Goal: Task Accomplishment & Management: Use online tool/utility

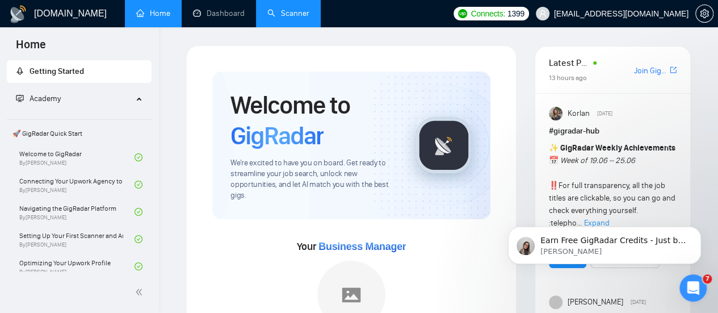
click at [308, 15] on link "Scanner" at bounding box center [288, 14] width 42 height 10
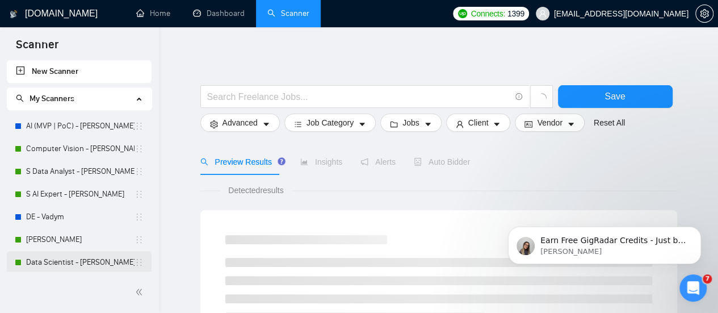
click at [56, 269] on link "Data Scientist - [PERSON_NAME]" at bounding box center [80, 262] width 108 height 23
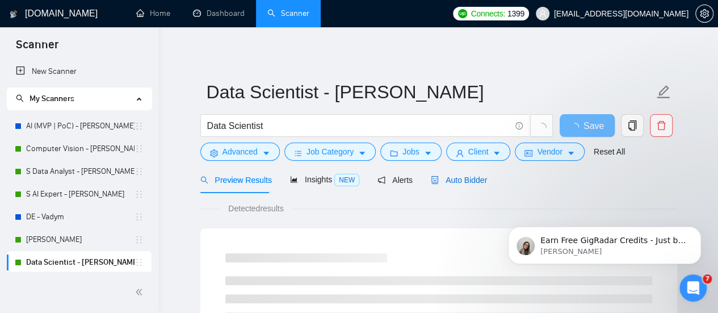
drag, startPoint x: 437, startPoint y: 179, endPoint x: 499, endPoint y: 141, distance: 72.6
click at [438, 179] on span "Auto Bidder" at bounding box center [459, 179] width 56 height 9
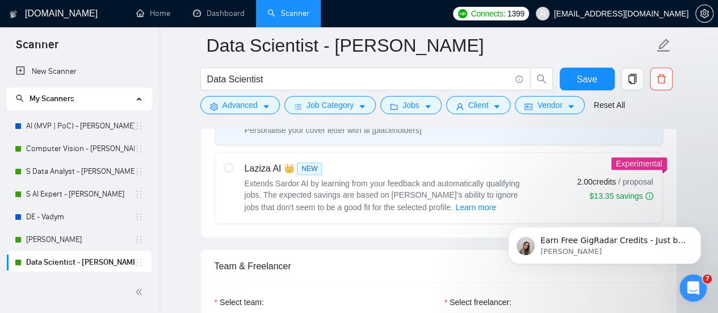
scroll to position [454, 0]
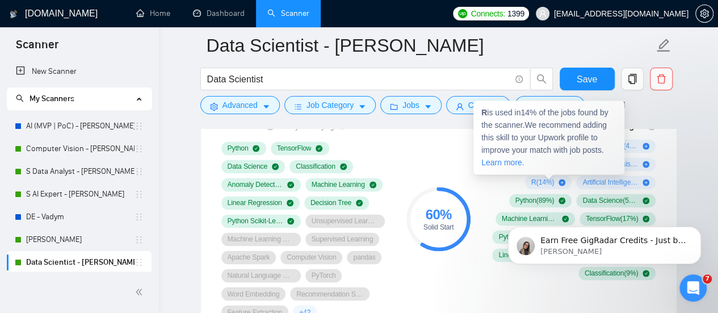
scroll to position [681, 0]
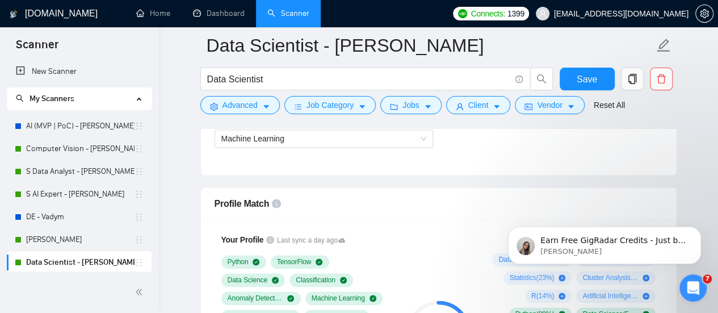
click at [518, 160] on div "Select team: Amazinum Select freelancer: Viktoria Tsebriy Select profile: Machi…" at bounding box center [439, 112] width 476 height 125
click at [341, 237] on icon at bounding box center [341, 240] width 7 height 7
click at [321, 202] on div "Profile Match" at bounding box center [439, 203] width 448 height 32
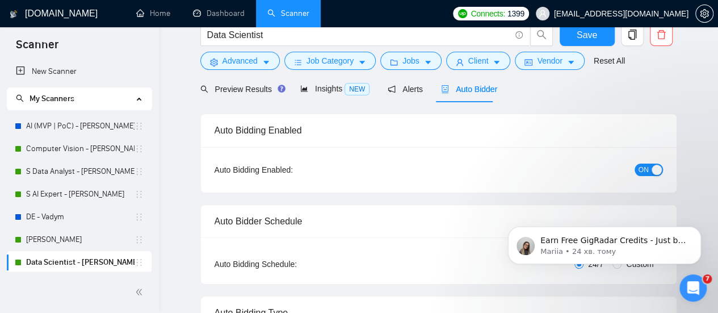
scroll to position [0, 0]
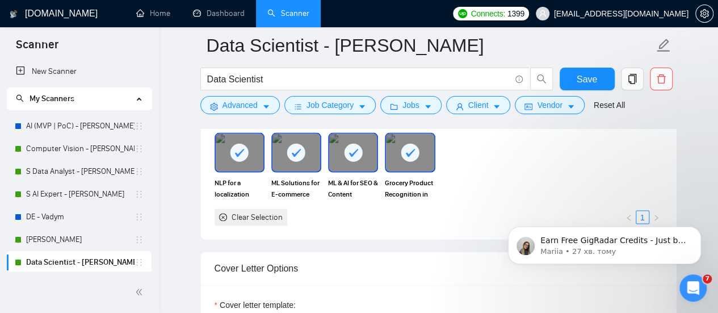
scroll to position [1135, 0]
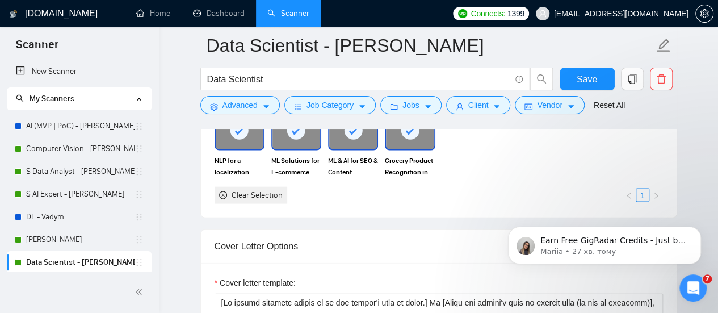
drag, startPoint x: 224, startPoint y: 183, endPoint x: 220, endPoint y: 189, distance: 6.6
click at [220, 189] on div "NLP for a localization management platform ML Solutions for E-commerce monitori…" at bounding box center [438, 157] width 455 height 93
click at [220, 191] on icon "close-circle" at bounding box center [223, 195] width 8 height 8
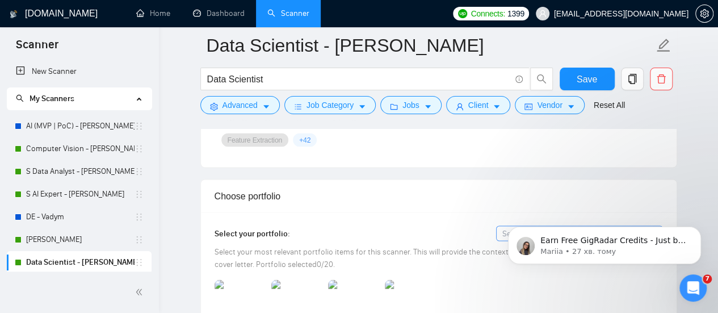
scroll to position [965, 0]
click at [501, 223] on div "Earn Free GigRadar Credits - Just by Sharing Your Story! 💬 Want more credits fo…" at bounding box center [604, 193] width 209 height 142
click at [499, 240] on body "Earn Free GigRadar Credits - Just by Sharing Your Story! 💬 Want more credits fo…" at bounding box center [605, 242] width 218 height 70
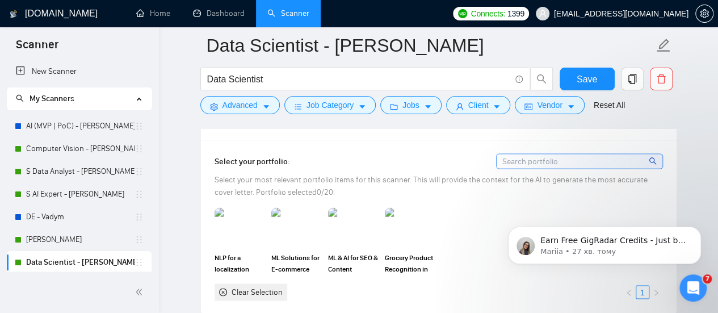
scroll to position [1022, 0]
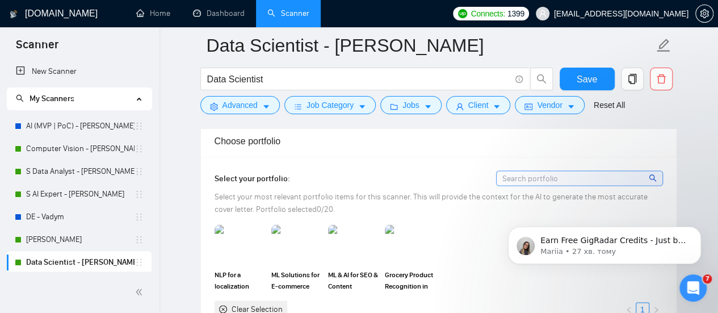
click at [557, 174] on input at bounding box center [580, 178] width 166 height 14
click at [526, 173] on input at bounding box center [580, 178] width 166 height 14
click at [525, 173] on input at bounding box center [580, 178] width 166 height 14
click at [449, 178] on div "Select your portfolio:" at bounding box center [439, 177] width 448 height 15
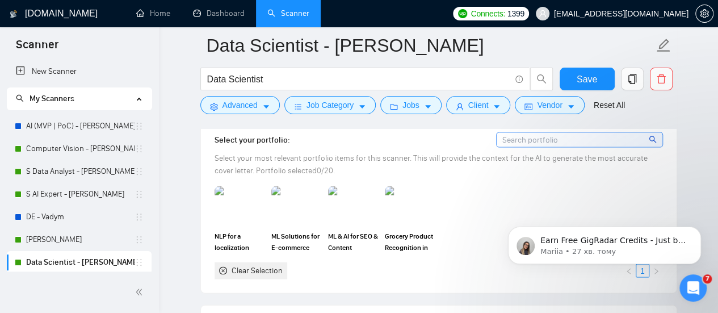
scroll to position [1079, 0]
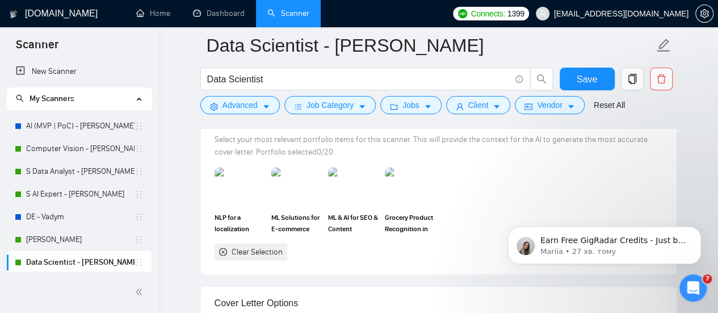
click at [531, 169] on div "NLP for a localization management platform ML Solutions for E-commerce monitori…" at bounding box center [438, 213] width 455 height 93
click at [695, 229] on icon "Dismiss notification" at bounding box center [698, 230] width 6 height 6
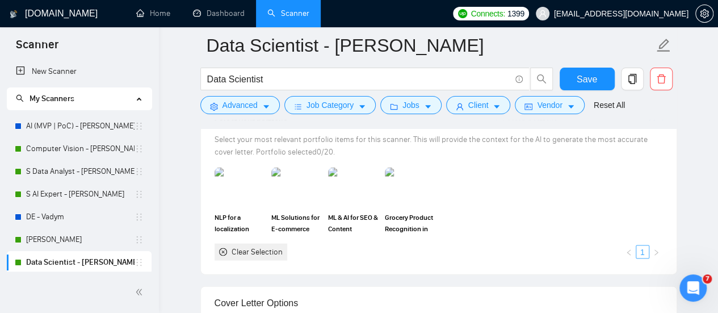
click at [641, 246] on link "1" at bounding box center [642, 252] width 12 height 12
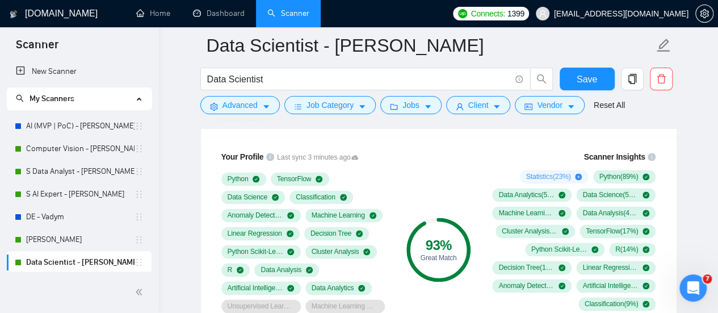
scroll to position [738, 0]
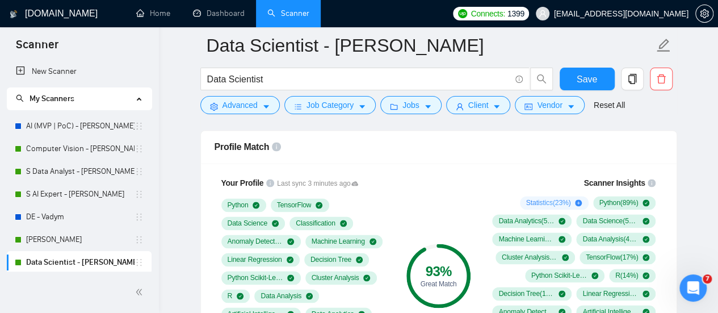
click at [427, 182] on div "93 % Great Match" at bounding box center [438, 276] width 76 height 212
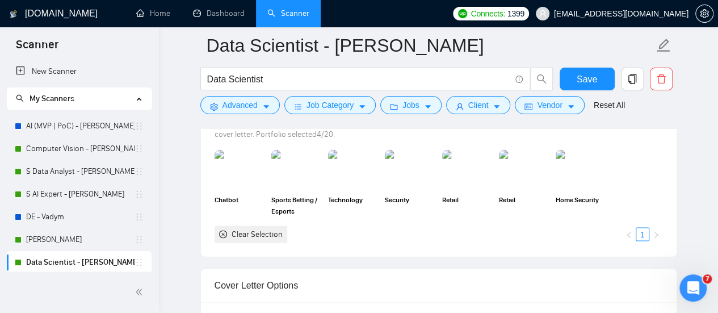
scroll to position [1079, 0]
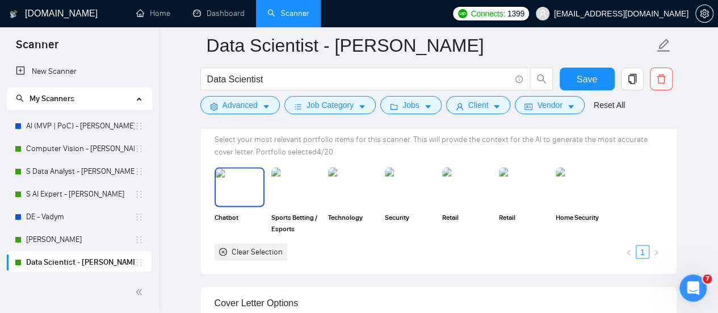
click at [248, 194] on img at bounding box center [240, 187] width 48 height 37
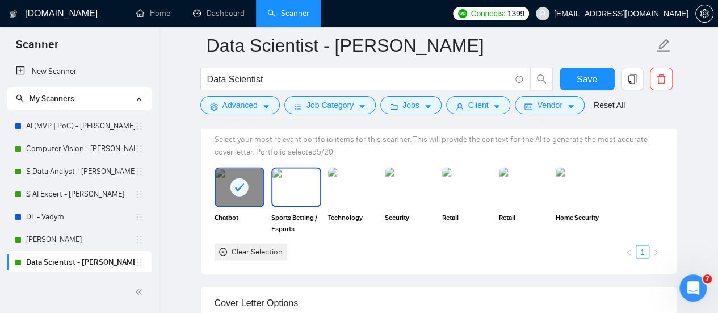
click at [314, 178] on img at bounding box center [296, 187] width 48 height 37
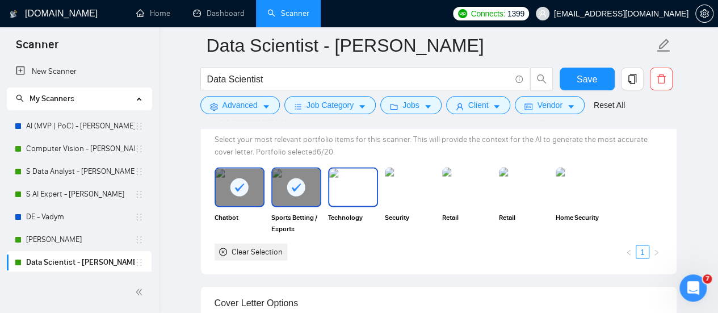
drag, startPoint x: 354, startPoint y: 189, endPoint x: 379, endPoint y: 184, distance: 24.8
click at [355, 189] on img at bounding box center [353, 187] width 48 height 37
click at [392, 186] on img at bounding box center [410, 187] width 50 height 40
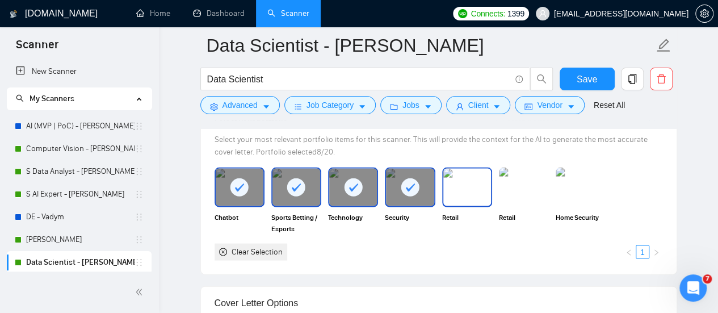
click at [444, 179] on img at bounding box center [467, 187] width 48 height 37
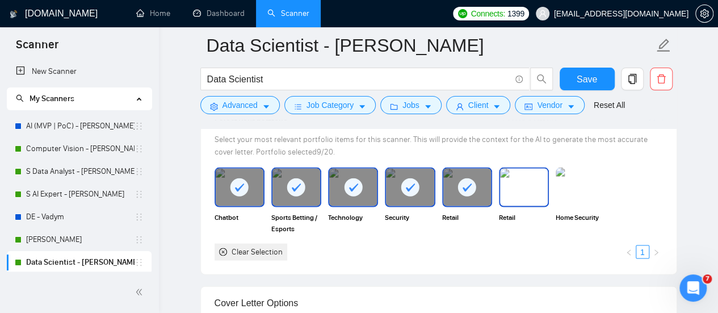
click at [519, 174] on img at bounding box center [524, 187] width 48 height 37
click at [591, 184] on img at bounding box center [581, 187] width 50 height 40
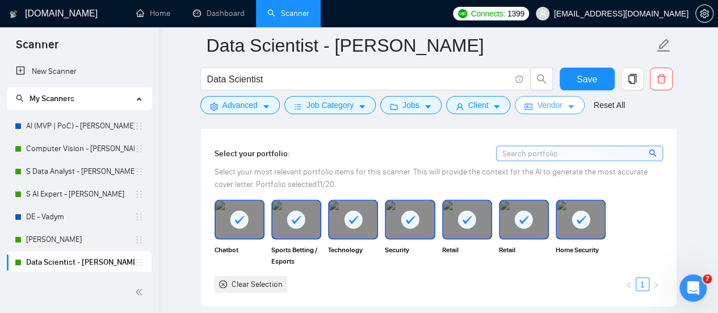
scroll to position [1022, 0]
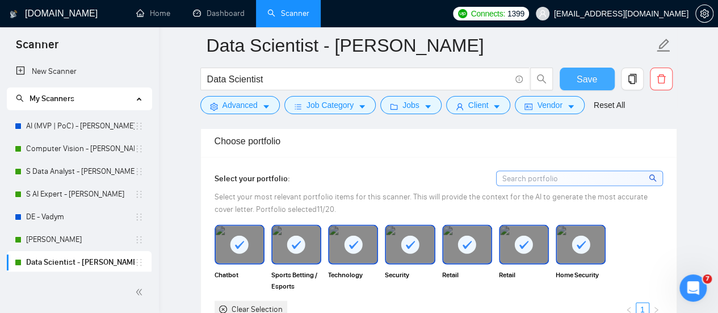
click at [574, 81] on button "Save" at bounding box center [587, 79] width 55 height 23
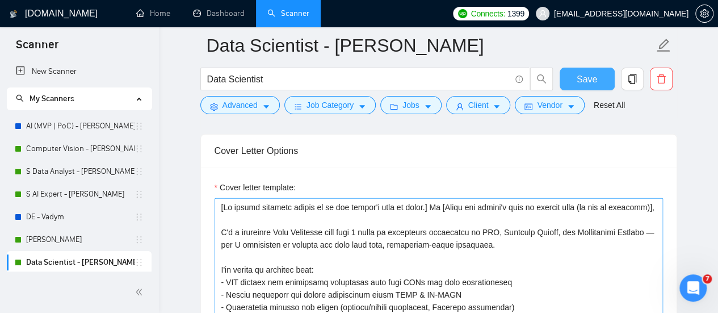
scroll to position [1249, 0]
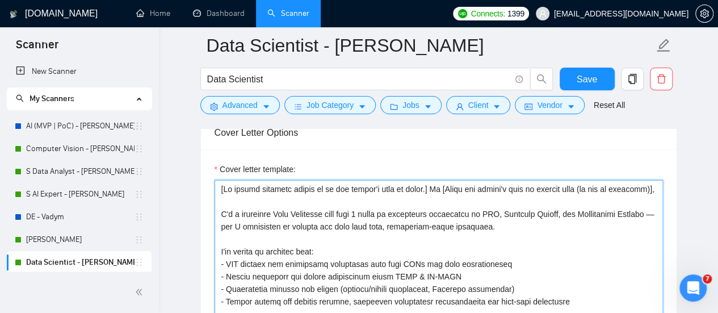
click at [242, 197] on textarea "Cover letter template:" at bounding box center [439, 307] width 448 height 255
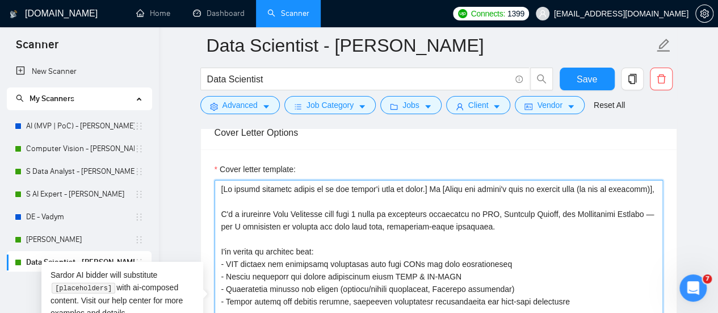
click at [261, 187] on textarea "Cover letter template:" at bounding box center [439, 307] width 448 height 255
drag, startPoint x: 429, startPoint y: 186, endPoint x: 216, endPoint y: 177, distance: 213.1
click at [216, 180] on textarea "Cover letter template:" at bounding box center [439, 307] width 448 height 255
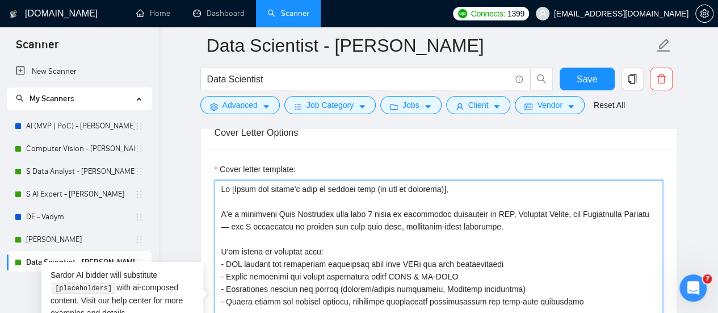
click at [299, 196] on textarea "Cover letter template:" at bounding box center [439, 307] width 448 height 255
click at [222, 183] on textarea "Cover letter template:" at bounding box center [439, 307] width 448 height 255
click at [219, 186] on textarea "Cover letter template:" at bounding box center [439, 307] width 448 height 255
click at [222, 183] on textarea "Cover letter template:" at bounding box center [439, 307] width 448 height 255
click at [220, 189] on textarea "Cover letter template:" at bounding box center [439, 307] width 448 height 255
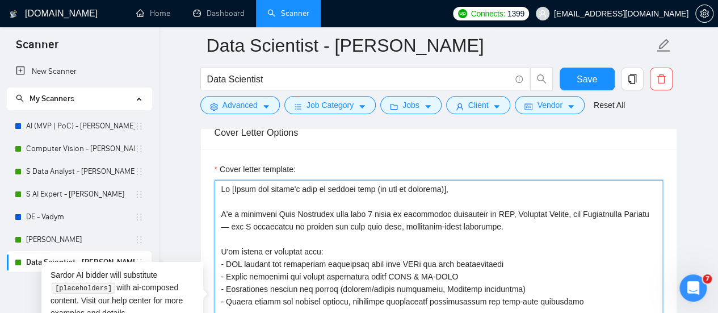
paste textarea "Best match!"
click at [291, 189] on textarea "Cover letter template:" at bounding box center [439, 307] width 448 height 255
click at [293, 182] on textarea "Cover letter template:" at bounding box center [439, 307] width 448 height 255
click at [418, 190] on textarea "Cover letter template:" at bounding box center [439, 307] width 448 height 255
click at [425, 183] on textarea "Cover letter template:" at bounding box center [439, 307] width 448 height 255
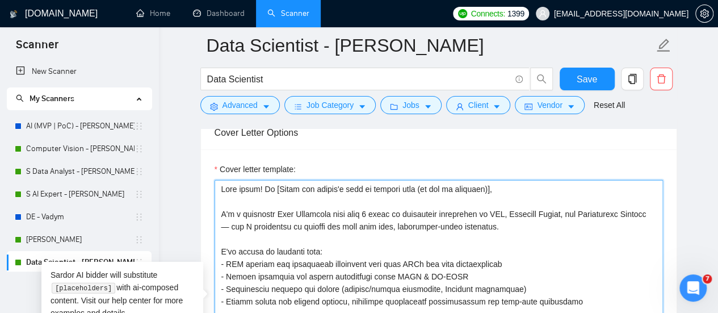
click at [271, 202] on textarea "Cover letter template:" at bounding box center [439, 307] width 448 height 255
click at [287, 221] on textarea "Cover letter template:" at bounding box center [439, 307] width 448 height 255
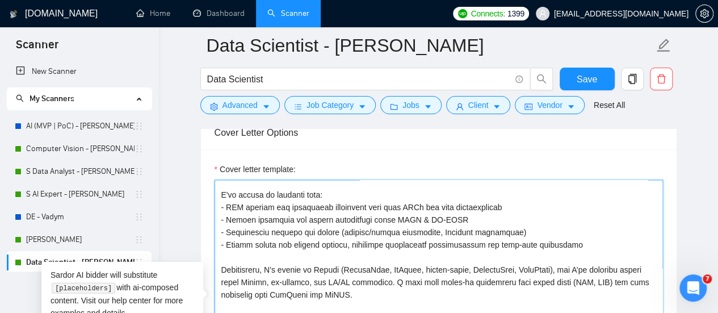
scroll to position [0, 0]
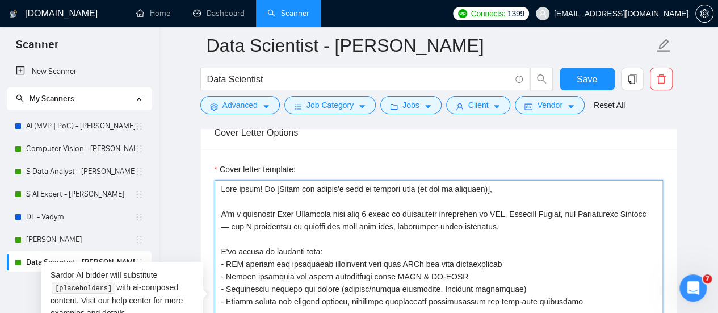
click at [372, 219] on textarea "Cover letter template:" at bounding box center [439, 307] width 448 height 255
click at [359, 208] on textarea "Cover letter template:" at bounding box center [439, 307] width 448 height 255
drag, startPoint x: 351, startPoint y: 211, endPoint x: 338, endPoint y: 208, distance: 13.8
click at [338, 208] on textarea "Cover letter template:" at bounding box center [439, 307] width 448 height 255
click at [343, 211] on textarea "Cover letter template:" at bounding box center [439, 307] width 448 height 255
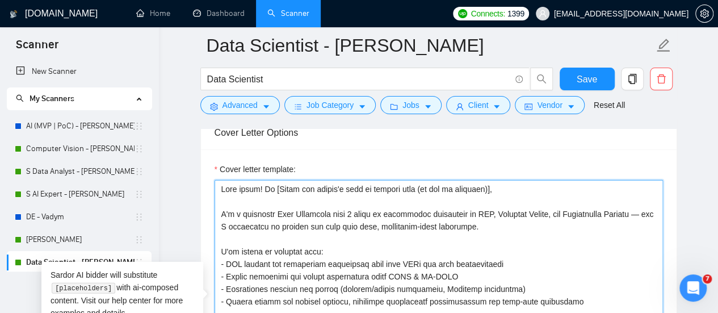
click at [343, 211] on textarea "Cover letter template:" at bounding box center [439, 307] width 448 height 255
click at [340, 210] on textarea "Cover letter template:" at bounding box center [439, 307] width 448 height 255
drag, startPoint x: 366, startPoint y: 211, endPoint x: 370, endPoint y: 206, distance: 6.8
click at [364, 211] on textarea "Cover letter template:" at bounding box center [439, 307] width 448 height 255
click at [395, 229] on textarea "Cover letter template:" at bounding box center [439, 307] width 448 height 255
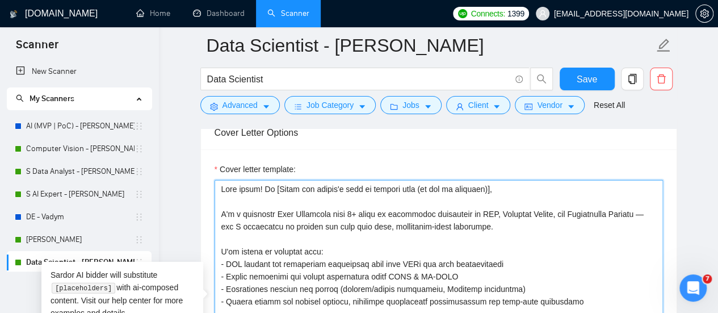
click at [406, 254] on textarea "Cover letter template:" at bounding box center [439, 307] width 448 height 255
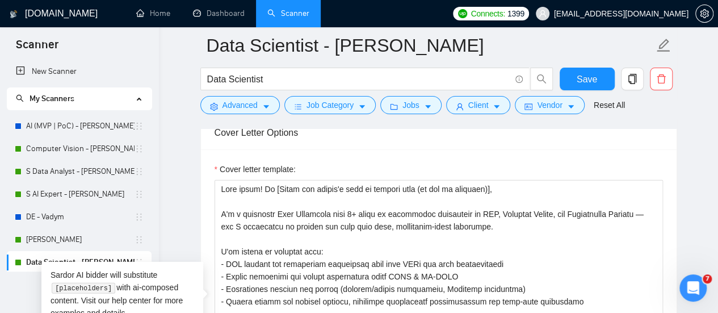
click at [477, 137] on div "Cover Letter Options" at bounding box center [439, 132] width 448 height 32
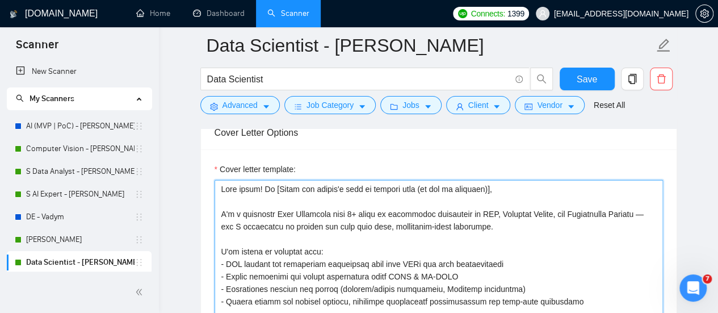
drag, startPoint x: 479, startPoint y: 198, endPoint x: 469, endPoint y: 207, distance: 13.6
click at [469, 207] on textarea "Cover letter template:" at bounding box center [439, 307] width 448 height 255
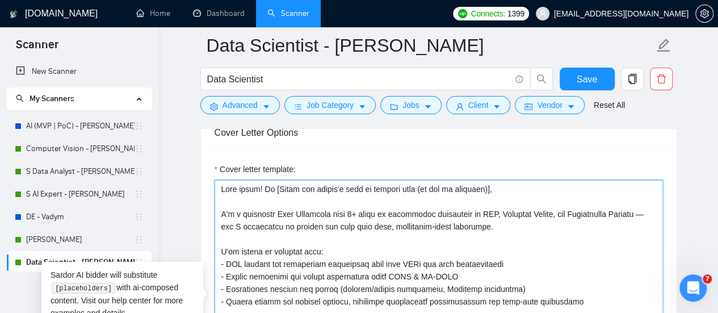
click at [469, 207] on textarea "Cover letter template:" at bounding box center [439, 307] width 448 height 255
click at [282, 224] on textarea "Cover letter template:" at bounding box center [439, 307] width 448 height 255
click at [328, 203] on textarea "Cover letter template:" at bounding box center [439, 307] width 448 height 255
click at [369, 233] on textarea "Cover letter template:" at bounding box center [439, 307] width 448 height 255
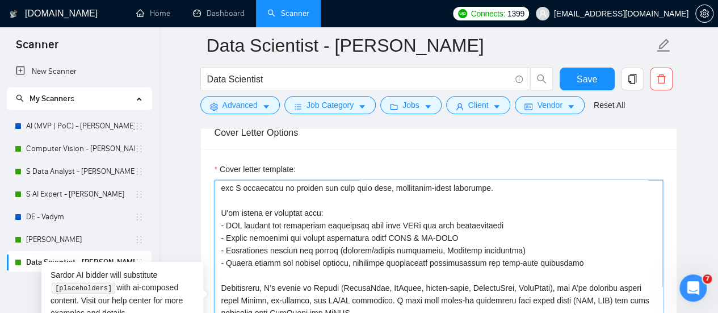
scroll to position [57, 0]
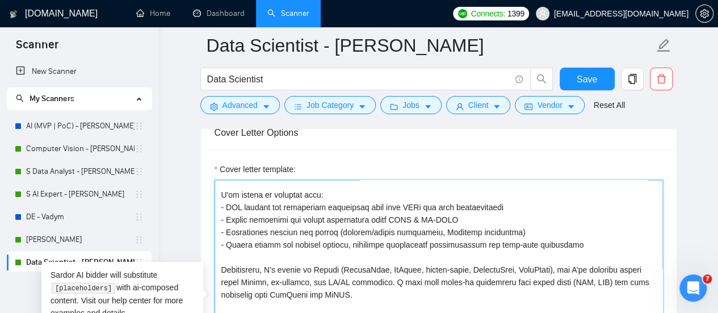
drag, startPoint x: 219, startPoint y: 187, endPoint x: 593, endPoint y: 240, distance: 377.8
click at [595, 241] on textarea "Cover letter template:" at bounding box center [439, 307] width 448 height 255
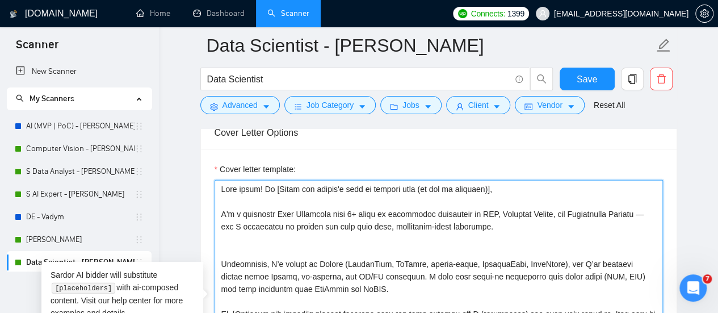
scroll to position [0, 0]
click at [488, 237] on textarea "Cover letter template:" at bounding box center [439, 307] width 448 height 255
click at [492, 215] on textarea "Cover letter template:" at bounding box center [439, 307] width 448 height 255
click at [483, 223] on textarea "Cover letter template:" at bounding box center [439, 307] width 448 height 255
drag, startPoint x: 531, startPoint y: 219, endPoint x: 217, endPoint y: 205, distance: 314.8
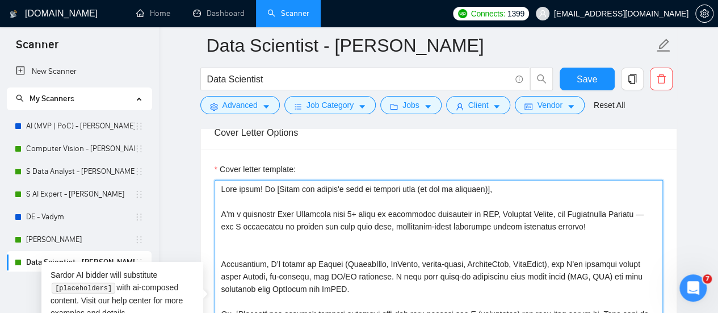
click at [217, 205] on textarea "Cover letter template:" at bounding box center [439, 307] width 448 height 255
click at [420, 237] on textarea "Cover letter template:" at bounding box center [439, 307] width 448 height 255
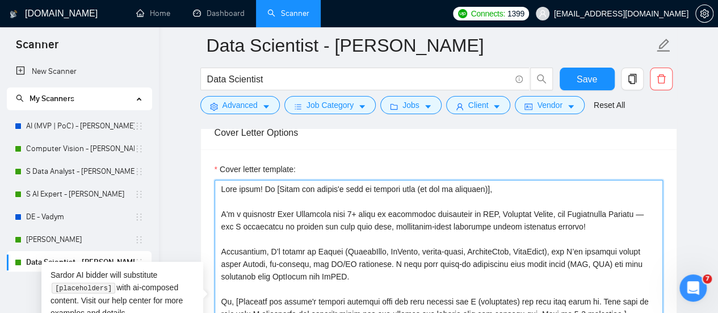
scroll to position [1306, 0]
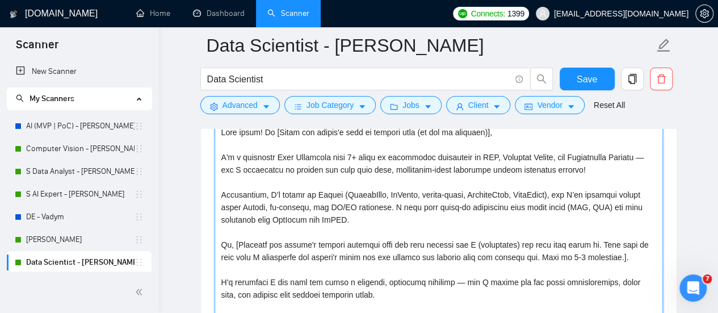
click at [296, 216] on textarea "Cover letter template:" at bounding box center [439, 250] width 448 height 255
drag, startPoint x: 353, startPoint y: 227, endPoint x: 217, endPoint y: 189, distance: 140.9
click at [217, 189] on textarea "Cover letter template:" at bounding box center [439, 250] width 448 height 255
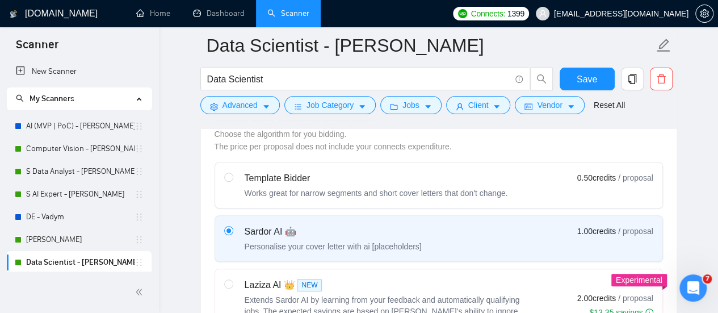
scroll to position [397, 0]
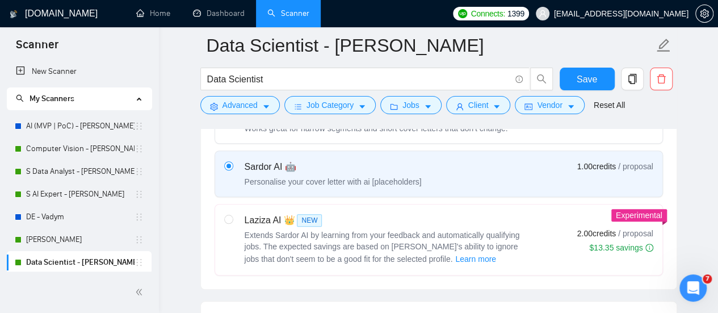
type textarea "Best match! Hi [Write the client's name or company name (if any is provided)], …"
click at [236, 214] on div "Laziza AI 👑 NEW Extends Sardor AI by learning from your feedback and automatica…" at bounding box center [376, 239] width 304 height 52
click at [232, 215] on input "radio" at bounding box center [228, 219] width 8 height 8
radio input "true"
radio input "false"
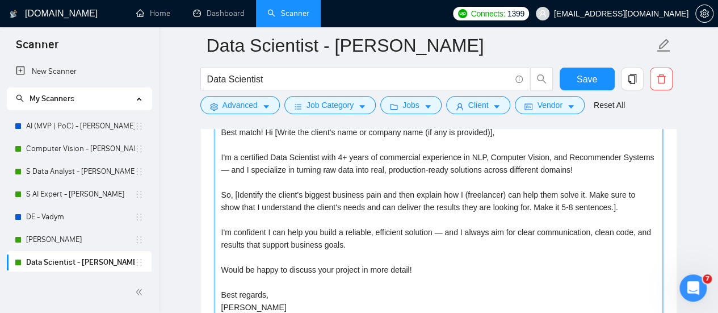
click at [300, 236] on textarea "Best match! Hi [Write the client's name or company name (if any is provided)], …" at bounding box center [439, 250] width 448 height 255
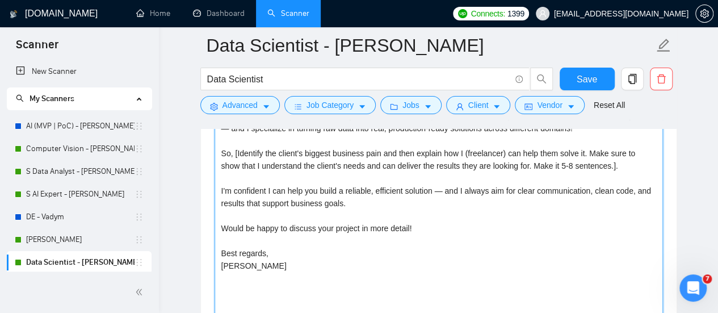
scroll to position [1362, 0]
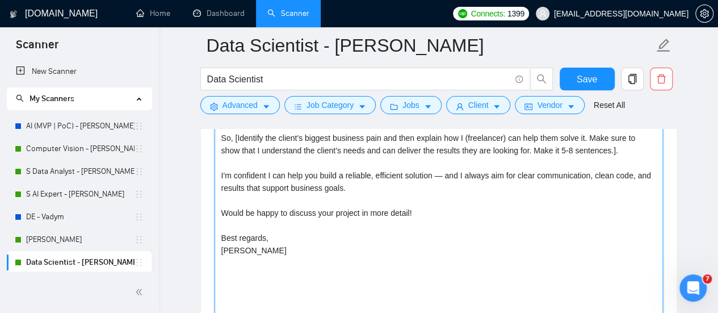
drag, startPoint x: 294, startPoint y: 231, endPoint x: 295, endPoint y: 221, distance: 10.3
click at [294, 229] on textarea "Best match! Hi [Write the client's name or company name (if any is provided)], …" at bounding box center [439, 193] width 448 height 255
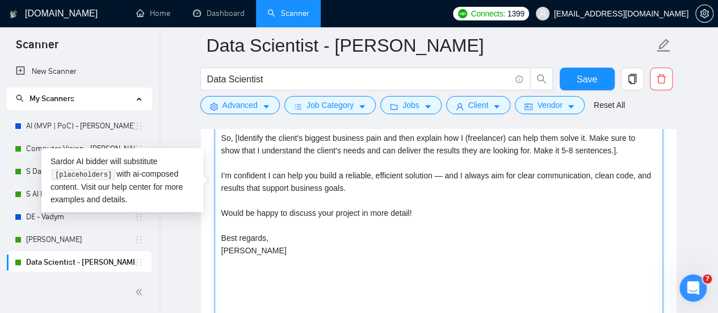
click at [292, 182] on textarea "Best match! Hi [Write the client's name or company name (if any is provided)], …" at bounding box center [439, 193] width 448 height 255
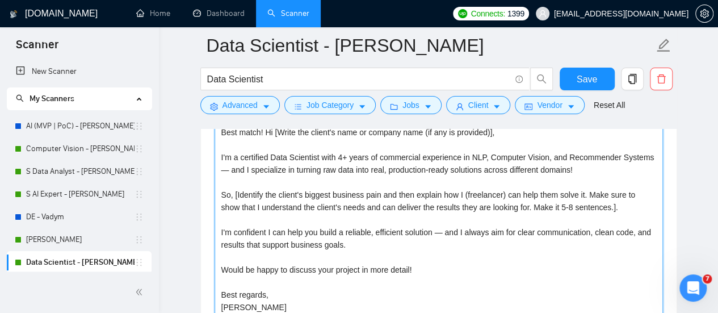
click at [282, 190] on textarea "Best match! Hi [Write the client's name or company name (if any is provided)], …" at bounding box center [439, 250] width 448 height 255
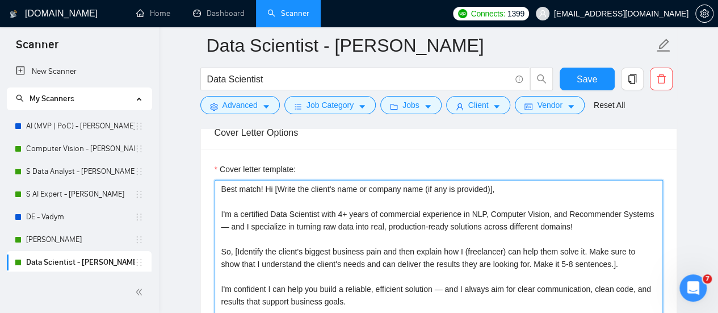
click at [293, 232] on textarea "Best match! Hi [Write the client's name or company name (if any is provided)], …" at bounding box center [439, 307] width 448 height 255
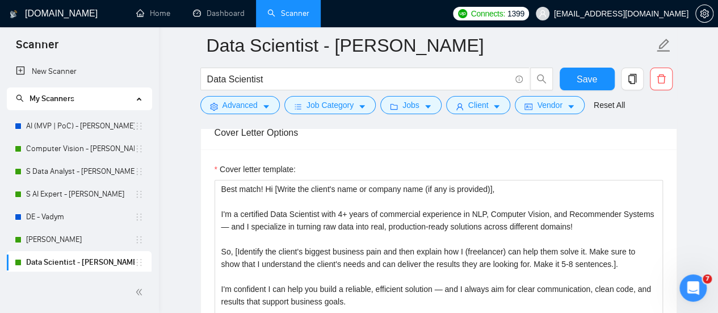
click at [212, 240] on div "Cover letter template: Best match! Hi [Write the client's name or company name …" at bounding box center [439, 305] width 476 height 313
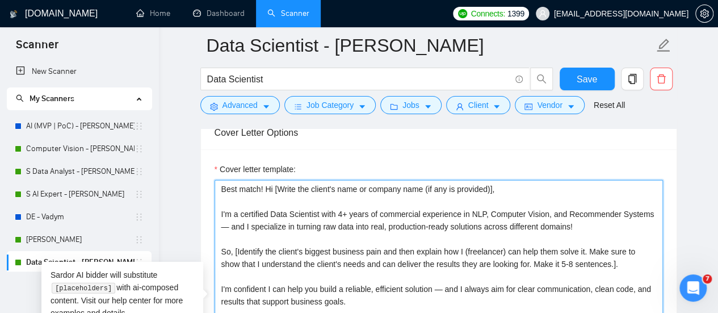
click at [225, 247] on textarea "Best match! Hi [Write the client's name or company name (if any is provided)], …" at bounding box center [439, 307] width 448 height 255
click at [348, 241] on textarea "Best match! Hi [Write the client's name or company name (if any is provided)], …" at bounding box center [439, 307] width 448 height 255
drag, startPoint x: 221, startPoint y: 246, endPoint x: 232, endPoint y: 246, distance: 10.8
click at [232, 247] on textarea "Best match! Hi [Write the client's name or company name (if any is provided)], …" at bounding box center [439, 307] width 448 height 255
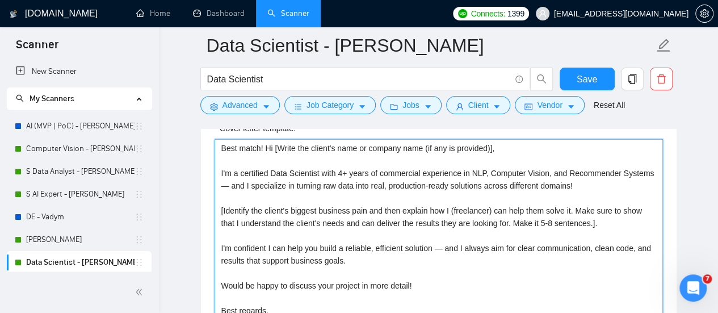
scroll to position [1306, 0]
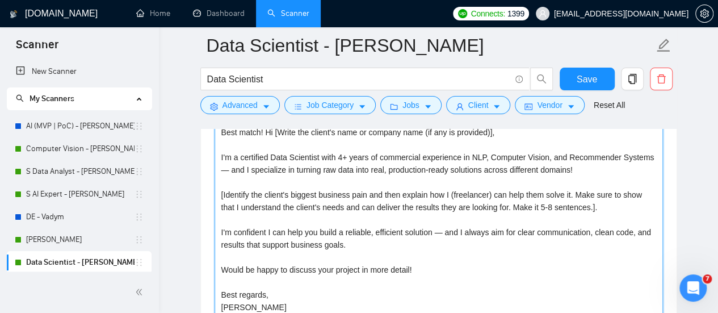
click at [353, 186] on textarea "Best match! Hi [Write the client's name or company name (if any is provided)], …" at bounding box center [439, 250] width 448 height 255
click at [326, 178] on textarea "Best match! Hi [Write the client's name or company name (if any is provided)], …" at bounding box center [439, 250] width 448 height 255
drag, startPoint x: 322, startPoint y: 191, endPoint x: 368, endPoint y: 187, distance: 45.6
click at [367, 190] on textarea "Best match! Hi [Write the client's name or company name (if any is provided)], …" at bounding box center [439, 250] width 448 height 255
click at [339, 188] on textarea "Best match! Hi [Write the client's name or company name (if any is provided)], …" at bounding box center [439, 250] width 448 height 255
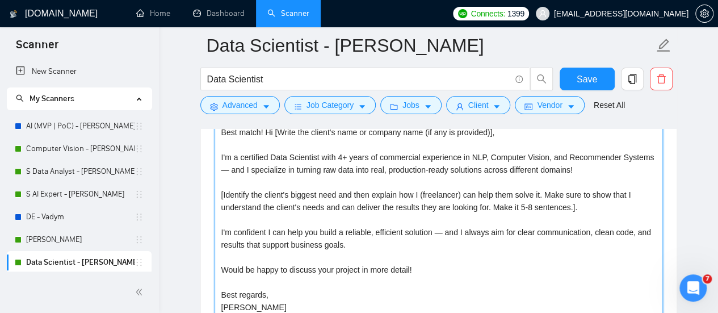
click at [387, 183] on textarea "Best match! Hi [Write the client's name or company name (if any is provided)], …" at bounding box center [439, 250] width 448 height 255
click at [448, 190] on textarea "Best match! Hi [Write the client's name or company name (if any is provided)], …" at bounding box center [439, 250] width 448 height 255
drag, startPoint x: 387, startPoint y: 190, endPoint x: 397, endPoint y: 187, distance: 11.3
click at [391, 187] on textarea "Best match! Hi [Write the client's name or company name (if any is provided)], …" at bounding box center [439, 250] width 448 height 255
drag, startPoint x: 400, startPoint y: 192, endPoint x: 414, endPoint y: 189, distance: 15.0
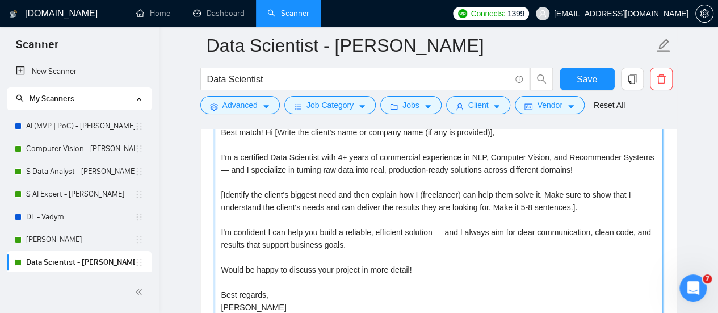
click at [414, 189] on textarea "Best match! Hi [Write the client's name or company name (if any is provided)], …" at bounding box center [439, 250] width 448 height 255
drag, startPoint x: 450, startPoint y: 197, endPoint x: 452, endPoint y: 211, distance: 13.8
click at [451, 197] on textarea "Best match! Hi [Write the client's name or company name (if any is provided)], …" at bounding box center [439, 250] width 448 height 255
click at [472, 190] on textarea "Best match! Hi [Write the client's name or company name (if any is provided)], …" at bounding box center [439, 250] width 448 height 255
drag, startPoint x: 462, startPoint y: 190, endPoint x: 472, endPoint y: 190, distance: 10.2
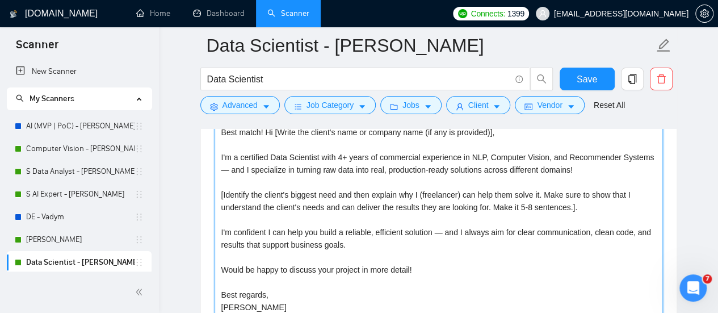
click at [472, 190] on textarea "Best match! Hi [Write the client's name or company name (if any is provided)], …" at bounding box center [439, 250] width 448 height 255
drag, startPoint x: 548, startPoint y: 190, endPoint x: 611, endPoint y: 187, distance: 63.6
click at [611, 187] on textarea "Best match! Hi [Write the client's name or company name (if any is provided)], …" at bounding box center [439, 250] width 448 height 255
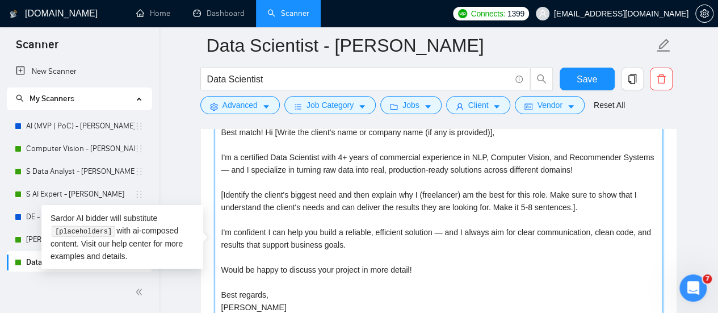
click at [375, 216] on textarea "Best match! Hi [Write the client's name or company name (if any is provided)], …" at bounding box center [439, 250] width 448 height 255
click at [352, 206] on textarea "Best match! Hi [Write the client's name or company name (if any is provided)], …" at bounding box center [439, 250] width 448 height 255
click at [349, 216] on textarea "Best match! Hi [Write the client's name or company name (if any is provided)], …" at bounding box center [439, 250] width 448 height 255
click at [353, 202] on textarea "Best match! Hi [Write the client's name or company name (if any is provided)], …" at bounding box center [439, 250] width 448 height 255
click at [381, 180] on textarea "Best match! Hi [Write the client's name or company name (if any is provided)], …" at bounding box center [439, 250] width 448 height 255
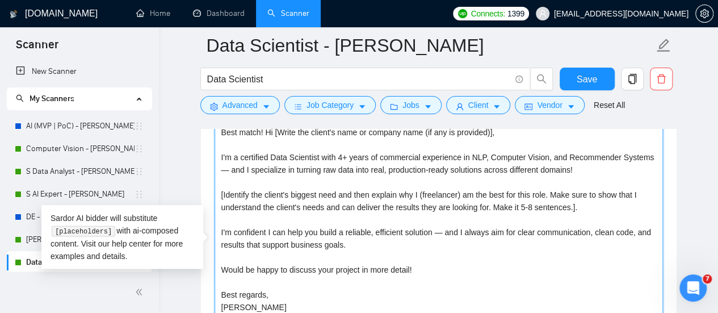
click at [547, 186] on textarea "Best match! Hi [Write the client's name or company name (if any is provided)], …" at bounding box center [439, 250] width 448 height 255
click at [546, 191] on textarea "Best match! Hi [Write the client's name or company name (if any is provided)], …" at bounding box center [439, 250] width 448 height 255
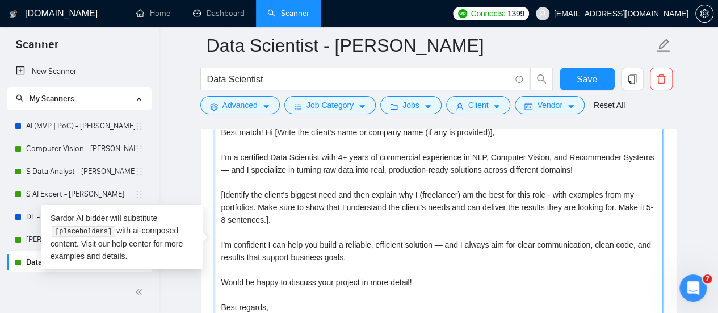
click at [282, 207] on textarea "Best match! Hi [Write the client's name or company name (if any is provided)], …" at bounding box center [439, 250] width 448 height 255
click at [296, 206] on textarea "Best match! Hi [Write the client's name or company name (if any is provided)], …" at bounding box center [439, 250] width 448 height 255
click at [292, 214] on textarea "Best match! Hi [Write the client's name or company name (if any is provided)], …" at bounding box center [439, 250] width 448 height 255
drag, startPoint x: 327, startPoint y: 202, endPoint x: 463, endPoint y: 203, distance: 136.2
click at [463, 203] on textarea "Best match! Hi [Write the client's name or company name (if any is provided)], …" at bounding box center [439, 250] width 448 height 255
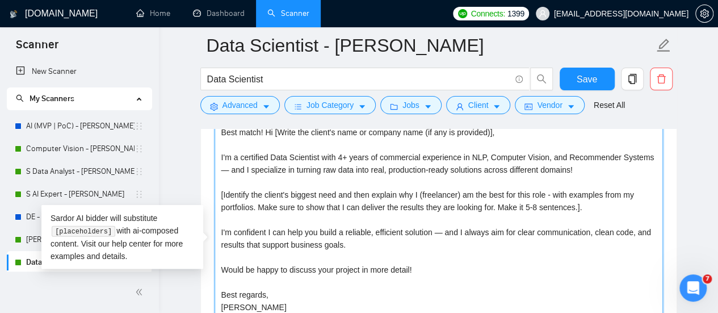
drag, startPoint x: 454, startPoint y: 194, endPoint x: 445, endPoint y: 203, distance: 12.8
click at [454, 194] on textarea "Best match! Hi [Write the client's name or company name (if any is provided)], …" at bounding box center [439, 250] width 448 height 255
drag, startPoint x: 476, startPoint y: 220, endPoint x: 437, endPoint y: 229, distance: 39.5
click at [476, 220] on textarea "Best match! Hi [Write the client's name or company name (if any is provided)], …" at bounding box center [439, 250] width 448 height 255
click at [335, 233] on textarea "Best match! Hi [Write the client's name or company name (if any is provided)], …" at bounding box center [439, 250] width 448 height 255
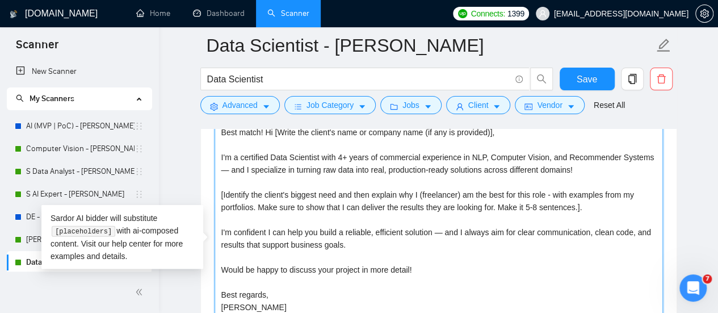
click at [353, 243] on textarea "Best match! Hi [Write the client's name or company name (if any is provided)], …" at bounding box center [439, 250] width 448 height 255
click at [294, 208] on textarea "Best match! Hi [Write the client's name or company name (if any is provided)], …" at bounding box center [439, 250] width 448 height 255
drag, startPoint x: 378, startPoint y: 231, endPoint x: 392, endPoint y: 224, distance: 16.5
click at [378, 230] on textarea "Best match! Hi [Write the client's name or company name (if any is provided)], …" at bounding box center [439, 250] width 448 height 255
click at [473, 243] on textarea "Best match! Hi [Write the client's name or company name (if any is provided)], …" at bounding box center [439, 250] width 448 height 255
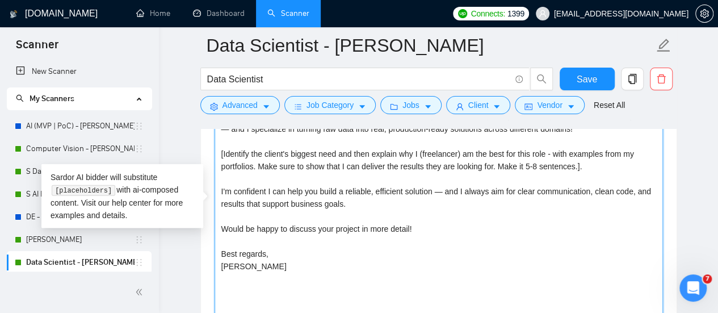
scroll to position [1362, 0]
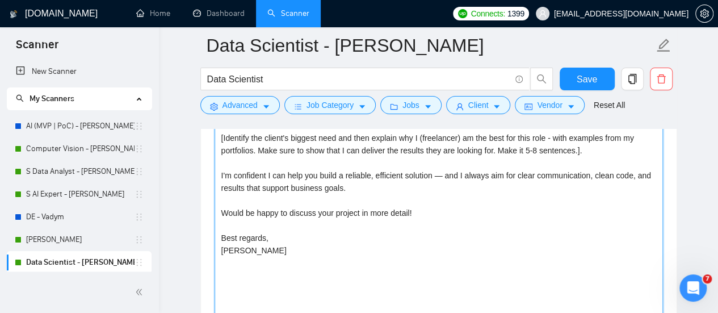
click at [435, 208] on textarea "Best match! Hi [Write the client's name or company name (if any is provided)], …" at bounding box center [439, 193] width 448 height 255
type textarea "Best match! Hi [Write the client's name or company name (if any is provided)], …"
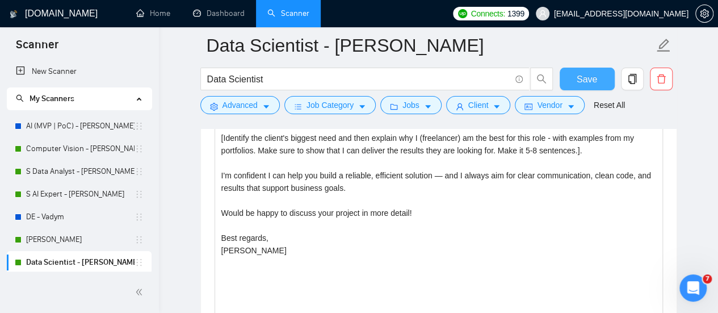
click at [587, 82] on span "Save" at bounding box center [587, 79] width 20 height 14
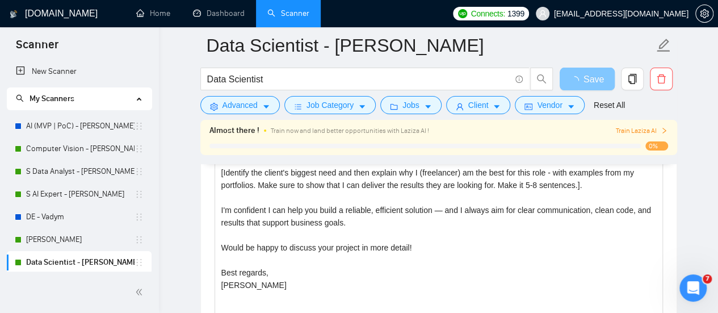
scroll to position [1533, 0]
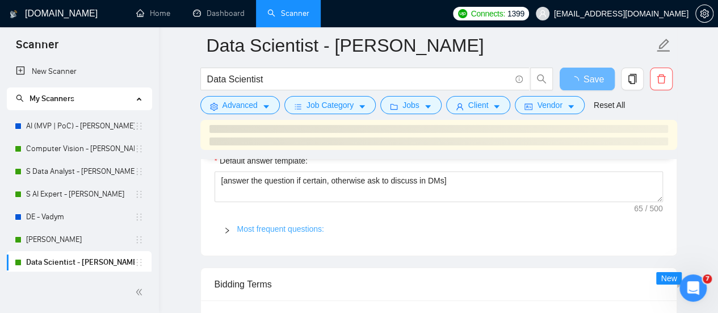
click at [237, 224] on link "Most frequent questions:" at bounding box center [280, 228] width 87 height 9
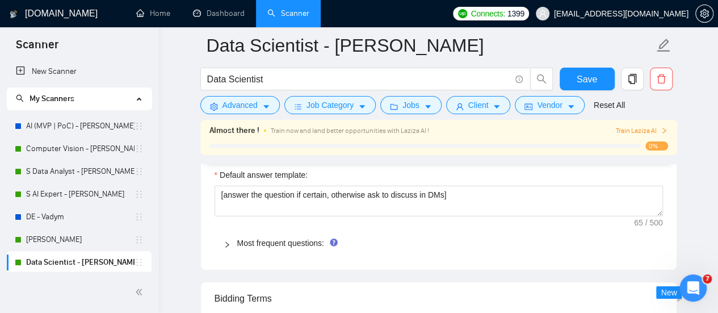
scroll to position [1703, 0]
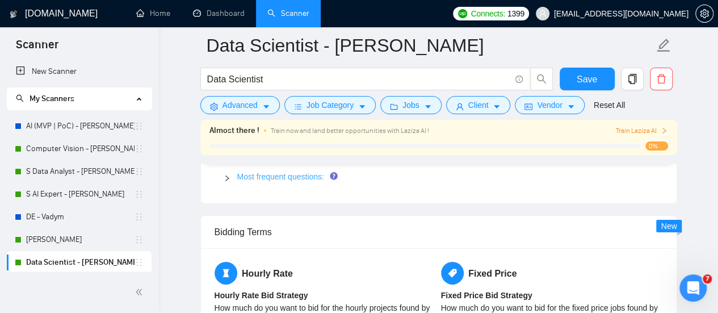
click at [261, 175] on link "Most frequent questions:" at bounding box center [280, 176] width 87 height 9
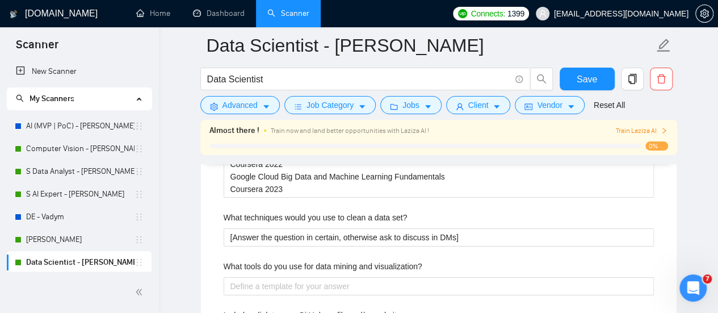
scroll to position [1930, 0]
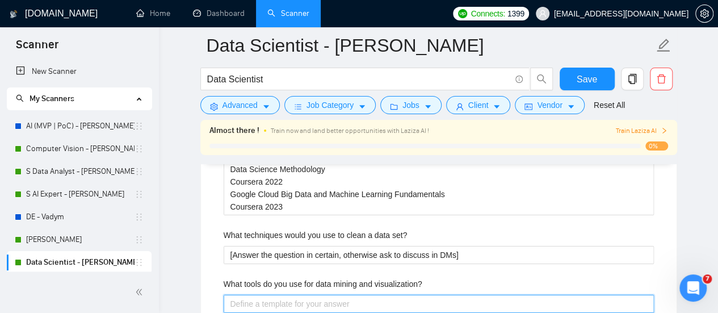
click at [284, 299] on visualization\? "What tools do you use for data mining and visualization?" at bounding box center [439, 304] width 430 height 18
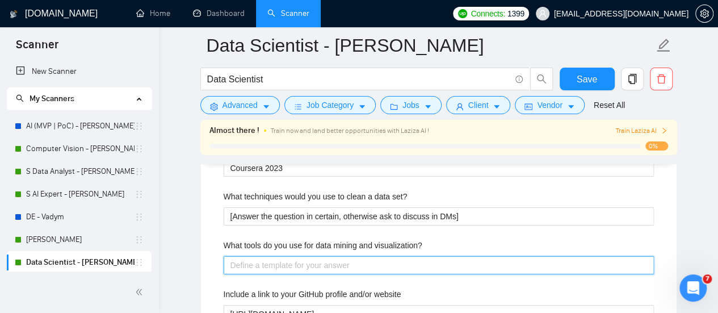
scroll to position [1987, 0]
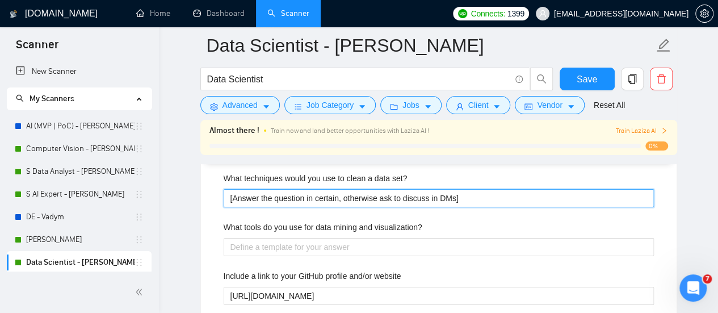
drag, startPoint x: 337, startPoint y: 192, endPoint x: 224, endPoint y: 201, distance: 113.3
click at [224, 201] on set\? "[Answer the question in certain, otherwise ask to discuss in DMs]" at bounding box center [439, 198] width 430 height 18
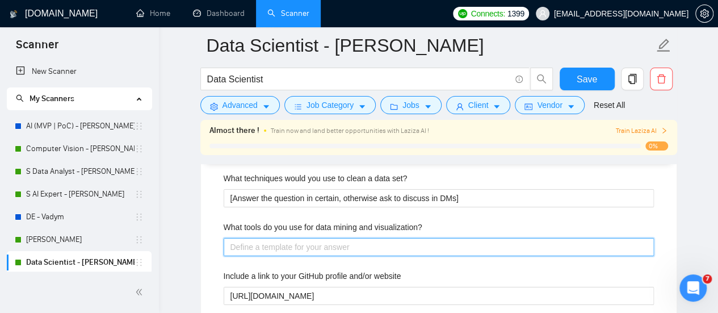
click at [240, 242] on visualization\? "What tools do you use for data mining and visualization?" at bounding box center [439, 247] width 430 height 18
paste visualization\? "[Answer the question in certain"
type visualization\? "[Answer the question in certain"
type visualization\? "[Answer the question in certain}"
type visualization\? "[Answer the question in certain"
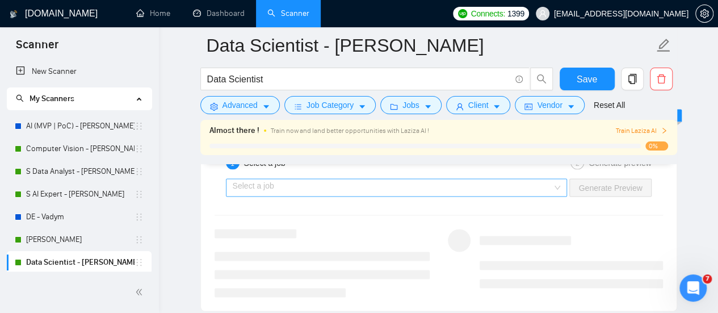
scroll to position [3065, 0]
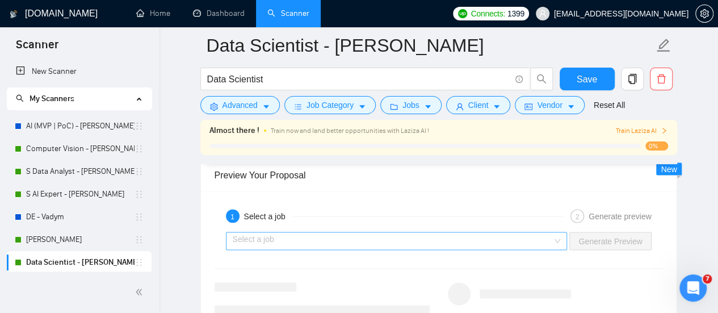
type visualization\? "[Answer the question in certain]"
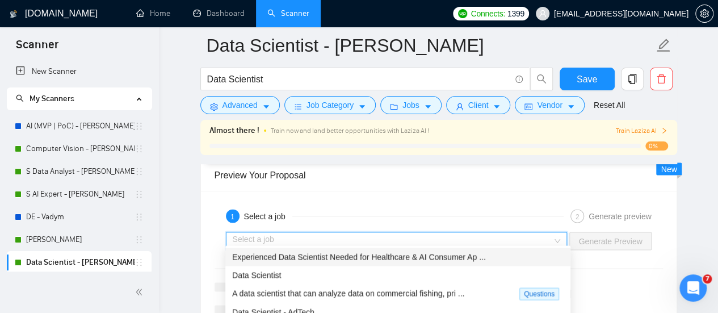
click at [361, 232] on input "search" at bounding box center [393, 240] width 320 height 17
click at [298, 257] on span "Experienced Data Scientist Needed for Healthcare & AI Consumer Ap ..." at bounding box center [359, 256] width 254 height 9
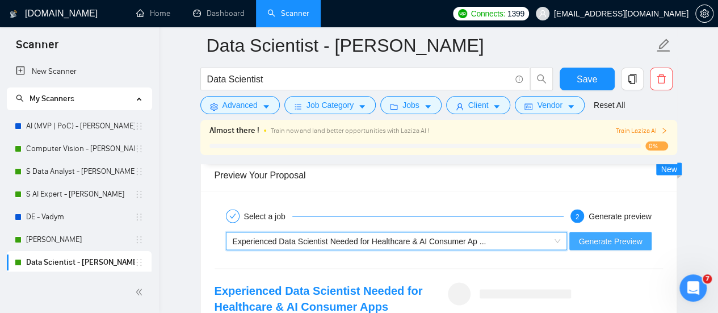
click at [622, 234] on span "Generate Preview" at bounding box center [610, 240] width 64 height 12
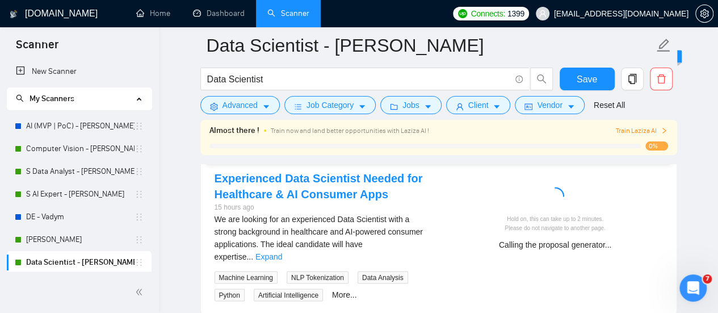
scroll to position [3179, 0]
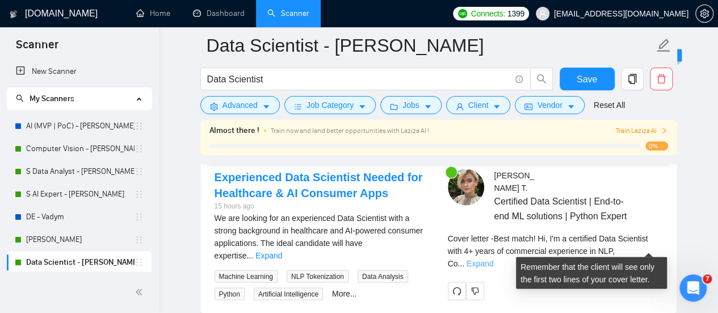
click at [493, 258] on link "Expand" at bounding box center [480, 262] width 27 height 9
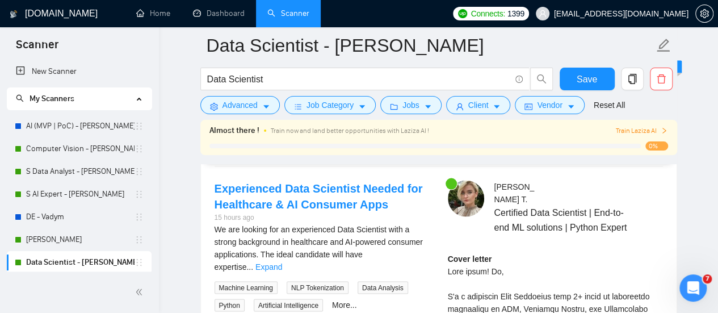
scroll to position [3122, 0]
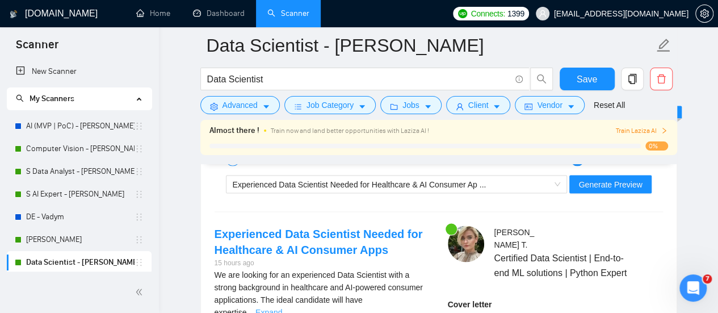
click at [282, 307] on link "Expand" at bounding box center [268, 311] width 27 height 9
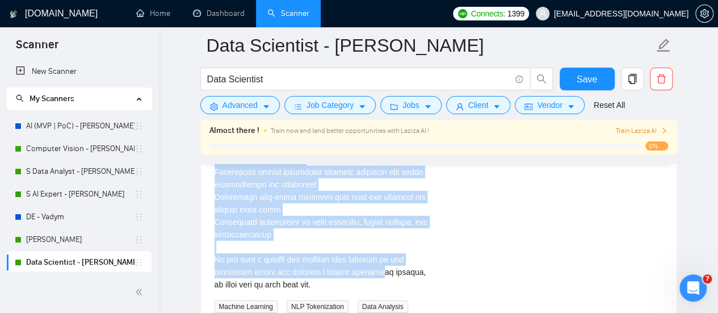
scroll to position [3860, 0]
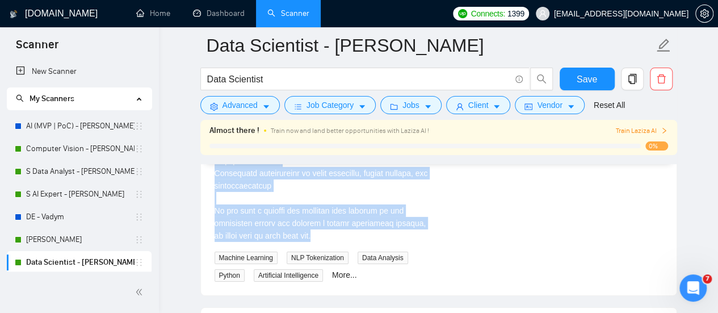
drag, startPoint x: 208, startPoint y: 265, endPoint x: 389, endPoint y: 202, distance: 191.7
copy div "We are looking for an experienced Data Scientist with a strong background in he…"
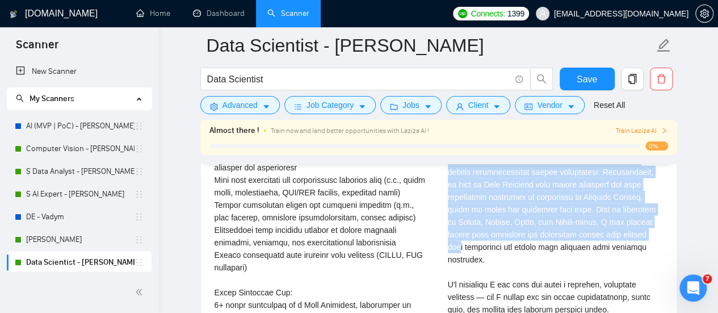
scroll to position [3520, 0]
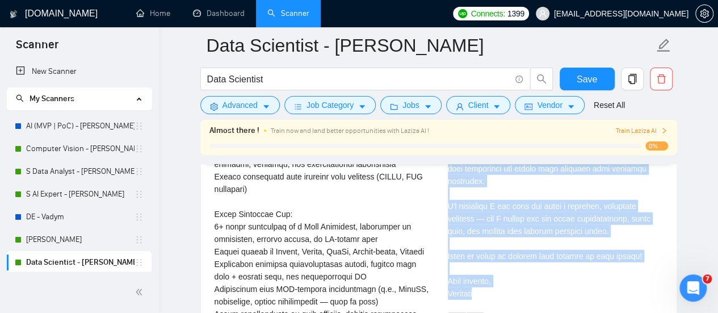
drag, startPoint x: 446, startPoint y: 252, endPoint x: 515, endPoint y: 267, distance: 71.5
click at [521, 279] on div "Viktoria T . Certified Data Scientist | End-to-end ML solutions | Python Expert…" at bounding box center [555, 79] width 233 height 502
copy div "Best match! Hi, I'm a certified Data Scientist with 4+ years of commercial expe…"
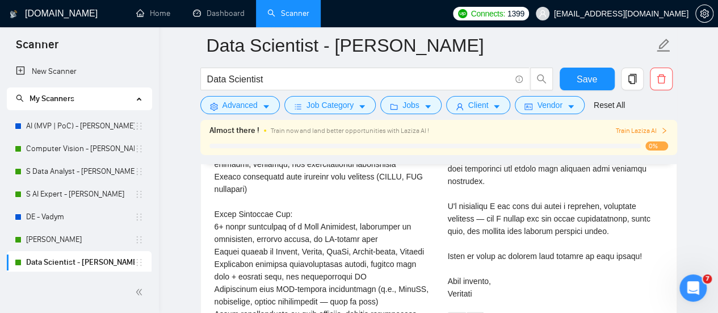
click at [366, 216] on div "We are looking for an experienced Data Scientist with a strong background in he…" at bounding box center [322, 227] width 215 height 712
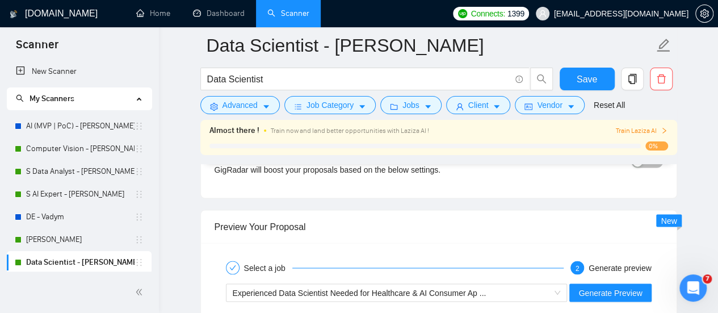
scroll to position [3009, 0]
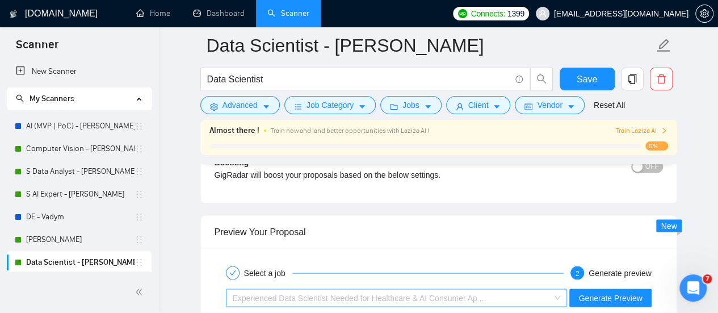
click at [263, 293] on span "Experienced Data Scientist Needed for Healthcare & AI Consumer Ap ..." at bounding box center [360, 297] width 254 height 9
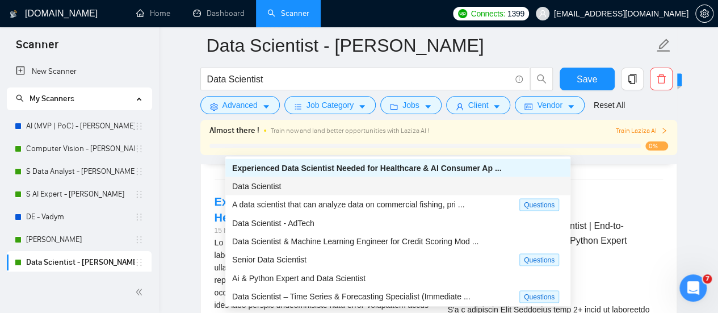
scroll to position [3179, 0]
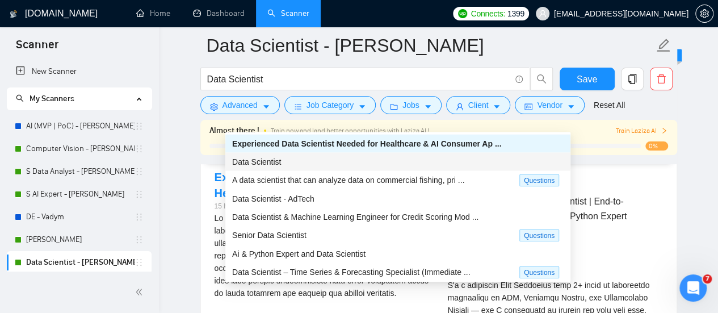
click at [290, 163] on div "Data Scientist" at bounding box center [398, 161] width 332 height 12
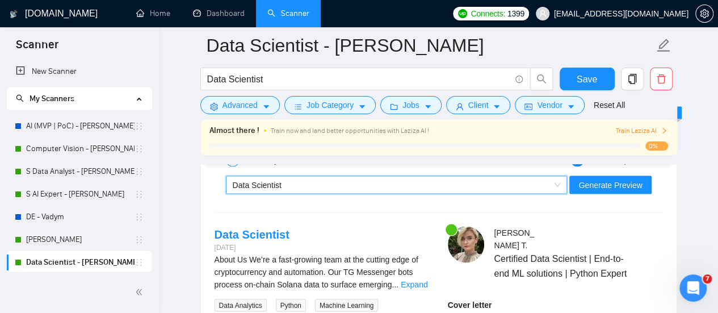
scroll to position [3065, 0]
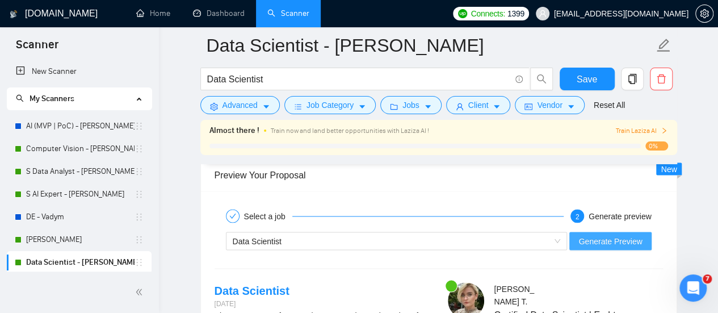
click at [598, 234] on span "Generate Preview" at bounding box center [610, 240] width 64 height 12
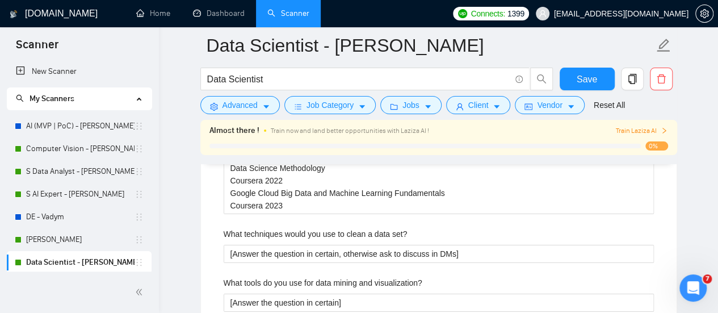
scroll to position [1930, 0]
click at [423, 278] on div "What tools do you use for data mining and visualization?" at bounding box center [439, 286] width 430 height 17
drag, startPoint x: 423, startPoint y: 277, endPoint x: 221, endPoint y: 281, distance: 202.7
copy label "What tools do you use for data mining and visualization?"
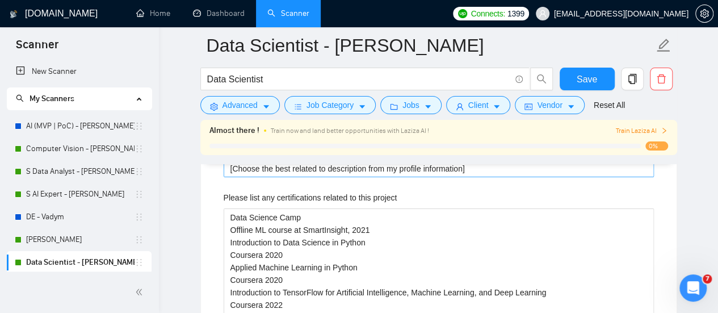
scroll to position [1703, 0]
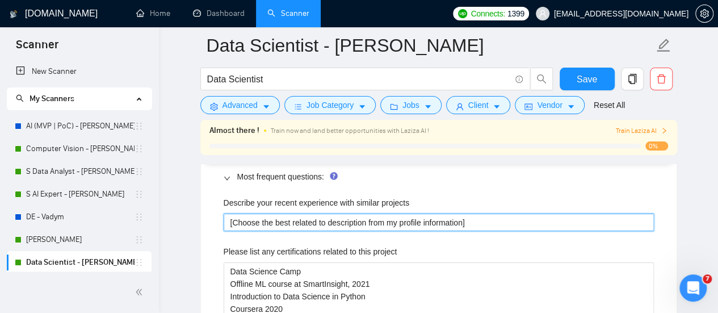
drag, startPoint x: 404, startPoint y: 220, endPoint x: 464, endPoint y: 216, distance: 60.3
click at [464, 216] on projects "[Choose the best related to description from my profile information]" at bounding box center [439, 222] width 430 height 18
type projects "[Choose the best related to description from my po]"
type projects "[Choose the best related to description from my pof]"
type projects "[Choose the best related to description from my pofr]"
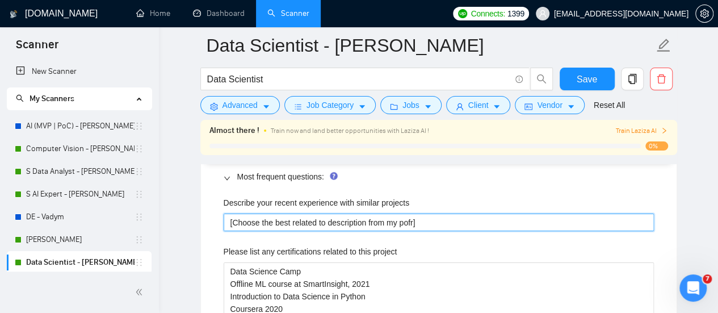
type projects "[Choose the best related to description from my pof]"
type projects "[Choose the best related to description from my poft]"
type projects "[Choose the best related to description from my poft=]"
type projects "[Choose the best related to description from my poft]"
type projects "[Choose the best related to description from my pof]"
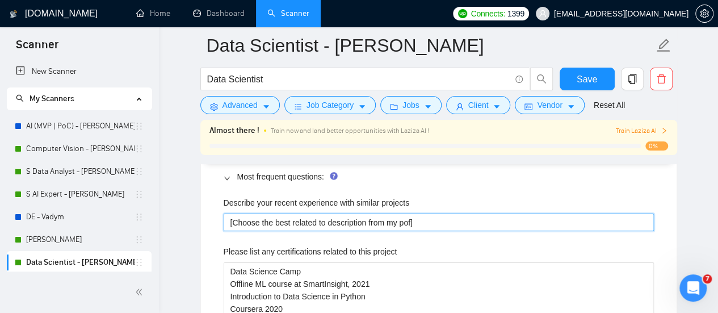
type projects "[Choose the best related to description from my po]"
type projects "[Choose the best related to description from my por]"
type projects "[Choose the best related to description from my port]"
type projects "[Choose the best related to description from my portf]"
type projects "[Choose the best related to description from my portfo]"
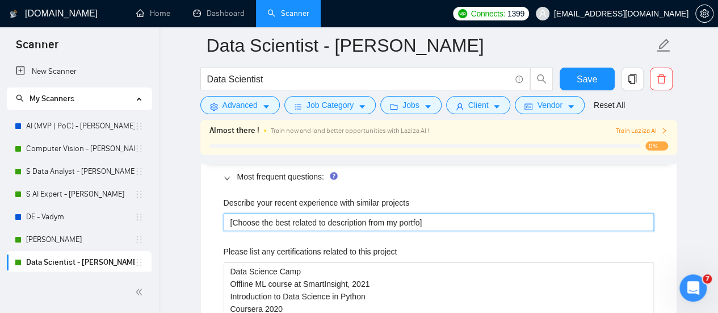
type projects "[Choose the best related to description from my portfol]"
type projects "[Choose the best related to description from my portfoli]"
click at [459, 215] on projects "[Choose the best related to description from my portfolio]" at bounding box center [439, 222] width 430 height 18
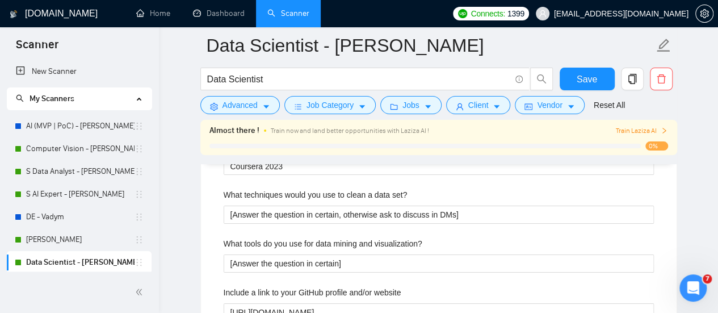
scroll to position [1987, 0]
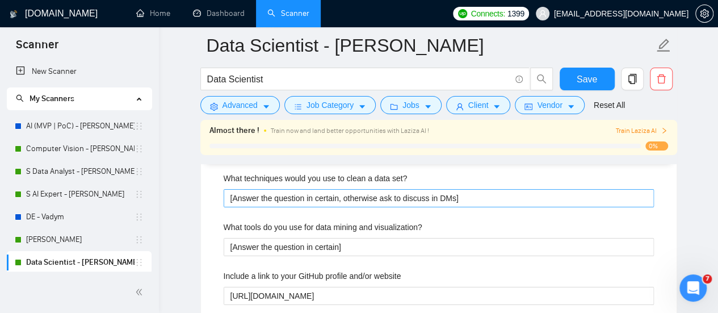
type projects "[Choose the best related to description from my portfolio]"
click at [362, 198] on set\? "[Answer the question in certain, otherwise ask to discuss in DMs]" at bounding box center [439, 198] width 430 height 18
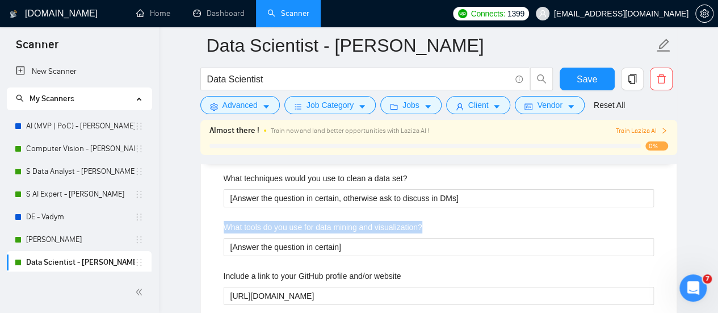
drag, startPoint x: 437, startPoint y: 217, endPoint x: 222, endPoint y: 216, distance: 214.6
copy label "What tools do you use for data mining and visualization?"
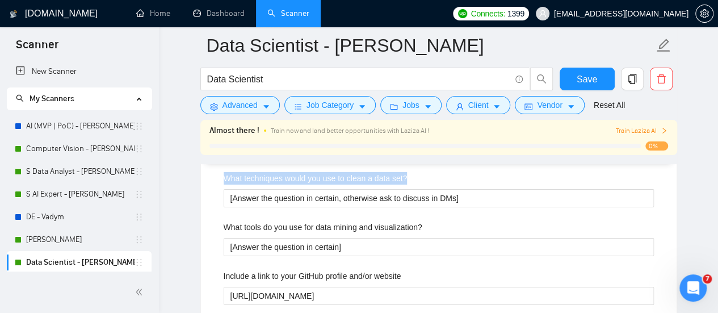
drag, startPoint x: 368, startPoint y: 173, endPoint x: 219, endPoint y: 155, distance: 150.3
click at [225, 174] on div "What techniques would you use to clean a data set?" at bounding box center [439, 180] width 430 height 17
copy label "What techniques would you use to clean a data set?"
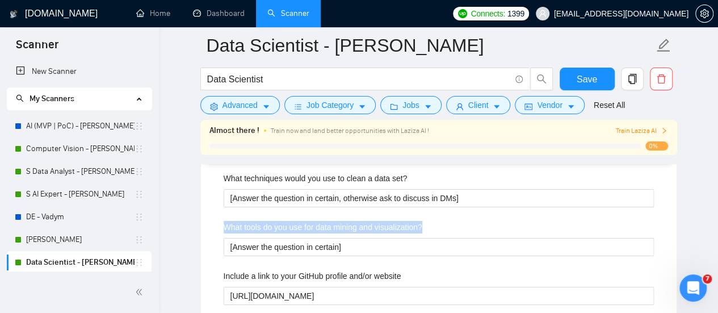
drag, startPoint x: 214, startPoint y: 221, endPoint x: 430, endPoint y: 219, distance: 216.3
copy label "What tools do you use for data mining and visualization?"
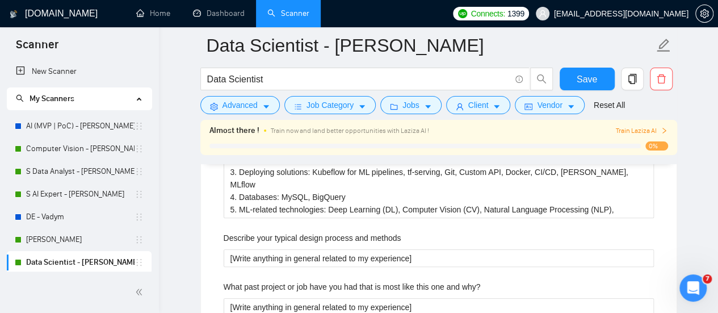
scroll to position [2214, 0]
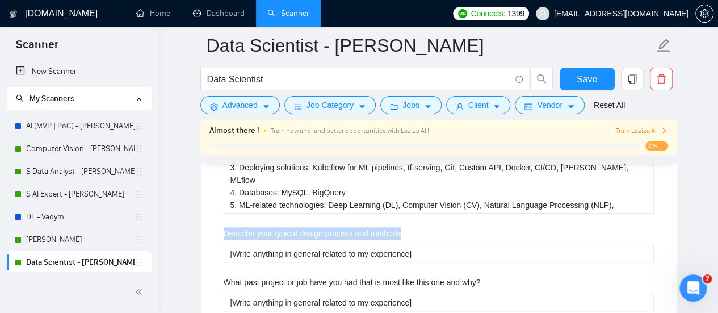
drag, startPoint x: 402, startPoint y: 227, endPoint x: 220, endPoint y: 228, distance: 181.7
click at [220, 228] on div "Describe your recent experience with similar projects [Choose the best related …" at bounding box center [439, 146] width 448 height 935
copy label "Describe your typical design process and methods"
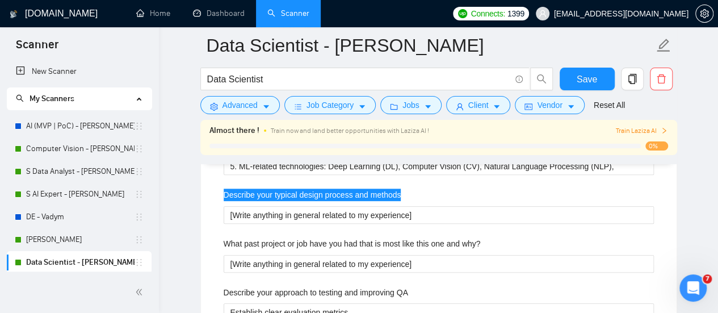
scroll to position [2271, 0]
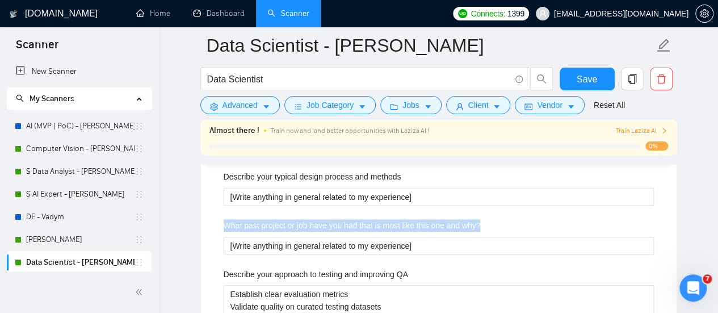
drag, startPoint x: 220, startPoint y: 221, endPoint x: 494, endPoint y: 217, distance: 273.6
click at [494, 217] on div "Describe your recent experience with similar projects [Choose the best related …" at bounding box center [439, 89] width 448 height 935
copy label "What past project or job have you had that is most like this one and why?"
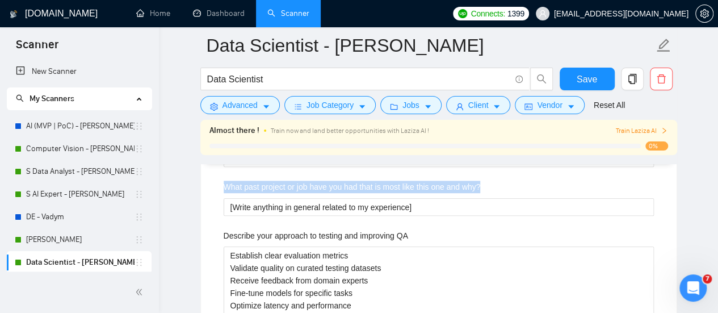
scroll to position [2327, 0]
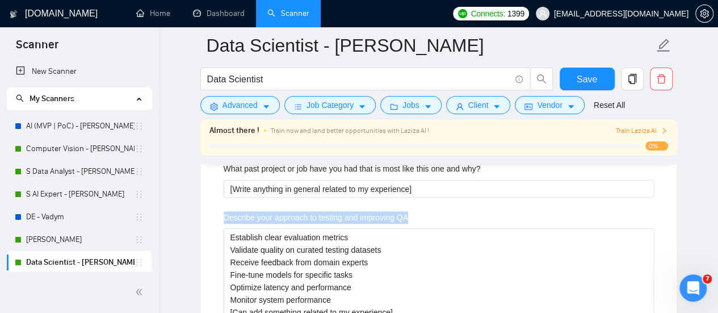
drag, startPoint x: 218, startPoint y: 216, endPoint x: 416, endPoint y: 204, distance: 197.9
click at [416, 204] on div "Describe your recent experience with similar projects [Choose the best related …" at bounding box center [439, 32] width 448 height 935
copy label "Describe your approach to testing and improving QA"
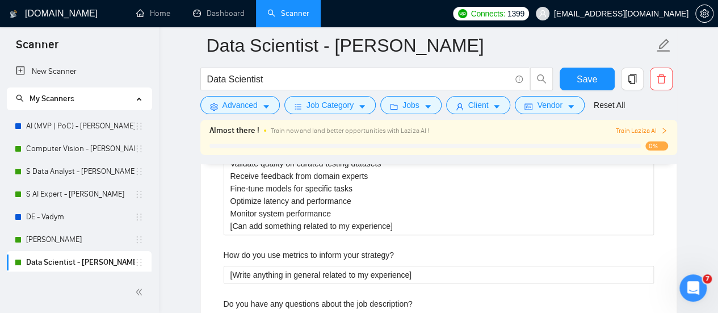
scroll to position [2441, 0]
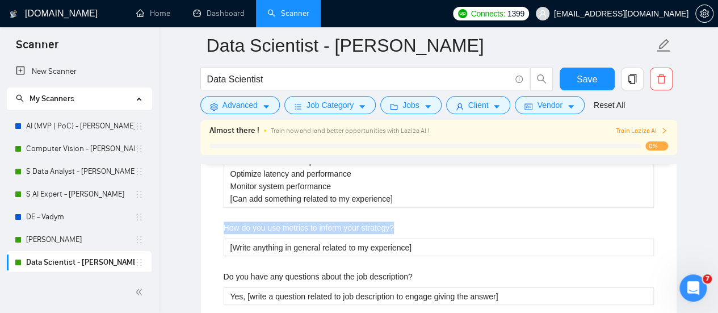
drag, startPoint x: 217, startPoint y: 220, endPoint x: 421, endPoint y: 212, distance: 203.4
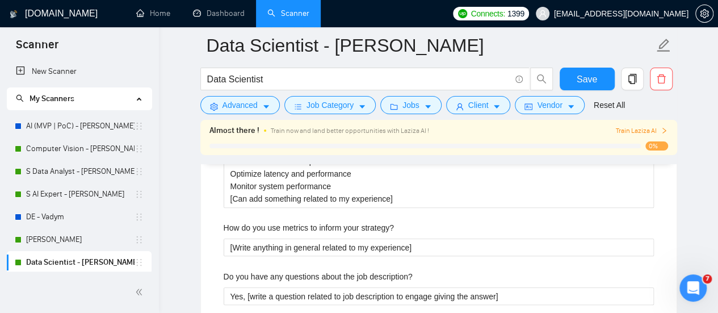
click at [459, 222] on div "How do you use metrics to inform your strategy?" at bounding box center [439, 229] width 430 height 17
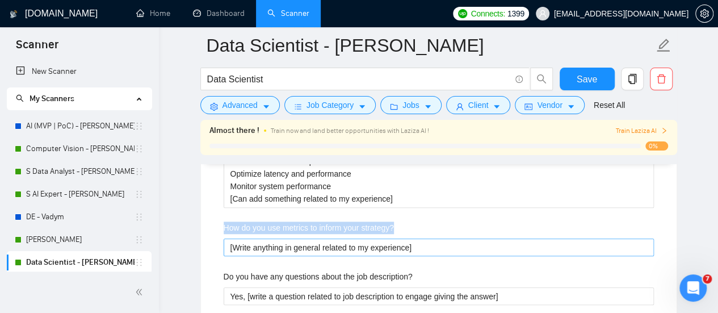
drag, startPoint x: 210, startPoint y: 222, endPoint x: 374, endPoint y: 241, distance: 164.6
copy label "How do you use metrics to inform your strategy?"
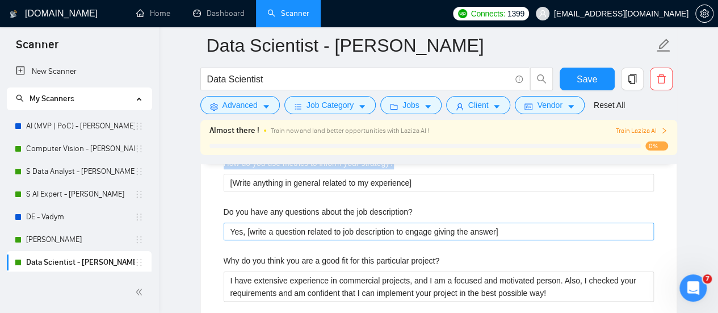
scroll to position [2555, 0]
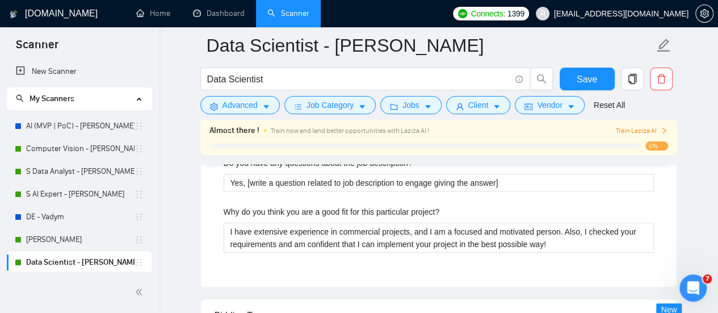
drag, startPoint x: 216, startPoint y: 205, endPoint x: 223, endPoint y: 197, distance: 10.6
click at [253, 205] on label "Why do you think you are a good fit for this particular project?" at bounding box center [332, 211] width 216 height 12
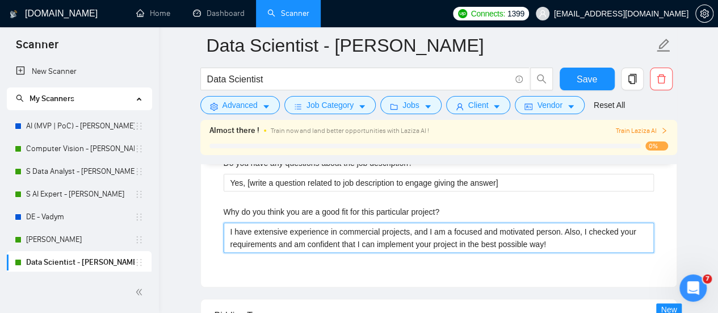
click at [253, 223] on project\? "I have extensive experience in commercial projects, and I am a focused and moti…" at bounding box center [439, 238] width 430 height 30
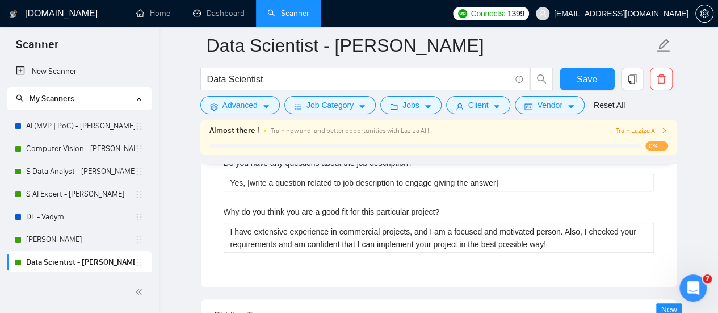
click at [598, 77] on button "Save" at bounding box center [587, 79] width 55 height 23
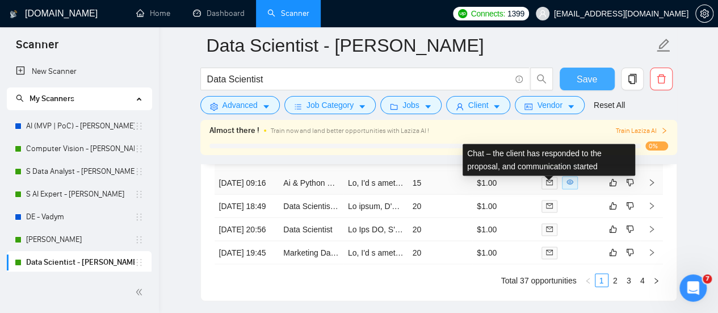
scroll to position [3179, 0]
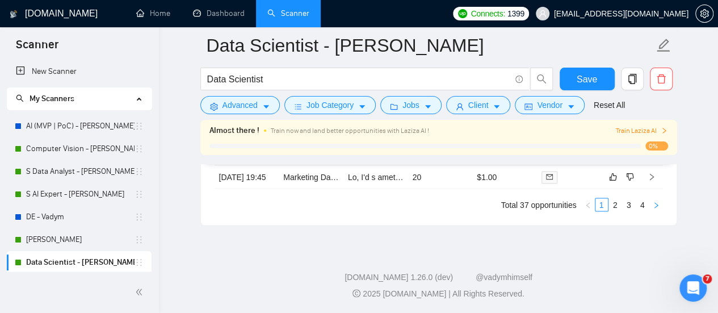
click at [655, 208] on icon "right" at bounding box center [656, 205] width 7 height 7
click at [640, 202] on link "4" at bounding box center [642, 204] width 12 height 12
click at [601, 205] on link "1" at bounding box center [601, 204] width 12 height 12
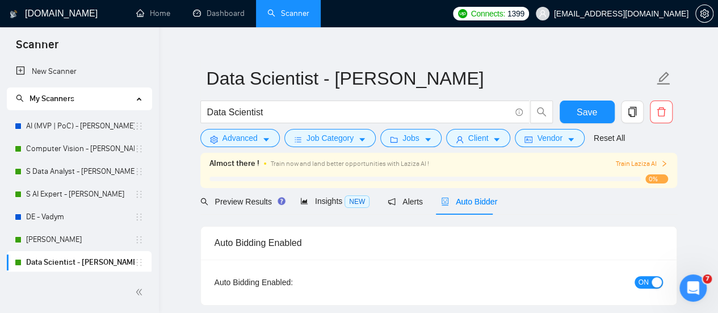
scroll to position [0, 0]
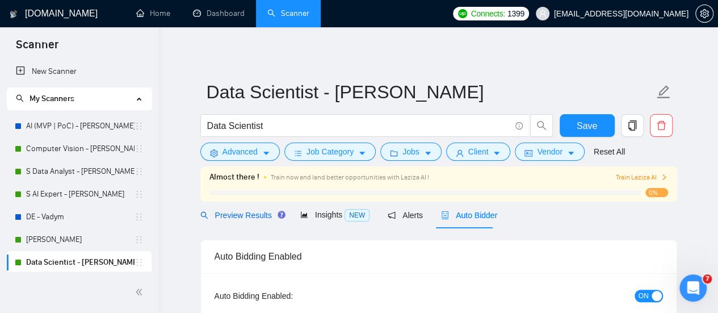
click at [268, 212] on span "Preview Results" at bounding box center [241, 215] width 82 height 9
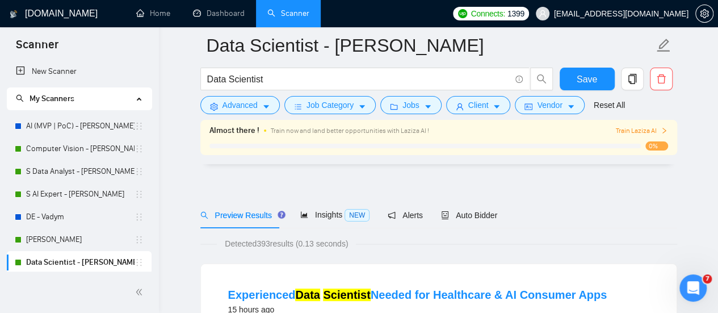
scroll to position [1261, 0]
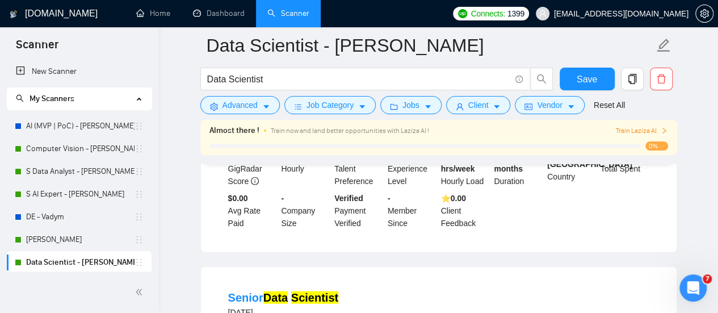
click at [661, 141] on span "0%" at bounding box center [656, 145] width 23 height 9
click at [643, 133] on span "Train Laziza AI" at bounding box center [641, 130] width 52 height 11
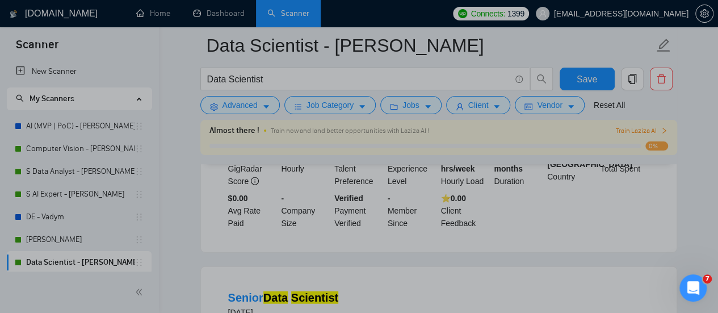
scroll to position [0, 0]
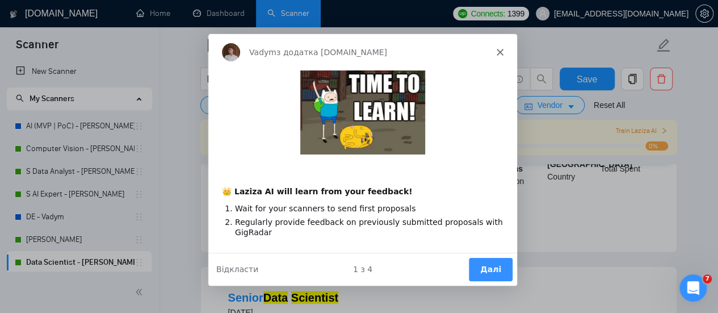
click at [497, 48] on polygon "Закрити" at bounding box center [499, 51] width 7 height 7
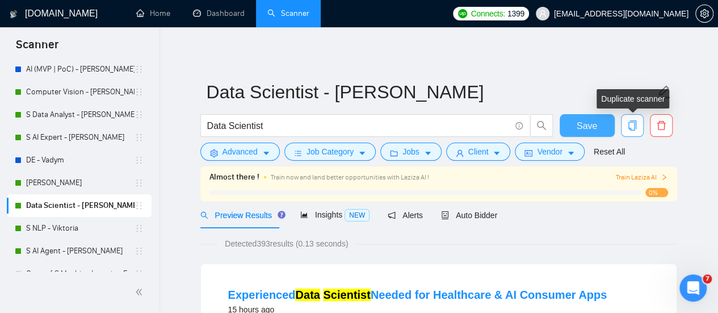
click at [630, 121] on icon "copy" at bounding box center [632, 125] width 10 height 10
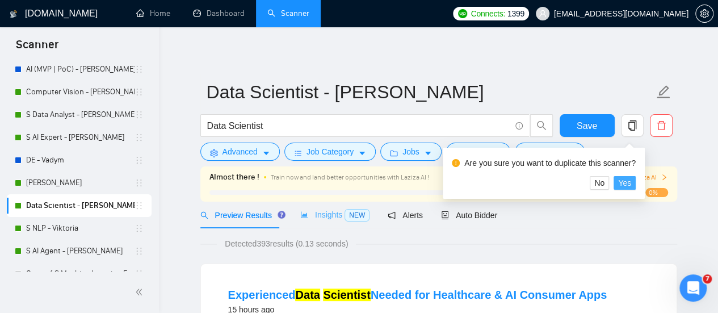
drag, startPoint x: 625, startPoint y: 183, endPoint x: 350, endPoint y: 208, distance: 276.4
click at [625, 182] on span "Yes" at bounding box center [624, 183] width 13 height 12
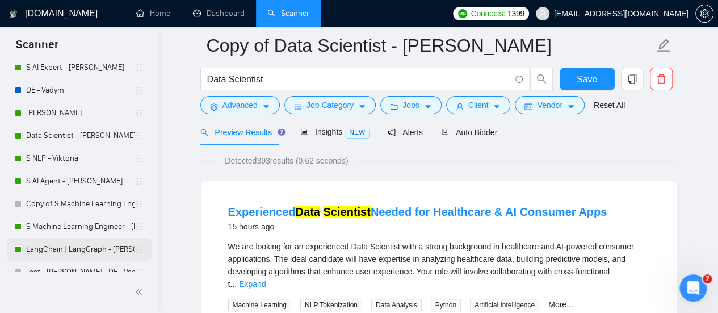
scroll to position [161, 0]
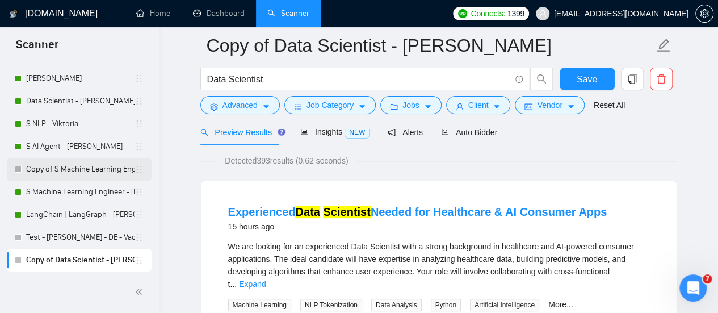
click at [64, 168] on link "Copy of S Machine Learning Engineer - [PERSON_NAME]" at bounding box center [80, 169] width 108 height 23
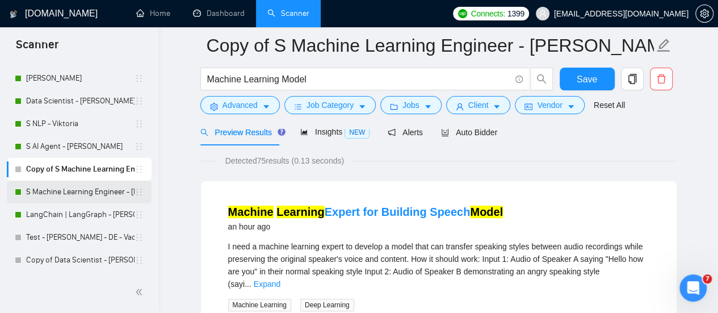
click at [81, 190] on link "S Machine Learning Engineer - [PERSON_NAME]" at bounding box center [80, 192] width 108 height 23
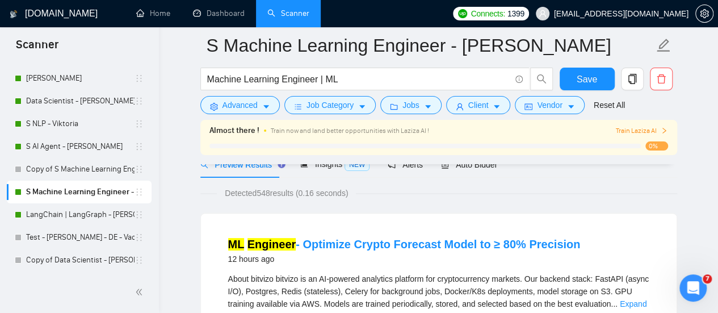
scroll to position [57, 0]
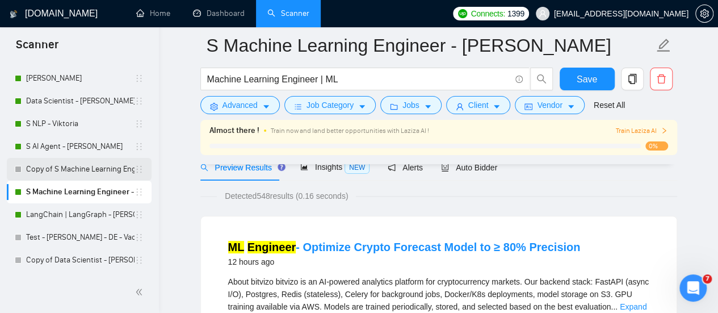
click at [78, 161] on link "Copy of S Machine Learning Engineer - [PERSON_NAME]" at bounding box center [80, 169] width 108 height 23
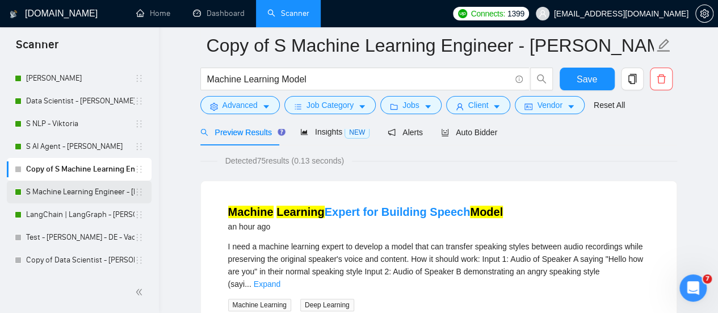
click at [74, 199] on link "S Machine Learning Engineer - [PERSON_NAME]" at bounding box center [80, 192] width 108 height 23
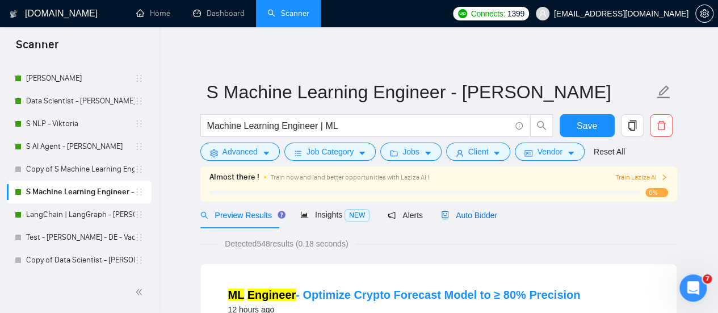
click at [473, 219] on span "Auto Bidder" at bounding box center [469, 215] width 56 height 9
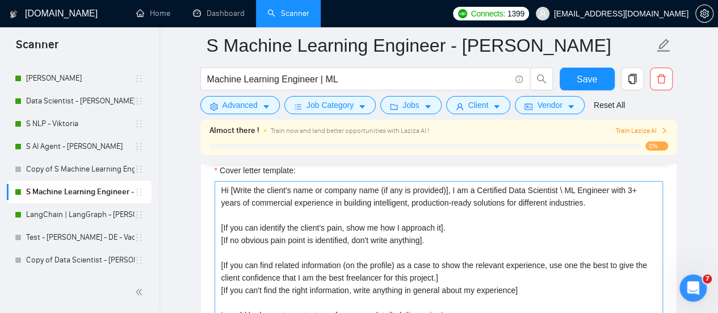
scroll to position [1306, 0]
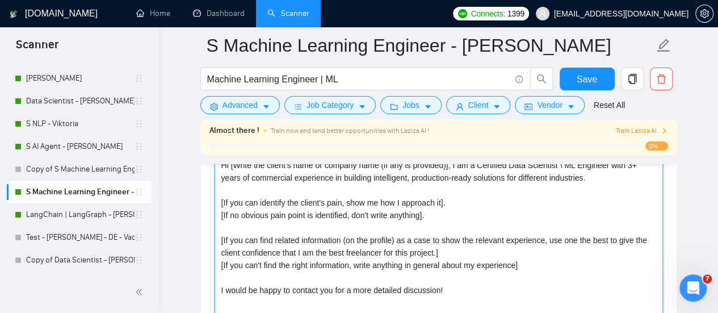
click at [335, 235] on textarea "Hi [Write the client's name or company name (if any is provided)], I am a Certi…" at bounding box center [439, 283] width 448 height 255
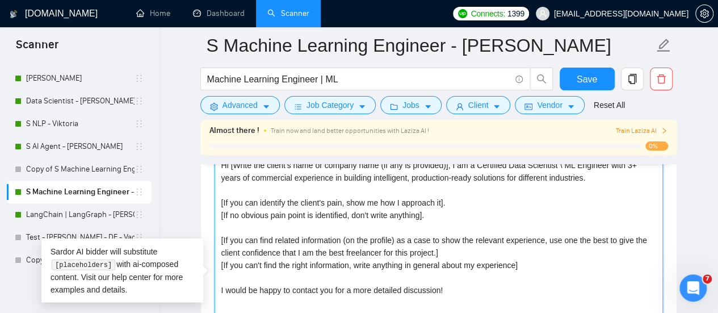
click at [340, 204] on textarea "Hi [Write the client's name or company name (if any is provided)], I am a Certi…" at bounding box center [439, 283] width 448 height 255
click at [349, 196] on textarea "Hi [Write the client's name or company name (if any is provided)], I am a Certi…" at bounding box center [439, 283] width 448 height 255
drag, startPoint x: 178, startPoint y: 172, endPoint x: 168, endPoint y: 186, distance: 17.0
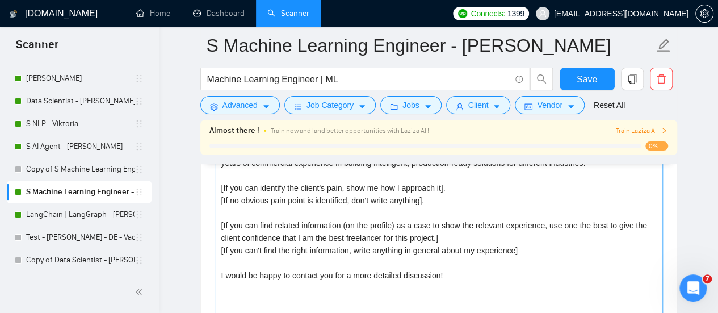
scroll to position [1362, 0]
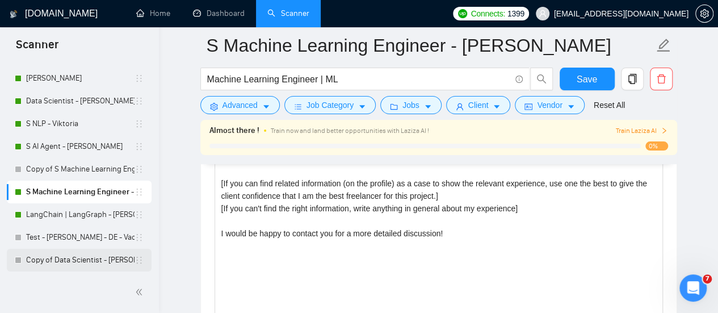
click at [55, 255] on link "Copy of Data Scientist - Viktoria" at bounding box center [80, 260] width 108 height 23
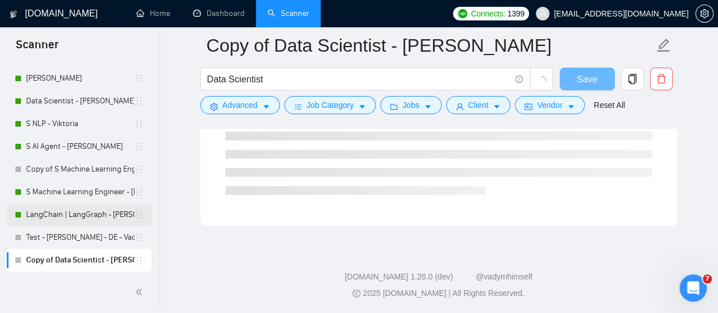
scroll to position [775, 0]
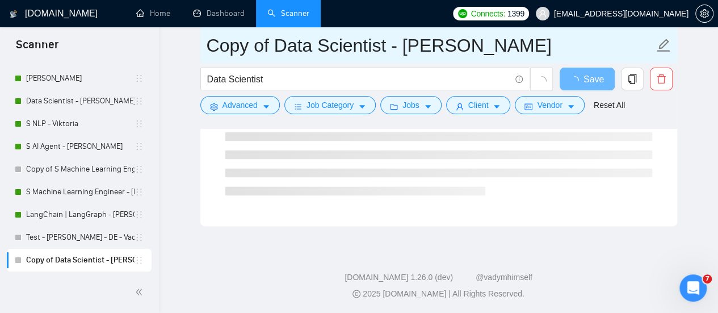
click at [467, 44] on input "Copy of Data Scientist - Viktoria" at bounding box center [430, 45] width 447 height 28
drag, startPoint x: 468, startPoint y: 41, endPoint x: 409, endPoint y: 45, distance: 59.2
click at [409, 45] on input "Copy of Data Scientist - Viktoria" at bounding box center [430, 45] width 447 height 28
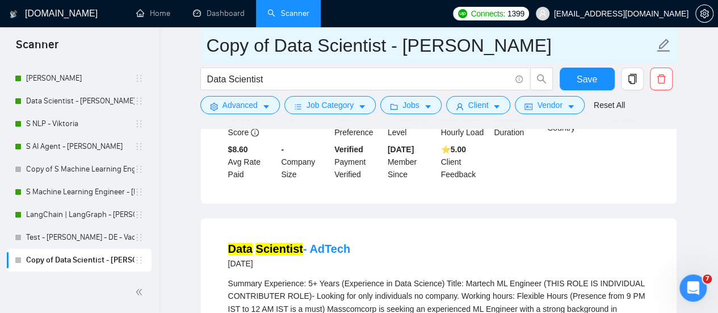
type input "Copy of Data Scientist - Anastasia"
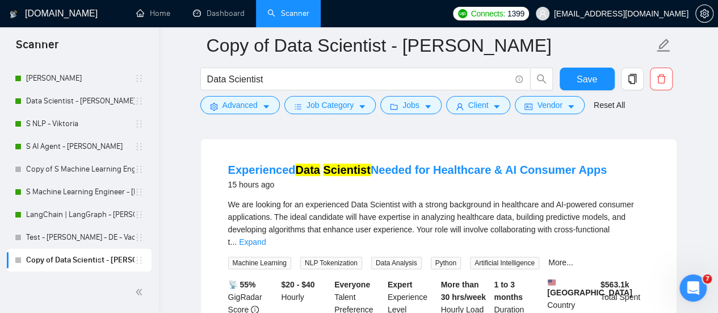
scroll to position [0, 0]
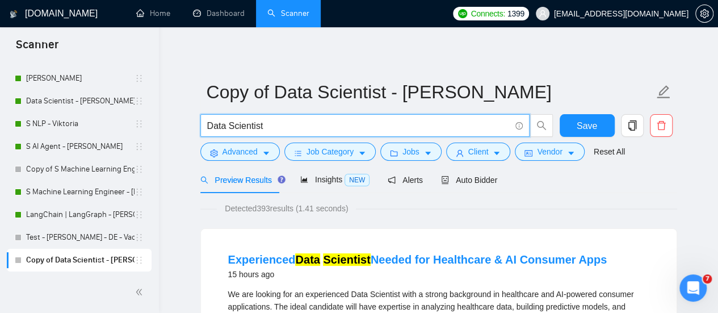
drag, startPoint x: 269, startPoint y: 128, endPoint x: 150, endPoint y: 114, distance: 119.6
paste input "Predictive Models"
type input "Predictive Models"
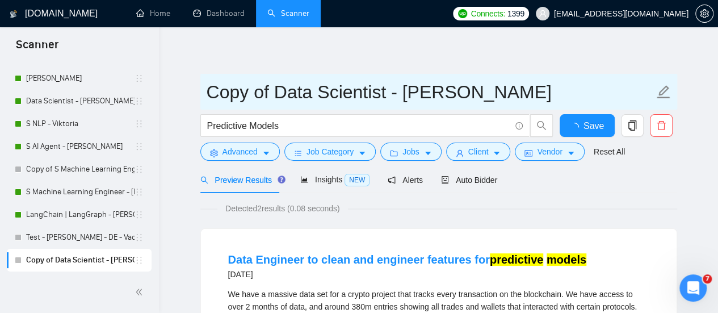
drag, startPoint x: 388, startPoint y: 90, endPoint x: 183, endPoint y: 92, distance: 204.9
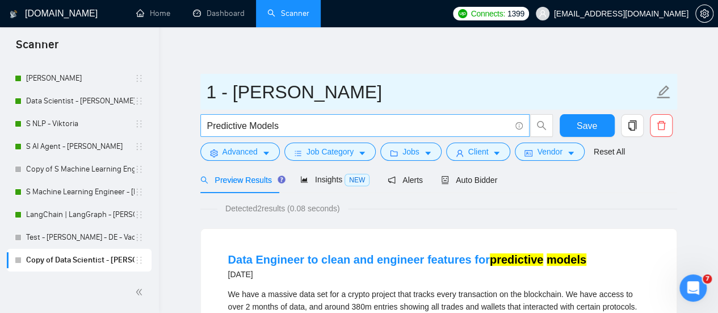
type input "1 - [PERSON_NAME]"
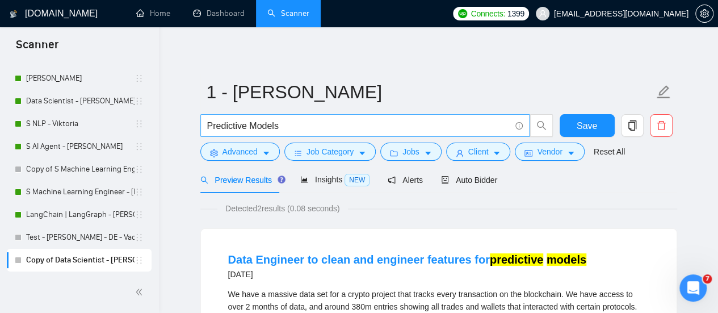
click at [280, 123] on input "Predictive Models" at bounding box center [358, 126] width 303 height 14
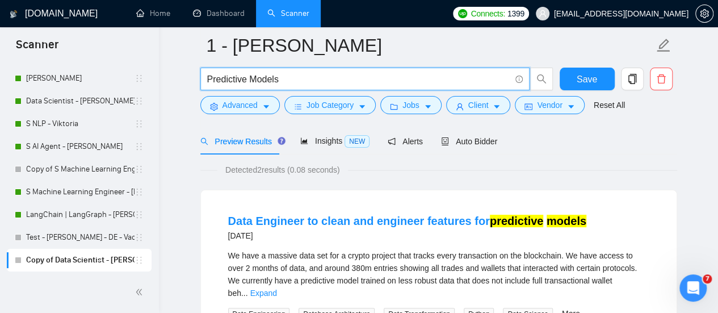
scroll to position [57, 0]
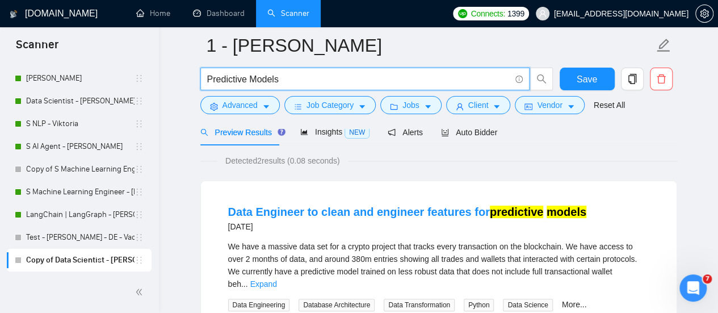
click at [202, 187] on div "Data Engineer to clean and engineer features for predictive models 7 months ago…" at bounding box center [439, 301] width 476 height 241
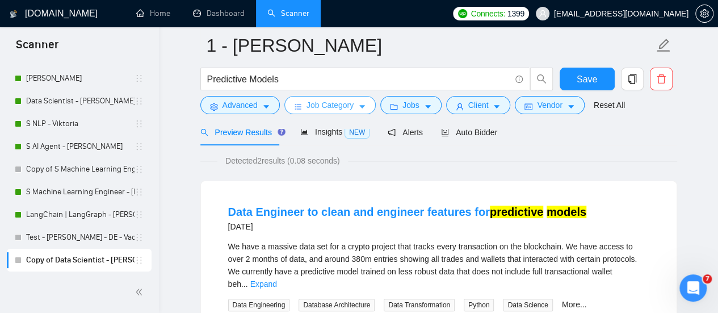
click at [306, 111] on button "Job Category" at bounding box center [329, 105] width 91 height 18
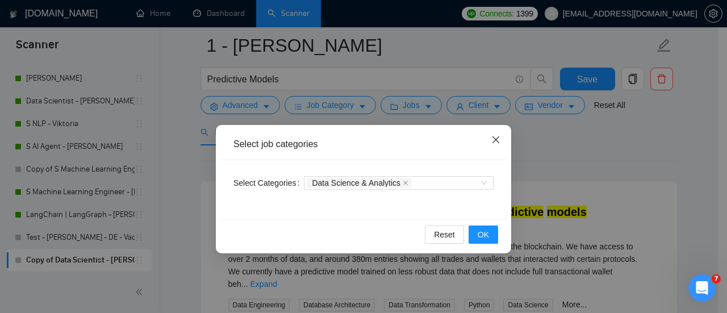
click at [496, 136] on icon "close" at bounding box center [495, 139] width 9 height 9
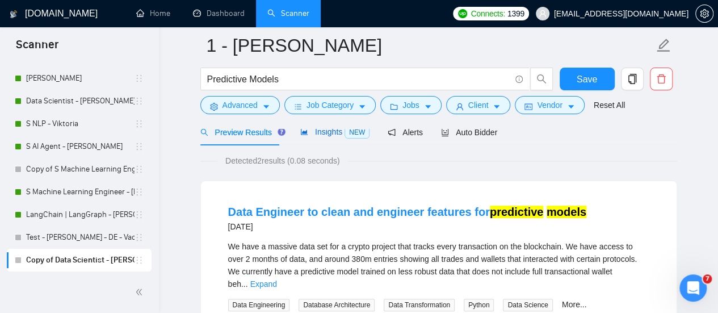
click at [307, 134] on span "Insights NEW" at bounding box center [334, 131] width 69 height 9
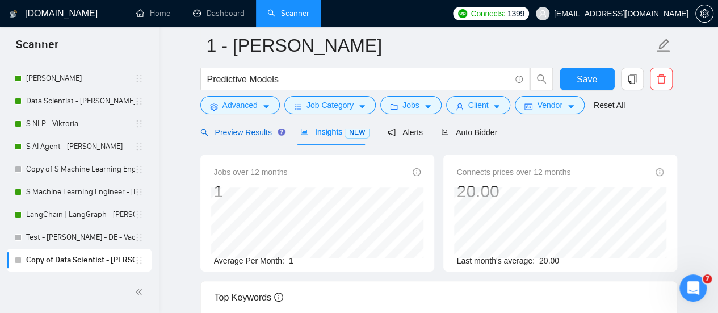
drag, startPoint x: 263, startPoint y: 133, endPoint x: 301, endPoint y: 114, distance: 42.4
click at [264, 132] on span "Preview Results" at bounding box center [241, 132] width 82 height 9
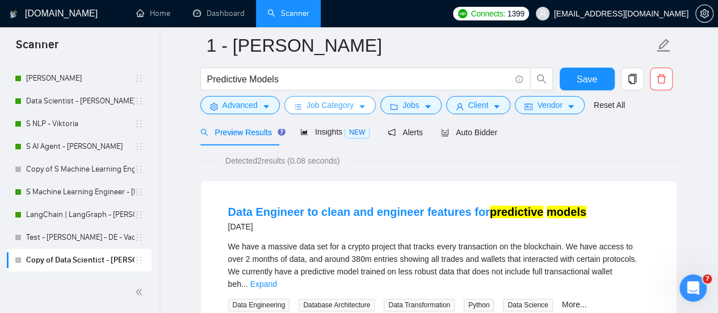
click at [334, 108] on span "Job Category" at bounding box center [330, 105] width 47 height 12
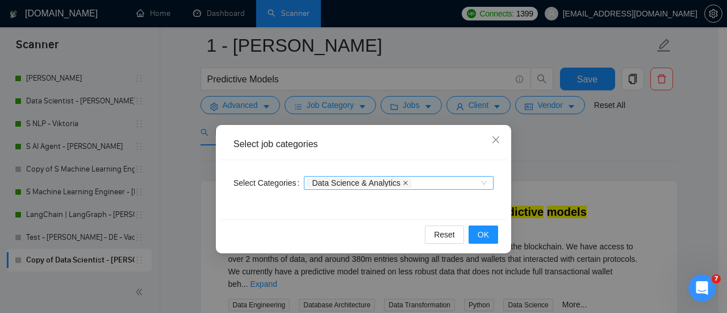
click at [402, 181] on icon "close" at bounding box center [405, 183] width 6 height 6
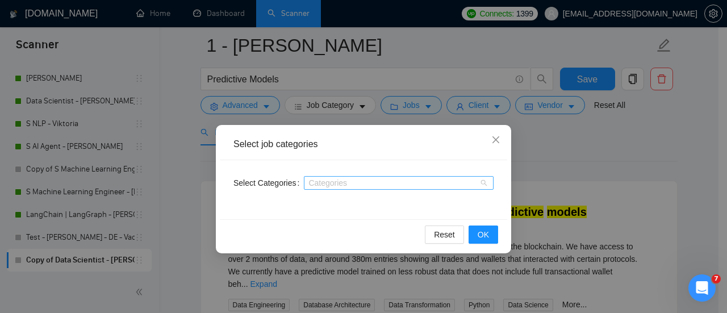
click at [371, 187] on div "Categories" at bounding box center [399, 183] width 190 height 14
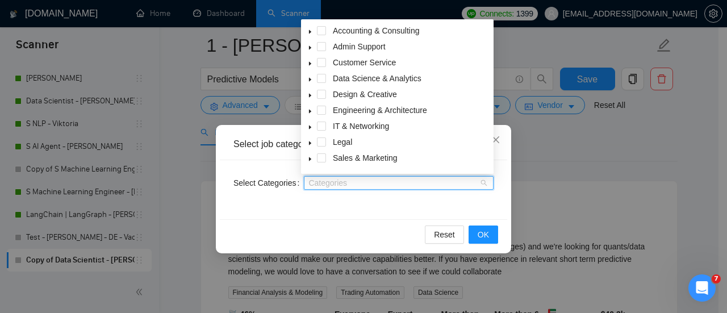
click at [311, 78] on icon "caret-down" at bounding box center [310, 80] width 6 height 6
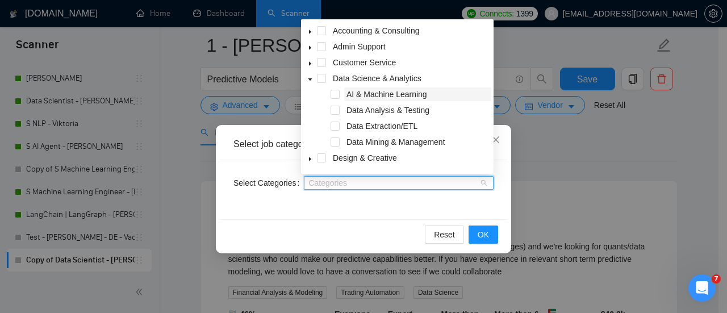
click at [351, 91] on span "AI & Machine Learning" at bounding box center [386, 94] width 81 height 9
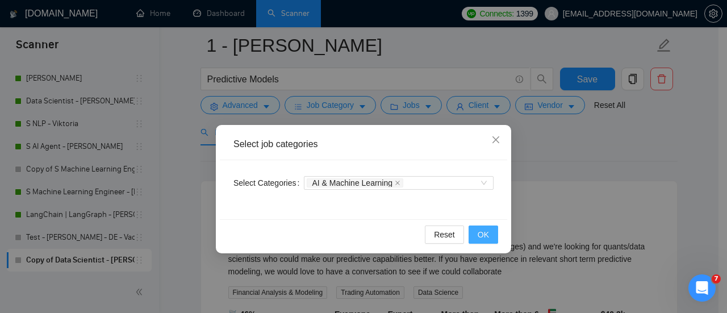
click at [479, 236] on span "OK" at bounding box center [482, 234] width 11 height 12
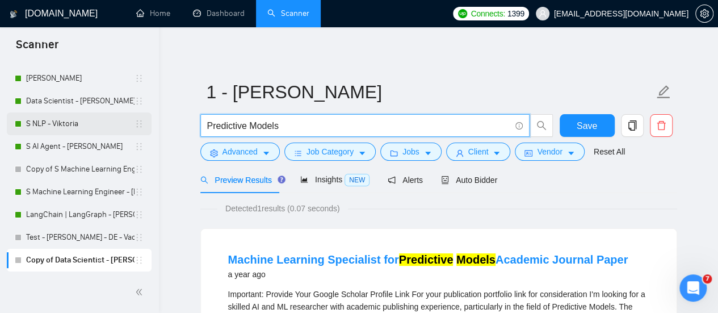
drag, startPoint x: 313, startPoint y: 121, endPoint x: 139, endPoint y: 108, distance: 174.7
click at [125, 129] on section "Scanner New Scanner My Scanners AI (MVP | PoC) - Vitaliy Computer Vision - Vlad…" at bounding box center [359, 294] width 718 height 589
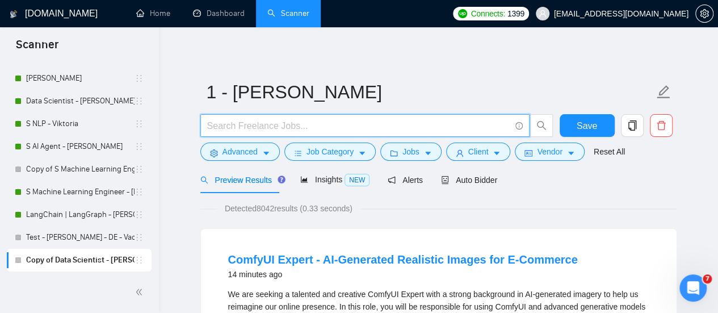
paste input "statistical analysis"
type input "statistical analysis"
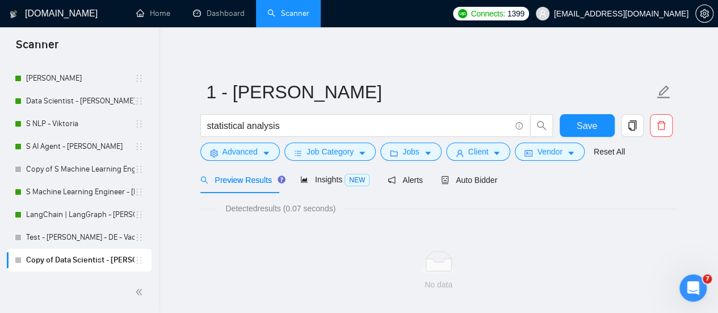
click at [345, 194] on div "Detected results (0.07 seconds) No data" at bounding box center [438, 255] width 477 height 125
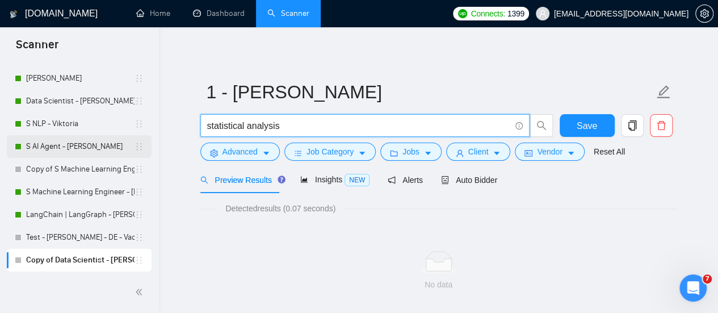
drag, startPoint x: 249, startPoint y: 128, endPoint x: 76, endPoint y: 125, distance: 172.6
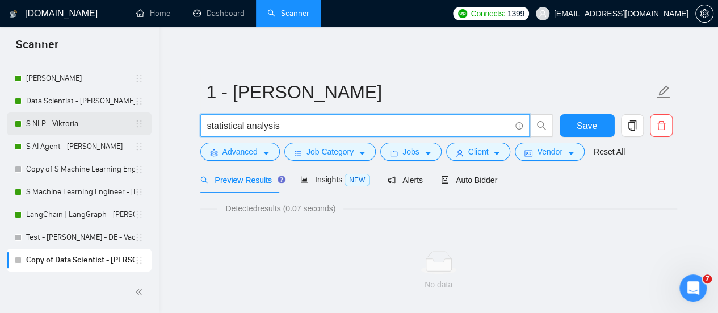
click at [68, 139] on section "Scanner New Scanner My Scanners AI (MVP | PoC) - Vitaliy Computer Vision - Vlad…" at bounding box center [359, 202] width 718 height 405
click at [211, 186] on div "Preview Results" at bounding box center [241, 179] width 82 height 27
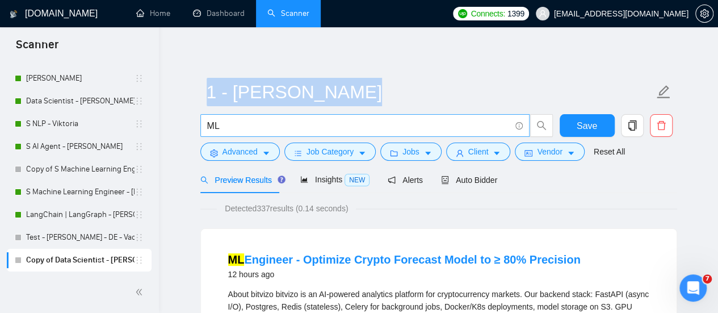
drag, startPoint x: 237, startPoint y: 116, endPoint x: 212, endPoint y: 135, distance: 30.8
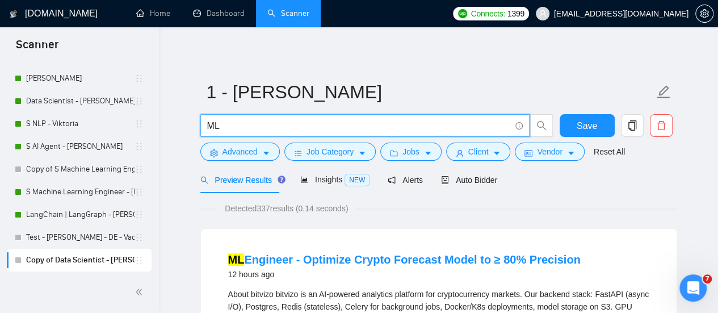
drag, startPoint x: 226, startPoint y: 124, endPoint x: 170, endPoint y: 127, distance: 56.2
paste input "End-to-End ML"
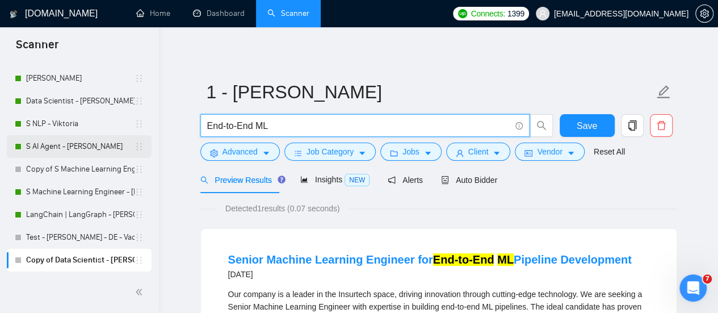
drag, startPoint x: 257, startPoint y: 125, endPoint x: 101, endPoint y: 140, distance: 156.2
click at [101, 140] on section "Scanner New Scanner My Scanners AI (MVP | PoC) - Vitaliy Computer Vision - Vlad…" at bounding box center [359, 294] width 718 height 589
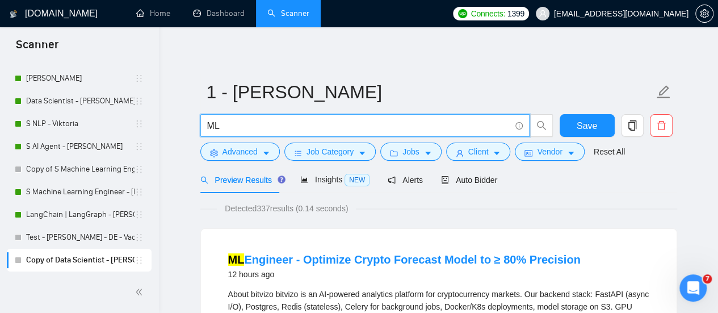
click at [259, 127] on input "ML" at bounding box center [358, 126] width 303 height 14
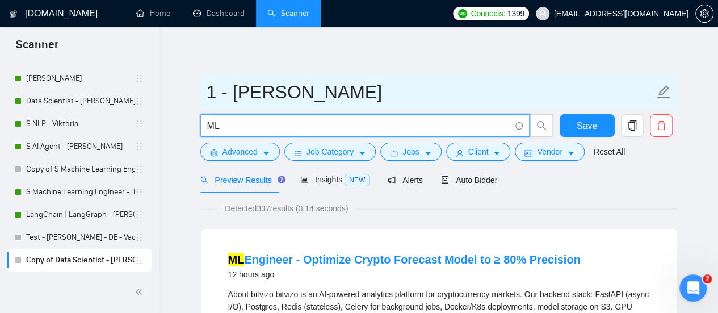
paste input "Pipelines"
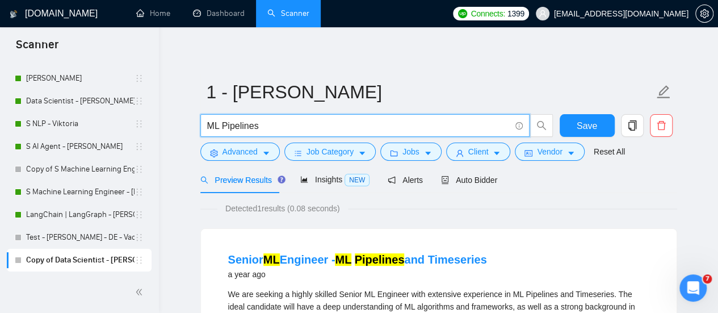
drag, startPoint x: 254, startPoint y: 126, endPoint x: 223, endPoint y: 125, distance: 30.7
click at [223, 125] on input "ML Pipelines" at bounding box center [358, 126] width 303 height 14
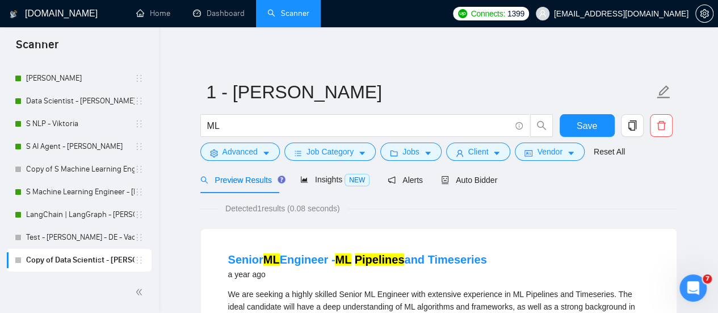
click at [242, 204] on span "Detected 1 results (0.08 seconds)" at bounding box center [282, 208] width 131 height 12
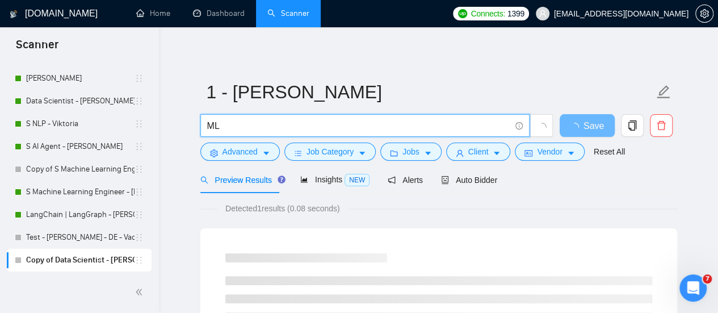
click at [208, 124] on input "ML" at bounding box center [358, 126] width 303 height 14
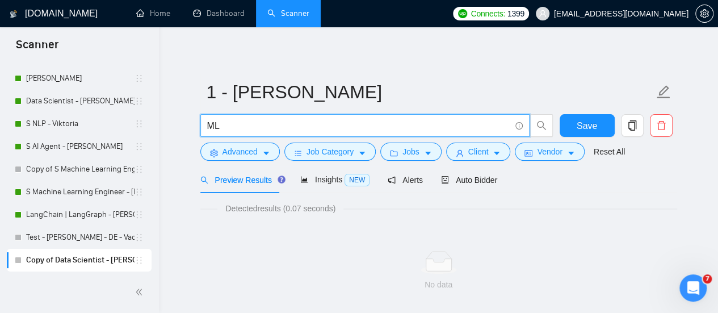
click at [333, 208] on span "Detected results (0.07 seconds)" at bounding box center [280, 208] width 126 height 12
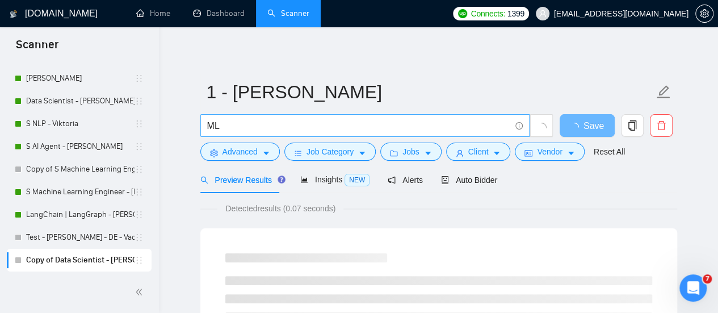
click at [225, 124] on input "ML" at bounding box center [358, 126] width 303 height 14
type input "Machine Learning Engineer | ML"
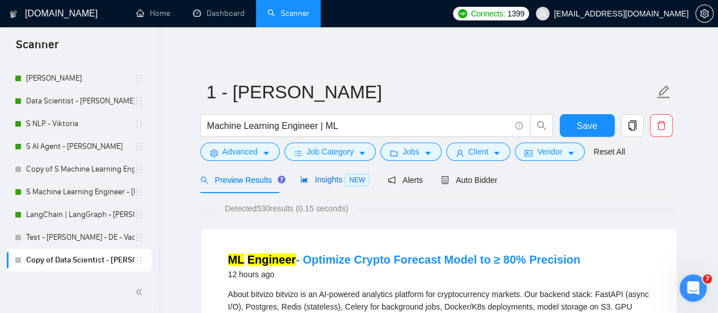
click at [300, 175] on span "Insights NEW" at bounding box center [334, 179] width 69 height 9
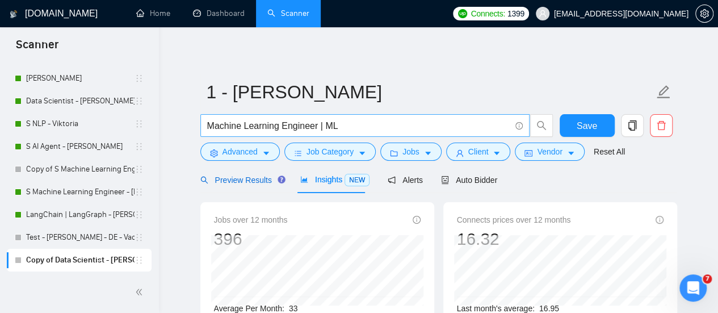
click at [240, 182] on span "Preview Results" at bounding box center [241, 179] width 82 height 9
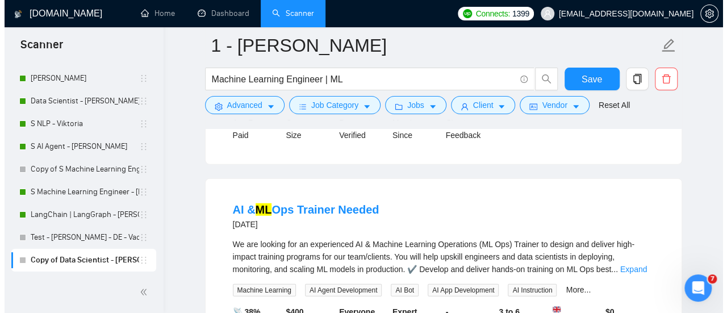
scroll to position [1249, 0]
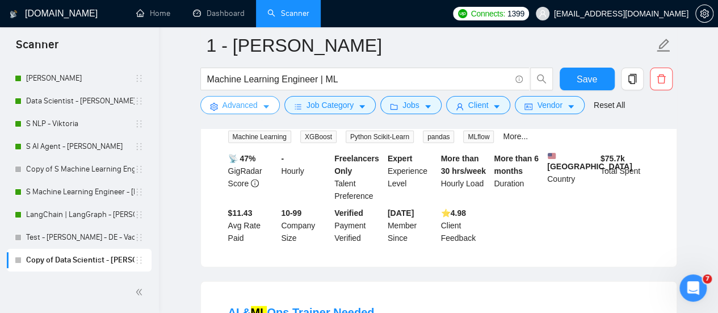
click at [244, 106] on span "Advanced" at bounding box center [240, 105] width 35 height 12
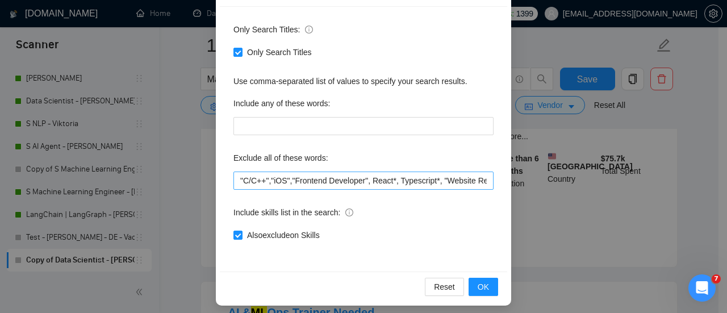
scroll to position [159, 0]
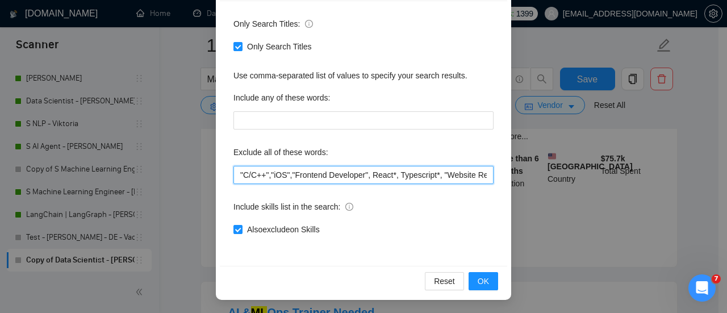
click at [234, 173] on input ""C/C++","iOS","Frontend Developer", React*, Typescript*, "Website Redesign", "W…" at bounding box center [363, 175] width 260 height 18
drag, startPoint x: 268, startPoint y: 175, endPoint x: 237, endPoint y: 177, distance: 30.7
click at [237, 177] on input ""екфштук", "C/C++","iOS","Frontend Developer", React*, Typescript*, "Website Re…" at bounding box center [363, 175] width 260 height 18
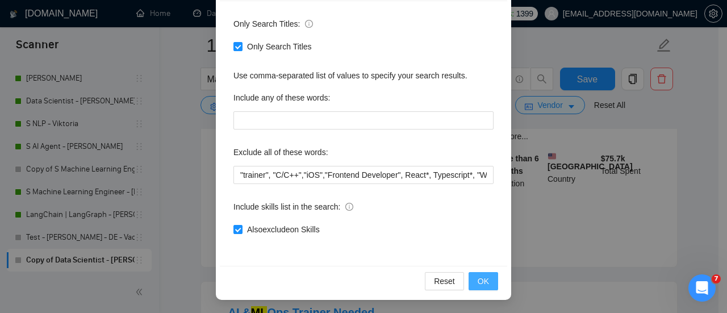
click at [481, 280] on span "OK" at bounding box center [482, 281] width 11 height 12
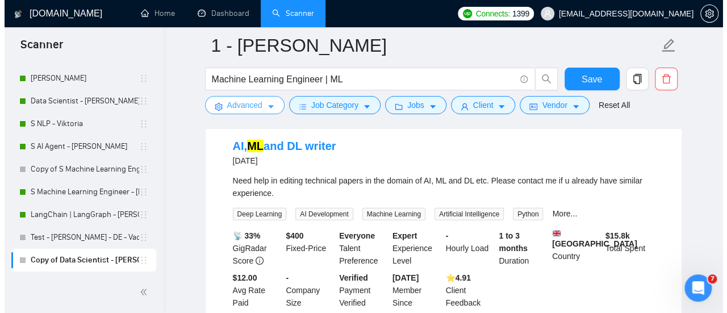
scroll to position [1589, 0]
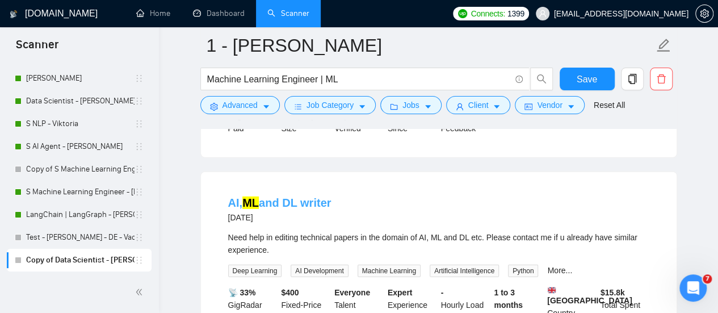
drag, startPoint x: 334, startPoint y: 165, endPoint x: 307, endPoint y: 168, distance: 28.0
click at [307, 195] on div "AI, ML and DL writer 5 days ago" at bounding box center [438, 210] width 421 height 30
click at [240, 105] on span "Advanced" at bounding box center [240, 105] width 35 height 12
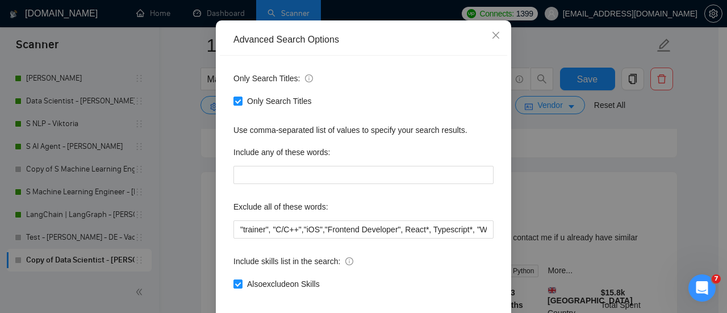
scroll to position [159, 0]
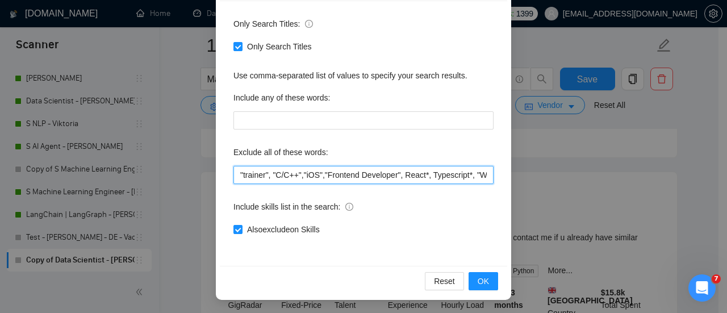
click at [236, 173] on input ""trainer", "C/C++","iOS","Frontend Developer", React*, Typescript*, "Website Re…" at bounding box center [363, 175] width 260 height 18
paste input "writer"
click at [235, 175] on input "writer", "trainer", "C/C++","iOS","Frontend Developer", React*, Typescript*, "W…" at bounding box center [363, 175] width 260 height 18
drag, startPoint x: 298, startPoint y: 176, endPoint x: 224, endPoint y: 178, distance: 73.8
click at [224, 178] on div "Only Search Titles: Only Search Titles Use comma-separated list of values to sp…" at bounding box center [363, 133] width 287 height 265
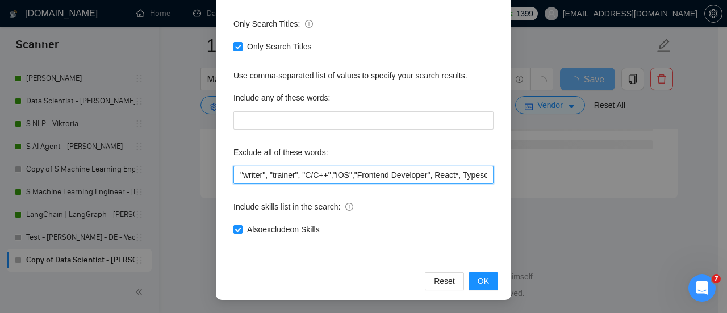
scroll to position [1580, 0]
type input ""writer", "trainer", "C/C++","iOS","Frontend Developer", React*, Typescript*, "…"
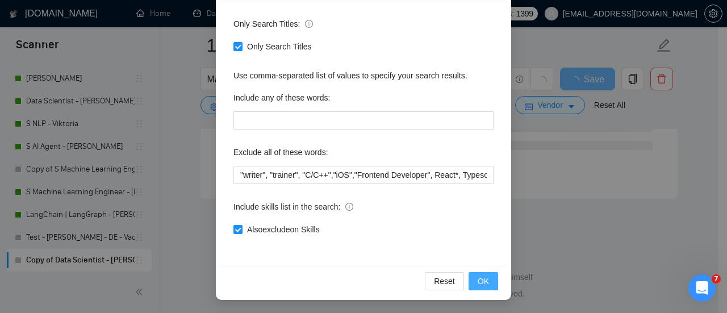
click at [478, 284] on span "OK" at bounding box center [482, 281] width 11 height 12
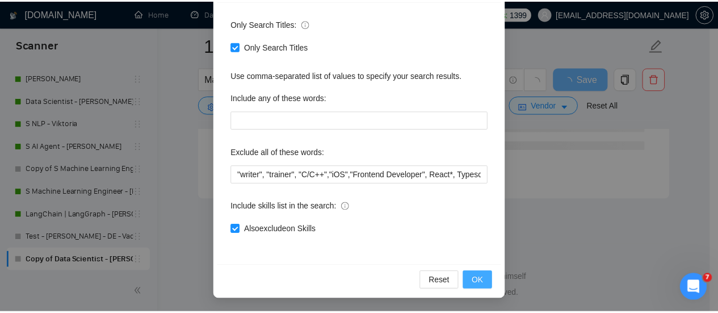
scroll to position [102, 0]
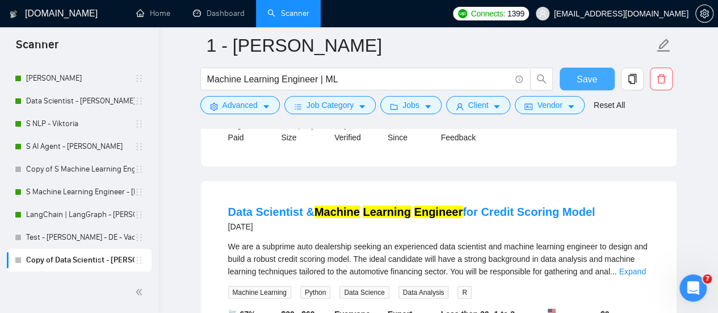
click at [589, 74] on span "Save" at bounding box center [587, 79] width 20 height 14
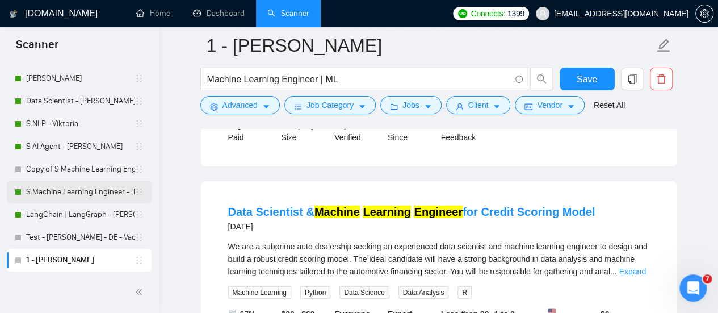
click at [82, 191] on link "S Machine Learning Engineer - [PERSON_NAME]" at bounding box center [80, 192] width 108 height 23
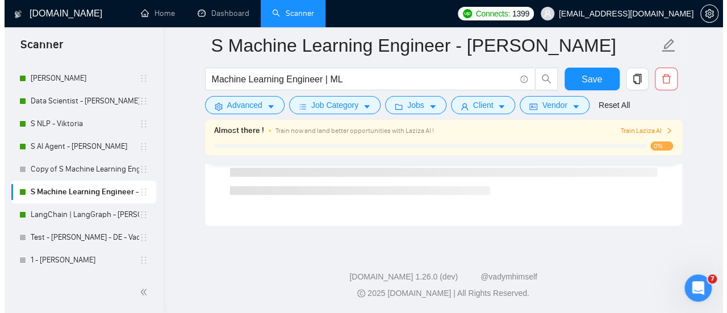
scroll to position [775, 0]
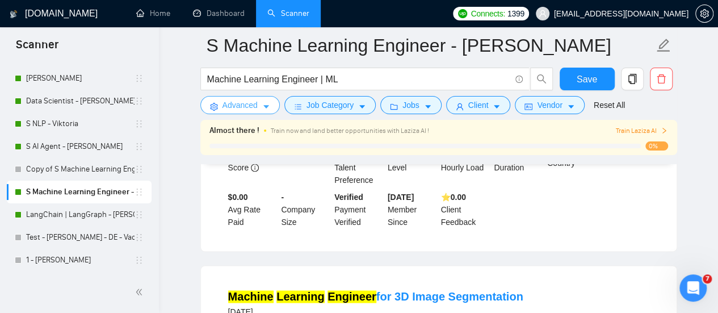
click at [258, 109] on button "Advanced" at bounding box center [239, 105] width 79 height 18
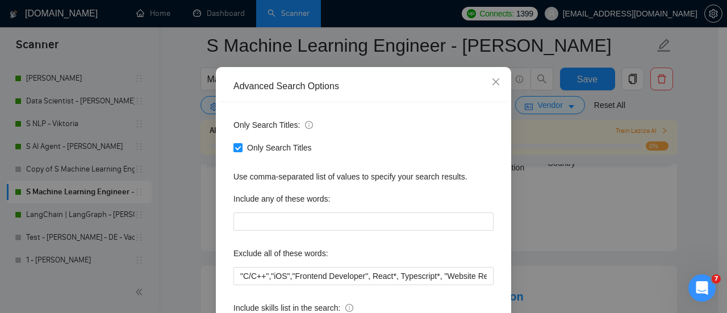
scroll to position [159, 0]
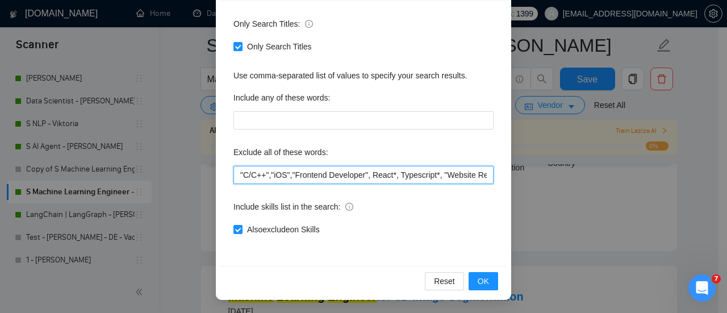
click at [234, 174] on input ""C/C++","iOS","Frontend Developer", React*, Typescript*, "Website Redesign", "W…" at bounding box center [363, 175] width 260 height 18
paste input ""writer", "trainer","
type input ""writer", "trainer", "C/C++","iOS","Frontend Developer", React*, Typescript*, "…"
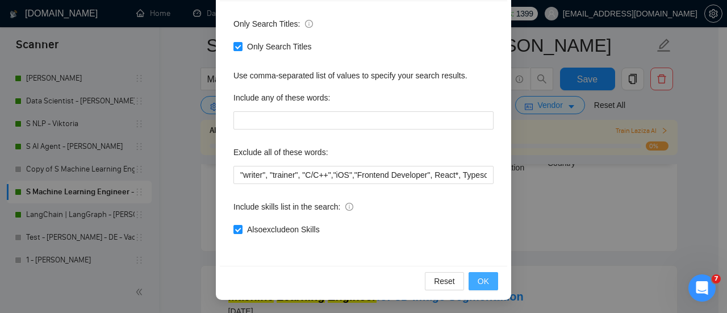
click at [480, 282] on span "OK" at bounding box center [482, 281] width 11 height 12
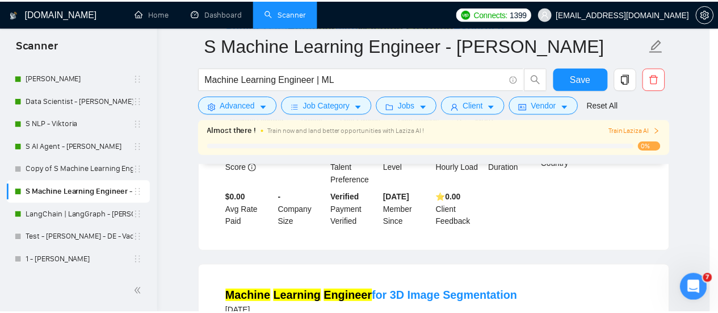
scroll to position [102, 0]
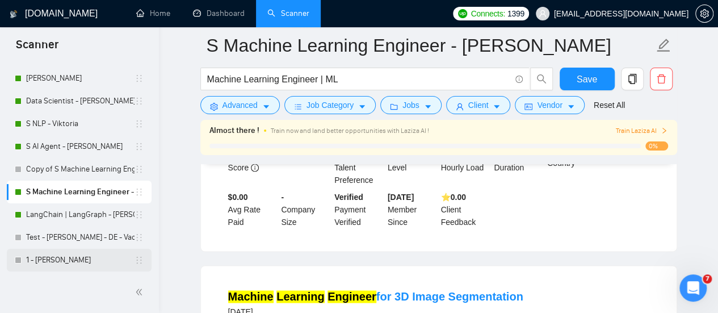
click at [54, 265] on link "1 - [PERSON_NAME]" at bounding box center [80, 260] width 108 height 23
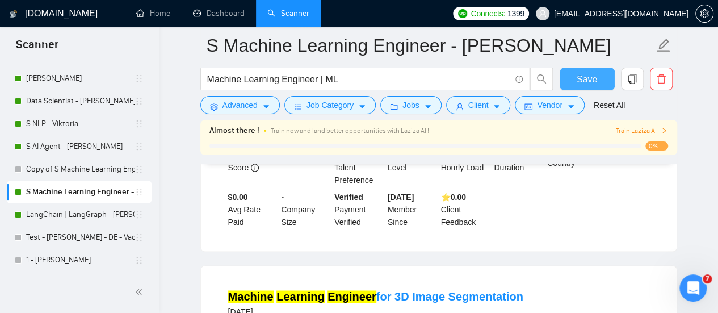
click at [602, 79] on button "Save" at bounding box center [587, 79] width 55 height 23
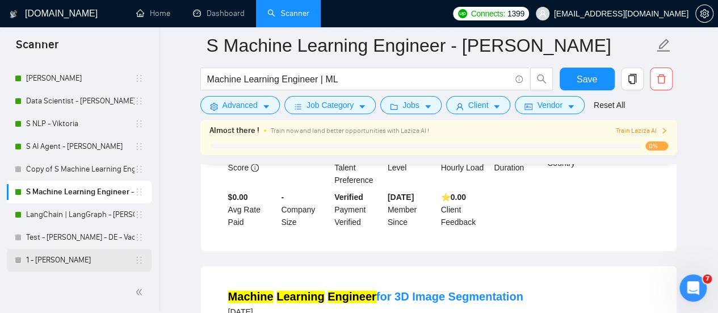
click at [69, 261] on link "1 - [PERSON_NAME]" at bounding box center [80, 260] width 108 height 23
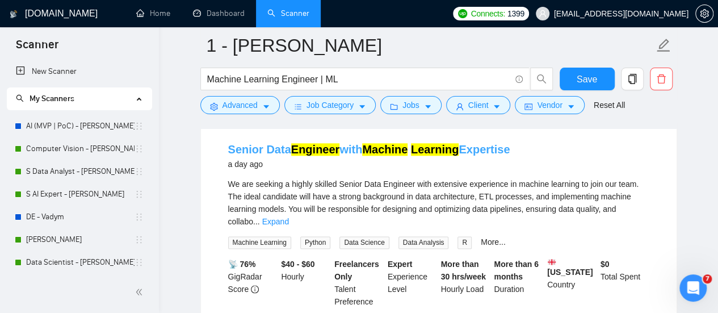
scroll to position [378, 0]
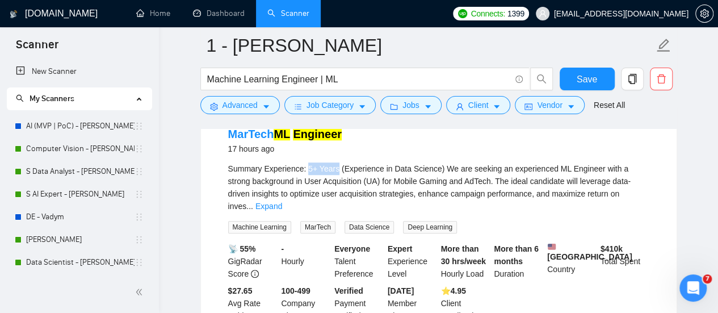
drag, startPoint x: 305, startPoint y: 169, endPoint x: 334, endPoint y: 167, distance: 28.4
click at [334, 167] on span "Summary Experience: 5+ Years (Experience in Data Science) We are seeking an exp…" at bounding box center [429, 187] width 402 height 47
drag, startPoint x: 370, startPoint y: 180, endPoint x: 421, endPoint y: 179, distance: 51.7
click at [421, 179] on span "Summary Experience: 5+ Years (Experience in Data Science) We are seeking an exp…" at bounding box center [429, 187] width 402 height 47
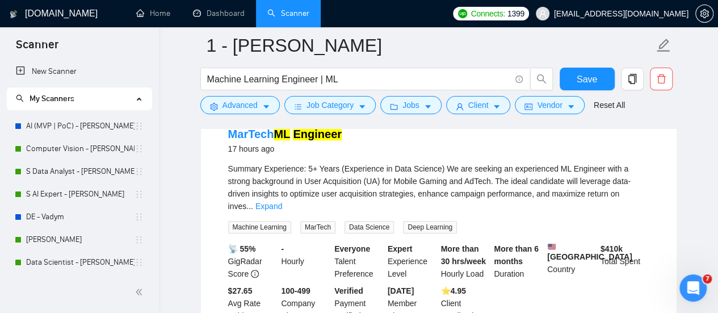
click at [632, 149] on div "MarTech ML Engineer 17 hours ago" at bounding box center [438, 141] width 421 height 30
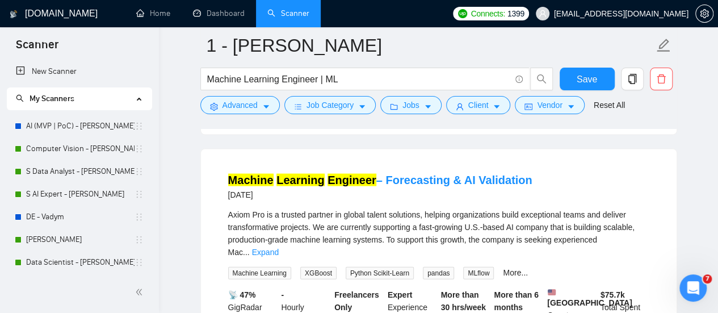
scroll to position [1116, 0]
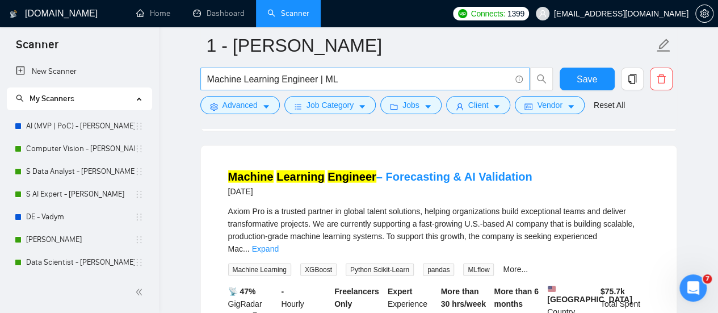
click at [372, 81] on input "Machine Learning Engineer | ML" at bounding box center [358, 79] width 303 height 14
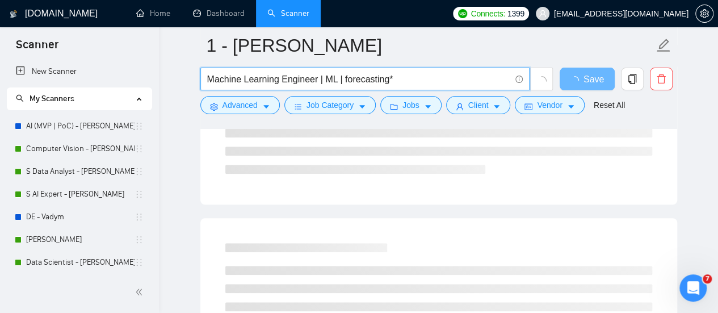
scroll to position [208, 0]
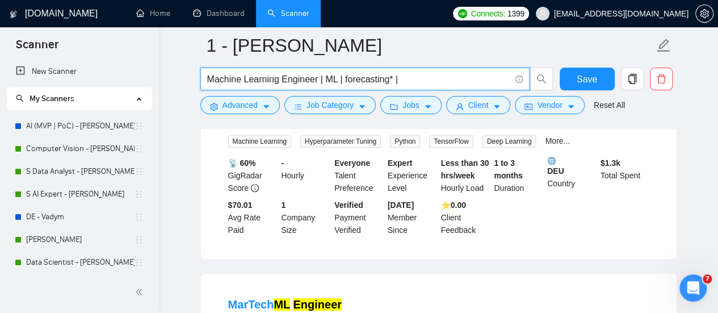
paste input "Model Training"
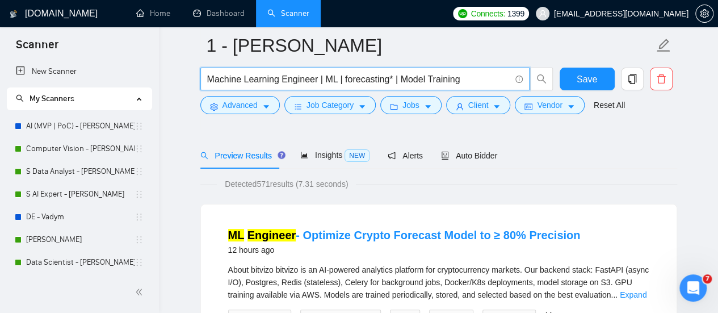
scroll to position [0, 0]
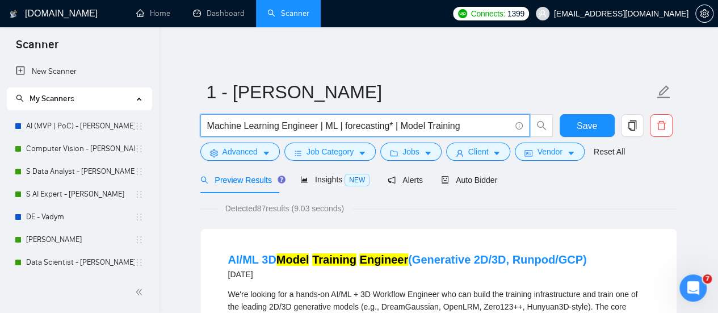
drag, startPoint x: 461, startPoint y: 125, endPoint x: 399, endPoint y: 134, distance: 62.5
click at [399, 134] on span "Machine Learning Engineer | ML | forecasting* | Model Training" at bounding box center [364, 125] width 329 height 23
type input "Machine Learning Engineer | ML | forecasting*"
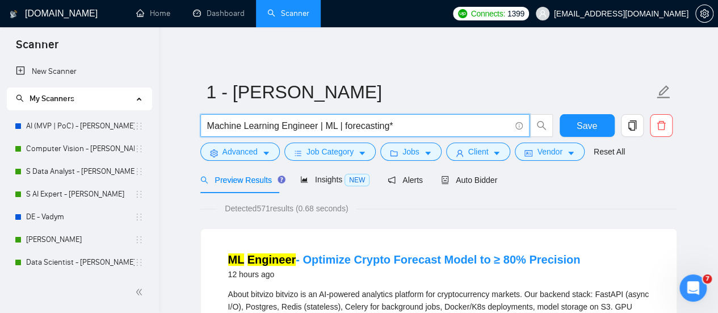
click at [343, 129] on input "Machine Learning Engineer | ML | forecasting*" at bounding box center [358, 126] width 303 height 14
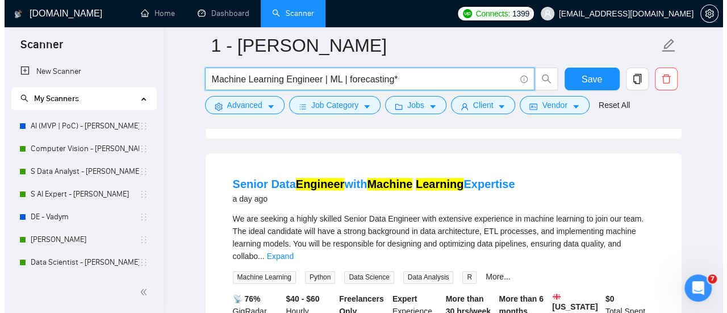
scroll to position [568, 0]
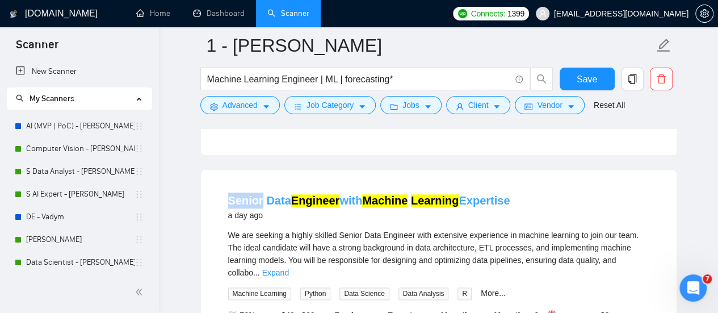
drag, startPoint x: 218, startPoint y: 199, endPoint x: 261, endPoint y: 194, distance: 43.0
click at [261, 194] on li "Senior Data Engineer with Machine Learning Expertise a day ago We are seeking a…" at bounding box center [439, 296] width 448 height 227
click at [232, 114] on button "Advanced" at bounding box center [239, 105] width 79 height 18
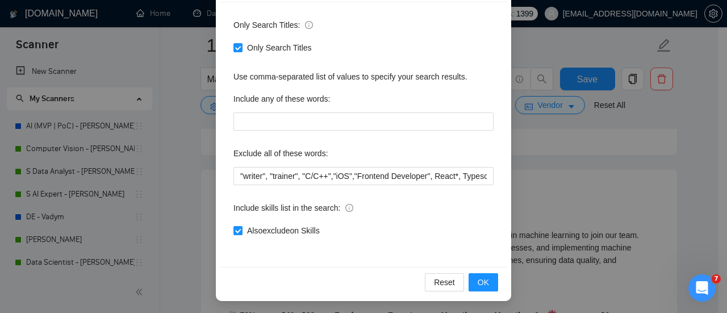
scroll to position [159, 0]
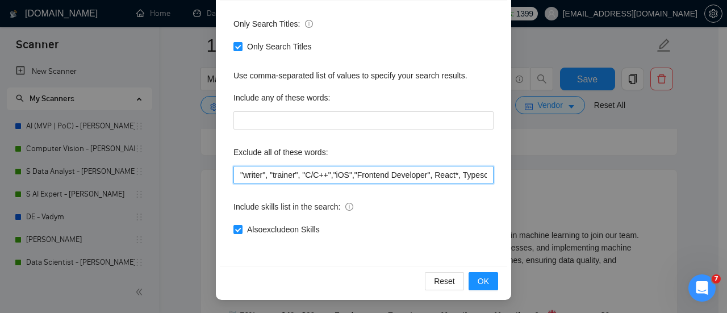
click at [233, 169] on input ""writer", "trainer", "C/C++","iOS","Frontend Developer", React*, Typescript*, "…" at bounding box center [363, 175] width 260 height 18
paste input "Senior"
click at [235, 175] on input "Senior", "writer", "trainer", "C/C++","iOS","Frontend Developer", React*, Types…" at bounding box center [363, 175] width 260 height 18
type input ""Senior", "writer", "trainer", "C/C++","iOS","Frontend Developer", React*, Type…"
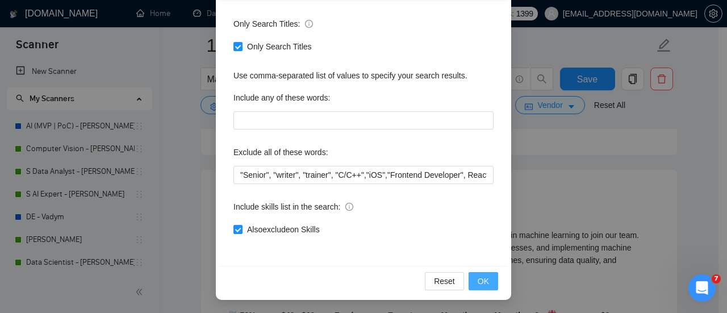
click at [477, 282] on span "OK" at bounding box center [482, 281] width 11 height 12
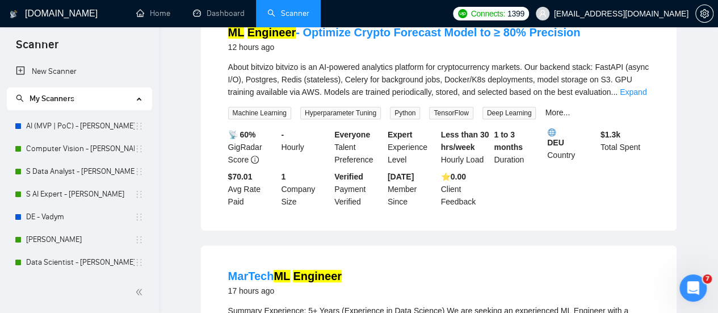
scroll to position [0, 0]
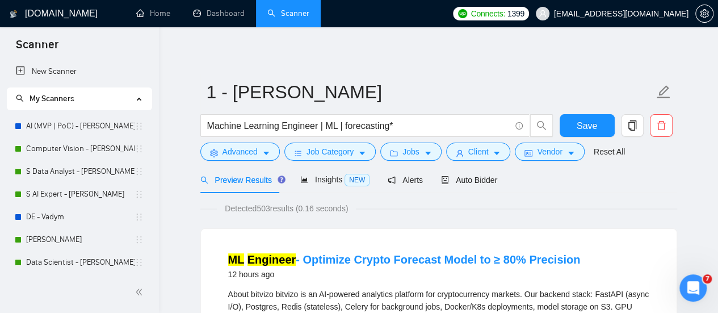
click at [305, 207] on span "Detected 503 results (0.16 seconds)" at bounding box center [286, 208] width 139 height 12
click at [254, 156] on span "Advanced" at bounding box center [240, 151] width 35 height 12
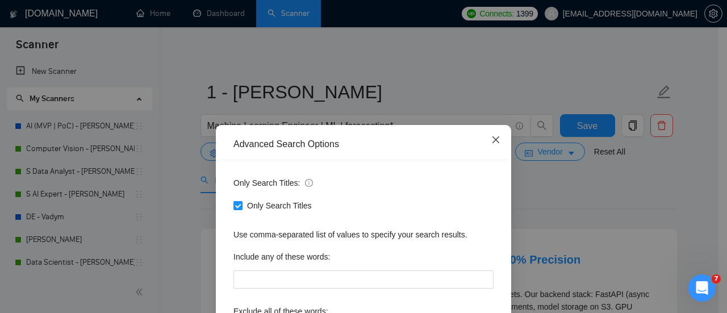
click at [490, 144] on span "Close" at bounding box center [495, 140] width 31 height 31
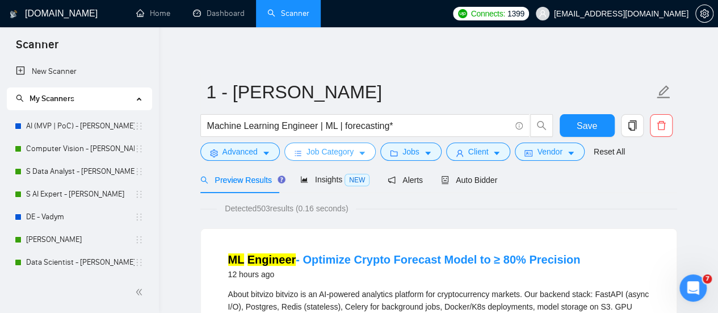
click at [337, 157] on span "Job Category" at bounding box center [330, 151] width 47 height 12
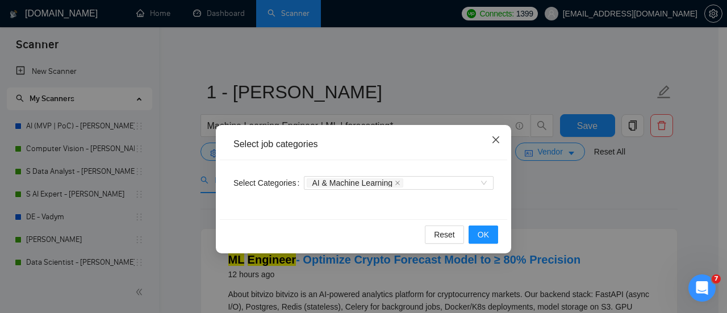
click at [503, 136] on span "Close" at bounding box center [495, 140] width 31 height 31
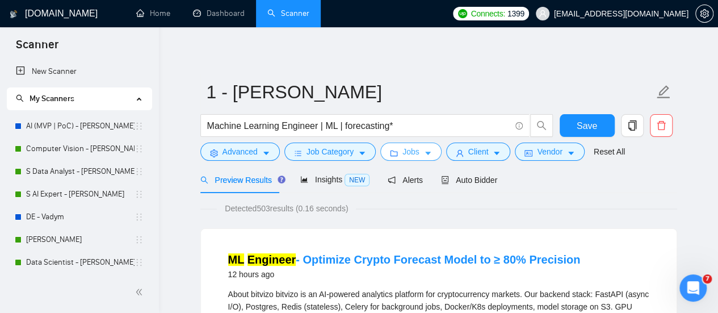
click at [425, 154] on icon "caret-down" at bounding box center [428, 153] width 8 height 8
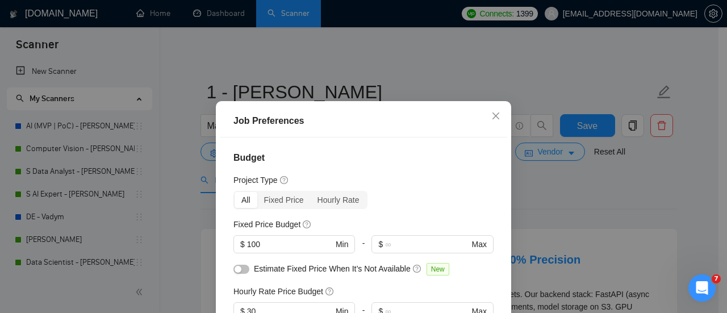
scroll to position [57, 0]
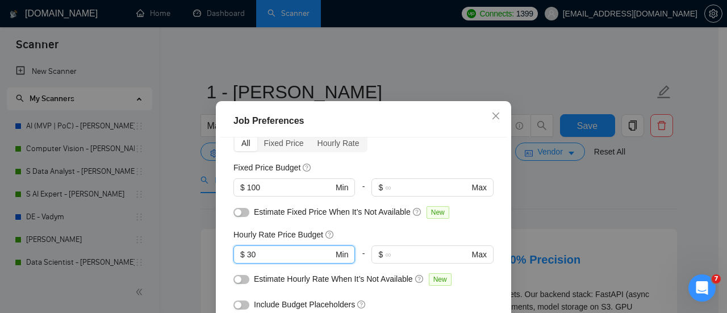
drag, startPoint x: 264, startPoint y: 251, endPoint x: 200, endPoint y: 241, distance: 65.0
click at [200, 241] on div "Job Preferences Budget Project Type All Fixed Price Hourly Rate Fixed Price Bud…" at bounding box center [363, 156] width 727 height 313
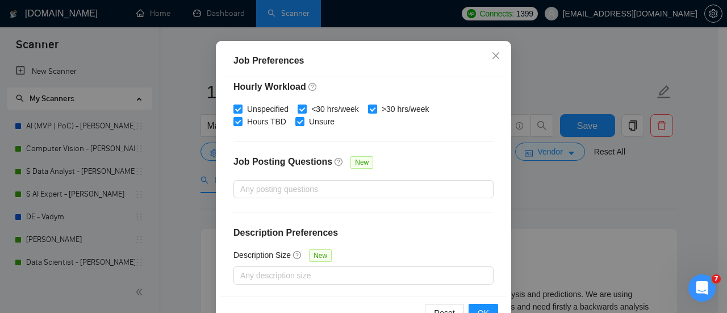
scroll to position [93, 0]
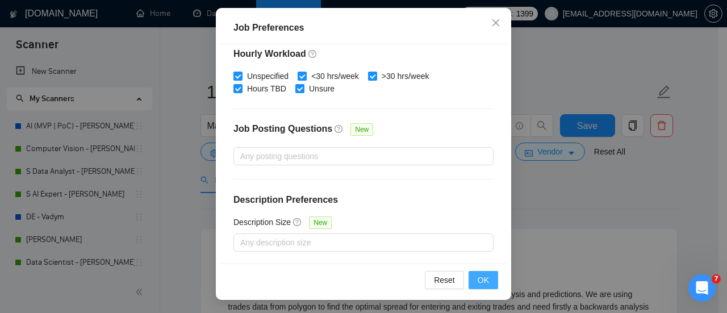
type input "20"
click at [480, 280] on span "OK" at bounding box center [482, 280] width 11 height 12
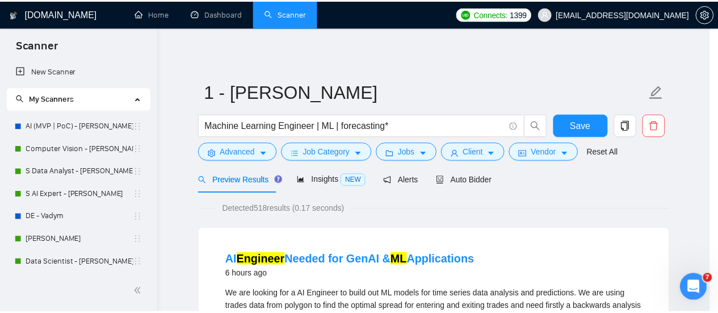
scroll to position [60, 0]
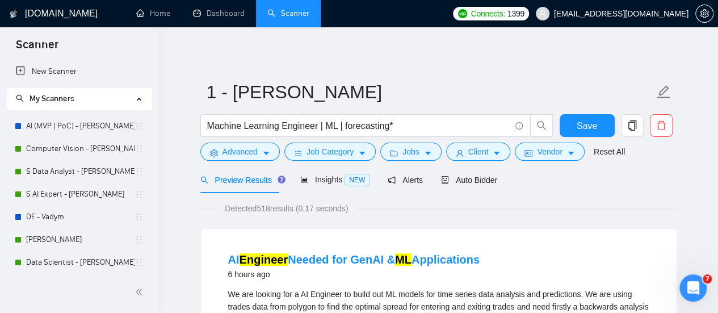
click at [344, 211] on span "Detected 518 results (0.17 seconds)" at bounding box center [286, 208] width 139 height 12
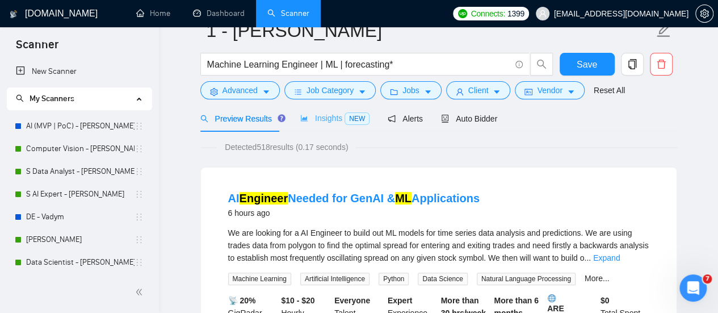
scroll to position [0, 0]
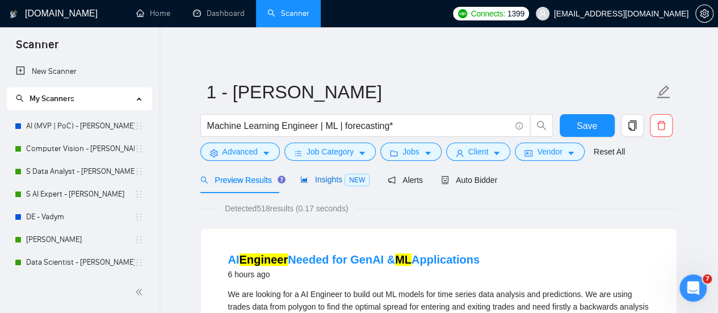
click at [300, 182] on icon "area-chart" at bounding box center [304, 179] width 8 height 8
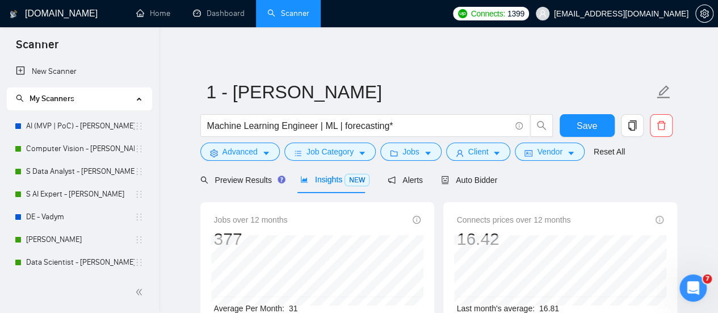
scroll to position [57, 0]
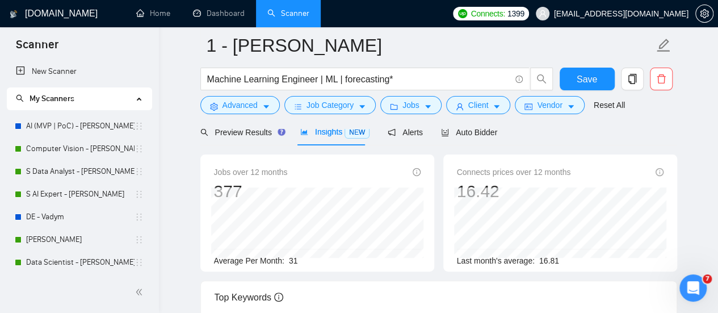
click at [391, 128] on div at bounding box center [438, 124] width 477 height 9
click at [394, 132] on span "Alerts" at bounding box center [405, 132] width 35 height 9
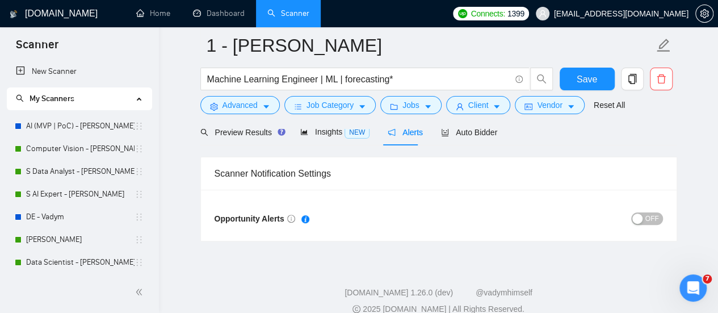
click at [651, 217] on span "OFF" at bounding box center [652, 218] width 14 height 12
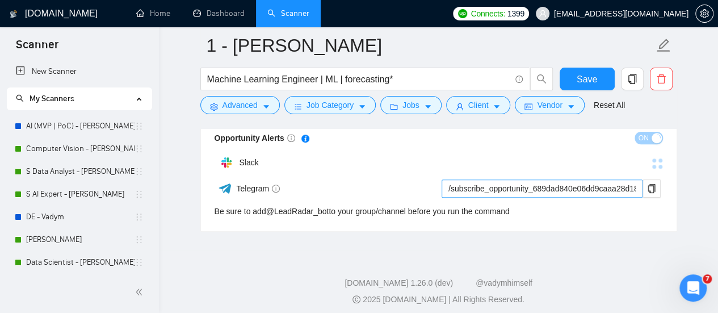
scroll to position [143, 0]
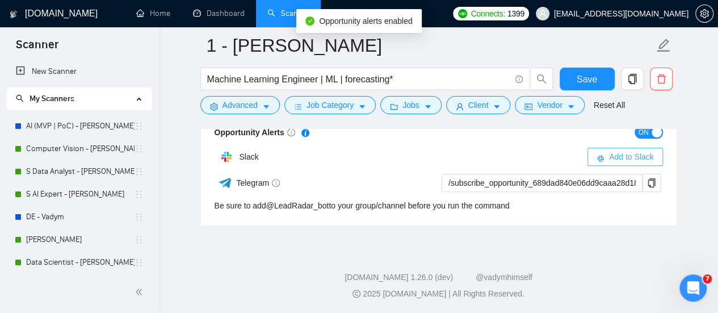
click at [610, 158] on span "Add to Slack" at bounding box center [631, 156] width 45 height 12
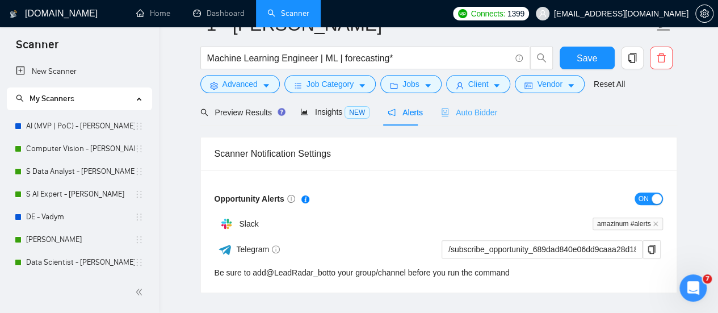
scroll to position [0, 0]
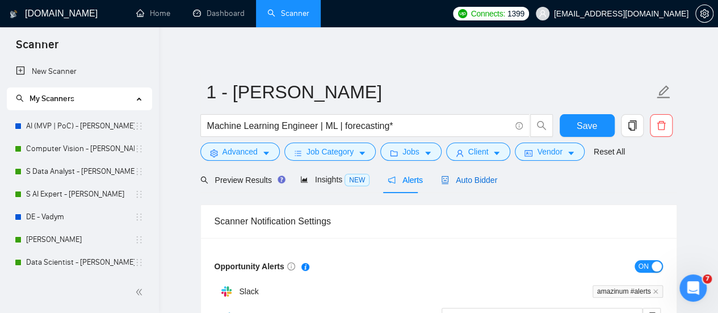
click at [475, 181] on span "Auto Bidder" at bounding box center [469, 179] width 56 height 9
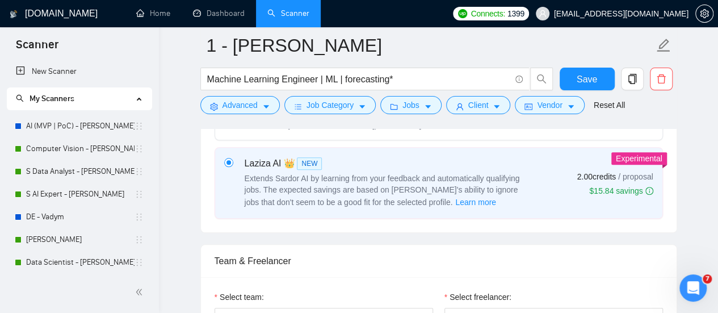
scroll to position [624, 0]
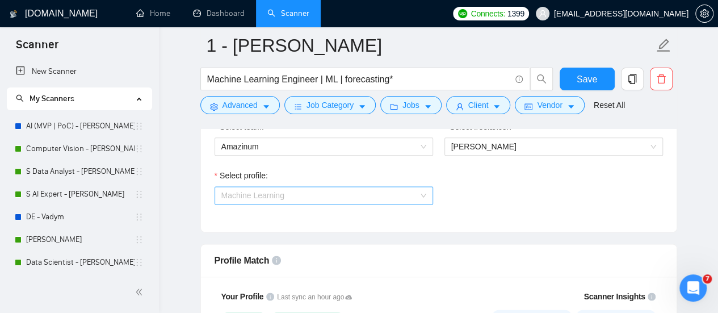
click at [274, 199] on span "Machine Learning" at bounding box center [323, 195] width 205 height 17
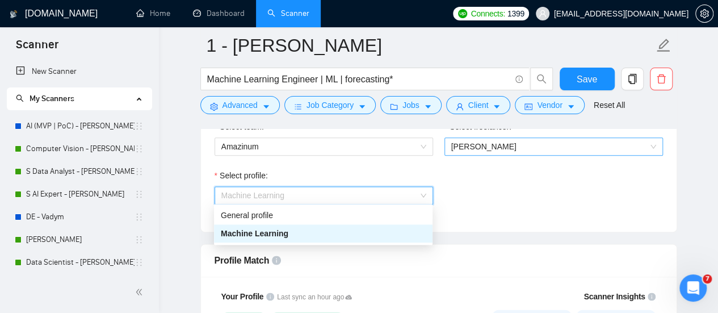
click at [485, 142] on span "[PERSON_NAME]" at bounding box center [483, 146] width 65 height 9
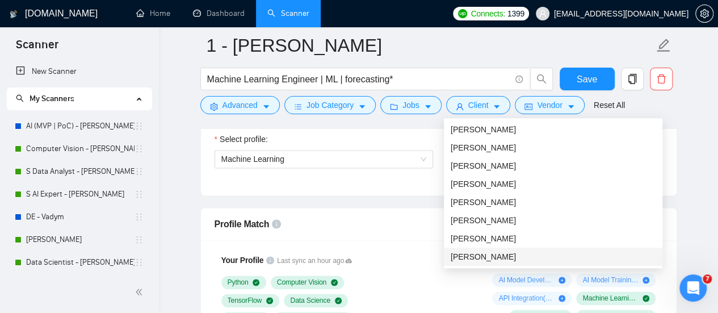
scroll to position [738, 0]
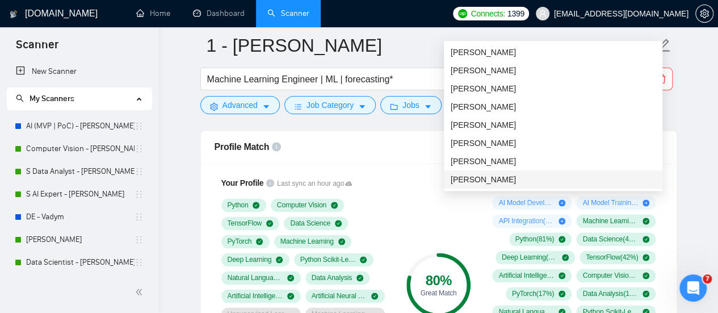
click at [496, 178] on span "[PERSON_NAME]" at bounding box center [483, 179] width 65 height 9
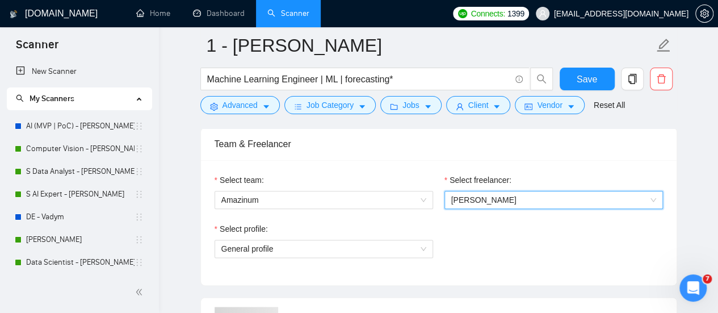
scroll to position [568, 0]
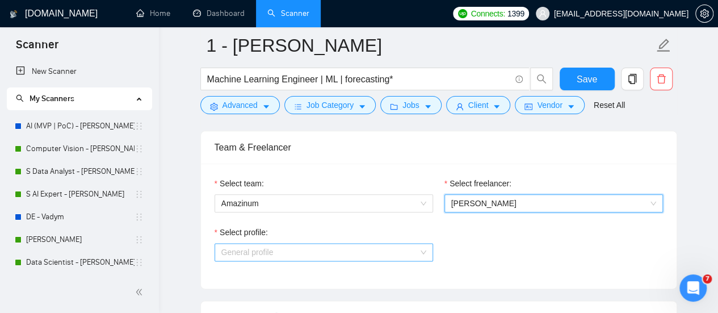
click at [296, 244] on span "General profile" at bounding box center [323, 252] width 205 height 17
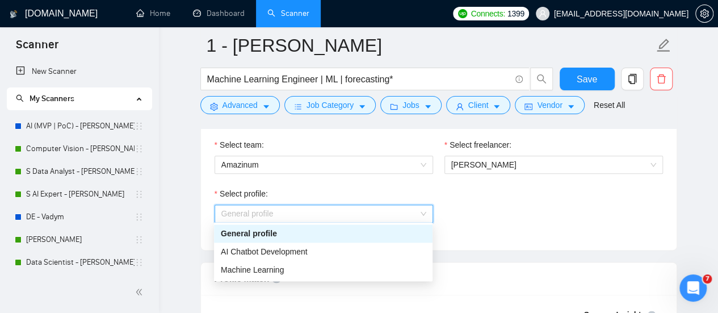
scroll to position [624, 0]
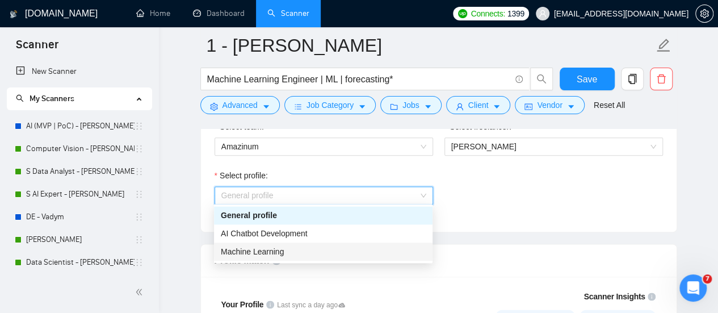
click at [283, 251] on div "Machine Learning" at bounding box center [323, 251] width 205 height 12
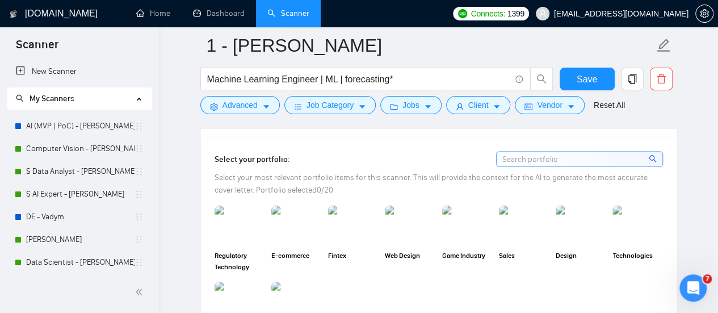
scroll to position [1079, 0]
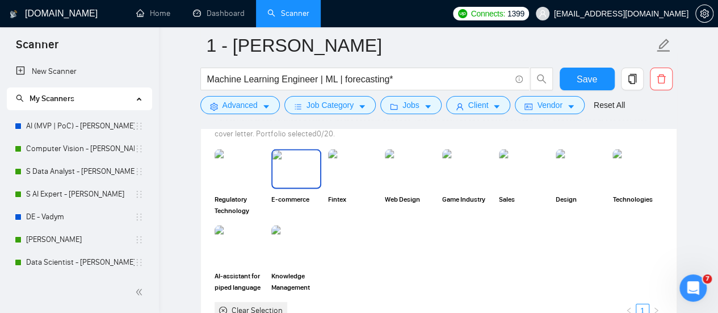
click at [293, 165] on img at bounding box center [296, 168] width 48 height 37
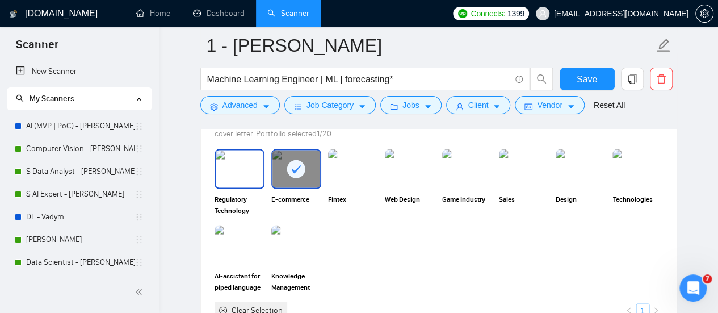
click at [241, 169] on img at bounding box center [240, 168] width 48 height 37
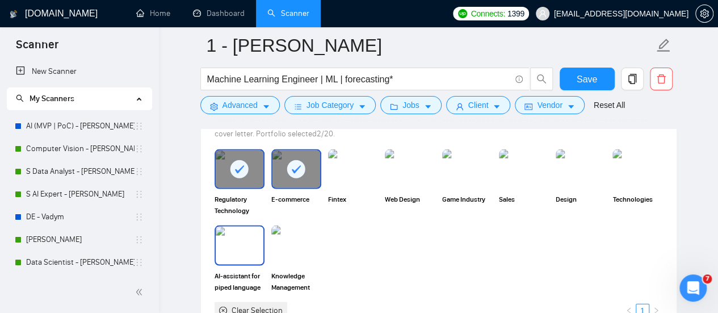
click at [230, 233] on img at bounding box center [240, 245] width 48 height 37
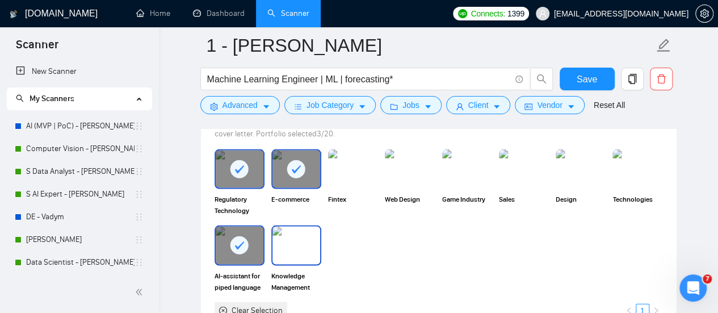
drag, startPoint x: 277, startPoint y: 245, endPoint x: 329, endPoint y: 190, distance: 75.5
click at [277, 244] on img at bounding box center [296, 245] width 48 height 37
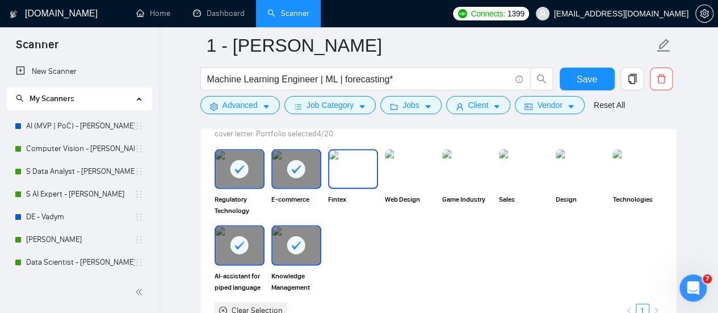
click at [341, 178] on img at bounding box center [353, 168] width 48 height 37
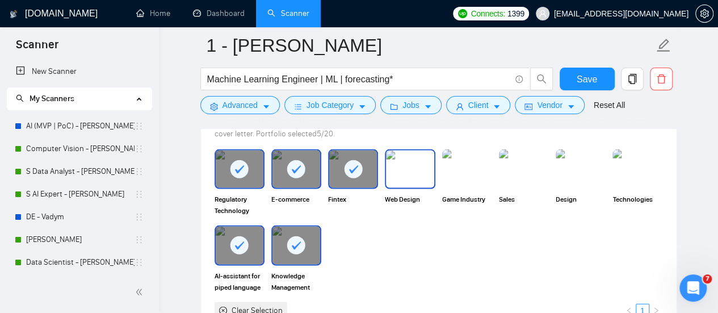
click at [412, 160] on img at bounding box center [410, 168] width 48 height 37
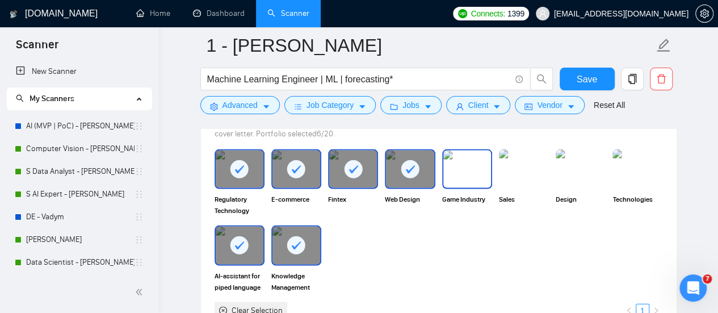
click at [454, 179] on img at bounding box center [467, 168] width 48 height 37
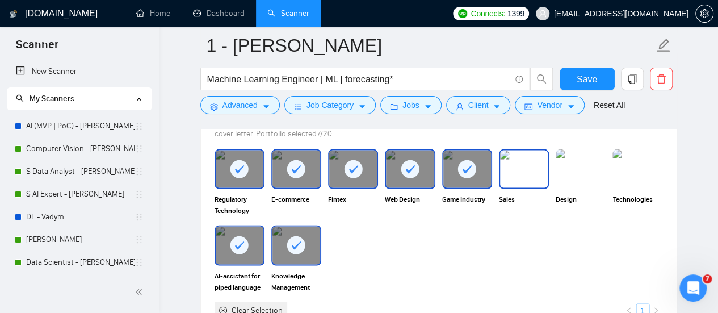
click at [519, 179] on img at bounding box center [524, 168] width 48 height 37
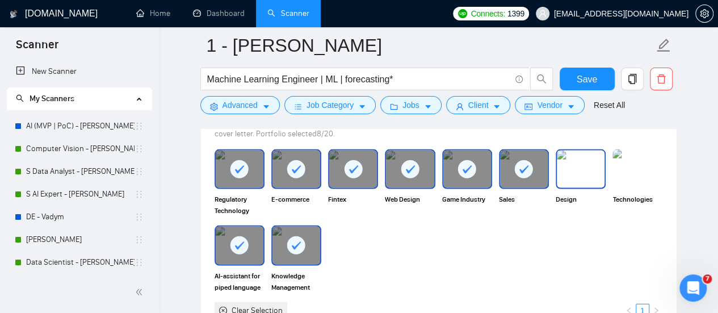
click at [593, 157] on img at bounding box center [581, 168] width 48 height 37
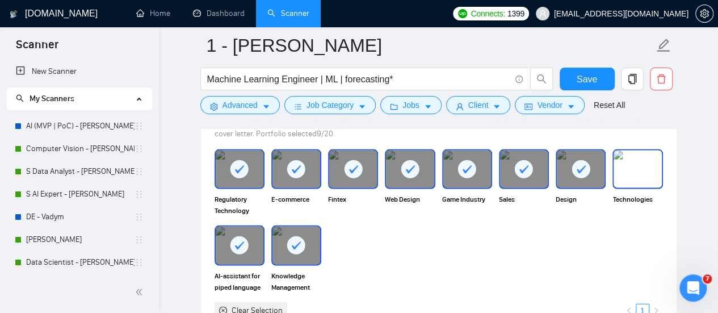
click at [643, 158] on img at bounding box center [638, 168] width 48 height 37
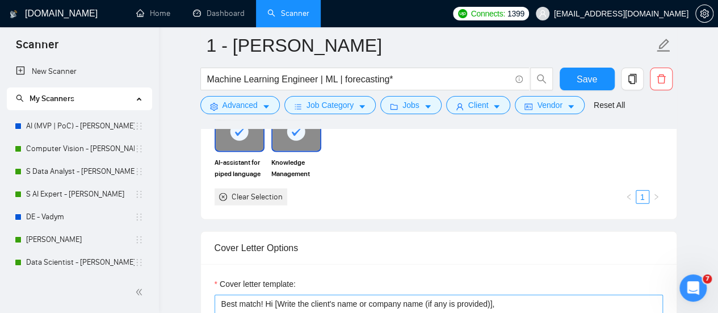
scroll to position [1306, 0]
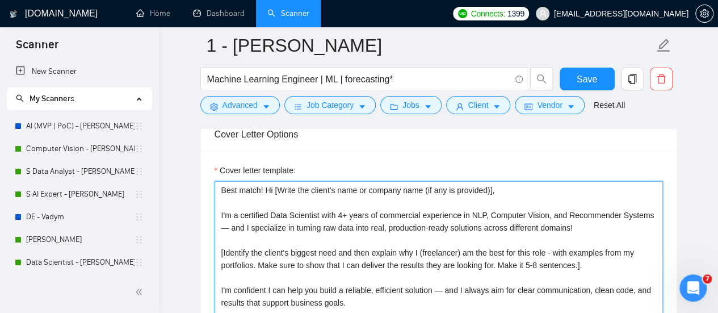
click at [286, 203] on textarea "Best match! Hi [Write the client's name or company name (if any is provided)], …" at bounding box center [439, 308] width 448 height 255
click at [397, 240] on textarea "Best match! Hi [Write the client's name or company name (if any is provided)], …" at bounding box center [439, 308] width 448 height 255
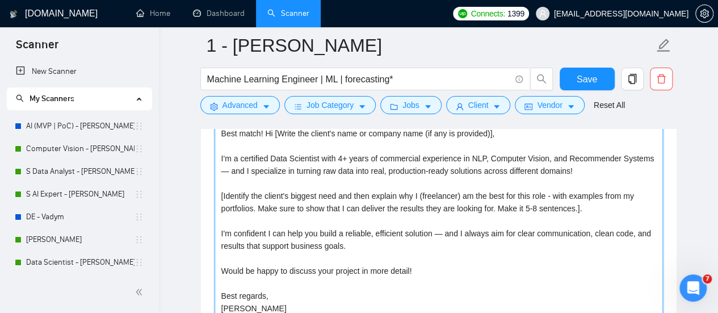
click at [379, 181] on textarea "Best match! Hi [Write the client's name or company name (if any is provided)], …" at bounding box center [439, 251] width 448 height 255
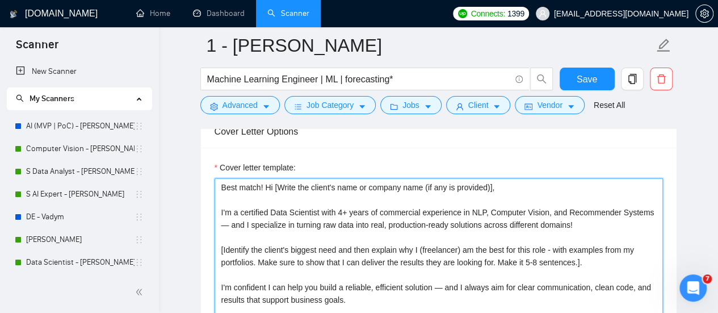
scroll to position [1306, 0]
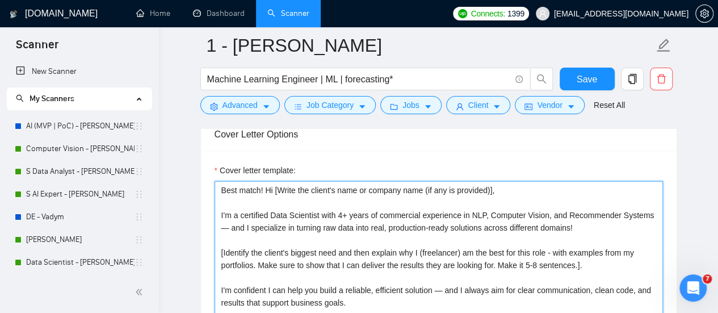
click at [604, 221] on textarea "Best match! Hi [Write the client's name or company name (if any is provided)], …" at bounding box center [439, 308] width 448 height 255
drag, startPoint x: 557, startPoint y: 232, endPoint x: 198, endPoint y: 215, distance: 359.2
click at [198, 215] on main "1 - Anastasia Machine Learning Engineer | ML | forecasting* Save Advanced Job C…" at bounding box center [438, 293] width 523 height 3106
paste textarea "am ML Engineer with 3+ years of commercial experience in machine learning, stat…"
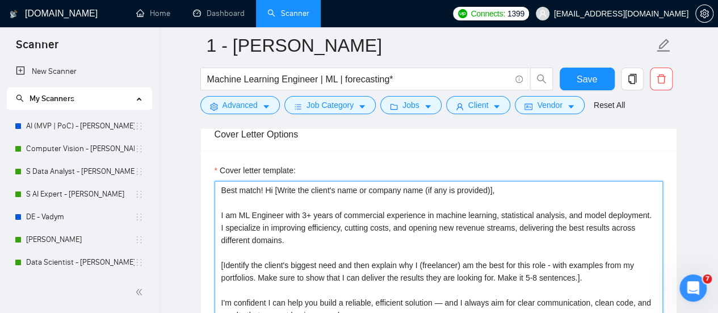
click at [280, 201] on textarea "Best match! Hi [Write the client's name or company name (if any is provided)], …" at bounding box center [439, 308] width 448 height 255
click at [304, 237] on textarea "Best match! Hi [Write the client's name or company name (if any is provided)], …" at bounding box center [439, 308] width 448 height 255
click at [335, 217] on textarea "Best match! Hi [Write the client's name or company name (if any is provided)], …" at bounding box center [439, 308] width 448 height 255
click at [378, 220] on textarea "Best match! Hi [Write the client's name or company name (if any is provided)], …" at bounding box center [439, 308] width 448 height 255
click at [371, 220] on textarea "Best match! Hi [Write the client's name or company name (if any is provided)], …" at bounding box center [439, 308] width 448 height 255
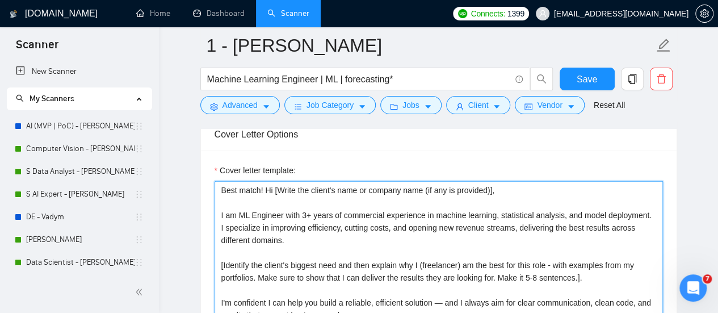
click at [346, 235] on textarea "Best match! Hi [Write the client's name or company name (if any is provided)], …" at bounding box center [439, 308] width 448 height 255
click at [410, 237] on textarea "Best match! Hi [Write the client's name or company name (if any is provided)], …" at bounding box center [439, 308] width 448 height 255
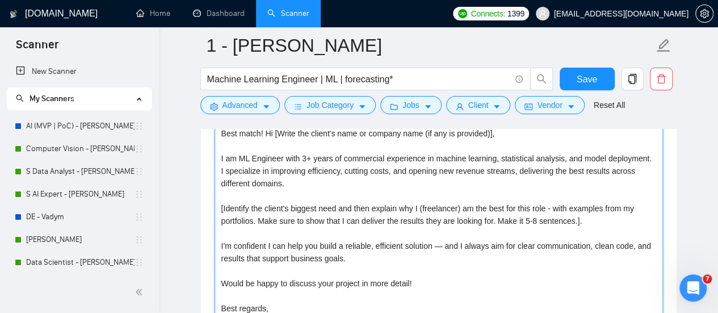
click at [443, 194] on textarea "Best match! Hi [Write the client's name or company name (if any is provided)], …" at bounding box center [439, 251] width 448 height 255
click at [333, 173] on textarea "Best match! Hi [Write the client's name or company name (if any is provided)], …" at bounding box center [439, 251] width 448 height 255
click at [342, 205] on textarea "Best match! Hi [Write the client's name or company name (if any is provided)], …" at bounding box center [439, 251] width 448 height 255
click at [458, 198] on textarea "Best match! Hi [Write the client's name or company name (if any is provided)], …" at bounding box center [439, 251] width 448 height 255
click at [358, 219] on textarea "Best match! Hi [Write the client's name or company name (if any is provided)], …" at bounding box center [439, 251] width 448 height 255
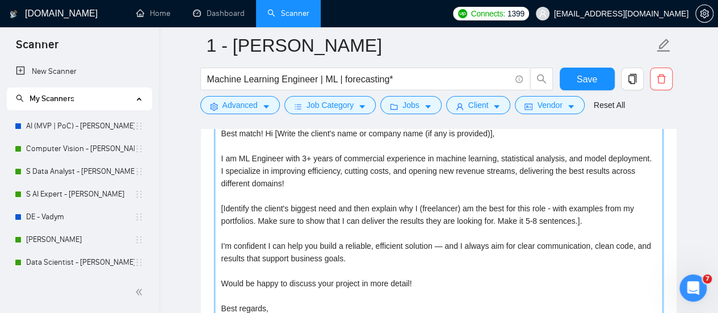
click at [560, 207] on textarea "Best match! Hi [Write the client's name or company name (if any is provided)], …" at bounding box center [439, 251] width 448 height 255
click at [372, 233] on textarea "Best match! Hi [Write the client's name or company name (if any is provided)], …" at bounding box center [439, 251] width 448 height 255
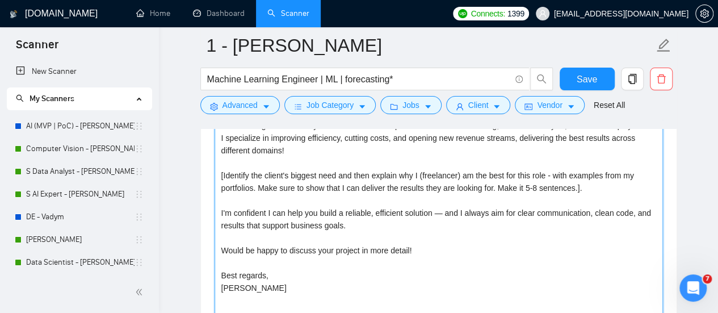
scroll to position [1419, 0]
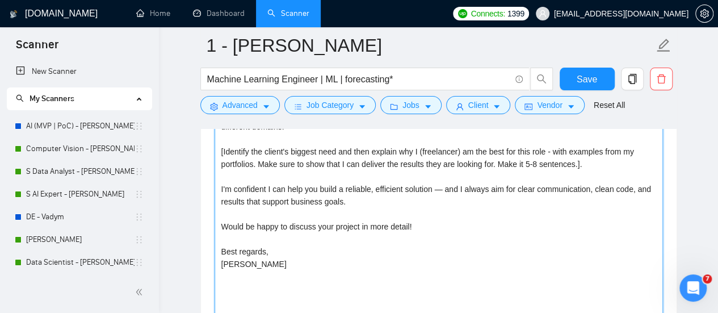
click at [379, 204] on textarea "Best match! Hi [Write the client's name or company name (if any is provided)], …" at bounding box center [439, 195] width 448 height 255
click at [300, 192] on textarea "Best match! Hi [Write the client's name or company name (if any is provided)], …" at bounding box center [439, 195] width 448 height 255
click at [373, 204] on textarea "Best match! Hi [Write the client's name or company name (if any is provided)], …" at bounding box center [439, 195] width 448 height 255
click at [353, 198] on textarea "Best match! Hi [Write the client's name or company name (if any is provided)], …" at bounding box center [439, 195] width 448 height 255
click at [344, 187] on textarea "Best match! Hi [Write the client's name or company name (if any is provided)], …" at bounding box center [439, 195] width 448 height 255
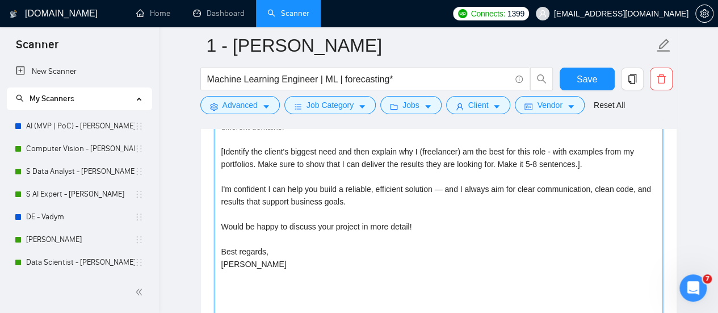
click at [370, 188] on textarea "Best match! Hi [Write the client's name or company name (if any is provided)], …" at bounding box center [439, 195] width 448 height 255
click at [370, 199] on textarea "Best match! Hi [Write the client's name or company name (if any is provided)], …" at bounding box center [439, 195] width 448 height 255
drag, startPoint x: 320, startPoint y: 184, endPoint x: 445, endPoint y: 185, distance: 124.9
click at [445, 185] on textarea "Best match! Hi [Write the client's name or company name (if any is provided)], …" at bounding box center [439, 195] width 448 height 255
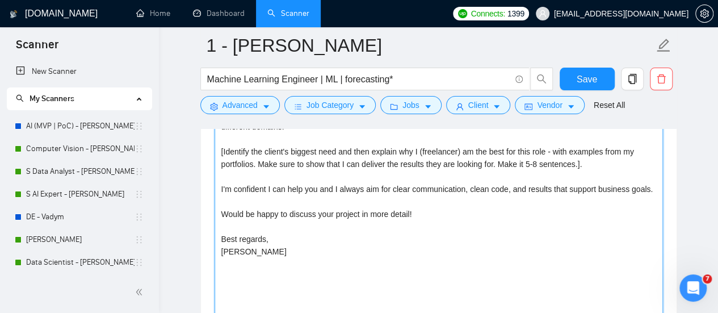
drag, startPoint x: 269, startPoint y: 184, endPoint x: 319, endPoint y: 187, distance: 50.0
click at [319, 187] on textarea "Best match! Hi [Write the client's name or company name (if any is provided)], …" at bounding box center [439, 195] width 448 height 255
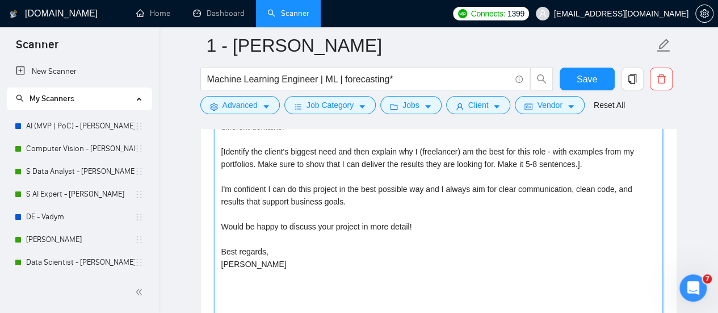
click at [395, 186] on textarea "Best match! Hi [Write the client's name or company name (if any is provided)], …" at bounding box center [439, 195] width 448 height 255
click at [320, 192] on textarea "Best match! Hi [Write the client's name or company name (if any is provided)], …" at bounding box center [439, 195] width 448 height 255
drag, startPoint x: 385, startPoint y: 175, endPoint x: 418, endPoint y: 182, distance: 33.1
click at [386, 175] on textarea "Best match! Hi [Write the client's name or company name (if any is provided)], …" at bounding box center [439, 195] width 448 height 255
click at [421, 224] on textarea "Best match! Hi [Write the client's name or company name (if any is provided)], …" at bounding box center [439, 195] width 448 height 255
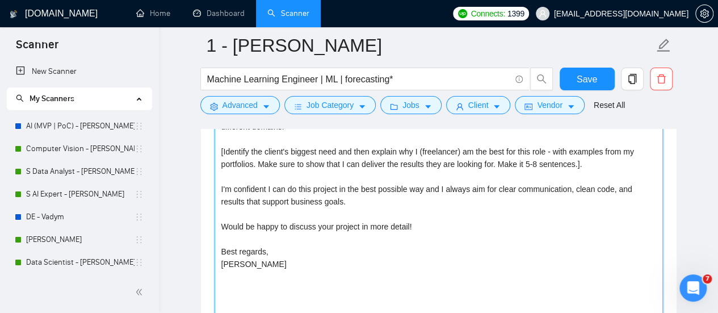
click at [234, 210] on textarea "Best match! Hi [Write the client's name or company name (if any is provided)], …" at bounding box center [439, 195] width 448 height 255
drag, startPoint x: 317, startPoint y: 223, endPoint x: 372, endPoint y: 224, distance: 55.6
click at [372, 224] on textarea "Best match! Hi [Write the client's name or company name (if any is provided)], …" at bounding box center [439, 195] width 448 height 255
click at [355, 225] on textarea "Best match! Hi [Write the client's name or company name (if any is provided)], …" at bounding box center [439, 195] width 448 height 255
click at [357, 228] on textarea "Best match! Hi [Write the client's name or company name (if any is provided)], …" at bounding box center [439, 195] width 448 height 255
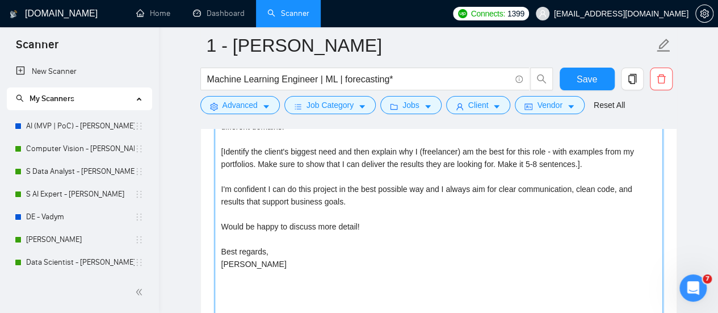
click at [357, 225] on textarea "Best match! Hi [Write the client's name or company name (if any is provided)], …" at bounding box center [439, 195] width 448 height 255
drag, startPoint x: 370, startPoint y: 246, endPoint x: 250, endPoint y: 254, distance: 119.5
click at [369, 246] on textarea "Best match! Hi [Write the client's name or company name (if any is provided)], …" at bounding box center [439, 195] width 448 height 255
drag, startPoint x: 249, startPoint y: 263, endPoint x: 211, endPoint y: 259, distance: 38.3
click at [211, 259] on div "Cover letter template: Best match! Hi [Write the client's name or company name …" at bounding box center [439, 193] width 476 height 313
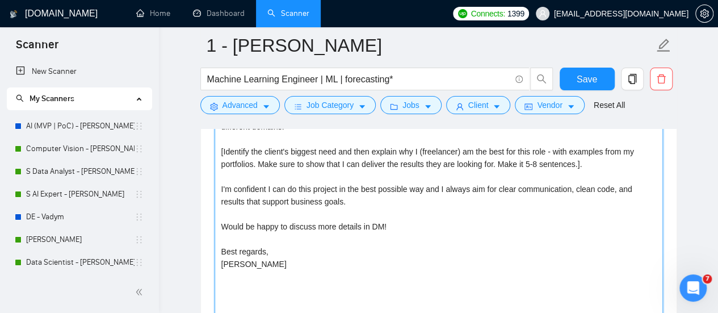
click at [240, 262] on textarea "Best match! Hi [Write the client's name or company name (if any is provided)], …" at bounding box center [439, 195] width 448 height 255
click at [270, 254] on textarea "Best match! Hi [Write the client's name or company name (if any is provided)], …" at bounding box center [439, 195] width 448 height 255
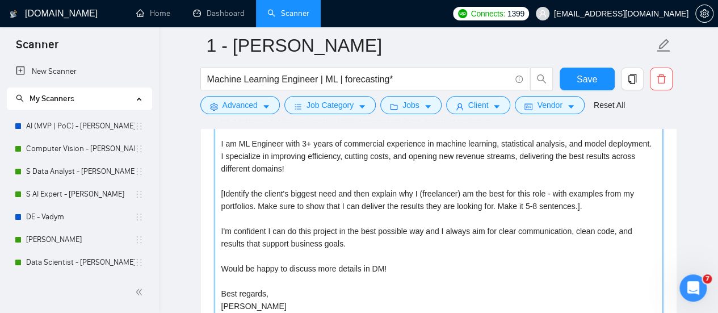
scroll to position [1306, 0]
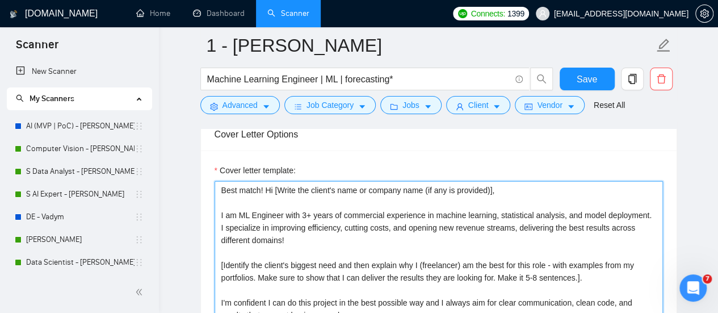
drag, startPoint x: 272, startPoint y: 262, endPoint x: 212, endPoint y: 153, distance: 124.5
click at [212, 153] on div "Cover letter template: Best match! Hi [Write the client's name or company name …" at bounding box center [439, 306] width 476 height 313
type textarea "Best match! Hi [Write the client's name or company name (if any is provided)], …"
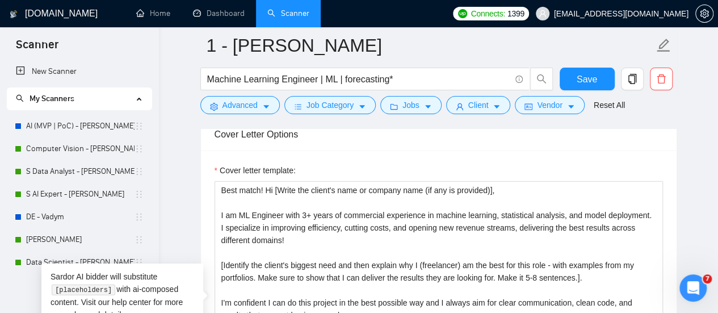
click at [396, 152] on div "Cover letter template: Best match! Hi [Write the client's name or company name …" at bounding box center [439, 306] width 476 height 313
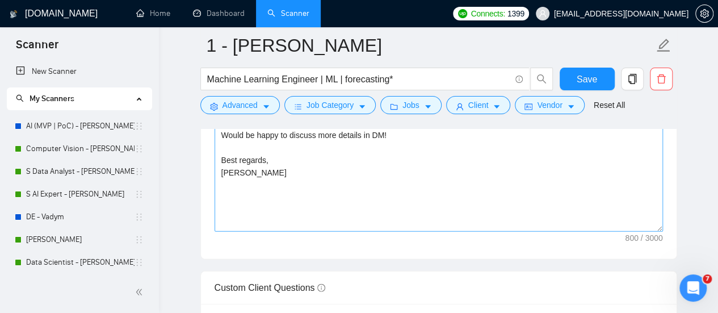
scroll to position [1589, 0]
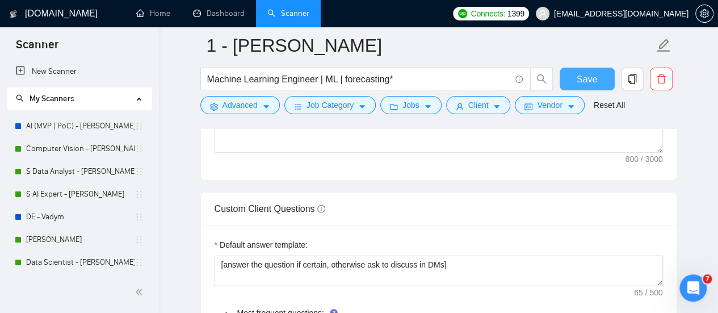
click at [589, 76] on span "Save" at bounding box center [587, 79] width 20 height 14
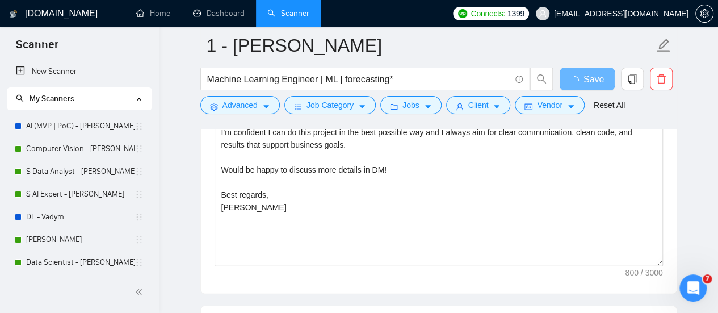
click at [291, 274] on div "Cover letter template: Best match! Hi [Write the client's name or company name …" at bounding box center [439, 136] width 476 height 313
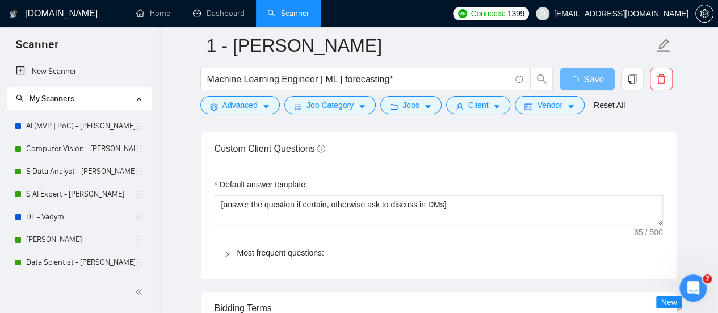
scroll to position [1760, 0]
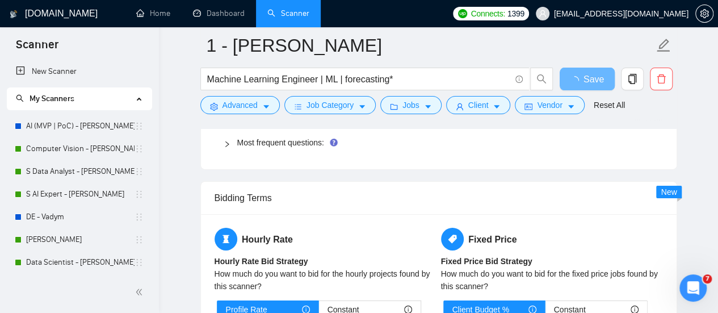
click at [270, 228] on div "Hourly Rate Hourly Rate Bid Strategy How much do you want to bid for the hourly…" at bounding box center [325, 289] width 227 height 123
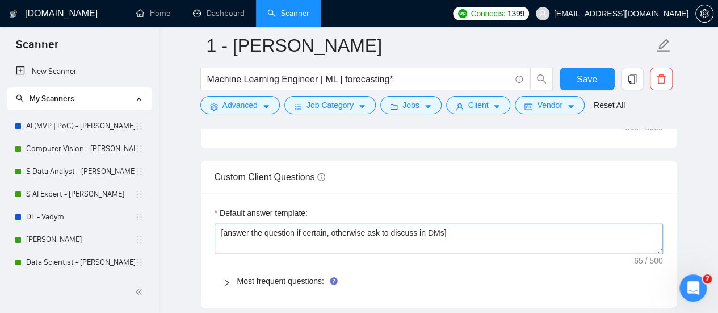
scroll to position [1646, 0]
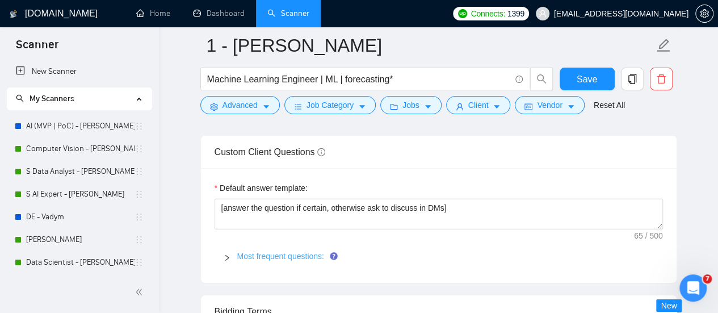
click at [265, 255] on link "Most frequent questions:" at bounding box center [280, 255] width 87 height 9
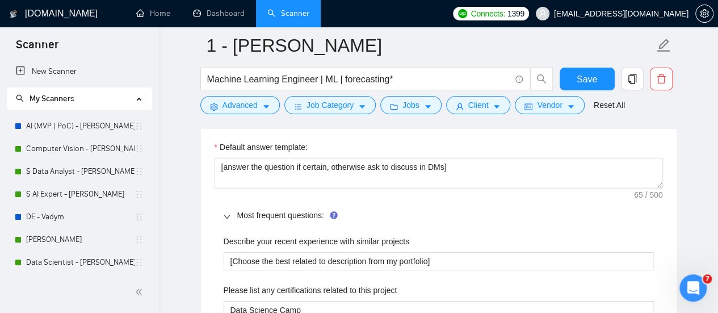
scroll to position [1703, 0]
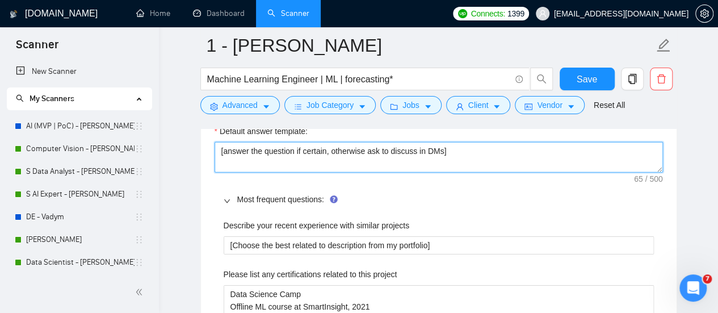
click at [330, 156] on textarea "[answer the question if certain, otherwise ask to discuss in DMs]" at bounding box center [439, 157] width 448 height 31
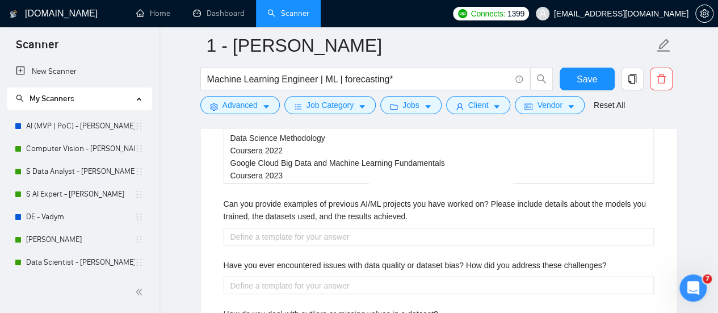
scroll to position [1987, 0]
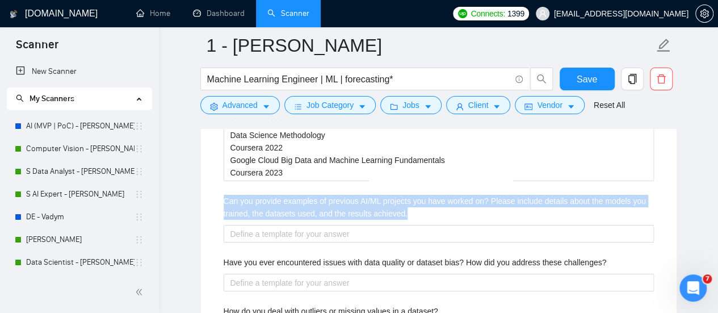
drag, startPoint x: 212, startPoint y: 186, endPoint x: 417, endPoint y: 206, distance: 206.5
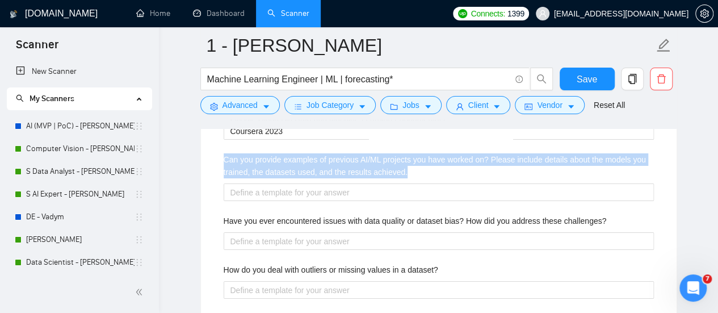
scroll to position [2044, 0]
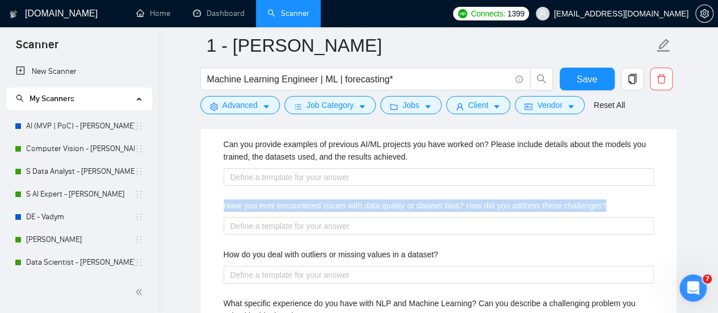
drag, startPoint x: 220, startPoint y: 202, endPoint x: 610, endPoint y: 195, distance: 390.1
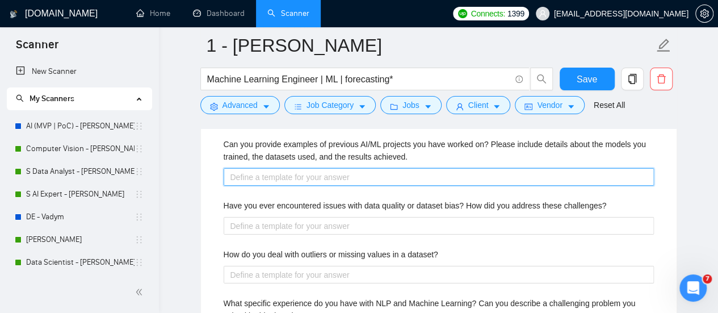
click at [415, 173] on achieved\ "Can you provide examples of previous AI/ML projects you have worked on? Please …" at bounding box center [439, 177] width 430 height 18
type achieved\ "Su"
type achieved\ "Sum"
type achieved\ "Summ"
type achieved\ "Summa"
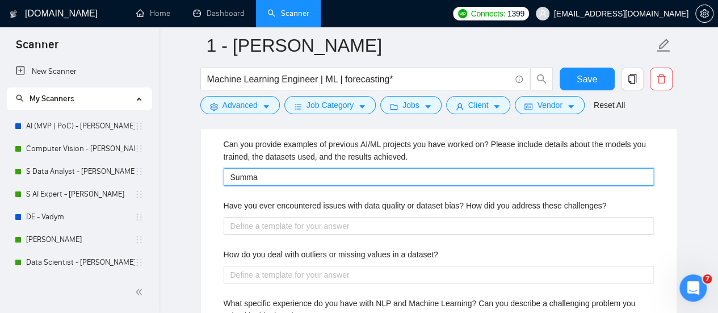
type achieved\ "Summar"
type achieved\ "Summari"
type achieved\ "Summariz"
type achieved\ "Summarize"
click at [232, 174] on achieved\ "Summarize" at bounding box center [439, 177] width 430 height 18
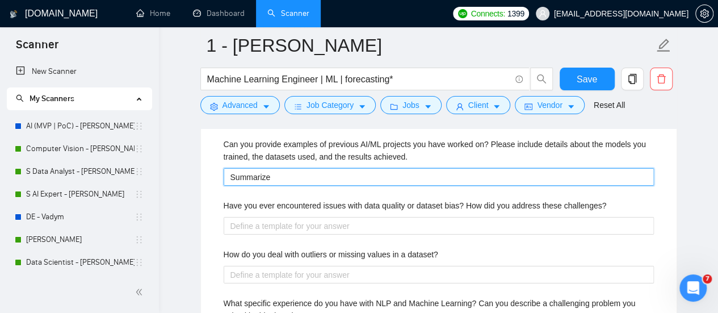
type achieved\ "[Summarize"
click at [291, 170] on achieved\ "[Summarize" at bounding box center [439, 177] width 430 height 18
type achieved\ "[Summarize"
type achieved\ "[Summarize i"
type achieved\ "[Summarize in"
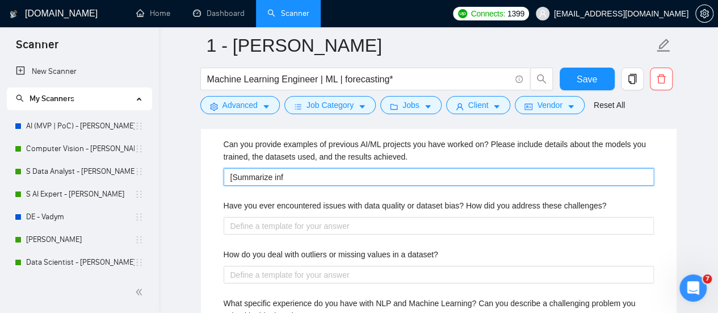
type achieved\ "[Summarize info"
type achieved\ "[Summarize infor"
type achieved\ "[Summarize inform"
type achieved\ "[Summarize informa"
type achieved\ "[Summarize informat"
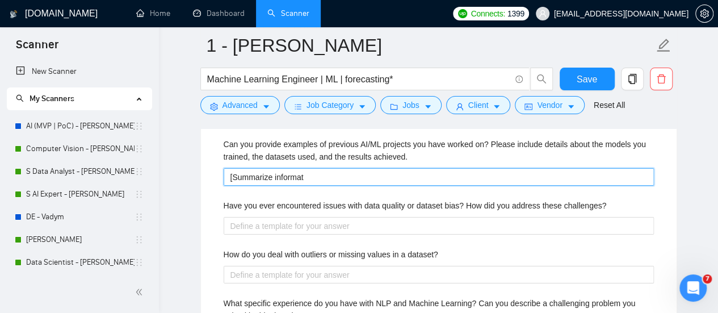
type achieved\ "[Summarize informati"
type achieved\ "[Summarize informatio"
type achieved\ "[Summarize information"
type achieved\ "[Summarize information f"
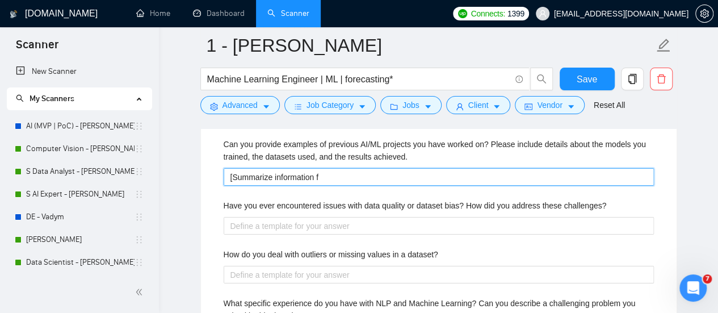
type achieved\ "[Summarize information fr"
type achieved\ "[Summarize information fro"
type achieved\ "[Summarize information from"
type achieved\ "[Summarize information from m"
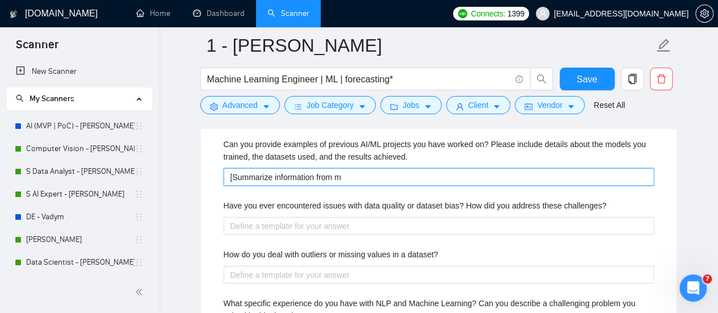
type achieved\ "[Summarize information from my"
type achieved\ "[Summarize information from my p"
type achieved\ "[Summarize information from my po"
type achieved\ "[Summarize information from my por"
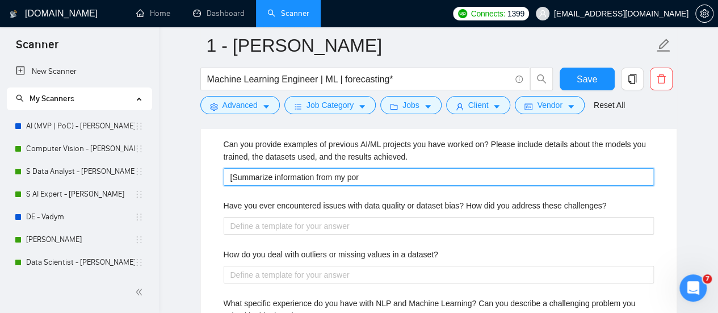
type achieved\ "[Summarize information from my port"
type achieved\ "[Summarize information from my portf"
type achieved\ "[Summarize information from my portfo"
type achieved\ "[Summarize information from my portfol"
type achieved\ "[Summarize information from my portfoli"
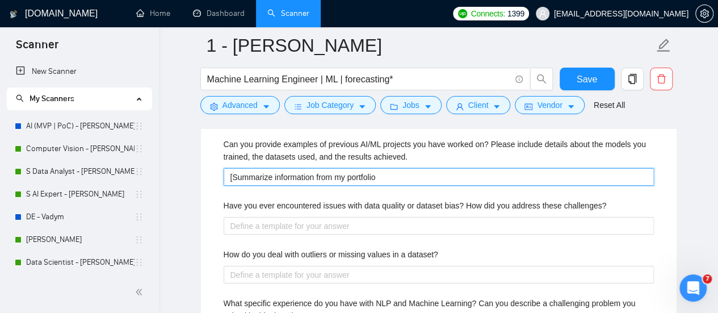
type achieved\ "[Summarize information from my portfolio\"
type achieved\ "[Summarize information from my portfolio"
type achieved\ "[Summarize information from my portfolio]"
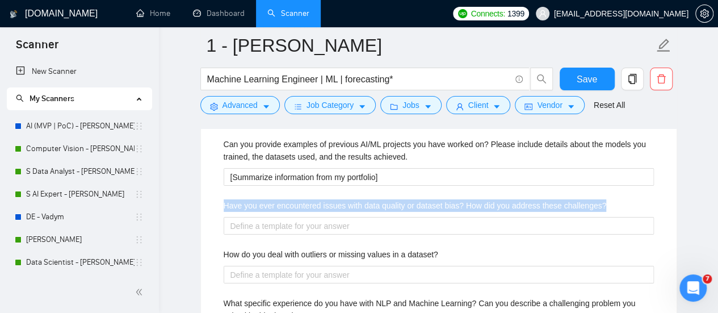
drag, startPoint x: 608, startPoint y: 194, endPoint x: 224, endPoint y: 199, distance: 384.4
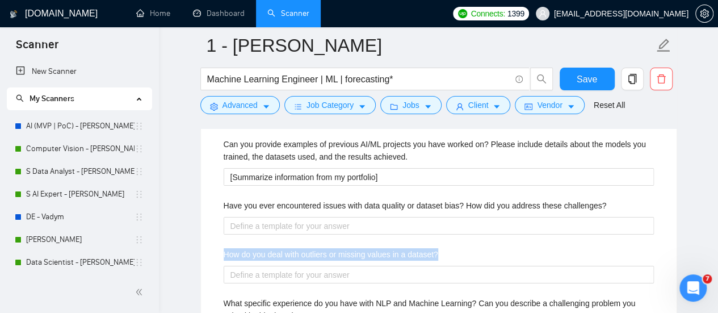
drag, startPoint x: 217, startPoint y: 245, endPoint x: 439, endPoint y: 249, distance: 222.6
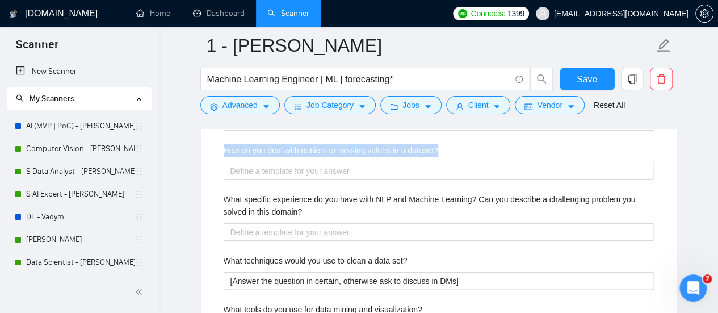
scroll to position [2157, 0]
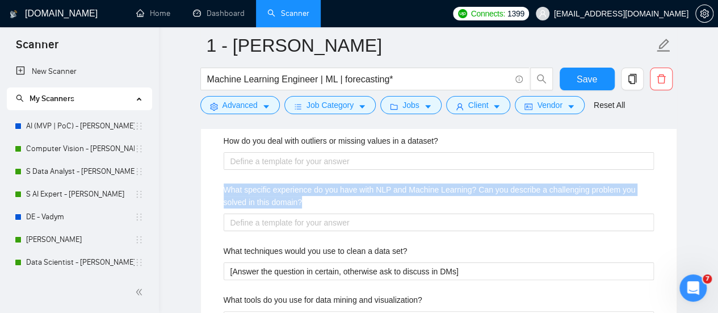
drag, startPoint x: 238, startPoint y: 189, endPoint x: 319, endPoint y: 200, distance: 81.9
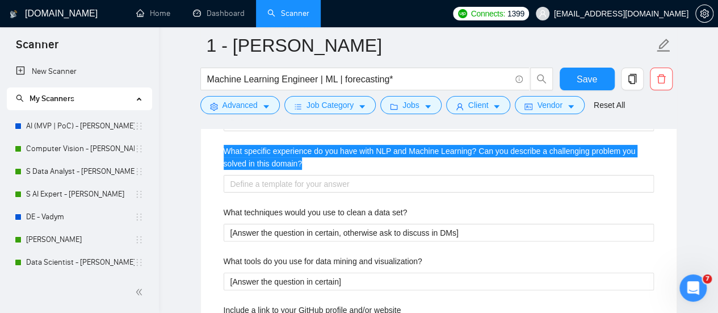
scroll to position [2214, 0]
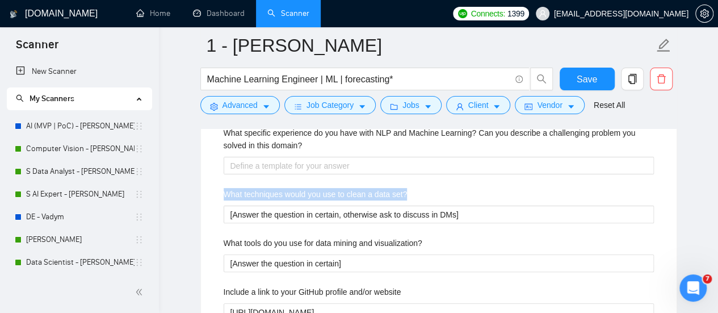
drag, startPoint x: 211, startPoint y: 190, endPoint x: 406, endPoint y: 186, distance: 194.8
click at [406, 186] on div "Default answer template: [answer the question if certain, otherwise ask to disc…" at bounding box center [439, 235] width 476 height 1270
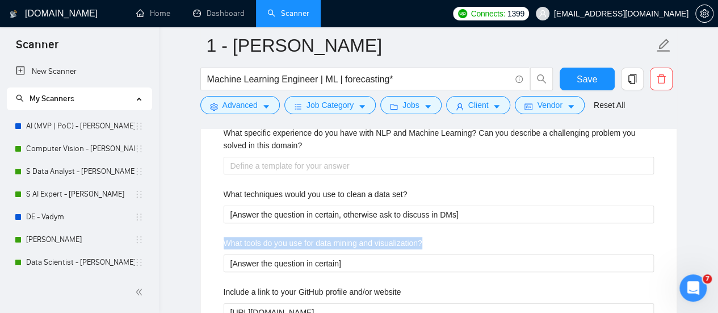
drag, startPoint x: 209, startPoint y: 241, endPoint x: 454, endPoint y: 232, distance: 244.8
click at [454, 232] on div "Default answer template: [answer the question if certain, otherwise ask to disc…" at bounding box center [439, 235] width 476 height 1270
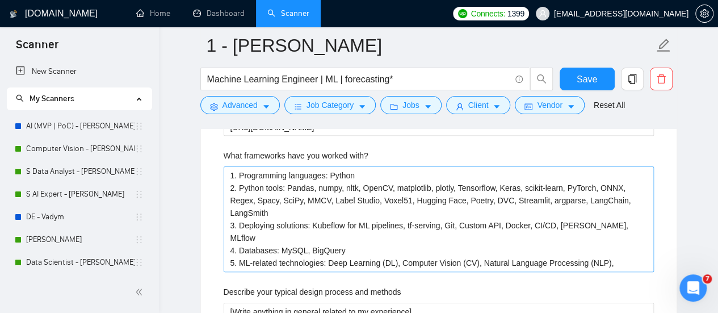
scroll to position [2441, 0]
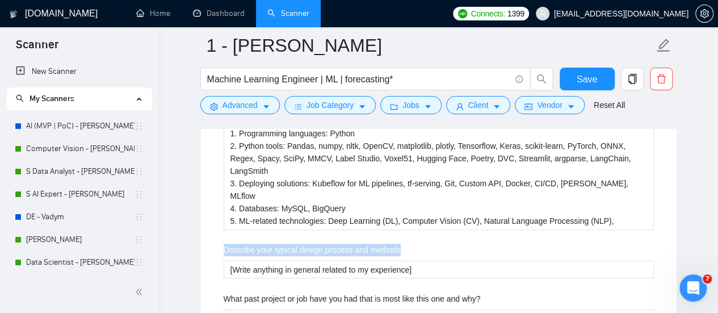
drag, startPoint x: 278, startPoint y: 245, endPoint x: 414, endPoint y: 239, distance: 136.4
click at [414, 239] on div "Default answer template: [answer the question if certain, otherwise ask to disc…" at bounding box center [439, 8] width 476 height 1270
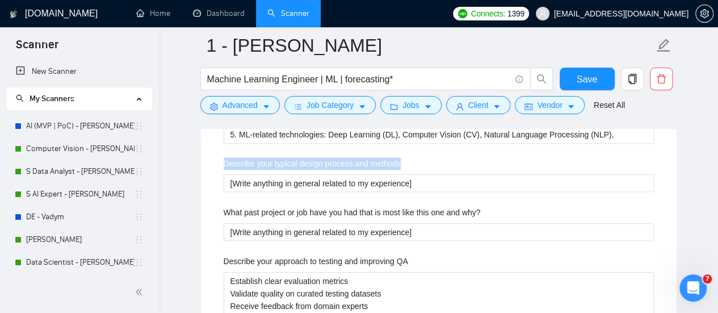
scroll to position [2555, 0]
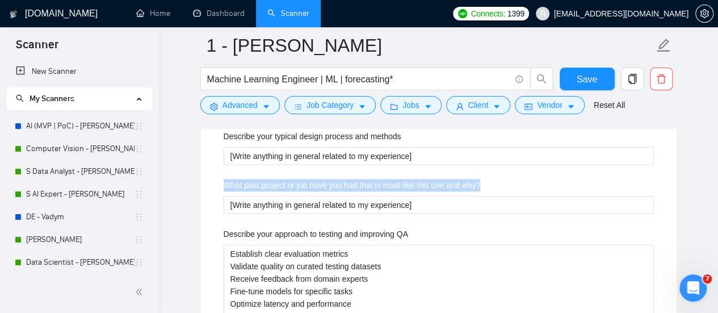
drag, startPoint x: 211, startPoint y: 178, endPoint x: 487, endPoint y: 174, distance: 275.9
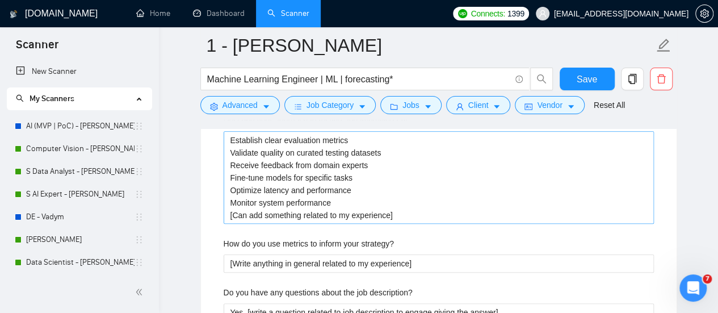
scroll to position [2611, 0]
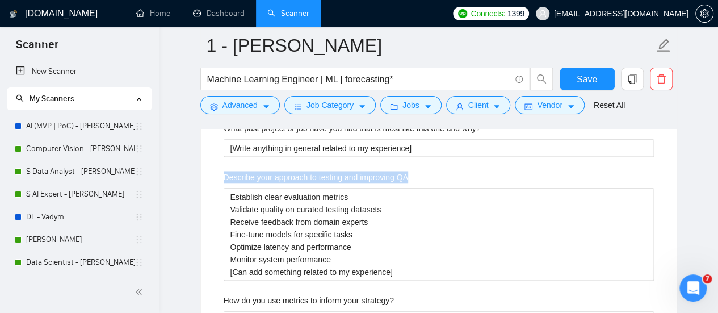
drag, startPoint x: 219, startPoint y: 169, endPoint x: 421, endPoint y: 167, distance: 201.5
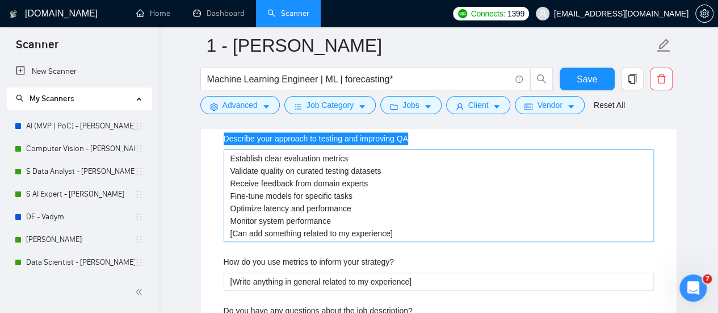
scroll to position [2668, 0]
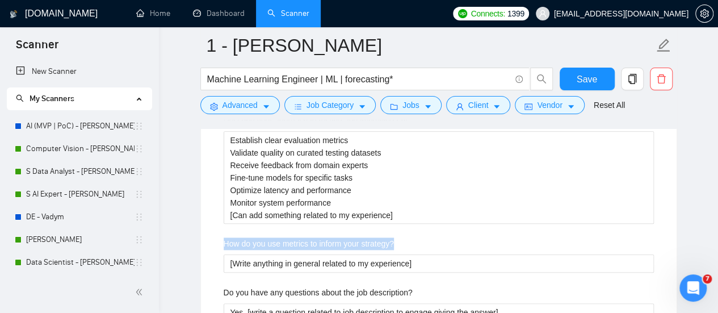
drag, startPoint x: 221, startPoint y: 238, endPoint x: 402, endPoint y: 231, distance: 180.6
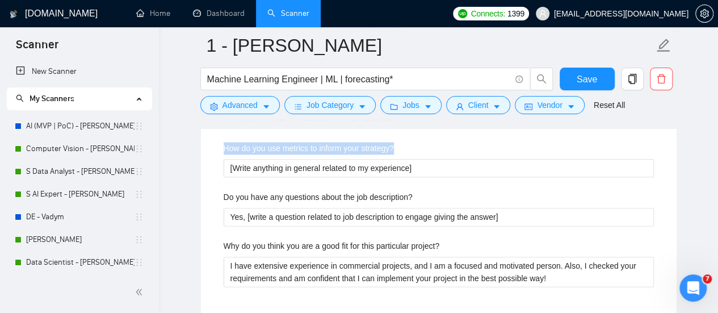
scroll to position [2782, 0]
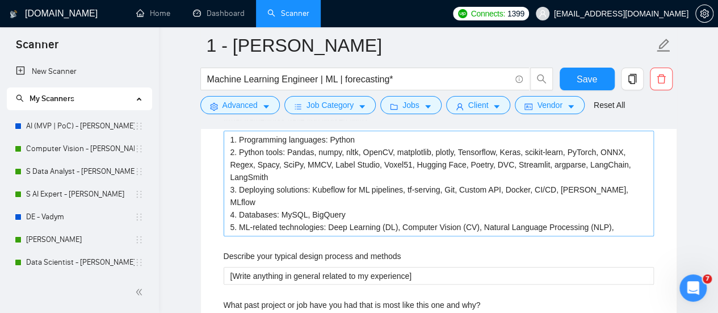
scroll to position [2384, 0]
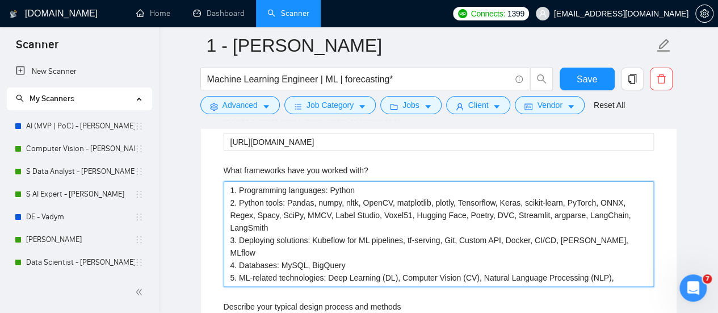
click at [240, 211] on with\? "1. Programming languages: Python 2. Python tools: Pandas, numpy, nltk, OpenCV, …" at bounding box center [439, 233] width 430 height 105
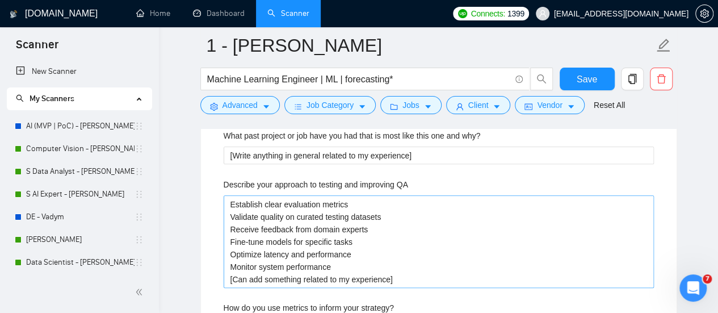
scroll to position [2668, 0]
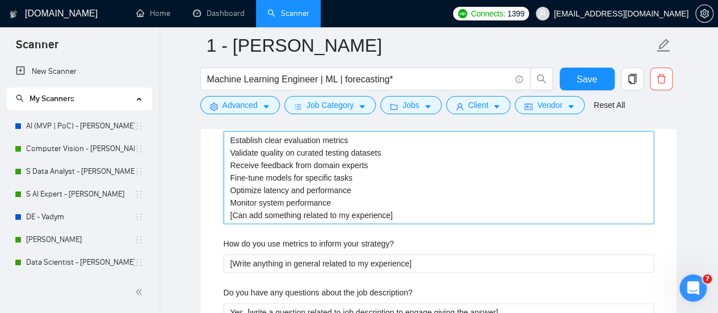
click at [409, 202] on QA "Establish clear evaluation metrics Validate quality on curated testing datasets…" at bounding box center [439, 177] width 430 height 93
click at [450, 209] on QA "Establish clear evaluation metrics Validate quality on curated testing datasets…" at bounding box center [439, 177] width 430 height 93
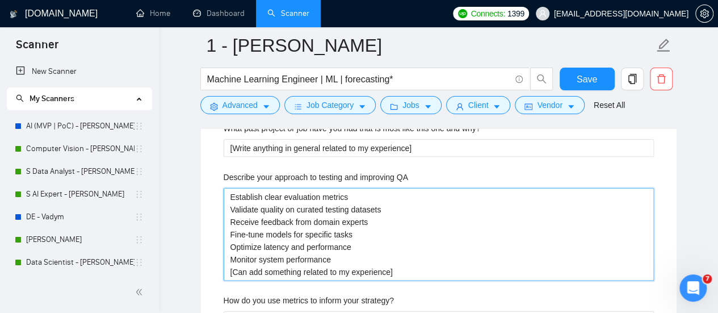
drag, startPoint x: 450, startPoint y: 207, endPoint x: 216, endPoint y: 161, distance: 238.5
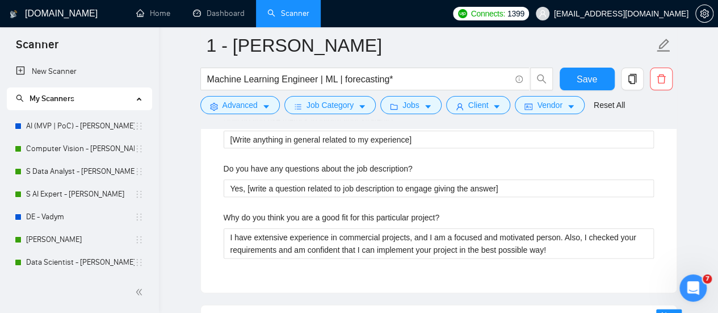
scroll to position [2725, 0]
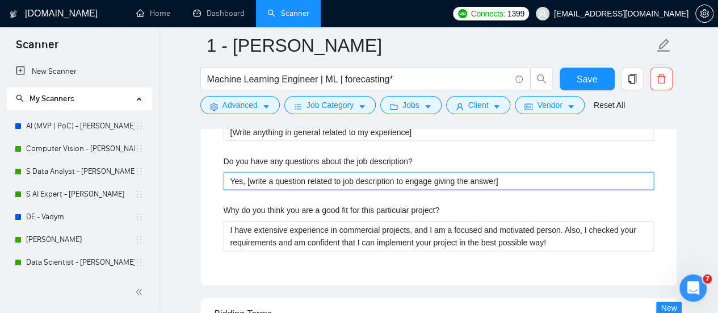
click at [374, 172] on description\? "Yes, [write a question related to job description to engage giving the answer]" at bounding box center [439, 181] width 430 height 18
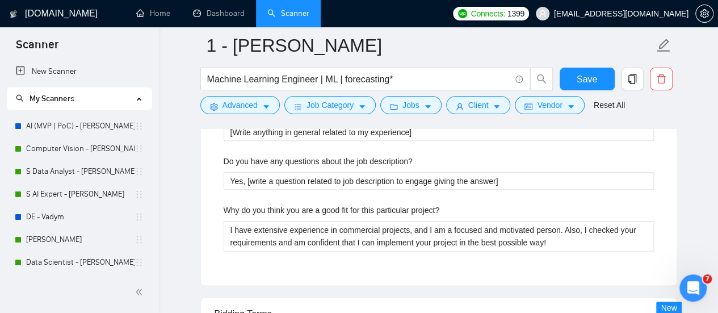
drag, startPoint x: 407, startPoint y: 196, endPoint x: 393, endPoint y: 199, distance: 14.0
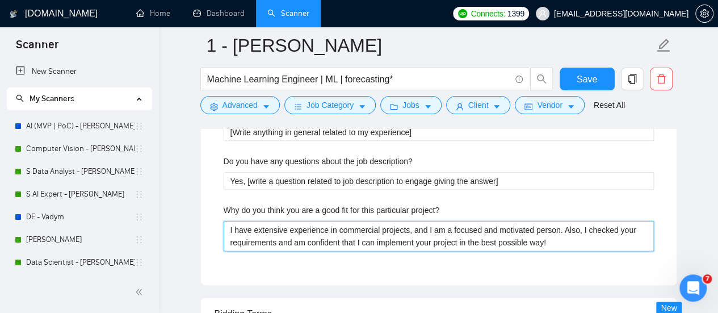
click at [525, 240] on project\? "I have extensive experience in commercial projects, and I am a focused and moti…" at bounding box center [439, 236] width 430 height 30
drag, startPoint x: 557, startPoint y: 238, endPoint x: 216, endPoint y: 221, distance: 342.1
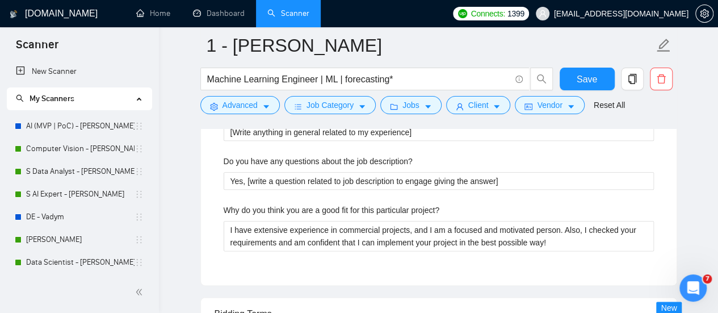
click at [228, 204] on label "Why do you think you are a good fit for this particular project?" at bounding box center [332, 210] width 216 height 12
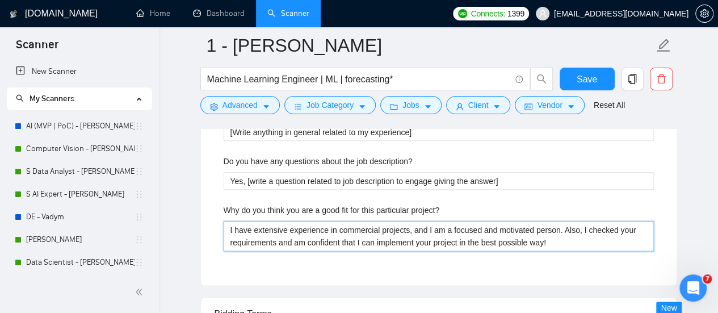
click at [228, 221] on project\? "I have extensive experience in commercial projects, and I am a focused and moti…" at bounding box center [439, 236] width 430 height 30
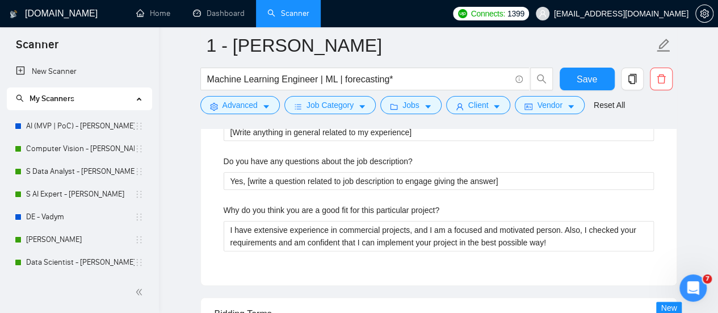
drag, startPoint x: 379, startPoint y: 212, endPoint x: 381, endPoint y: 206, distance: 5.9
click at [380, 207] on div "Why do you think you are a good fit for this particular project?" at bounding box center [439, 212] width 430 height 17
click at [378, 209] on label "Why do you think you are a good fit for this particular project?" at bounding box center [332, 210] width 216 height 12
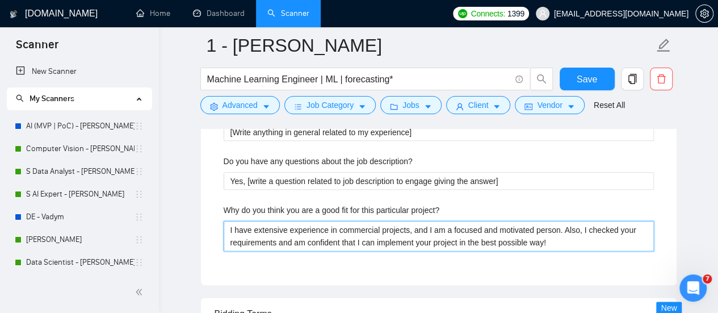
click at [378, 221] on project\? "I have extensive experience in commercial projects, and I am a focused and moti…" at bounding box center [439, 236] width 430 height 30
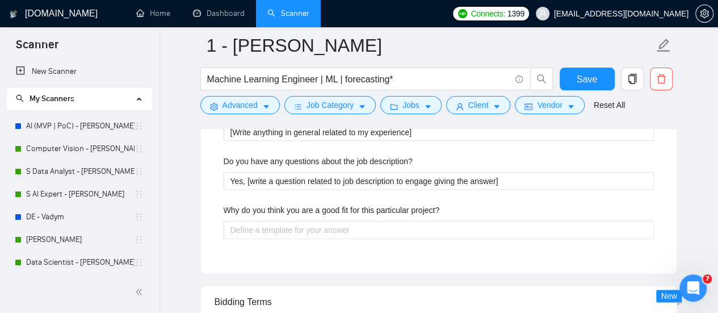
click at [486, 204] on div "Why do you think you are a good fit for this particular project?" at bounding box center [439, 212] width 430 height 17
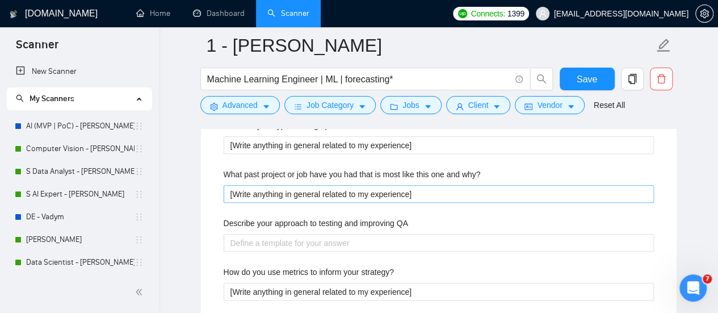
scroll to position [2555, 0]
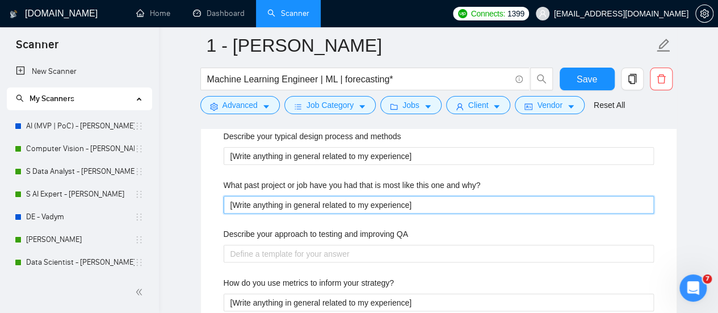
click at [359, 196] on why\? "[Write anything in general related to my experience]" at bounding box center [439, 205] width 430 height 18
drag, startPoint x: 434, startPoint y: 195, endPoint x: 103, endPoint y: 179, distance: 331.4
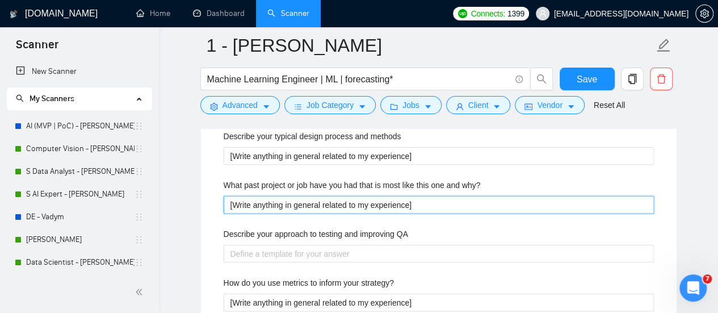
drag, startPoint x: 414, startPoint y: 200, endPoint x: 162, endPoint y: 168, distance: 254.1
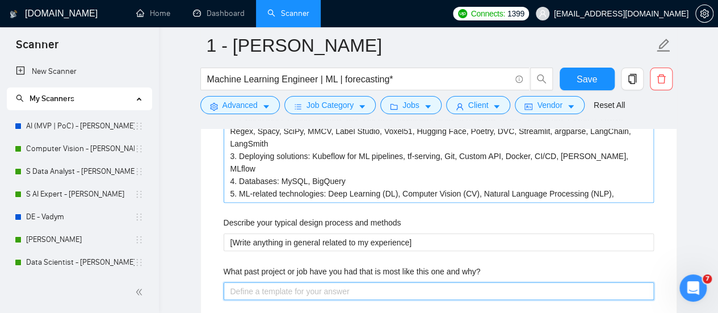
scroll to position [2441, 0]
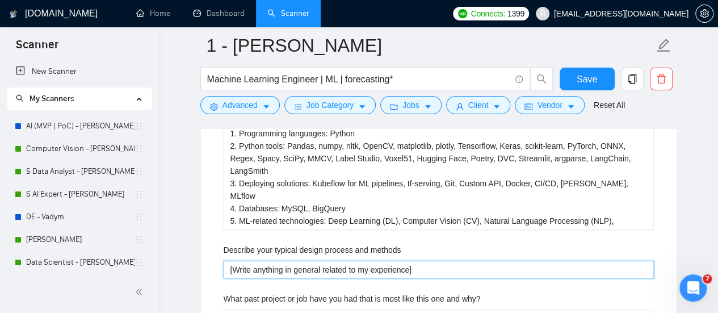
drag, startPoint x: 425, startPoint y: 263, endPoint x: 110, endPoint y: 284, distance: 315.2
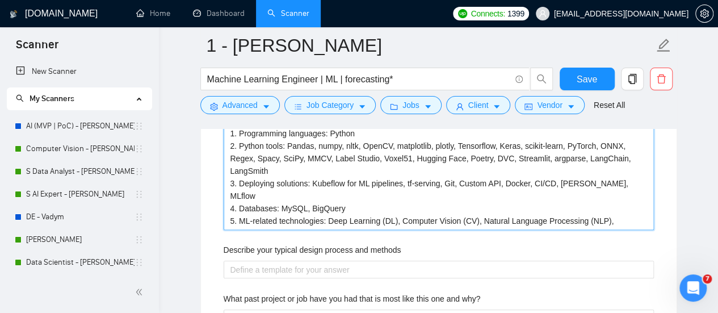
drag, startPoint x: 582, startPoint y: 206, endPoint x: 208, endPoint y: 153, distance: 378.4
click at [397, 167] on with\? "1. Programming languages: Python 2. Python tools: Pandas, numpy, nltk, OpenCV, …" at bounding box center [439, 176] width 430 height 105
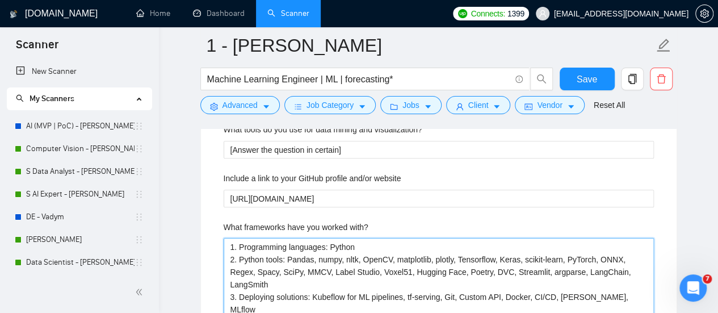
scroll to position [2271, 0]
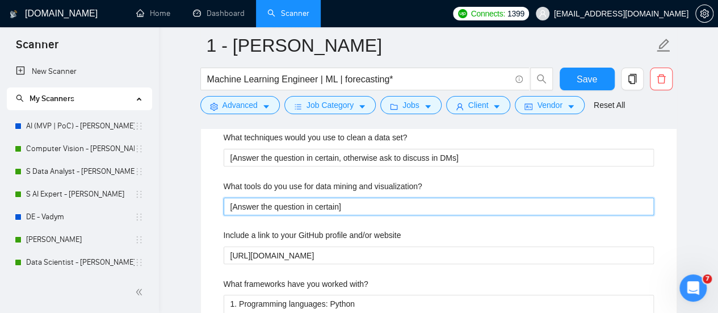
drag, startPoint x: 352, startPoint y: 202, endPoint x: 336, endPoint y: 161, distance: 43.9
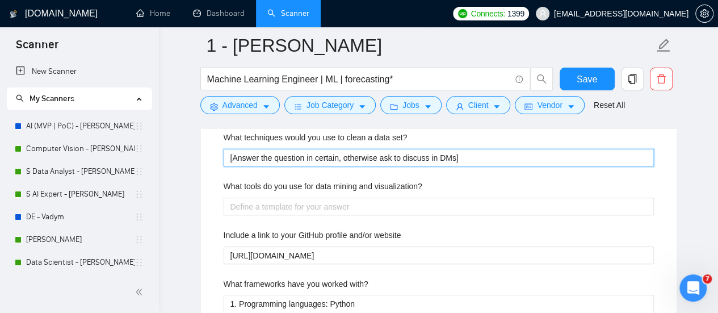
drag, startPoint x: 493, startPoint y: 143, endPoint x: 181, endPoint y: 147, distance: 312.2
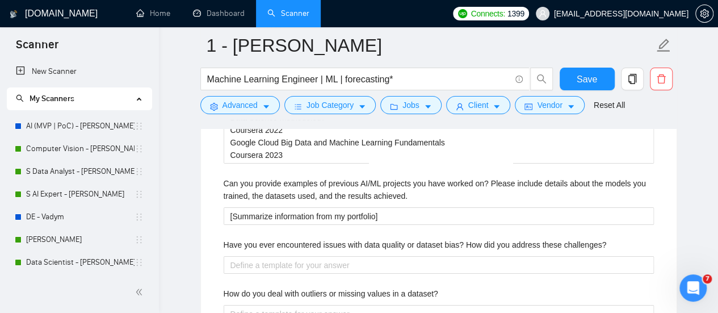
scroll to position [1987, 0]
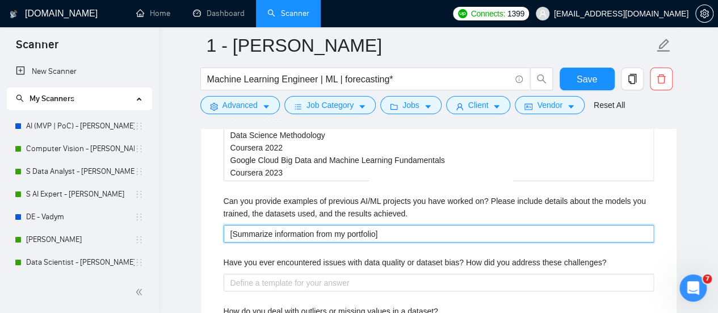
click at [392, 225] on achieved\ "[Summarize information from my portfolio]" at bounding box center [439, 234] width 430 height 18
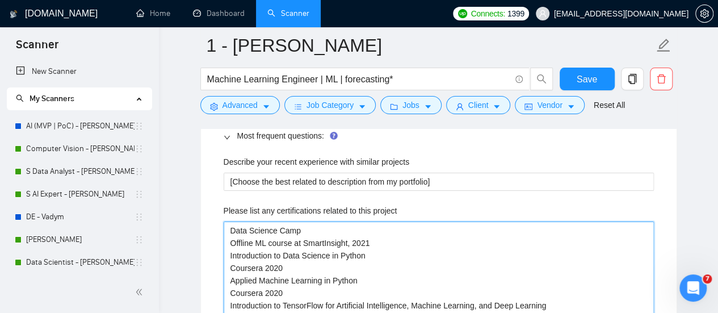
scroll to position [1760, 0]
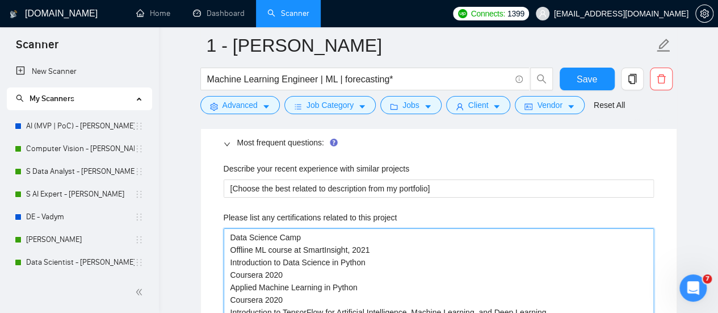
drag, startPoint x: 308, startPoint y: 277, endPoint x: 229, endPoint y: 198, distance: 111.6
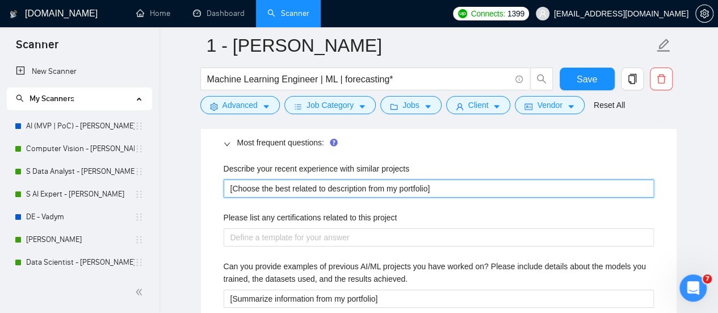
click at [450, 179] on projects "[Choose the best related to description from my portfolio]" at bounding box center [439, 188] width 430 height 18
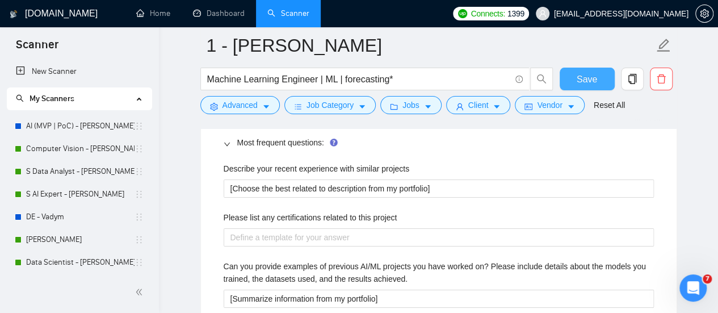
drag, startPoint x: 576, startPoint y: 85, endPoint x: 70, endPoint y: 0, distance: 512.4
click at [576, 85] on button "Save" at bounding box center [587, 79] width 55 height 23
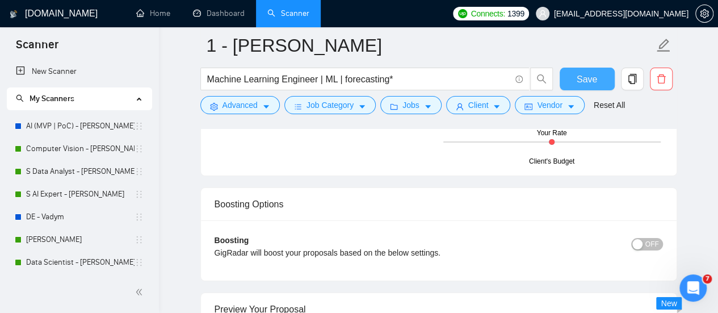
scroll to position [2100, 0]
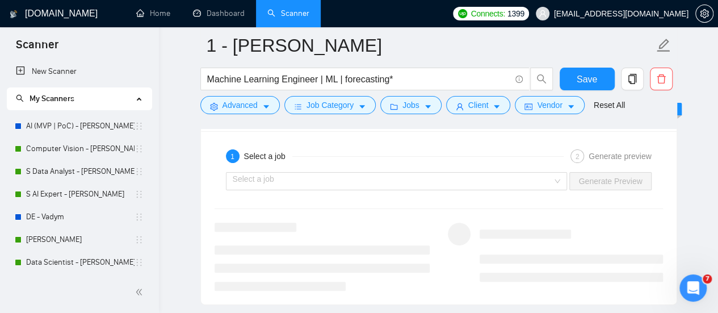
scroll to position [2214, 0]
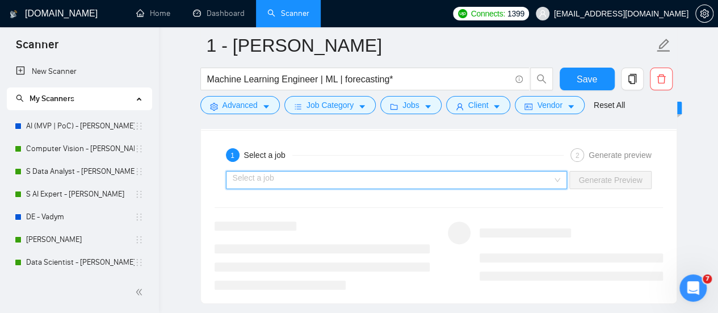
drag, startPoint x: 296, startPoint y: 174, endPoint x: 291, endPoint y: 177, distance: 5.8
click at [295, 173] on input "search" at bounding box center [393, 179] width 320 height 17
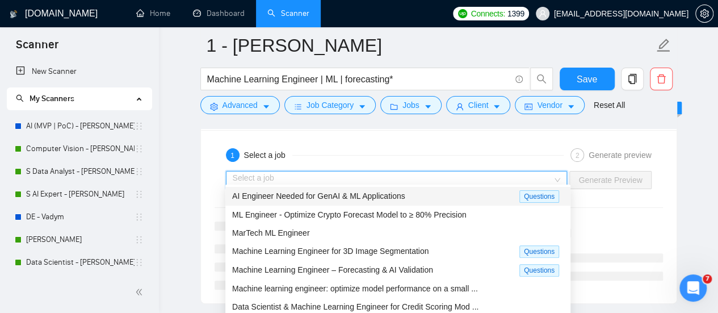
click at [281, 196] on span "AI Engineer Needed for GenAI & ML Applications" at bounding box center [318, 195] width 173 height 9
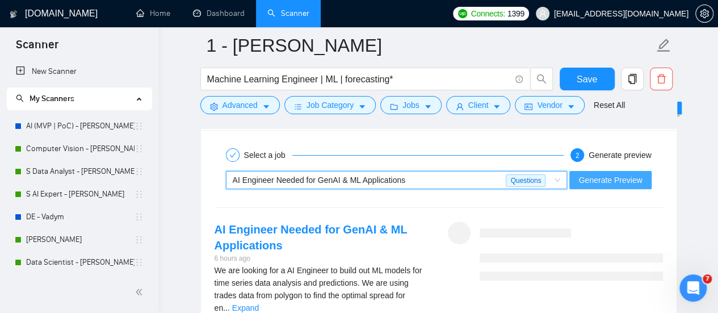
click at [627, 174] on span "Generate Preview" at bounding box center [610, 180] width 64 height 12
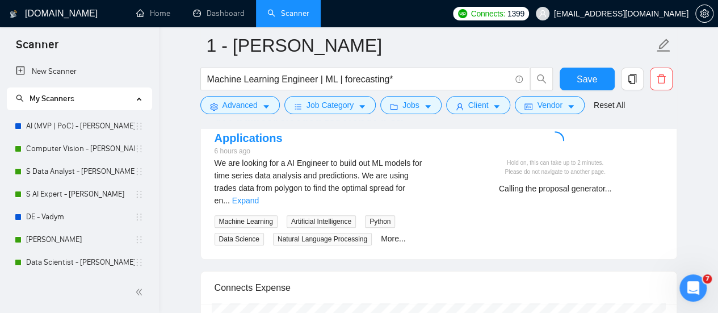
scroll to position [2271, 0]
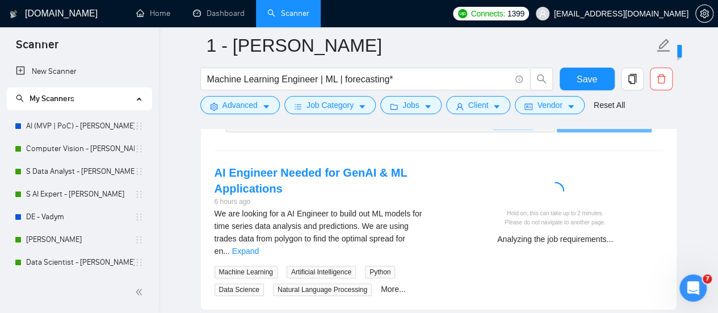
drag, startPoint x: 669, startPoint y: 150, endPoint x: 672, endPoint y: 142, distance: 9.2
click at [670, 147] on div "Select a job 2 Generate preview AI Engineer Needed for GenAI & ML Applications …" at bounding box center [439, 191] width 476 height 236
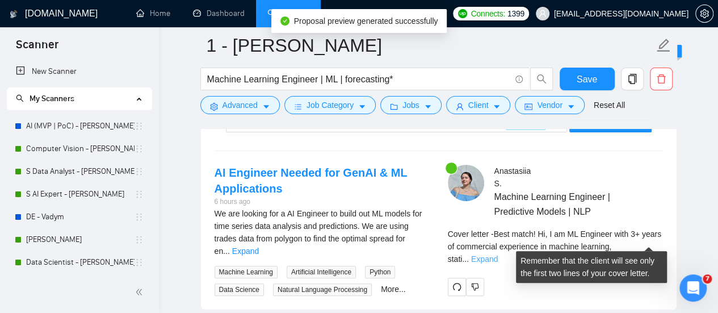
click at [498, 254] on link "Expand" at bounding box center [484, 258] width 27 height 9
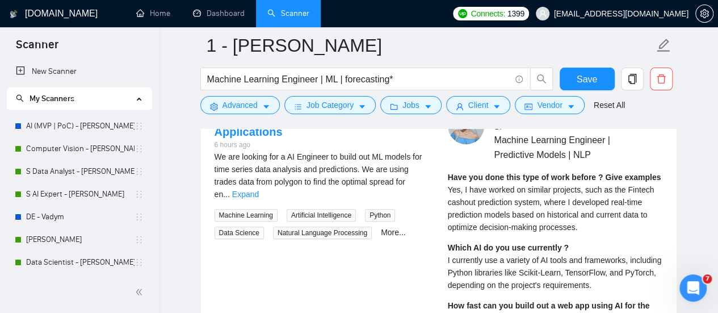
scroll to position [2384, 0]
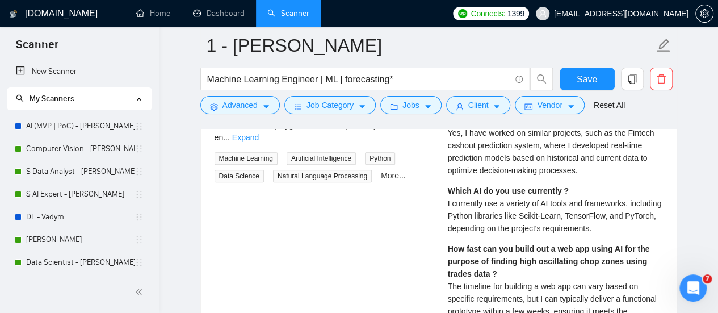
click at [543, 205] on span "I currently use a variety of AI tools and frameworks, including Python librarie…" at bounding box center [555, 216] width 214 height 34
click at [582, 174] on div "Have you done this type of work before ? Give examples Yes, I have worked on si…" at bounding box center [555, 226] width 215 height 224
click at [516, 251] on strong "How fast can you build out a web app using AI for the purpose of finding high o…" at bounding box center [549, 261] width 202 height 34
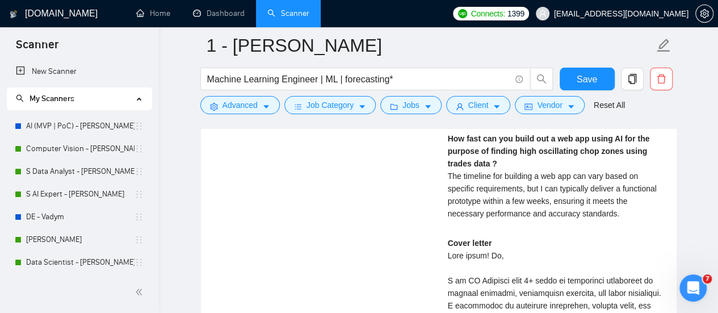
scroll to position [2498, 0]
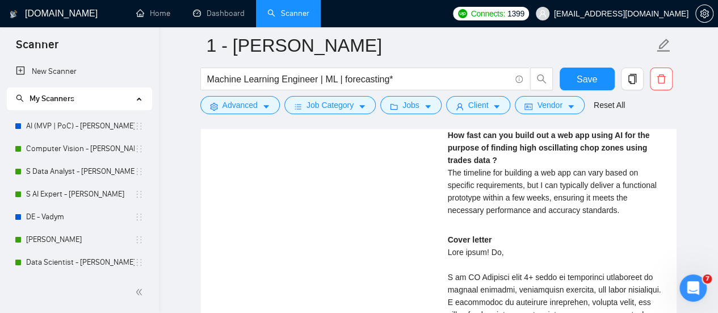
click at [542, 195] on span "The timeline for building a web app can vary based on specific requirements, bu…" at bounding box center [552, 191] width 209 height 47
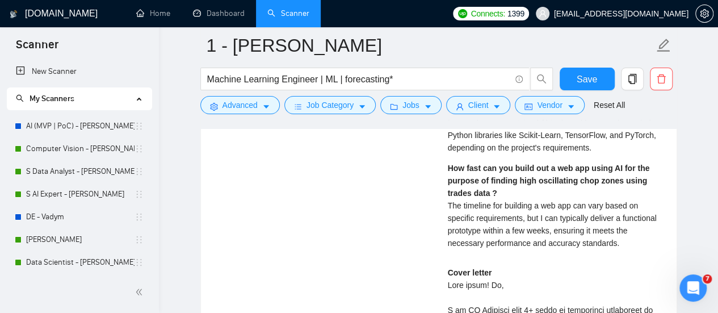
scroll to position [2441, 0]
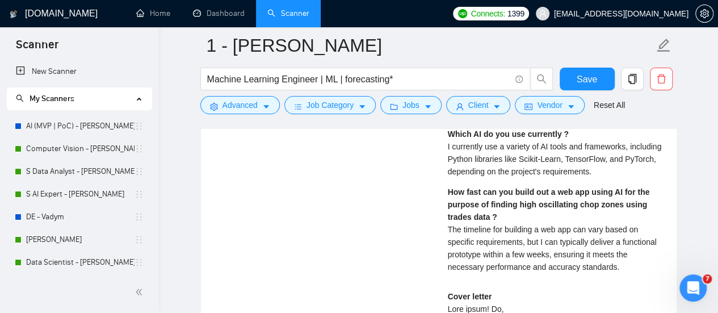
click at [483, 232] on span "The timeline for building a web app can vary based on specific requirements, bu…" at bounding box center [552, 248] width 209 height 47
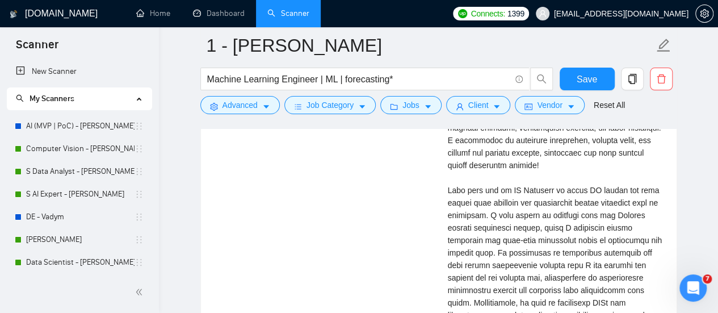
scroll to position [2668, 0]
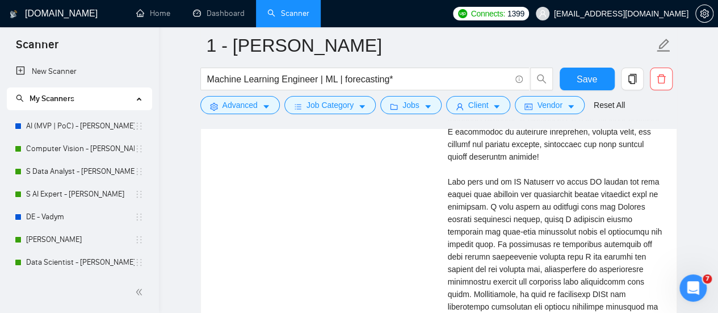
click at [496, 176] on div "Cover letter" at bounding box center [555, 256] width 215 height 387
click at [487, 167] on div "Cover letter" at bounding box center [555, 256] width 215 height 387
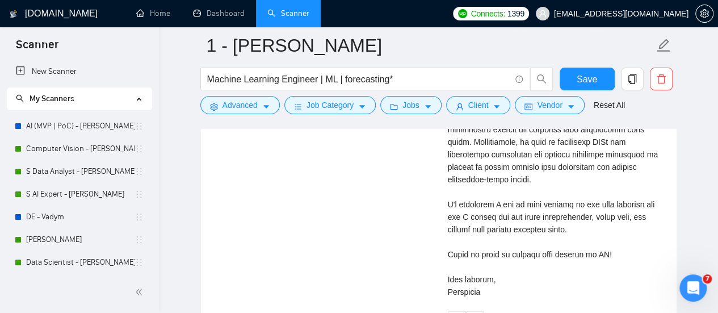
scroll to position [2838, 0]
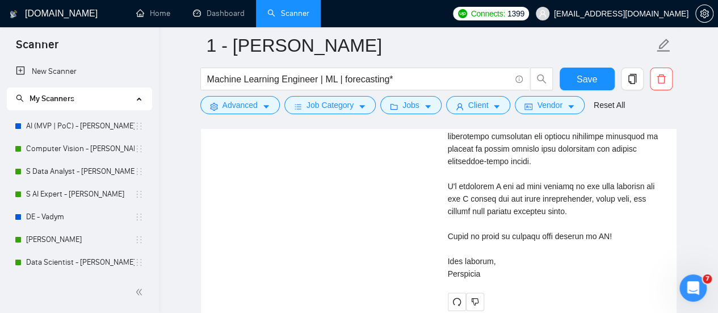
click at [560, 225] on div "Cover letter" at bounding box center [555, 86] width 215 height 387
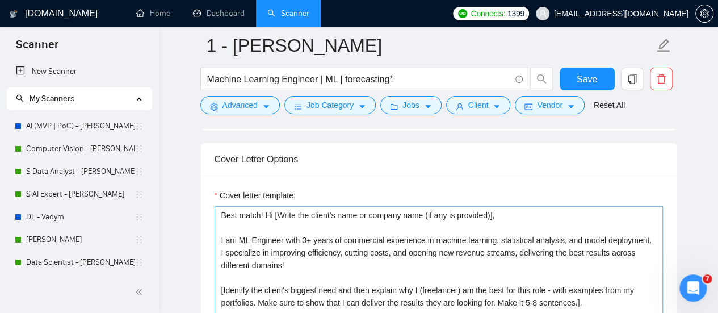
scroll to position [1249, 0]
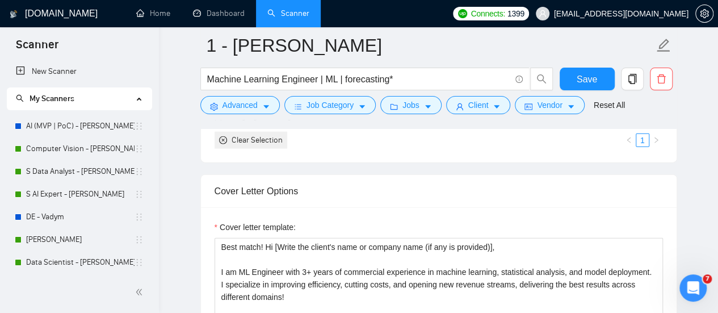
click at [492, 194] on div "Cover Letter Options" at bounding box center [439, 191] width 448 height 32
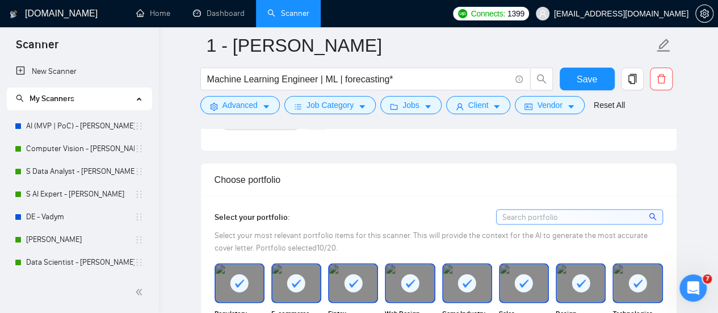
click at [452, 187] on div "Choose portfolio" at bounding box center [439, 179] width 448 height 32
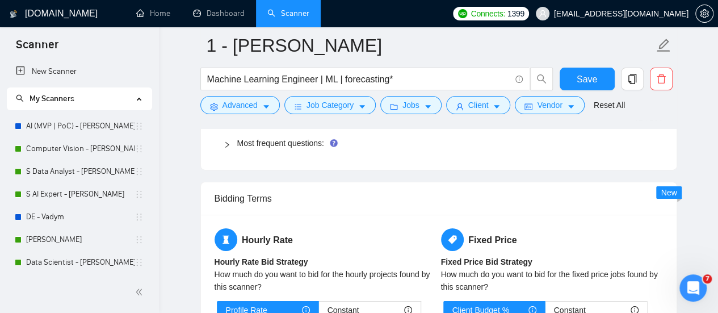
scroll to position [1760, 0]
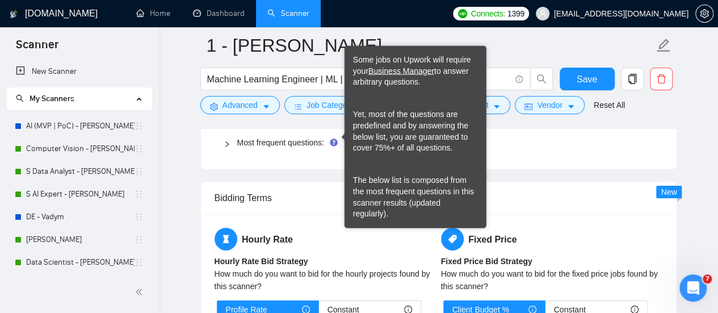
click at [332, 139] on icon "Tooltip anchor" at bounding box center [333, 142] width 7 height 7
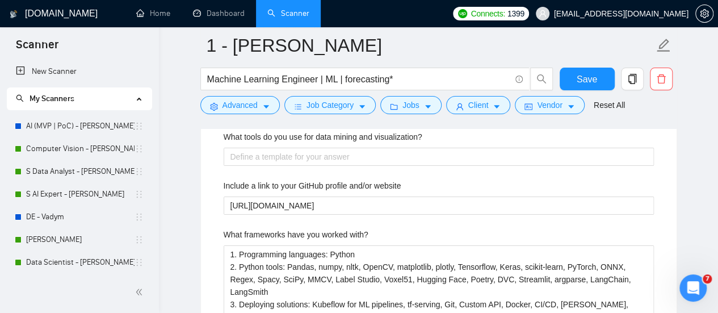
scroll to position [2214, 0]
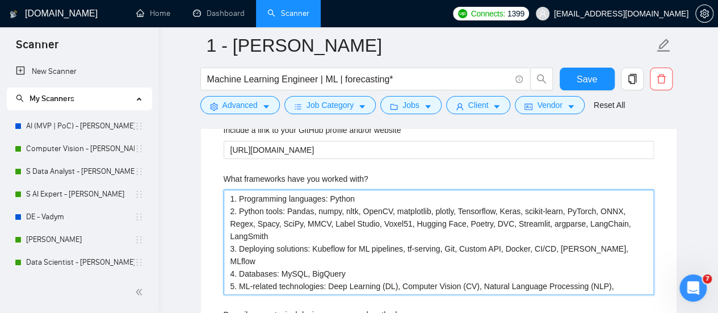
click at [294, 208] on with\? "1. Programming languages: Python 2. Python tools: Pandas, numpy, nltk, OpenCV, …" at bounding box center [439, 242] width 430 height 105
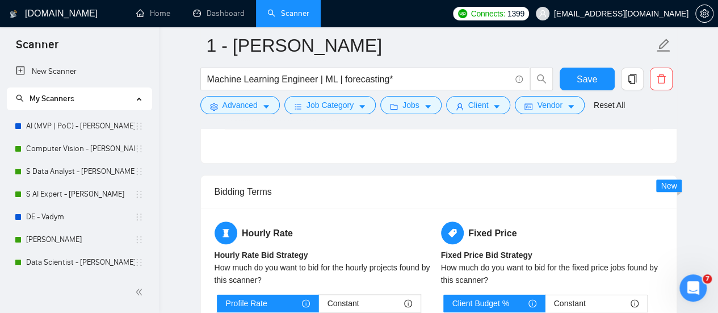
scroll to position [2611, 0]
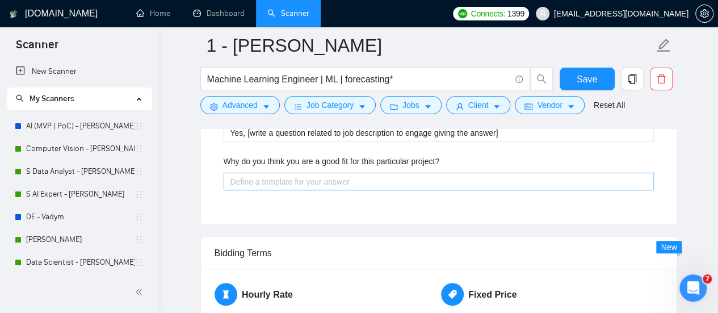
drag, startPoint x: 294, startPoint y: 186, endPoint x: 300, endPoint y: 176, distance: 11.2
click at [300, 175] on project\? "Why do you think you are a good fit for this particular project?" at bounding box center [439, 182] width 430 height 18
paste project\? "Hard Skills - Using statistical methods to analyse data and find patterns. - Bu…"
type project\? "Hard Skills - Using statistical methods to analyse data and find patterns. - Bu…"
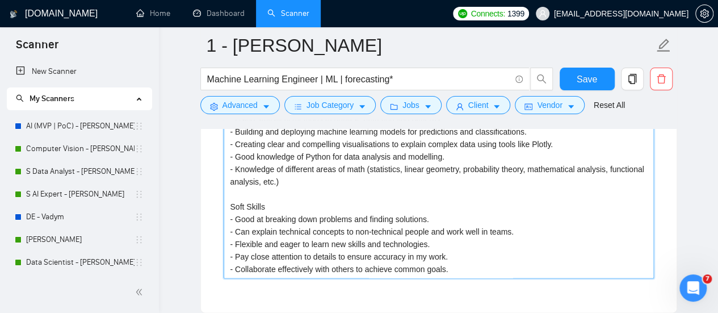
scroll to position [2755, 0]
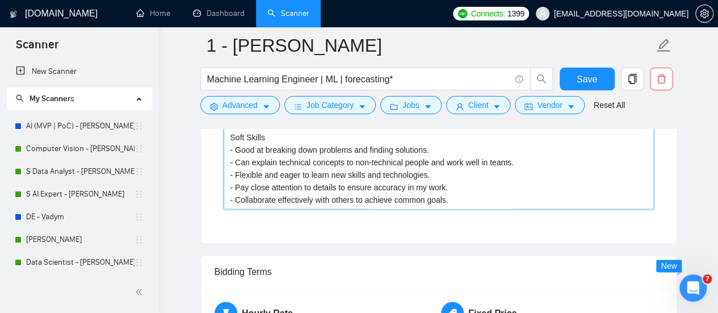
type project\? "Hard Skills - Using statistical methods to analyse data and find patterns. - Bu…"
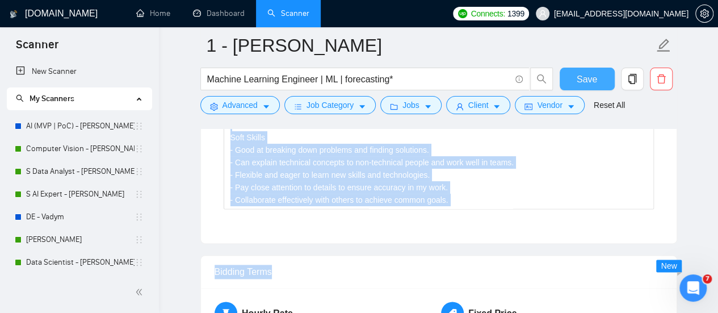
click at [576, 81] on button "Save" at bounding box center [587, 79] width 55 height 23
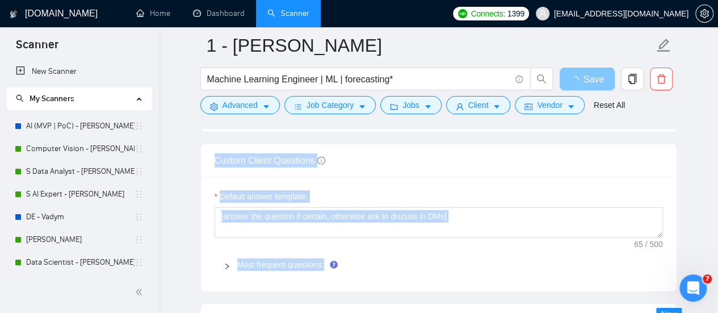
scroll to position [1620, 0]
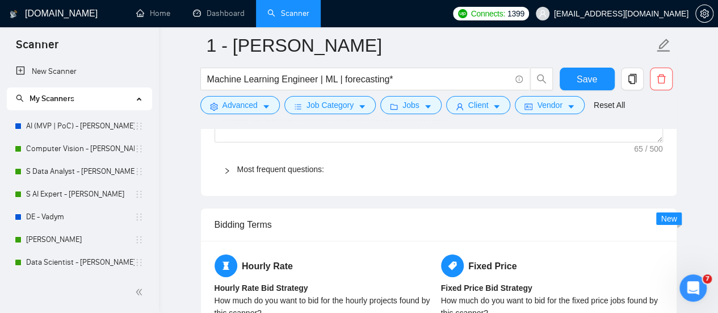
click at [261, 169] on span "Most frequent questions:" at bounding box center [445, 169] width 417 height 12
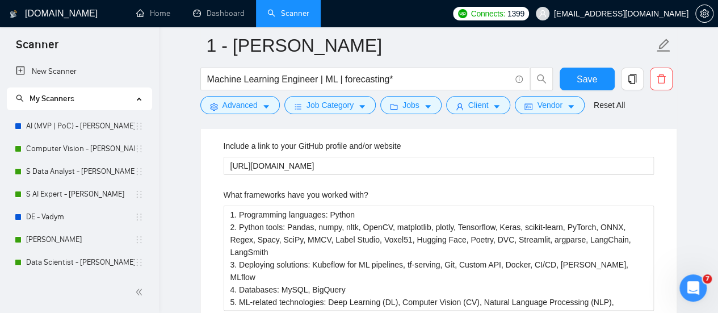
scroll to position [2187, 0]
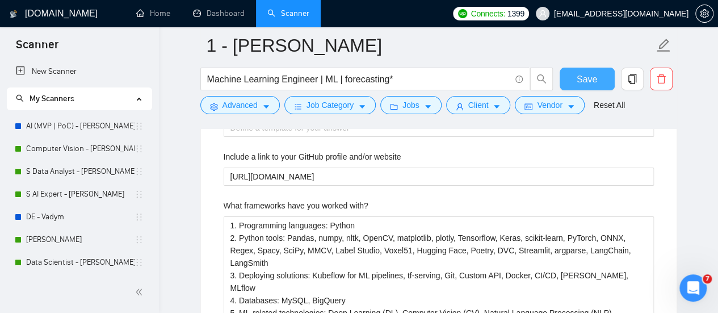
click at [586, 82] on span "Save" at bounding box center [587, 79] width 20 height 14
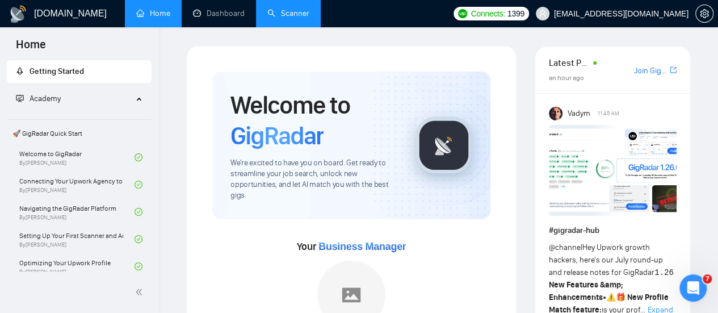
click at [286, 9] on link "Scanner" at bounding box center [288, 14] width 42 height 10
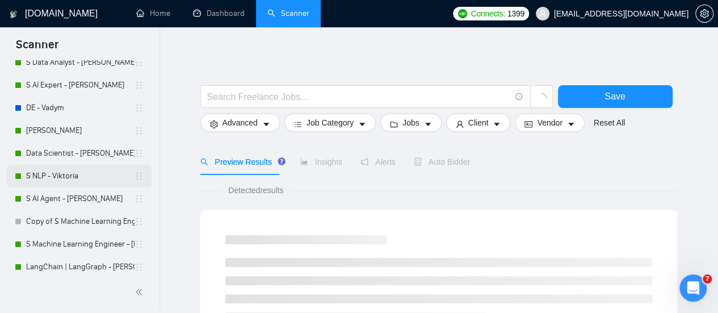
scroll to position [114, 0]
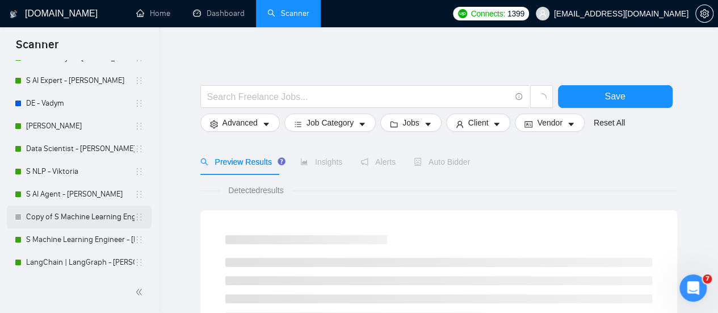
click at [64, 216] on link "Copy of S Machine Learning Engineer - [PERSON_NAME]" at bounding box center [80, 216] width 108 height 23
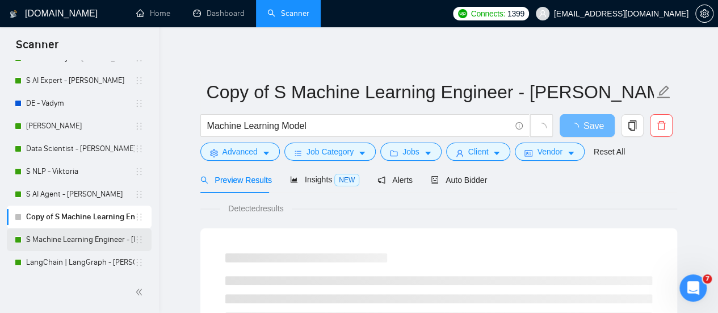
click at [57, 239] on link "S Machine Learning Engineer - [PERSON_NAME]" at bounding box center [80, 239] width 108 height 23
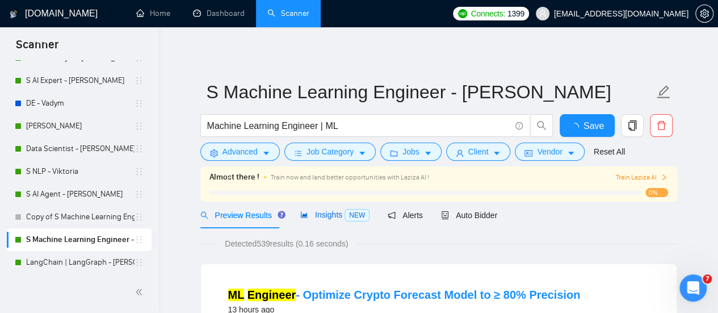
click at [337, 211] on span "Insights NEW" at bounding box center [334, 214] width 69 height 9
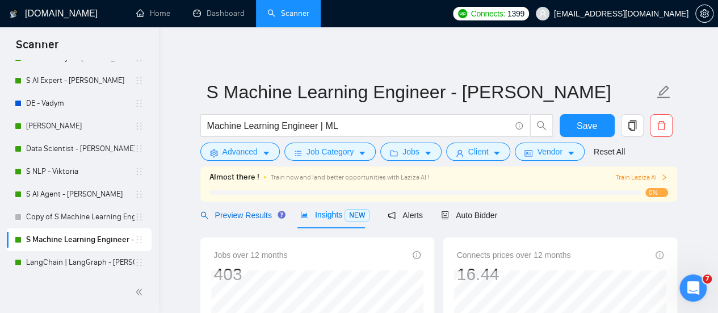
click at [262, 219] on span "Preview Results" at bounding box center [241, 215] width 82 height 9
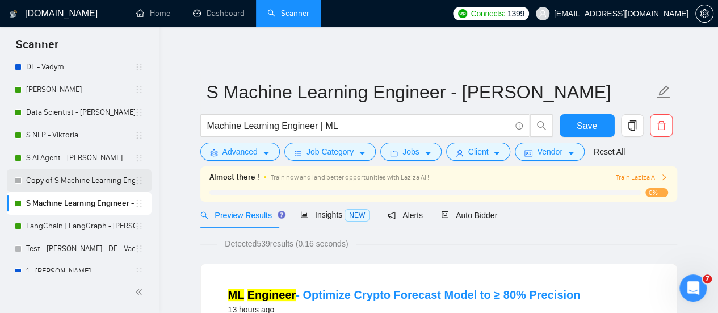
scroll to position [161, 0]
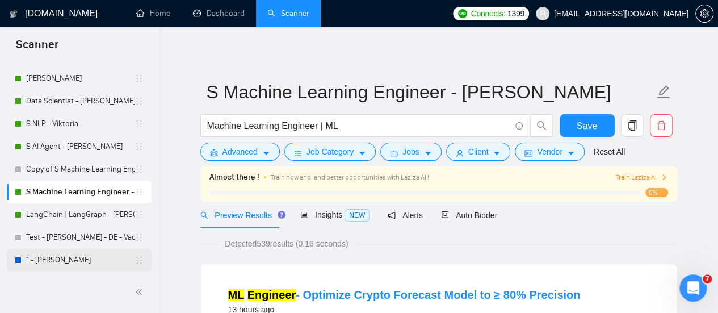
click at [65, 259] on link "1 - [PERSON_NAME]" at bounding box center [80, 260] width 108 height 23
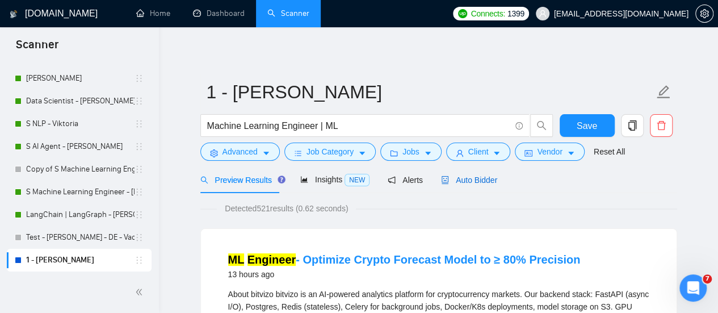
click at [441, 182] on icon "robot" at bounding box center [445, 180] width 8 height 8
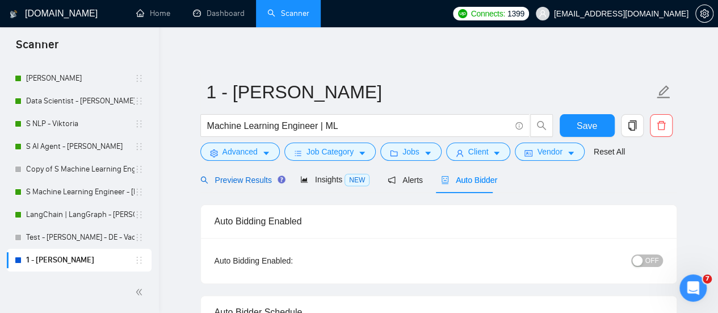
click at [270, 175] on span "Preview Results" at bounding box center [241, 179] width 82 height 9
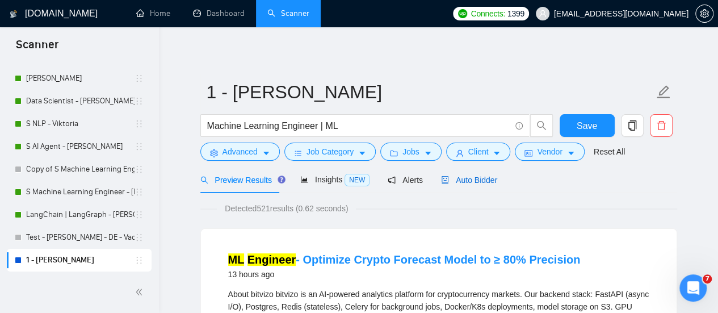
click at [441, 185] on div "Auto Bidder" at bounding box center [469, 180] width 56 height 12
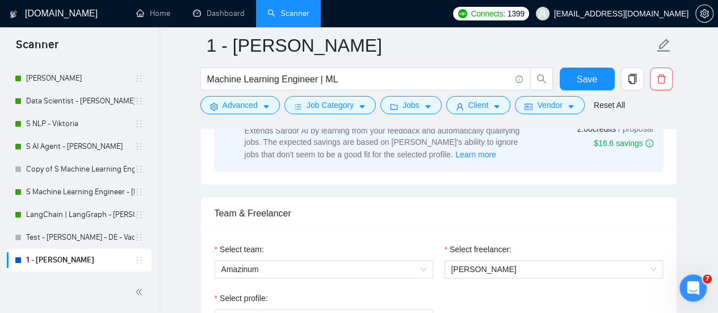
scroll to position [568, 0]
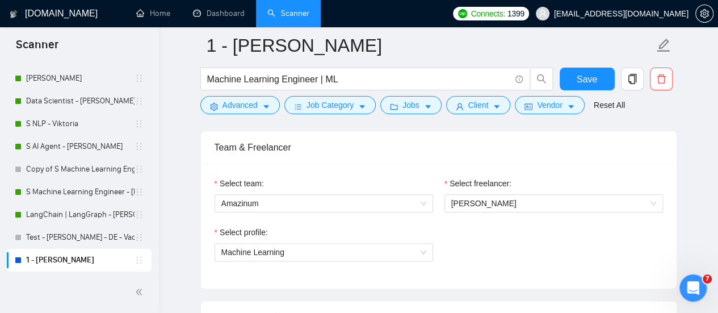
click at [282, 258] on div "Machine Learning" at bounding box center [324, 252] width 219 height 18
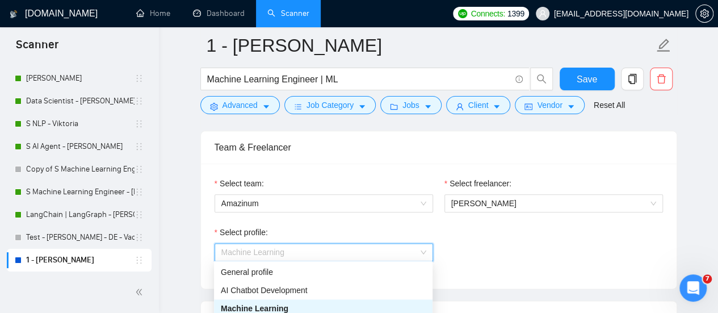
click at [283, 236] on div "Select profile:" at bounding box center [324, 234] width 219 height 17
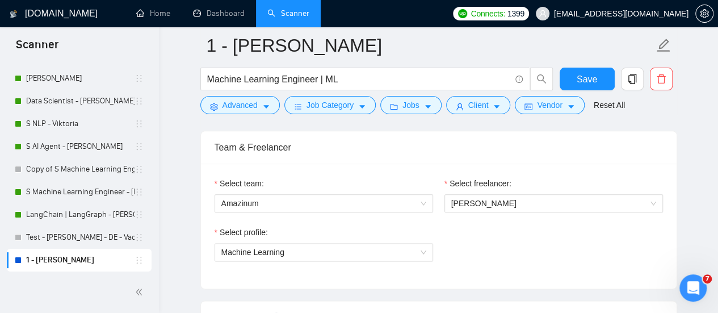
scroll to position [681, 0]
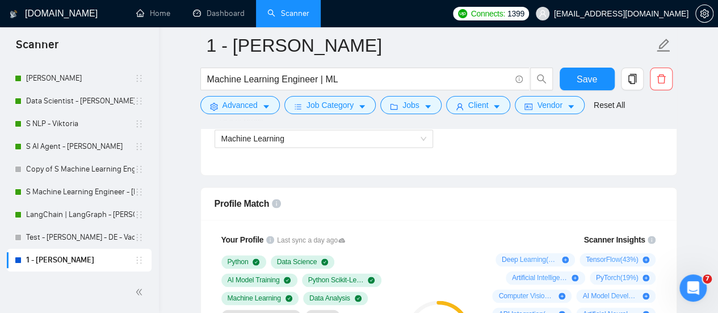
click at [594, 205] on div "Profile Match" at bounding box center [439, 203] width 448 height 32
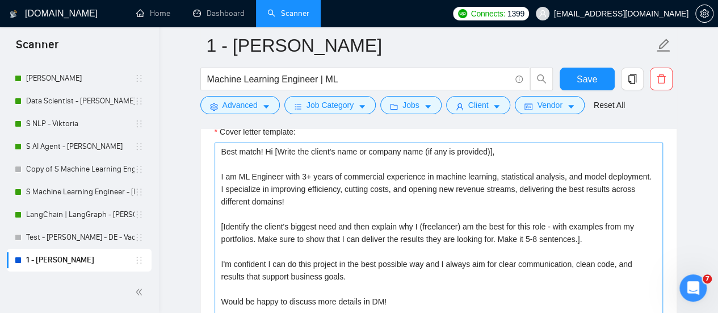
scroll to position [1306, 0]
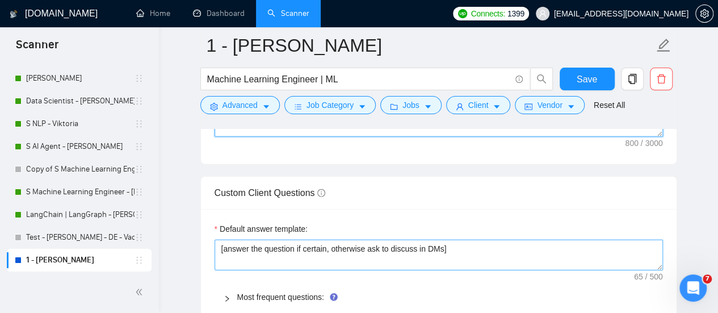
scroll to position [1646, 0]
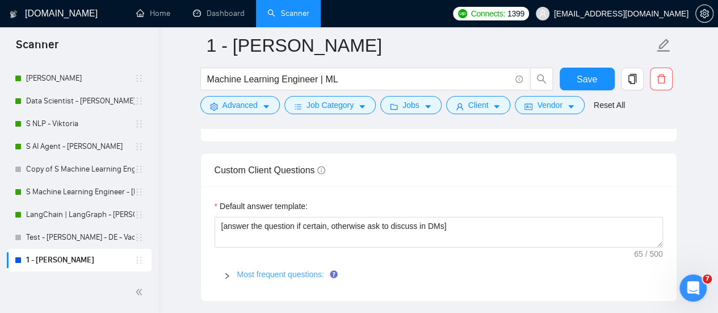
click at [271, 270] on link "Most frequent questions:" at bounding box center [280, 274] width 87 height 9
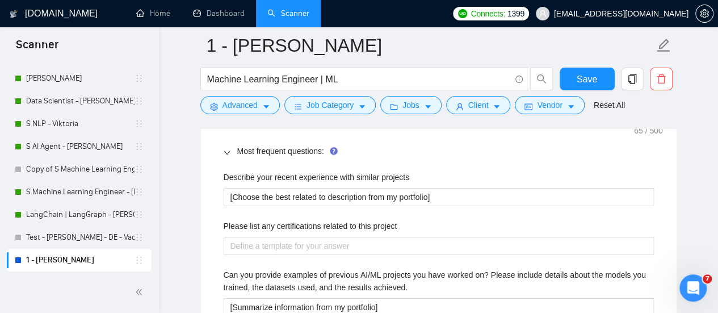
scroll to position [1817, 0]
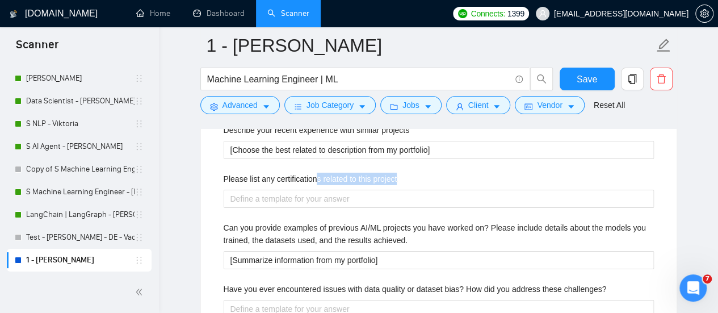
drag, startPoint x: 297, startPoint y: 162, endPoint x: 314, endPoint y: 157, distance: 17.1
click at [314, 173] on div "Please list any certifications related to this project" at bounding box center [439, 181] width 430 height 17
click at [314, 173] on label "Please list any certifications related to this project" at bounding box center [311, 179] width 174 height 12
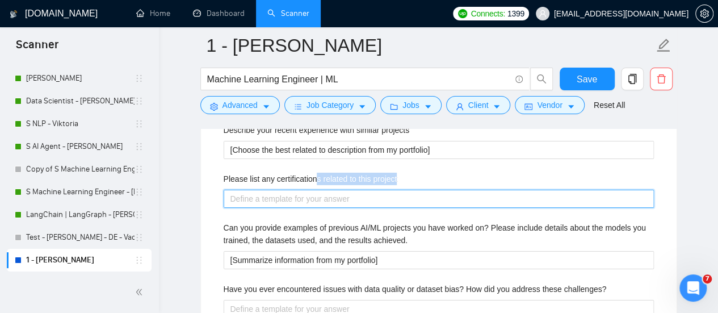
click at [314, 190] on project "Please list any certifications related to this project" at bounding box center [439, 199] width 430 height 18
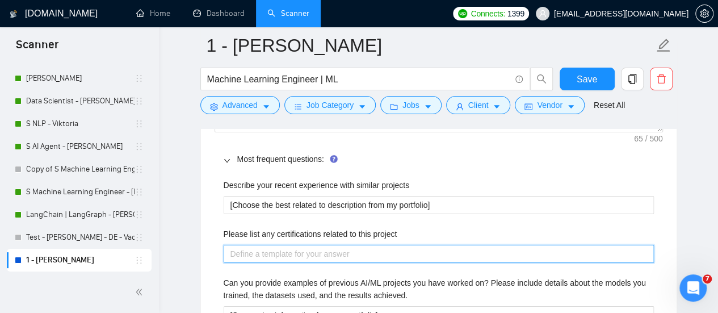
scroll to position [1703, 0]
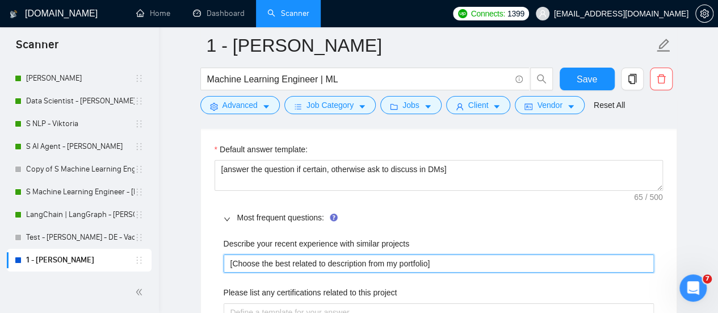
click at [316, 254] on projects "[Choose the best related to description from my portfolio]" at bounding box center [439, 263] width 430 height 18
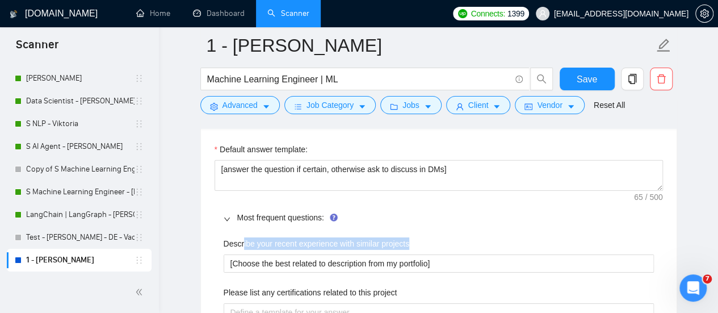
drag, startPoint x: 244, startPoint y: 221, endPoint x: 413, endPoint y: 221, distance: 169.2
click at [413, 237] on div "Describe your recent experience with similar projects" at bounding box center [439, 245] width 430 height 17
click at [405, 237] on label "Describe your recent experience with similar projects" at bounding box center [317, 243] width 186 height 12
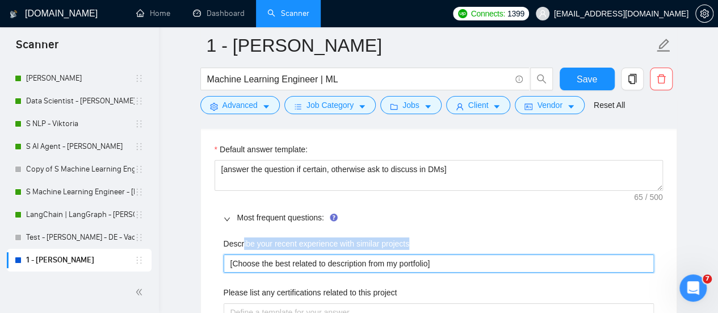
click at [405, 254] on projects "[Choose the best related to description from my portfolio]" at bounding box center [439, 263] width 430 height 18
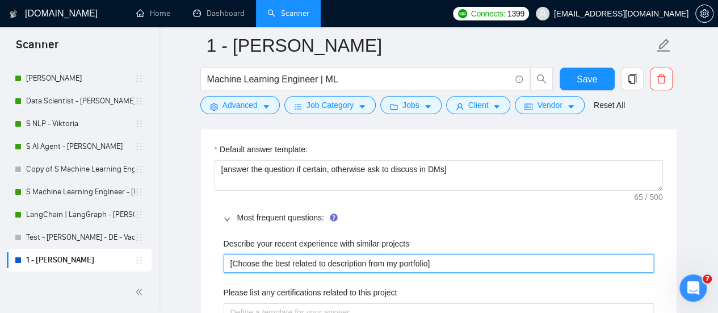
click at [375, 254] on projects "[Choose the best related to description from my portfolio]" at bounding box center [439, 263] width 430 height 18
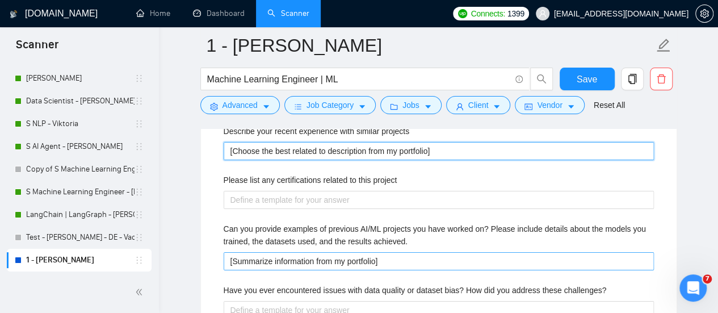
scroll to position [1817, 0]
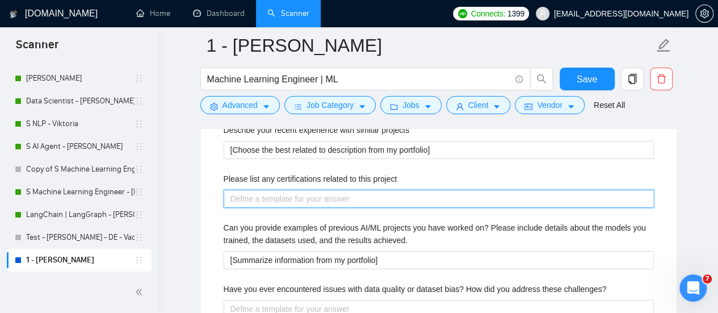
click at [324, 190] on project "Please list any certifications related to this project" at bounding box center [439, 199] width 430 height 18
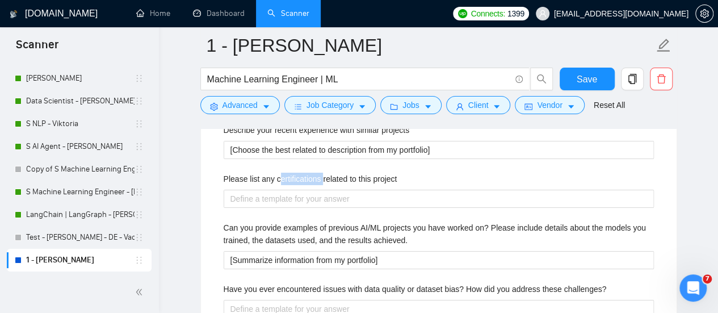
drag, startPoint x: 277, startPoint y: 156, endPoint x: 321, endPoint y: 156, distance: 44.3
click at [321, 173] on label "Please list any certifications related to this project" at bounding box center [311, 179] width 174 height 12
click at [347, 173] on label "Please list any certifications related to this project" at bounding box center [311, 179] width 174 height 12
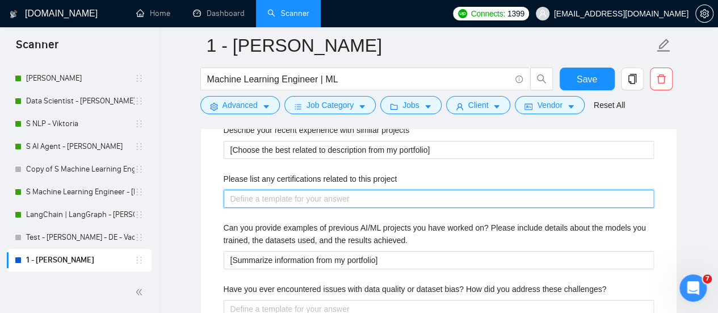
click at [347, 190] on project "Please list any certifications related to this project" at bounding box center [439, 199] width 430 height 18
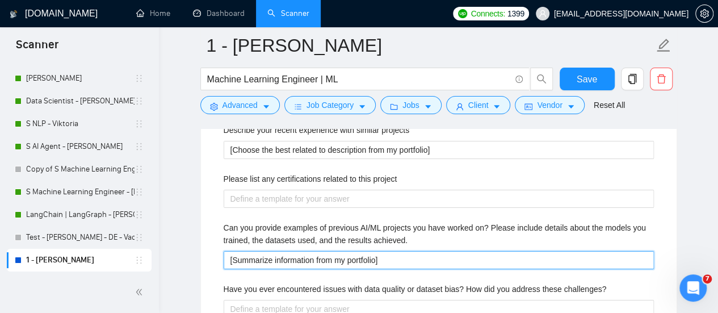
click at [293, 251] on achieved\ "[Summarize information from my portfolio]" at bounding box center [439, 260] width 430 height 18
drag, startPoint x: 320, startPoint y: 203, endPoint x: 356, endPoint y: 240, distance: 52.6
click at [380, 221] on label "Can you provide examples of previous AI/ML projects you have worked on? Please …" at bounding box center [439, 233] width 430 height 25
click at [386, 251] on achieved\ "[Summarize information from my portfolio]" at bounding box center [439, 260] width 430 height 18
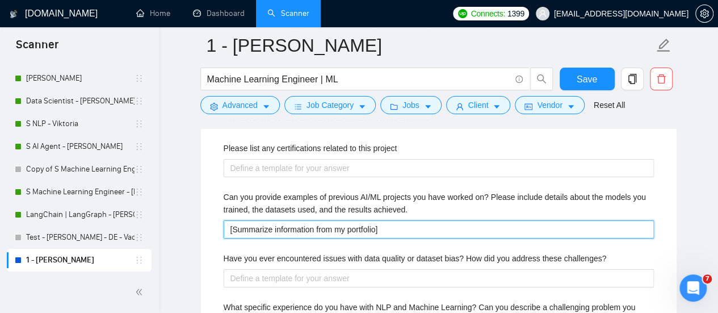
scroll to position [1873, 0]
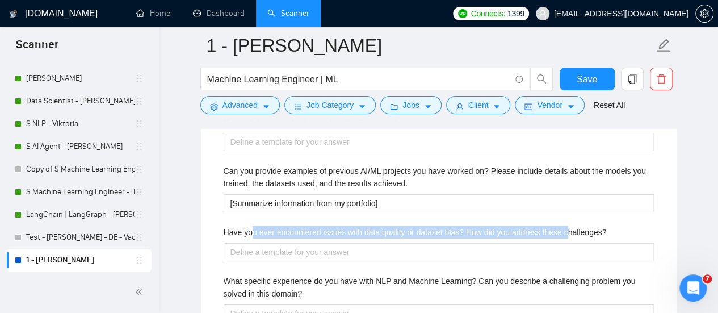
drag, startPoint x: 257, startPoint y: 208, endPoint x: 562, endPoint y: 212, distance: 305.4
click at [562, 226] on label "Have you ever encountered issues with data quality or dataset bias? How did you…" at bounding box center [415, 232] width 383 height 12
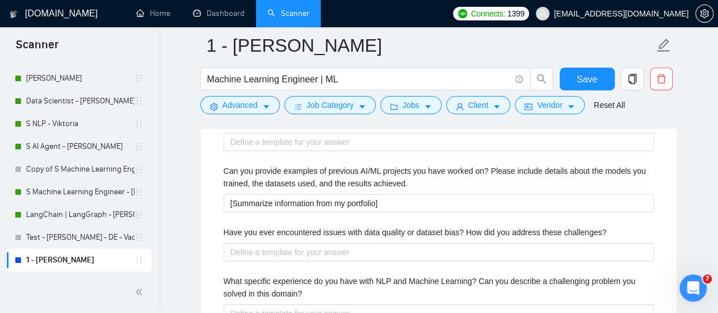
click at [603, 226] on div "Have you ever encountered issues with data quality or dataset bias? How did you…" at bounding box center [439, 234] width 430 height 17
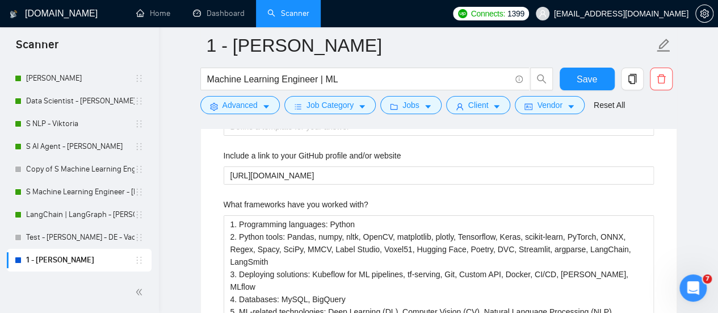
scroll to position [2214, 0]
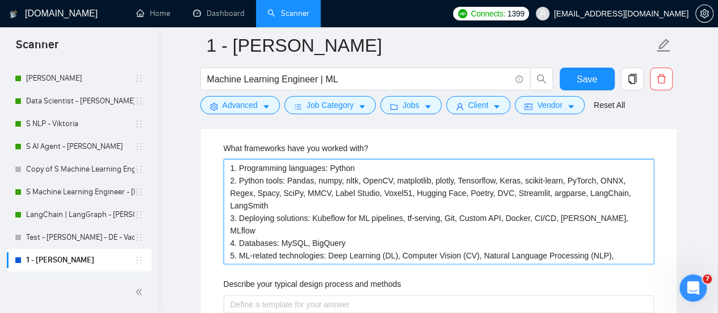
click at [267, 159] on with\? "1. Programming languages: Python 2. Python tools: Pandas, numpy, nltk, OpenCV, …" at bounding box center [439, 211] width 430 height 105
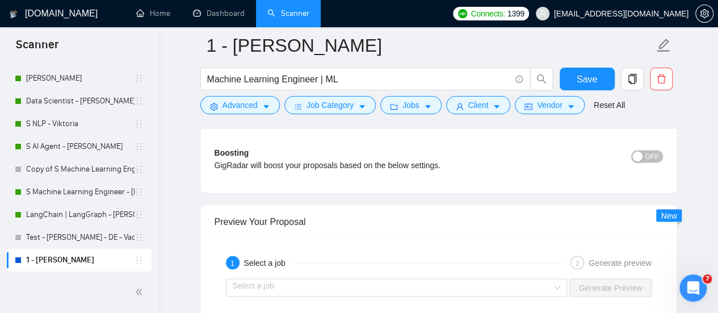
scroll to position [3065, 0]
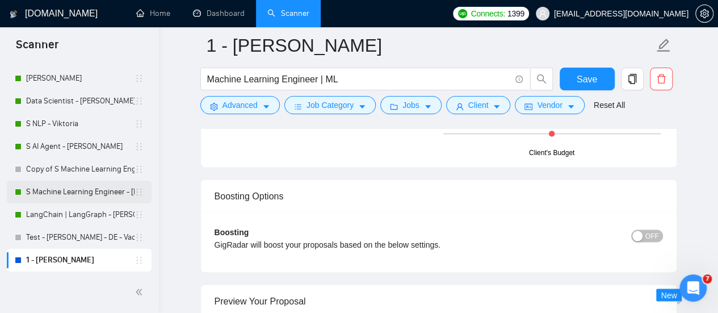
click at [61, 192] on link "S Machine Learning Engineer - [PERSON_NAME]" at bounding box center [80, 192] width 108 height 23
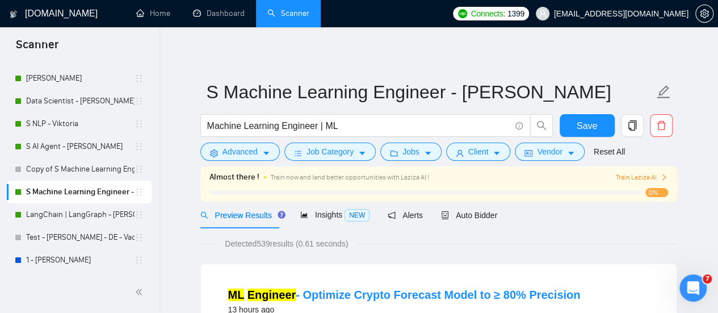
click at [475, 224] on div "Auto Bidder" at bounding box center [469, 215] width 56 height 27
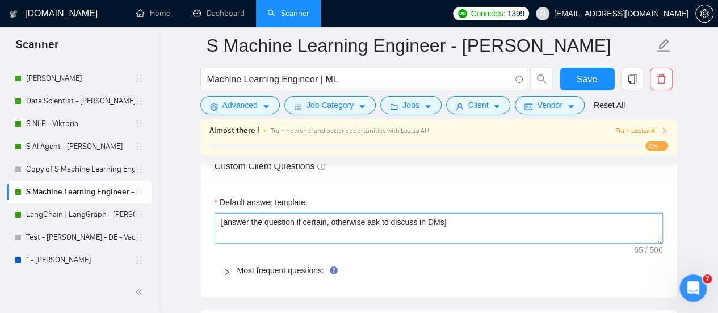
scroll to position [1589, 0]
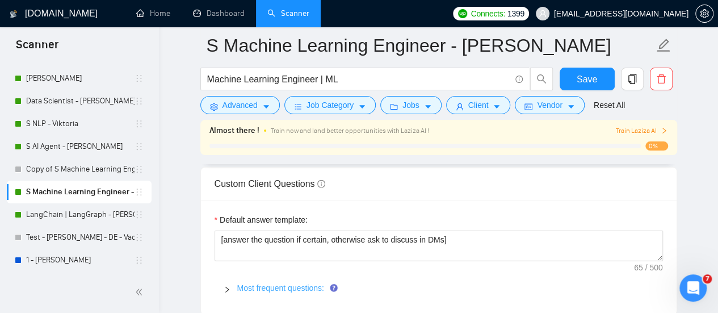
click at [308, 283] on link "Most frequent questions:" at bounding box center [280, 287] width 87 height 9
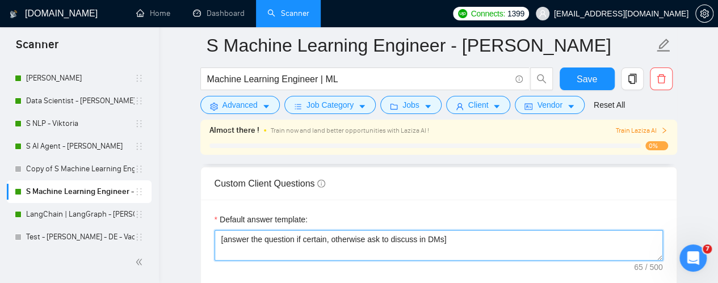
drag, startPoint x: 244, startPoint y: 234, endPoint x: 404, endPoint y: 236, distance: 160.1
click at [404, 236] on textarea "[answer the question if certain, otherwise ask to discuss in DMs]" at bounding box center [439, 245] width 448 height 31
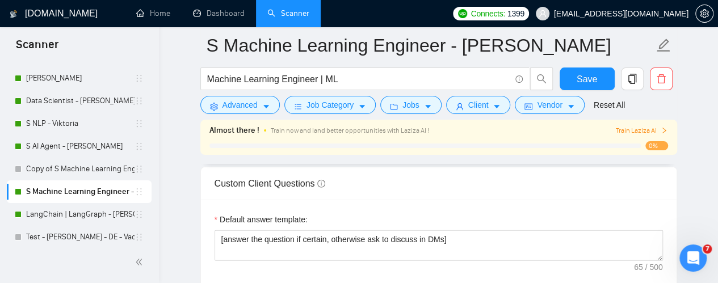
click at [357, 224] on div "Default answer template:" at bounding box center [439, 221] width 448 height 17
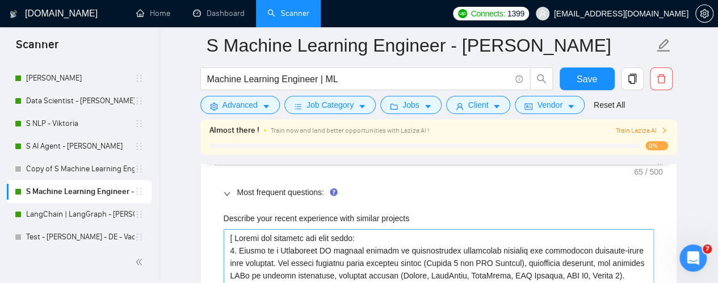
scroll to position [1703, 0]
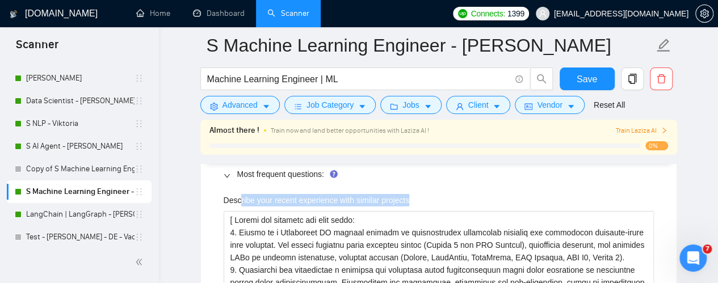
drag, startPoint x: 241, startPoint y: 196, endPoint x: 403, endPoint y: 205, distance: 162.0
click at [403, 205] on div "Describe your recent experience with similar projects" at bounding box center [439, 202] width 430 height 17
click at [387, 194] on label "Describe your recent experience with similar projects" at bounding box center [317, 200] width 186 height 12
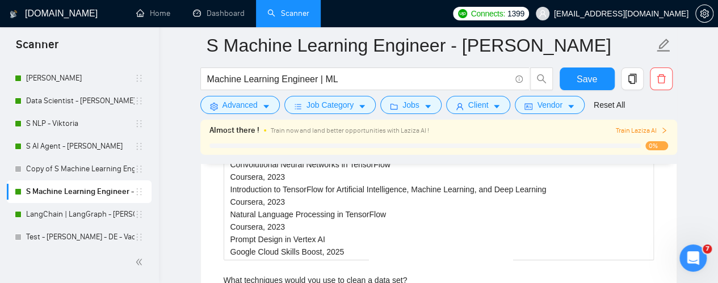
scroll to position [2157, 0]
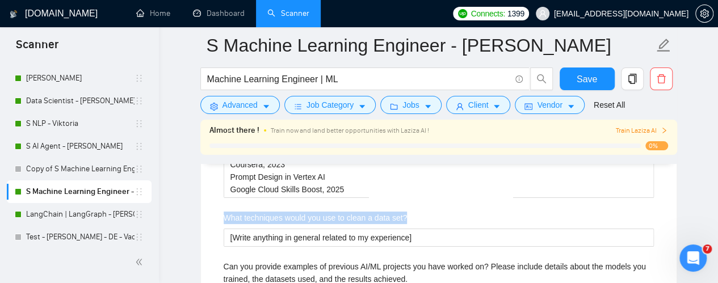
drag, startPoint x: 221, startPoint y: 212, endPoint x: 411, endPoint y: 211, distance: 190.2
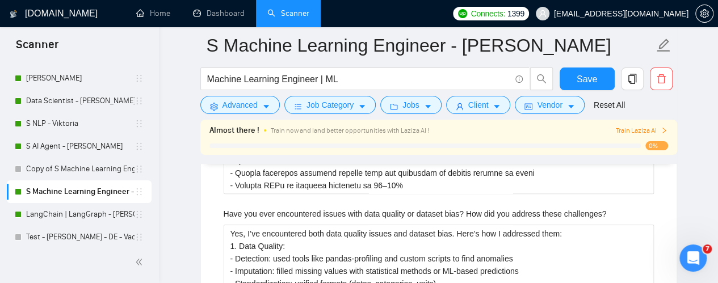
scroll to position [2668, 0]
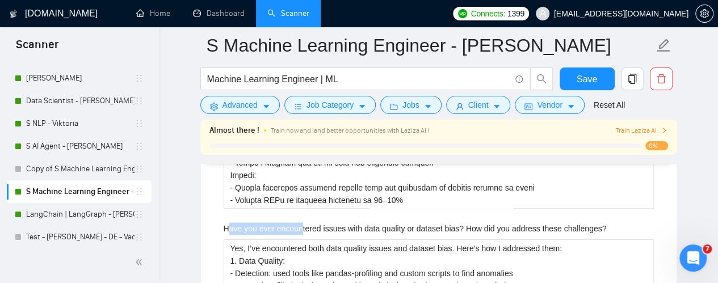
drag, startPoint x: 251, startPoint y: 224, endPoint x: 300, endPoint y: 223, distance: 48.8
click at [300, 223] on label "Have you ever encountered issues with data quality or dataset bias? How did you…" at bounding box center [415, 229] width 383 height 12
click at [317, 225] on label "Have you ever encountered issues with data quality or dataset bias? How did you…" at bounding box center [415, 229] width 383 height 12
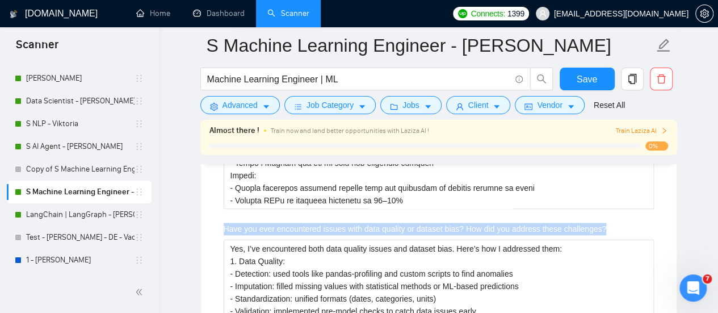
drag, startPoint x: 220, startPoint y: 221, endPoint x: 603, endPoint y: 220, distance: 382.6
copy label "Have you ever encountered issues with data quality or dataset bias? How did you…"
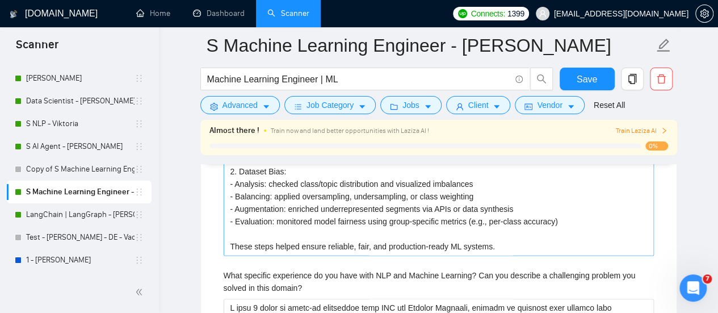
scroll to position [2838, 0]
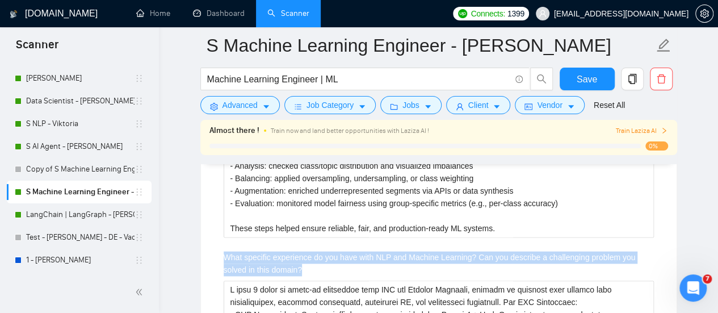
drag, startPoint x: 221, startPoint y: 248, endPoint x: 311, endPoint y: 266, distance: 91.5
copy label "What specific experience do you have with NLP and Machine Learning? Can you des…"
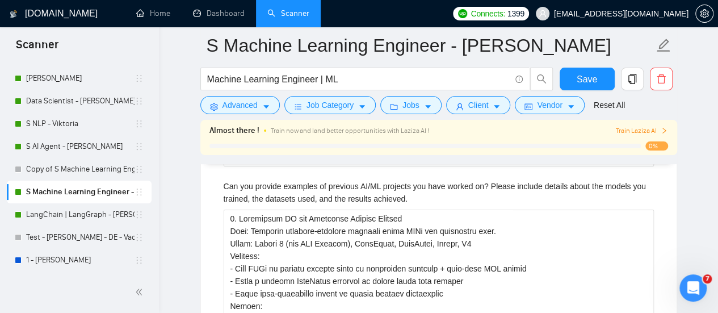
scroll to position [2214, 0]
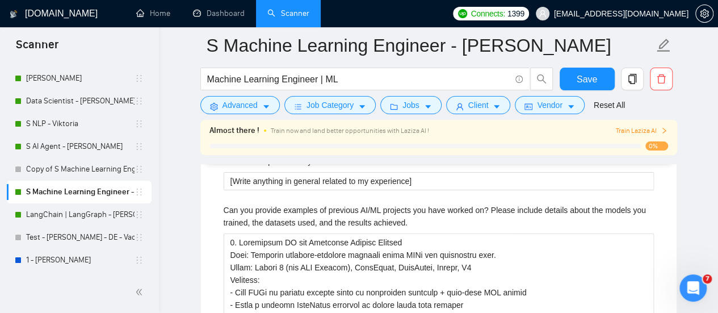
click at [359, 214] on label "Can you provide examples of previous AI/ML projects you have worked on? Please …" at bounding box center [439, 216] width 430 height 25
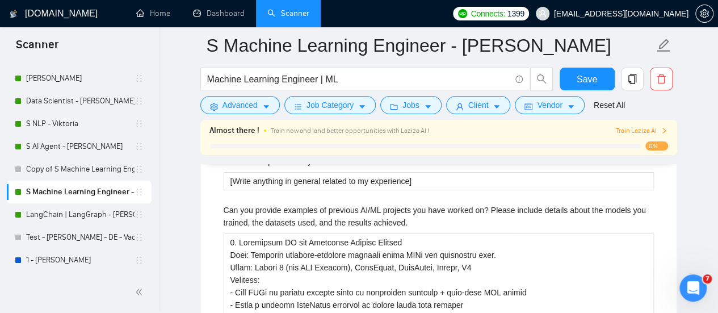
click at [358, 208] on label "Can you provide examples of previous AI/ML projects you have worked on? Please …" at bounding box center [439, 216] width 430 height 25
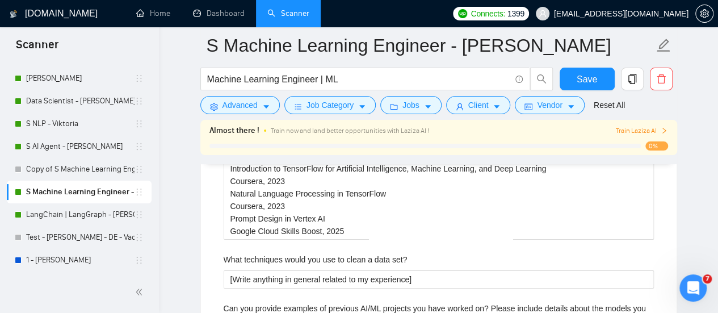
scroll to position [2157, 0]
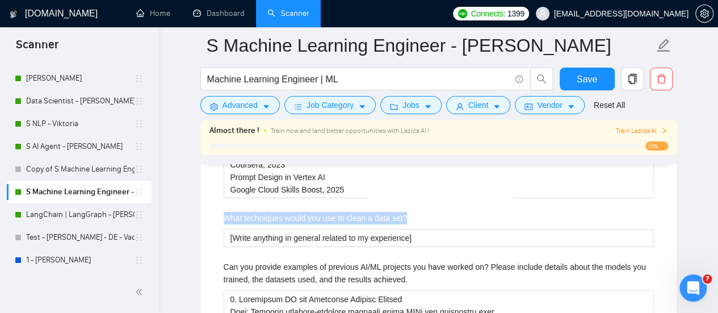
drag, startPoint x: 426, startPoint y: 207, endPoint x: 187, endPoint y: 213, distance: 238.5
click at [187, 213] on main "S Machine Learning Engineer - [PERSON_NAME] Machine Learning Engineer | ML Save…" at bounding box center [438, 254] width 523 height 4733
copy label "What techniques would you use to clean a data set?"
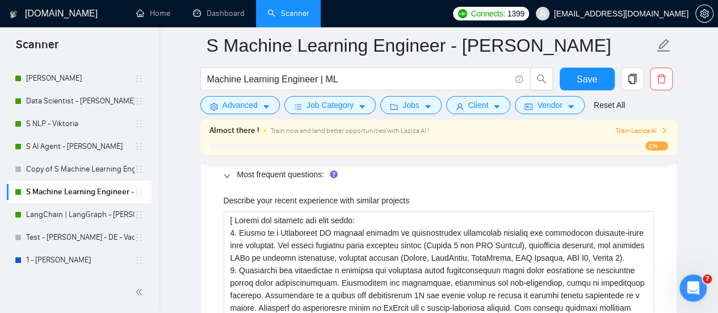
scroll to position [1589, 0]
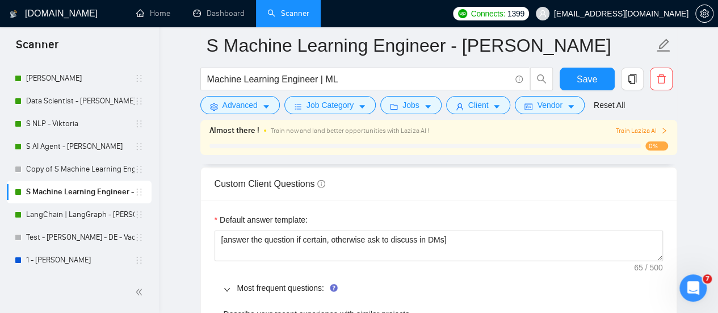
click at [342, 187] on div "Custom Client Questions" at bounding box center [439, 183] width 448 height 32
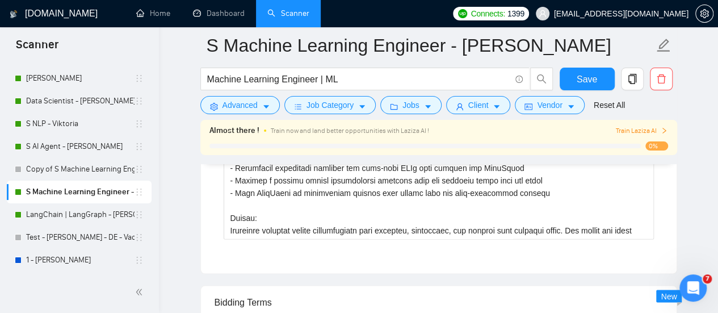
scroll to position [3179, 0]
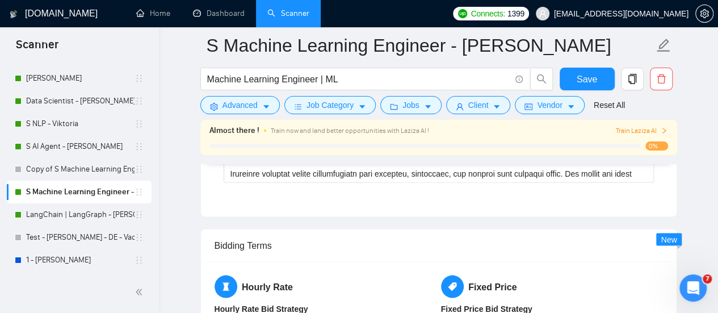
drag, startPoint x: 394, startPoint y: 190, endPoint x: 386, endPoint y: 206, distance: 17.8
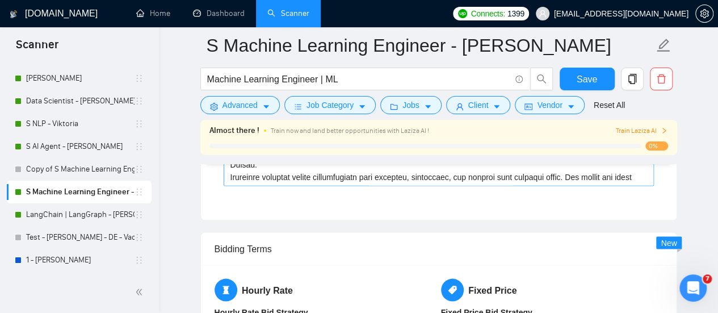
scroll to position [3122, 0]
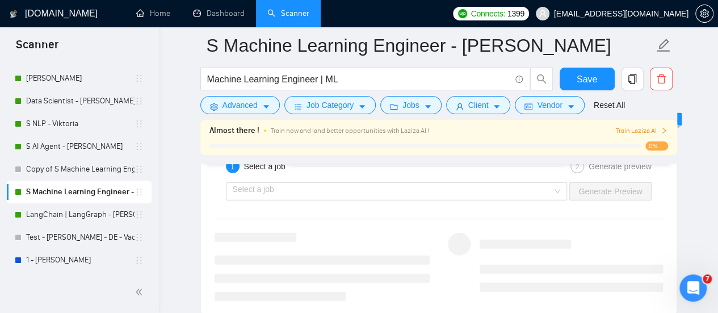
scroll to position [3803, 0]
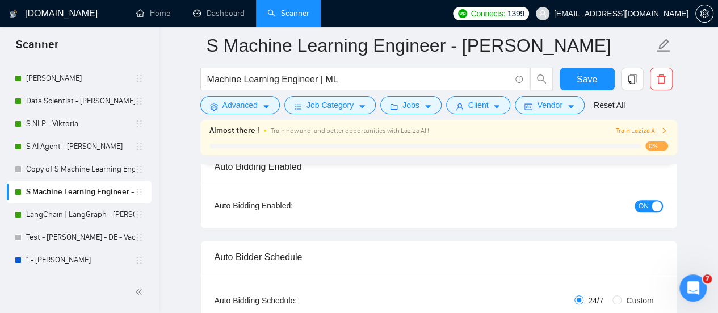
scroll to position [0, 0]
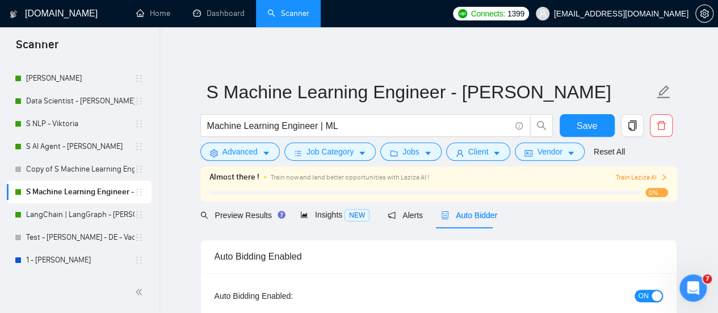
drag, startPoint x: 177, startPoint y: 206, endPoint x: 173, endPoint y: 202, distance: 6.4
click at [100, 119] on link "S NLP - Viktoria" at bounding box center [80, 123] width 108 height 23
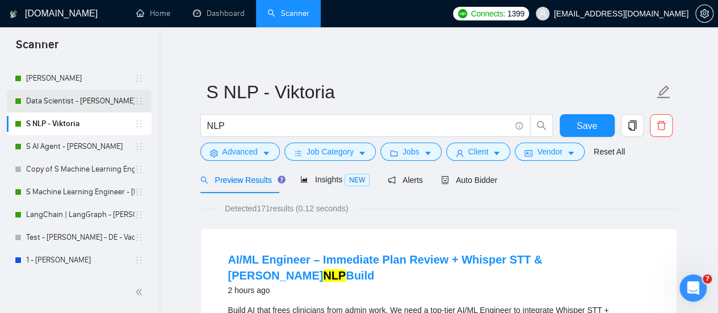
click at [93, 98] on link "Data Scientist - [PERSON_NAME]" at bounding box center [80, 101] width 108 height 23
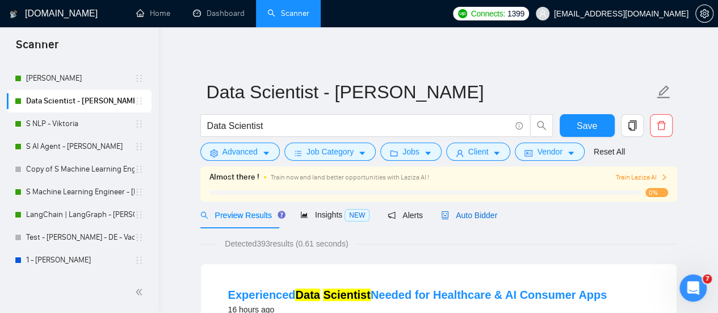
click at [455, 219] on span "Auto Bidder" at bounding box center [469, 215] width 56 height 9
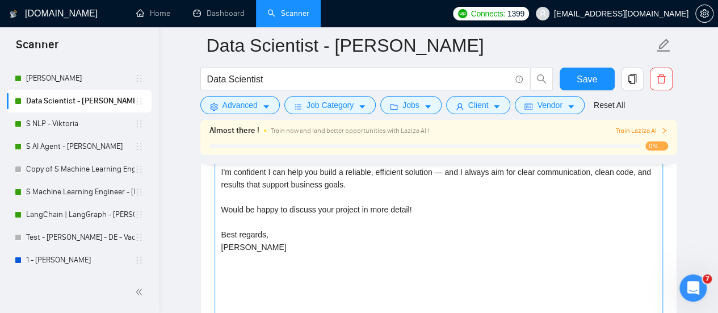
scroll to position [1419, 0]
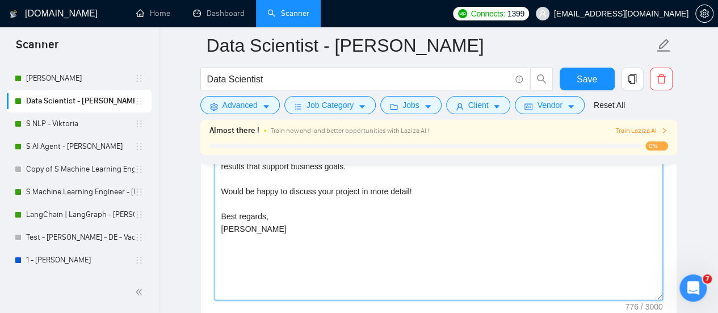
drag, startPoint x: 261, startPoint y: 245, endPoint x: 262, endPoint y: 239, distance: 5.7
click at [261, 244] on textarea "Best match! Hi [Write the client's name or company name (if any is provided)], …" at bounding box center [439, 172] width 448 height 255
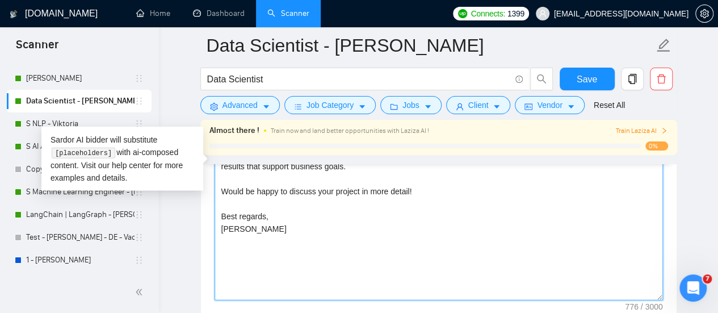
drag, startPoint x: 235, startPoint y: 241, endPoint x: 205, endPoint y: 230, distance: 31.6
click at [205, 230] on div "Cover letter template: Best match! Hi [Write the client's name or company name …" at bounding box center [439, 170] width 476 height 313
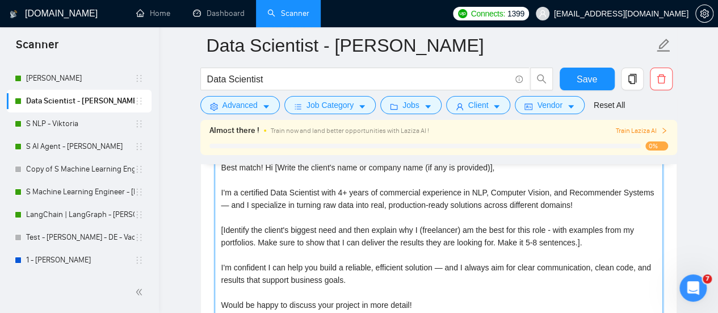
scroll to position [1249, 0]
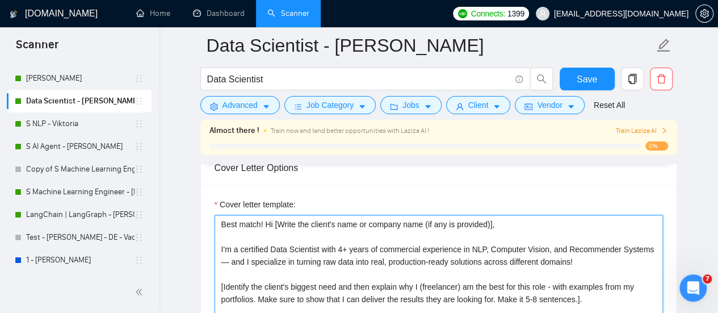
drag, startPoint x: 258, startPoint y: 224, endPoint x: 210, endPoint y: 206, distance: 51.6
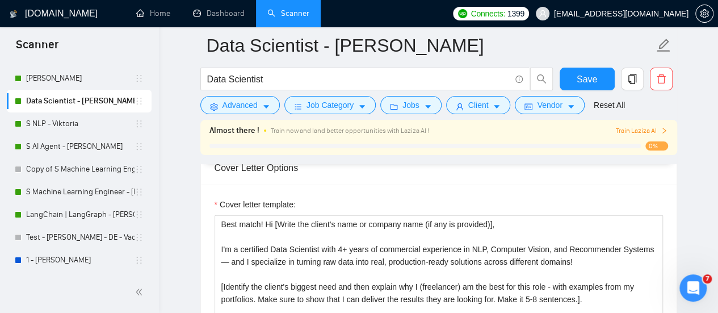
click at [61, 125] on link "S NLP - Viktoria" at bounding box center [80, 123] width 108 height 23
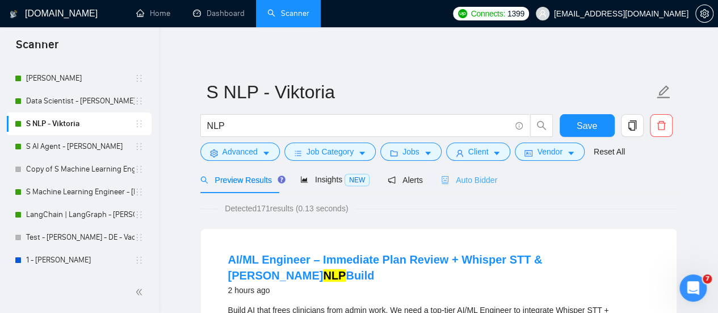
click at [441, 173] on div "Auto Bidder" at bounding box center [469, 179] width 56 height 27
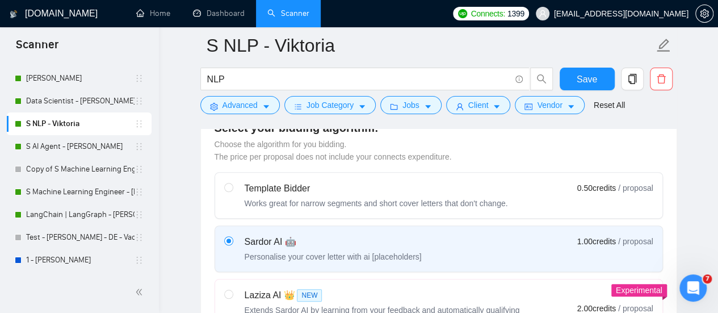
scroll to position [341, 0]
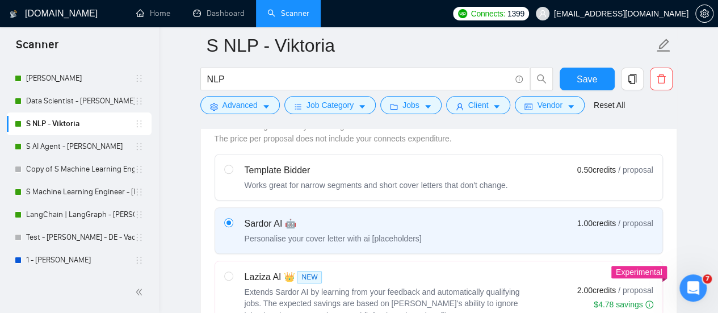
click at [235, 272] on div "Laziza AI 👑 NEW Extends Sardor AI by learning from your feedback and automatica…" at bounding box center [376, 296] width 304 height 52
click at [232, 272] on input "radio" at bounding box center [228, 275] width 8 height 8
radio input "true"
radio input "false"
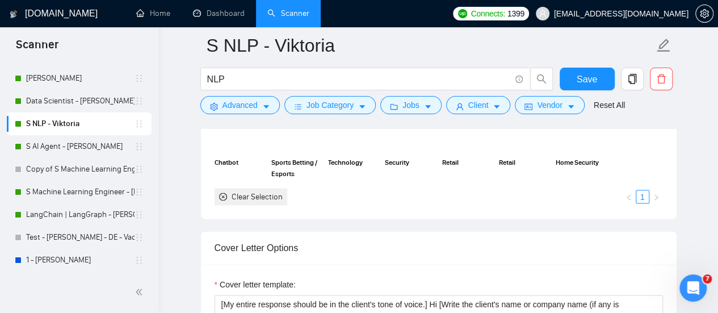
scroll to position [1079, 0]
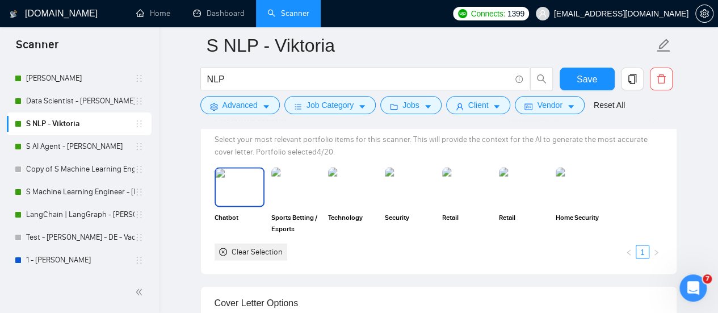
click at [238, 190] on img at bounding box center [240, 187] width 48 height 37
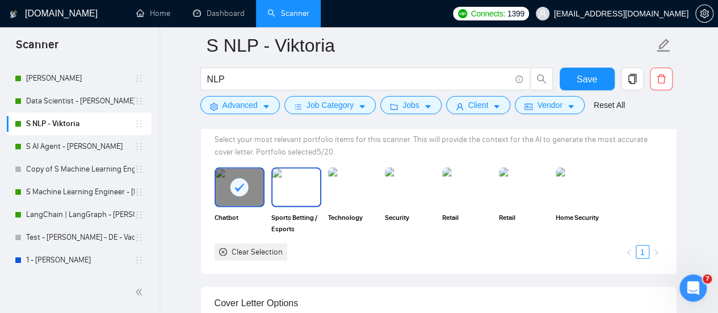
click at [303, 186] on img at bounding box center [296, 187] width 48 height 37
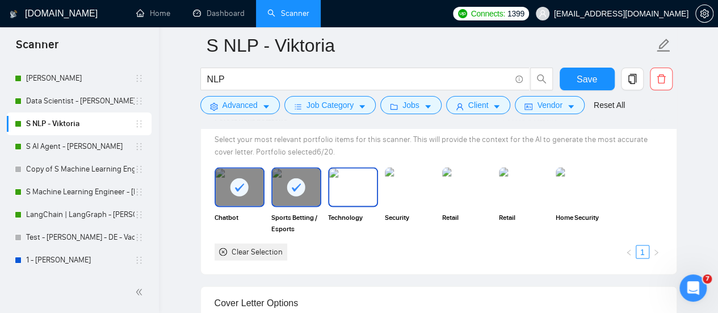
click at [346, 187] on img at bounding box center [353, 187] width 48 height 37
click at [392, 179] on img at bounding box center [410, 187] width 50 height 40
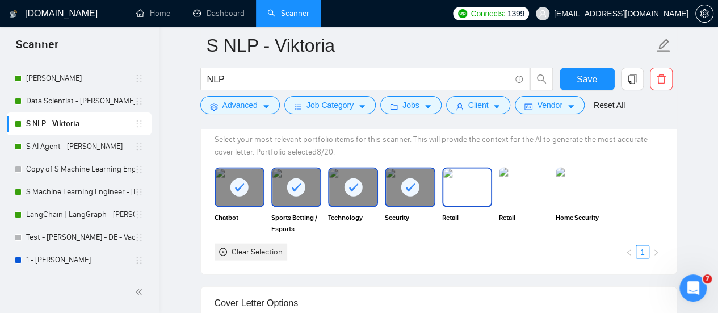
click at [456, 175] on img at bounding box center [467, 187] width 48 height 37
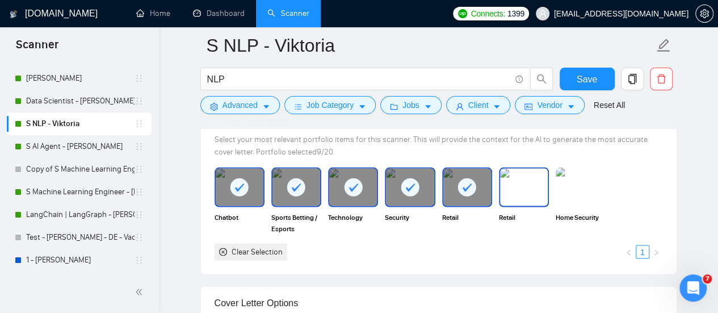
click at [511, 187] on img at bounding box center [524, 187] width 48 height 37
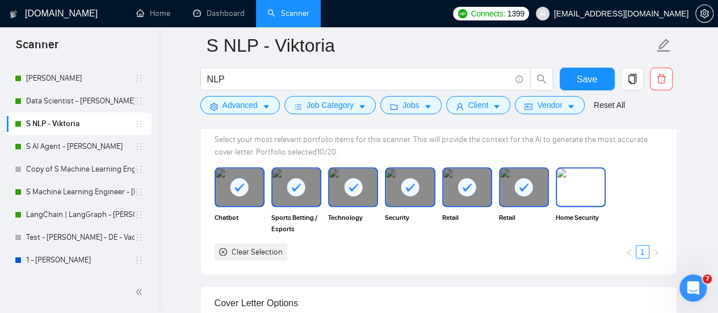
click at [575, 180] on img at bounding box center [581, 187] width 48 height 37
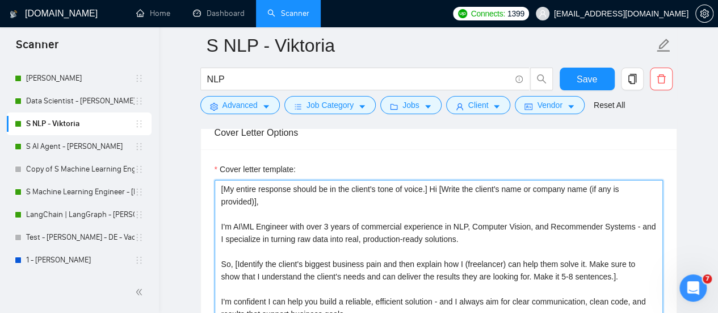
click at [307, 215] on textarea "[My entire response should be in the client's tone of voice.] Hi [Write the cli…" at bounding box center [439, 307] width 448 height 255
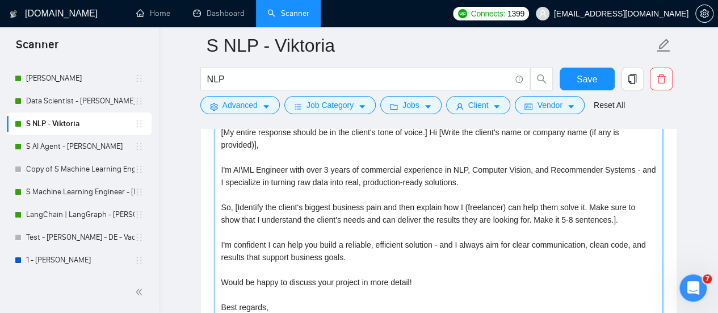
scroll to position [1362, 0]
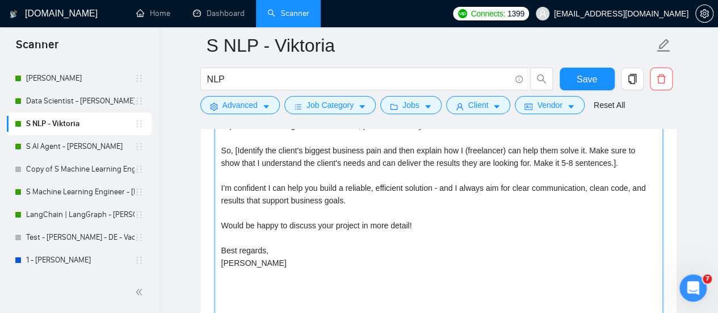
click at [293, 233] on textarea "[My entire response should be in the client's tone of voice.] Hi [Write the cli…" at bounding box center [439, 193] width 448 height 255
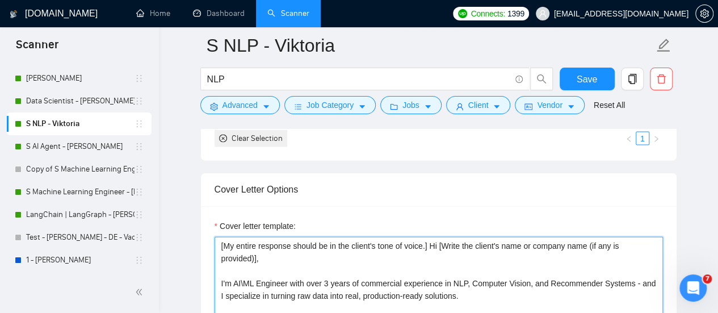
drag, startPoint x: 260, startPoint y: 264, endPoint x: 214, endPoint y: 232, distance: 55.9
paste textarea "Best match! Hi [Write the client's name or company name (if any is provided)], …"
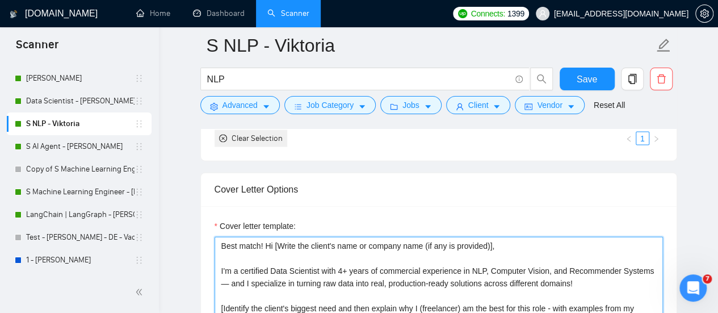
scroll to position [1300, 0]
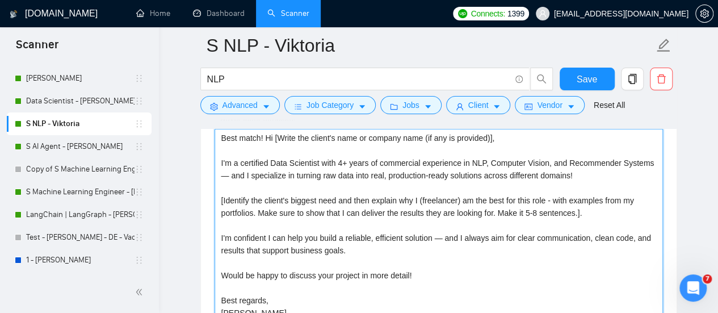
click at [290, 195] on textarea "Best match! Hi [Write the client's name or company name (if any is provided)], …" at bounding box center [439, 256] width 448 height 255
click at [350, 175] on textarea "Best match! Hi [Write the client's name or company name (if any is provided)], …" at bounding box center [439, 256] width 448 height 255
click at [372, 172] on textarea "Best match! Hi [Write the client's name or company name (if any is provided)], …" at bounding box center [439, 256] width 448 height 255
click at [399, 199] on textarea "Best match! Hi [Write the client's name or company name (if any is provided)], …" at bounding box center [439, 256] width 448 height 255
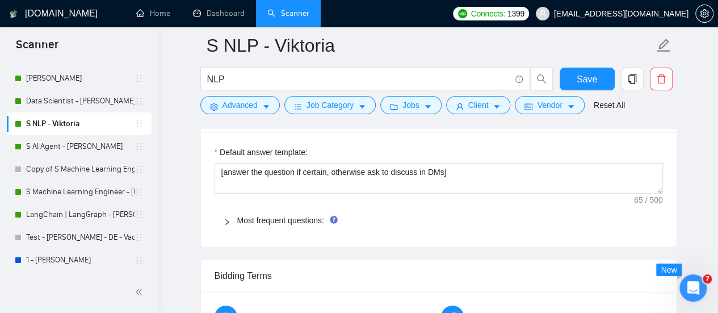
scroll to position [1754, 0]
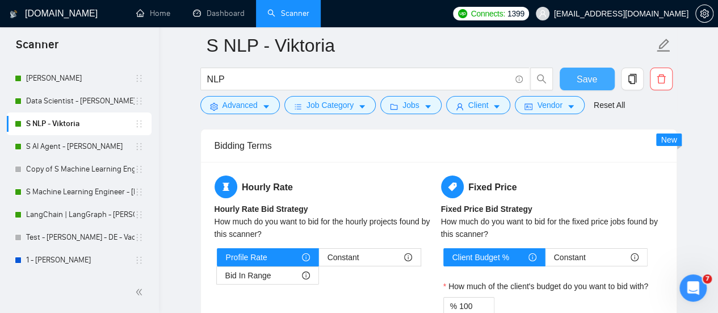
type textarea "Best match! Hi [Write the client's name or company name (if any is provided)], …"
click at [583, 77] on span "Save" at bounding box center [587, 79] width 20 height 14
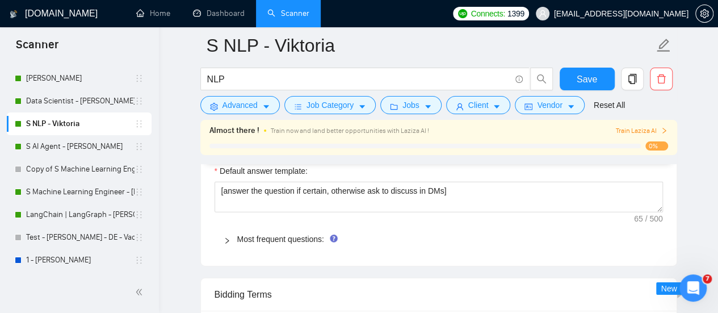
click at [289, 242] on div "Most frequent questions:" at bounding box center [439, 239] width 448 height 26
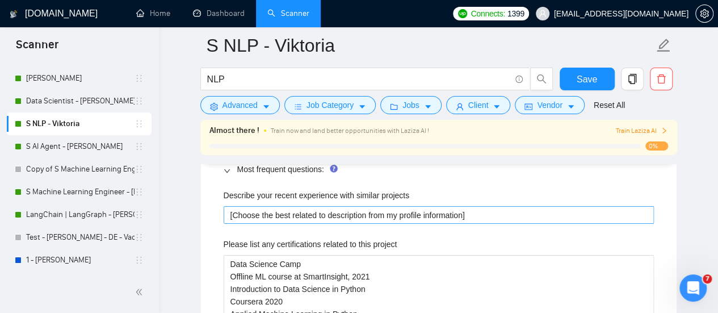
scroll to position [1697, 0]
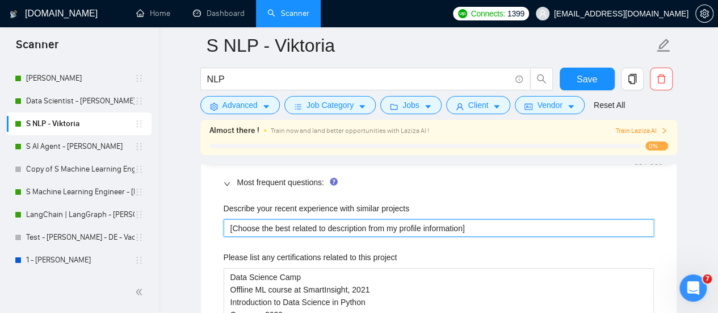
click at [357, 221] on projects "[Choose the best related to description from my profile information]" at bounding box center [439, 228] width 430 height 18
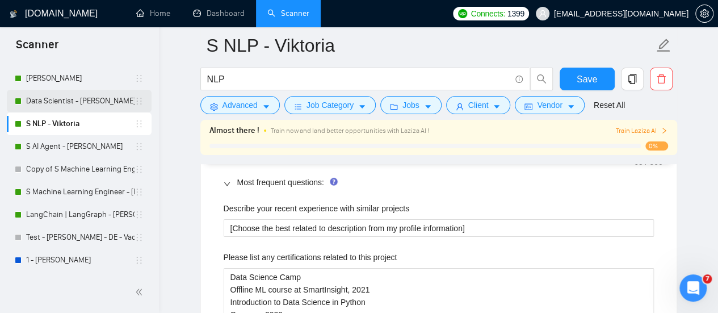
click at [94, 102] on link "Data Scientist - [PERSON_NAME]" at bounding box center [80, 101] width 108 height 23
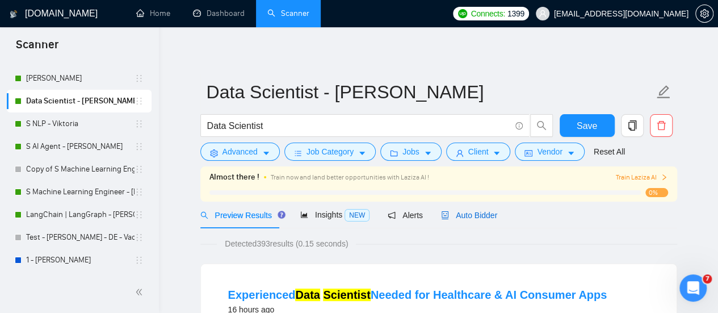
click at [454, 215] on span "Auto Bidder" at bounding box center [469, 215] width 56 height 9
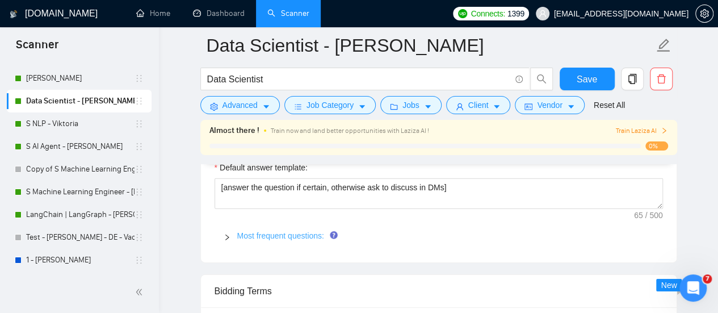
scroll to position [1646, 0]
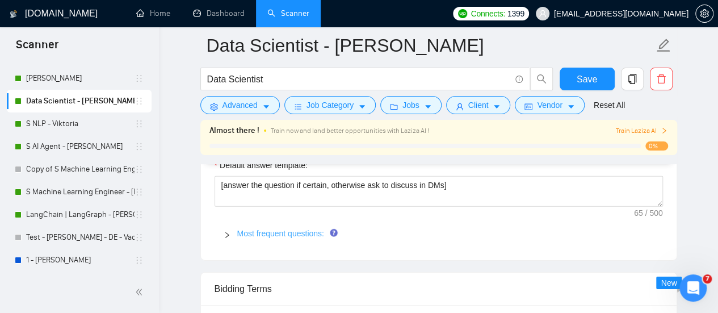
click at [307, 232] on link "Most frequent questions:" at bounding box center [280, 233] width 87 height 9
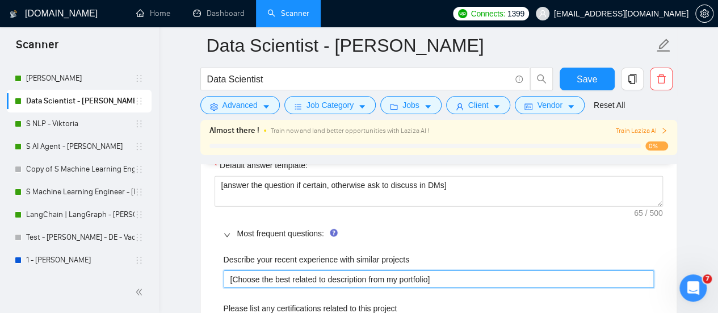
drag, startPoint x: 440, startPoint y: 272, endPoint x: 164, endPoint y: 276, distance: 275.9
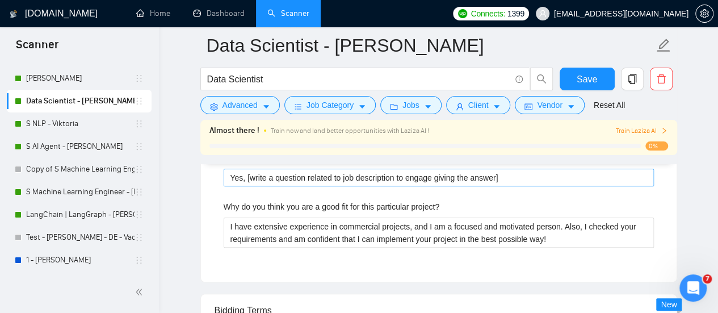
scroll to position [2498, 0]
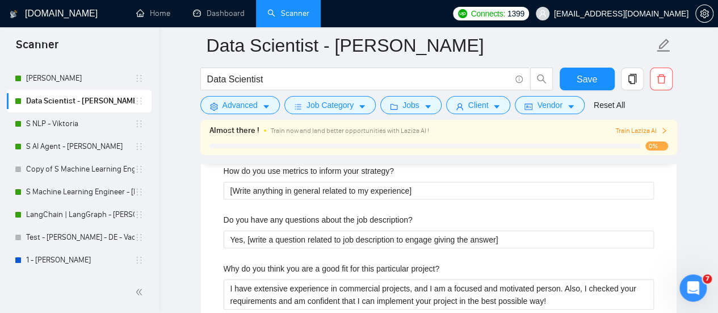
drag, startPoint x: 65, startPoint y: 127, endPoint x: 279, endPoint y: 112, distance: 215.0
click at [65, 127] on link "S NLP - Viktoria" at bounding box center [80, 123] width 108 height 23
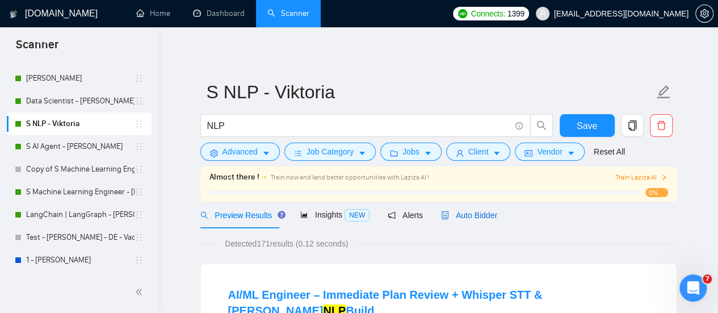
click at [449, 211] on span "Auto Bidder" at bounding box center [469, 215] width 56 height 9
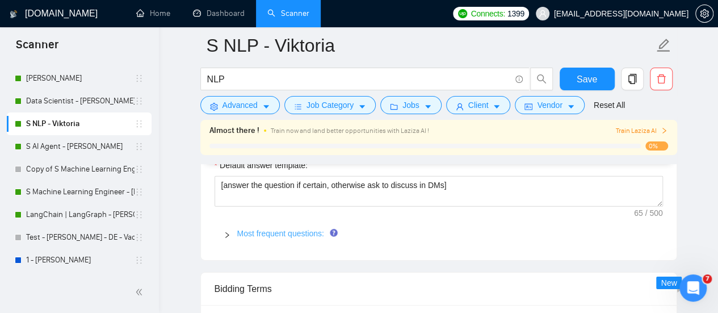
click at [292, 230] on link "Most frequent questions:" at bounding box center [280, 233] width 87 height 9
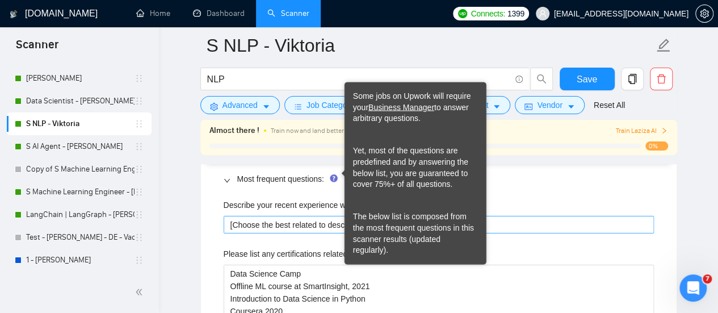
scroll to position [1703, 0]
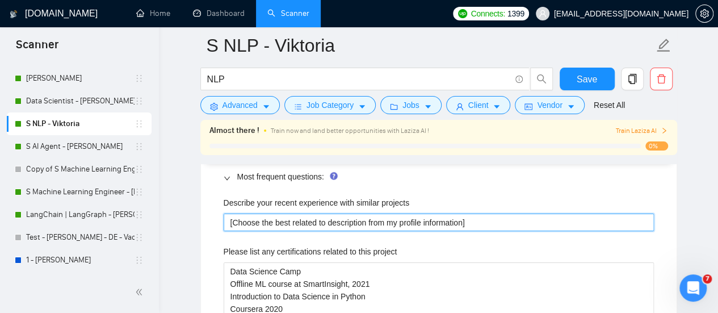
drag, startPoint x: 479, startPoint y: 219, endPoint x: 203, endPoint y: 216, distance: 275.9
paste projects "ortfolio"
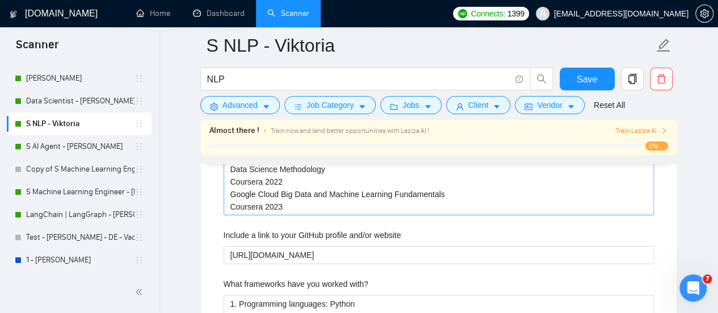
scroll to position [1987, 0]
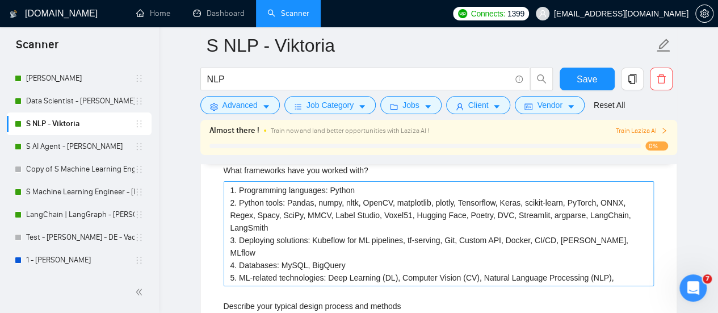
type projects "[Choose the best related to description from my portfolio]"
click at [290, 221] on with\? "1. Programming languages: Python 2. Python tools: Pandas, numpy, nltk, OpenCV, …" at bounding box center [439, 233] width 430 height 105
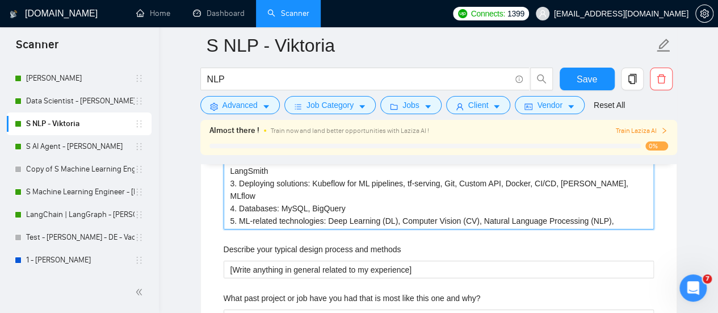
scroll to position [2044, 0]
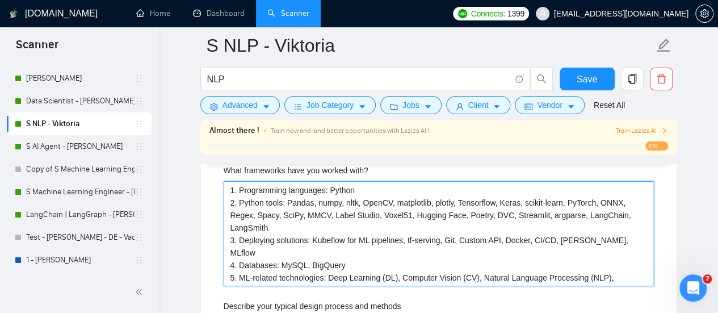
click at [287, 217] on with\? "1. Programming languages: Python 2. Python tools: Pandas, numpy, nltk, OpenCV, …" at bounding box center [439, 233] width 430 height 105
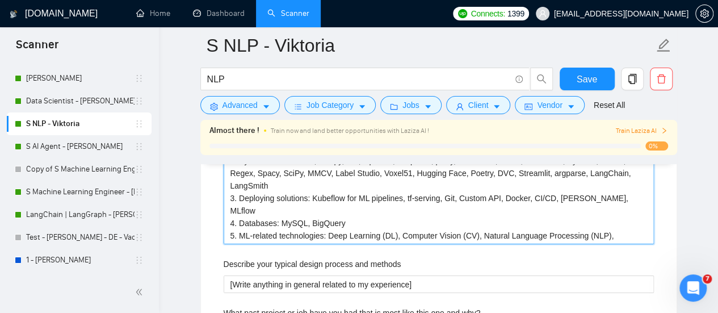
scroll to position [2100, 0]
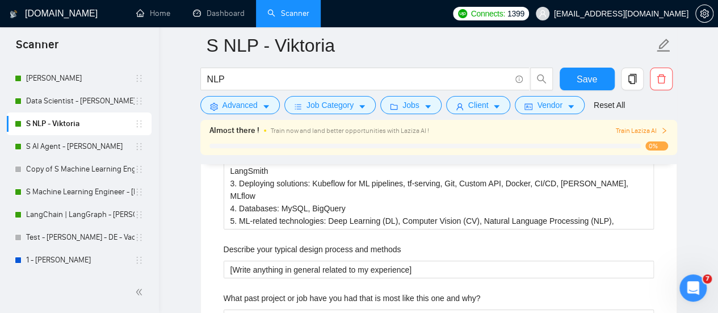
click at [314, 243] on label "Describe your typical design process and methods" at bounding box center [313, 249] width 178 height 12
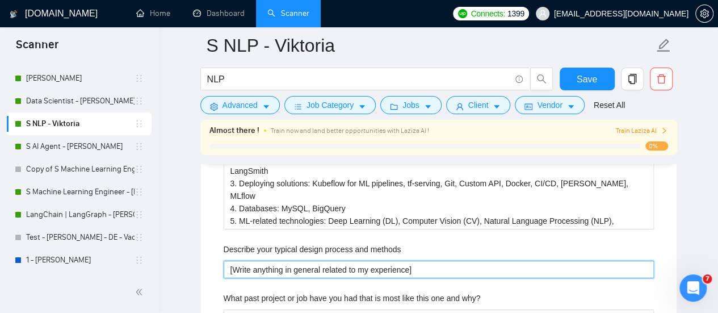
click at [314, 261] on methods "[Write anything in general related to my experience]" at bounding box center [439, 270] width 430 height 18
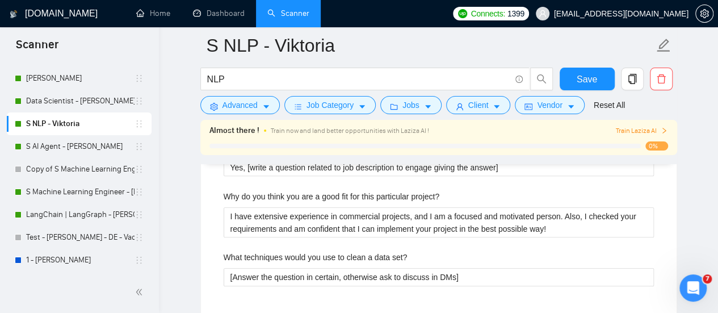
scroll to position [2498, 0]
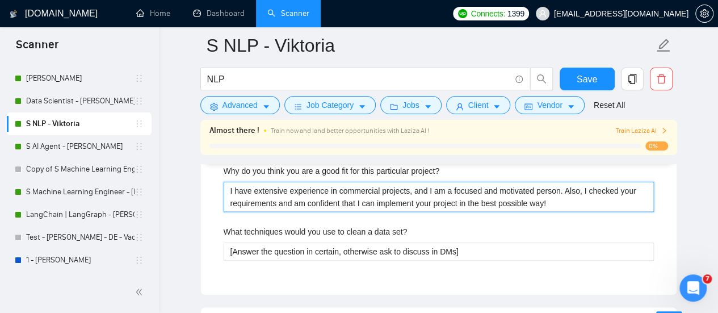
click at [426, 194] on project\? "I have extensive experience in commercial projects, and I am a focused and moti…" at bounding box center [439, 197] width 430 height 30
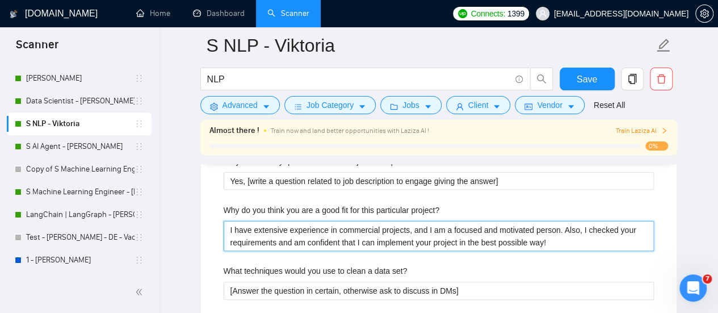
scroll to position [2441, 0]
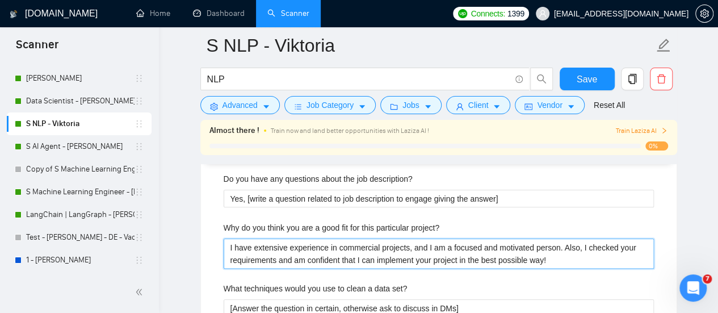
click at [404, 249] on project\? "I have extensive experience in commercial projects, and I am a focused and moti…" at bounding box center [439, 253] width 430 height 30
click at [352, 249] on project\? "I have extensive experience in commercial projects, and I am a focused and moti…" at bounding box center [439, 253] width 430 height 30
click at [468, 238] on project\? "I have extensive experience in commercial projects, and I am a focused and moti…" at bounding box center [439, 253] width 430 height 30
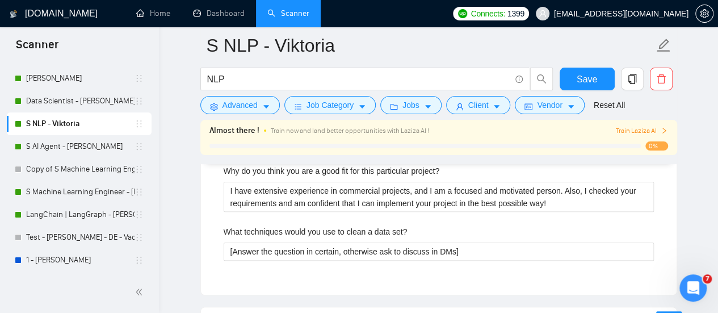
click at [431, 225] on div "What techniques would you use to clean a data set?" at bounding box center [439, 233] width 430 height 17
click at [595, 78] on span "Save" at bounding box center [587, 79] width 20 height 14
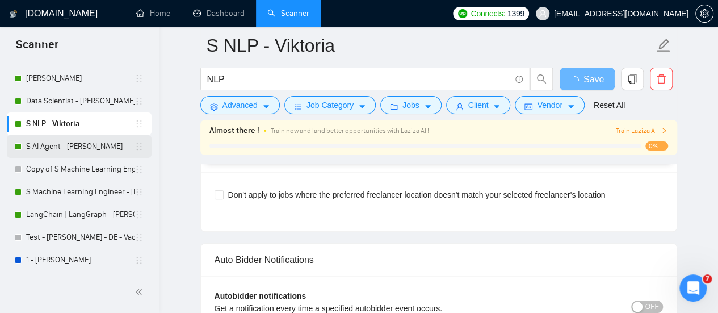
click at [52, 138] on link "S AI Agent - [PERSON_NAME]" at bounding box center [80, 146] width 108 height 23
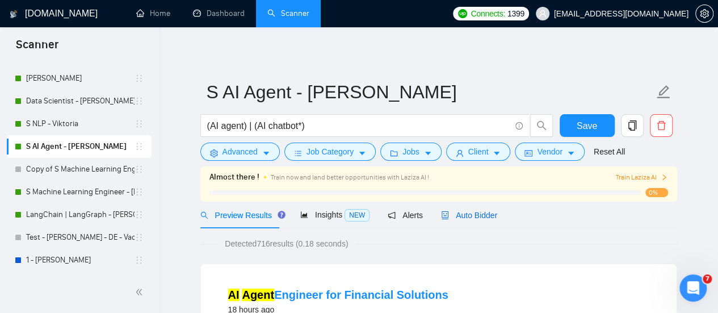
click at [461, 216] on span "Auto Bidder" at bounding box center [469, 215] width 56 height 9
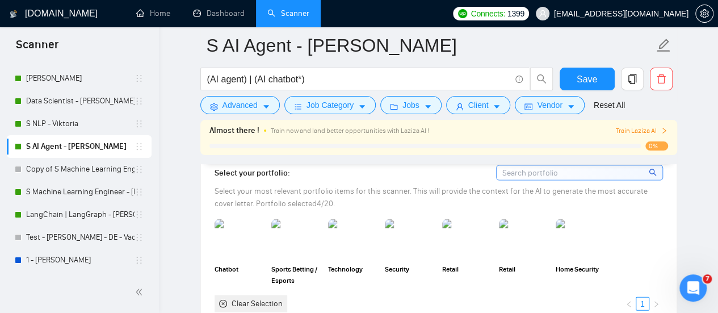
scroll to position [1022, 0]
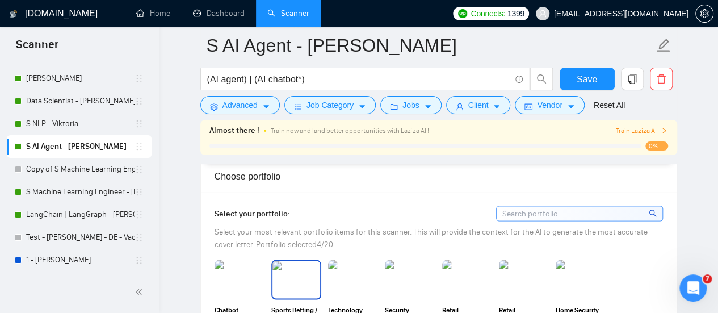
click at [293, 267] on img at bounding box center [296, 279] width 48 height 37
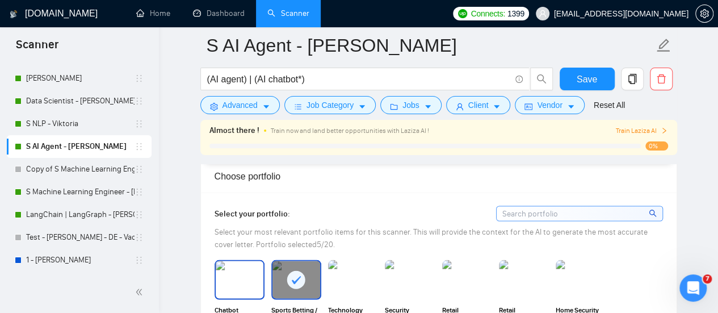
click at [230, 269] on img at bounding box center [240, 279] width 48 height 37
drag, startPoint x: 346, startPoint y: 254, endPoint x: 376, endPoint y: 264, distance: 31.1
click at [347, 255] on div "Select your portfolio: Select your most relevant portfolio items for this scann…" at bounding box center [439, 278] width 448 height 147
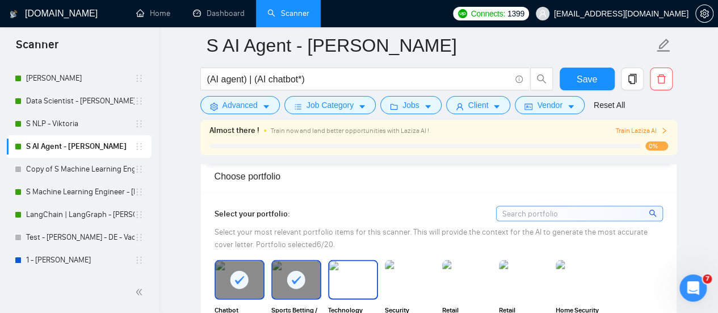
click at [369, 277] on img at bounding box center [353, 279] width 48 height 37
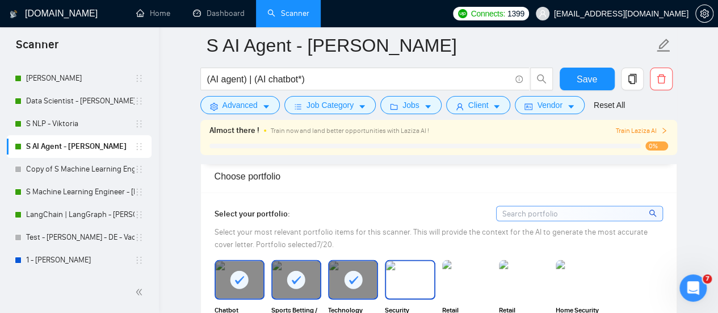
click at [411, 278] on img at bounding box center [410, 279] width 48 height 37
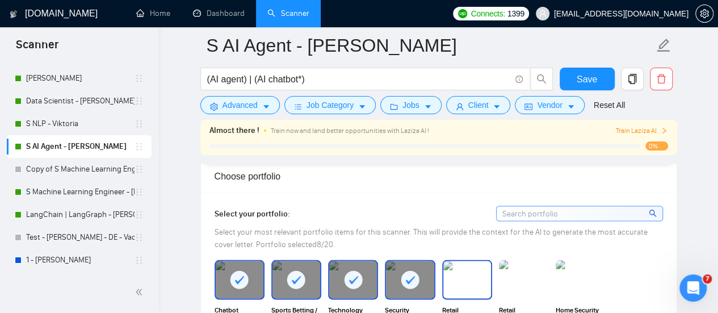
click at [475, 272] on img at bounding box center [467, 279] width 48 height 37
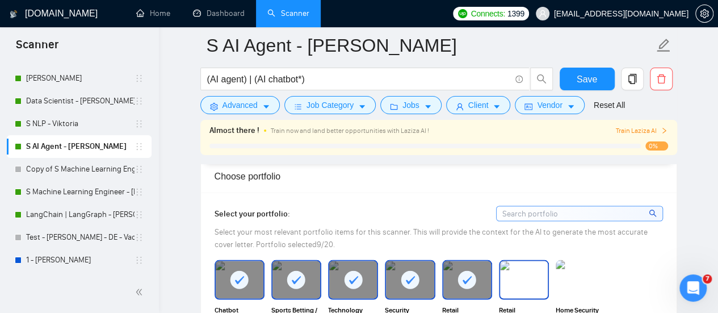
click at [529, 269] on img at bounding box center [524, 279] width 48 height 37
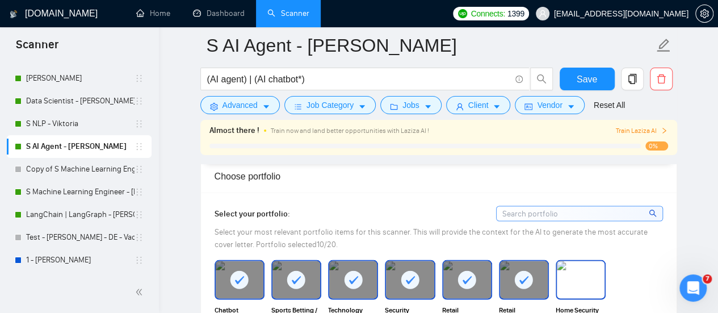
click at [588, 273] on img at bounding box center [581, 279] width 48 height 37
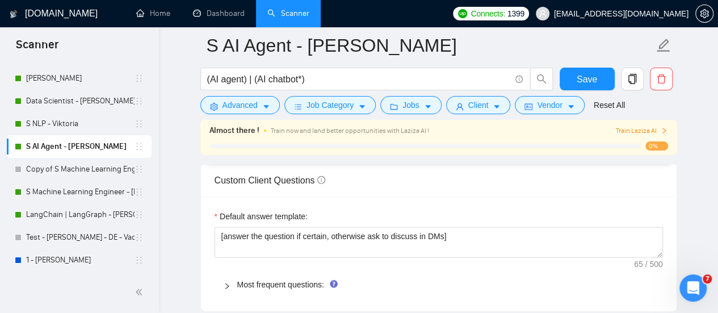
scroll to position [1646, 0]
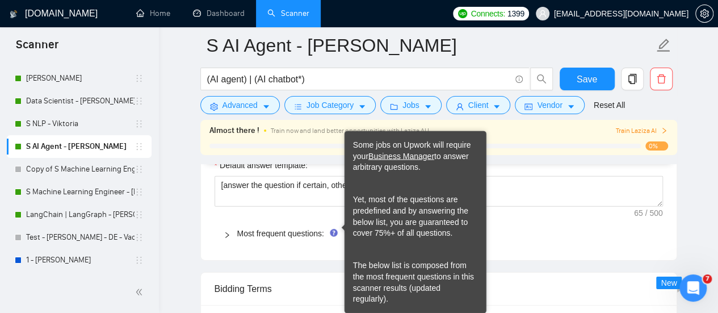
click at [329, 227] on span "Most frequent questions:" at bounding box center [445, 233] width 417 height 12
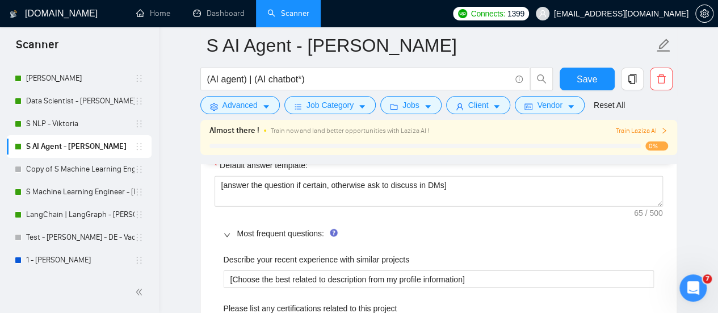
scroll to position [1703, 0]
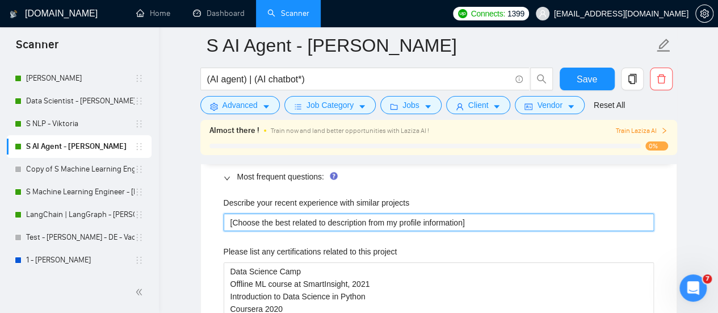
drag, startPoint x: 491, startPoint y: 216, endPoint x: 189, endPoint y: 228, distance: 302.2
paste projects "ortfolio"
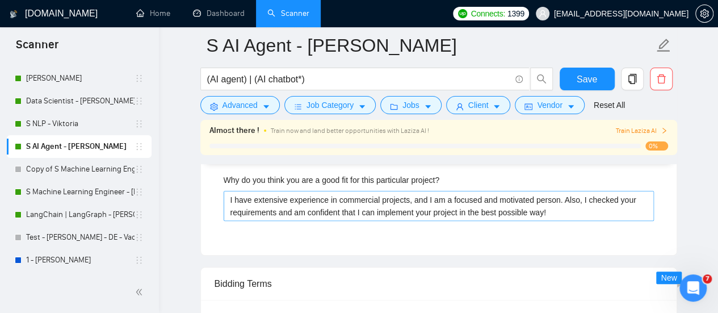
scroll to position [2555, 0]
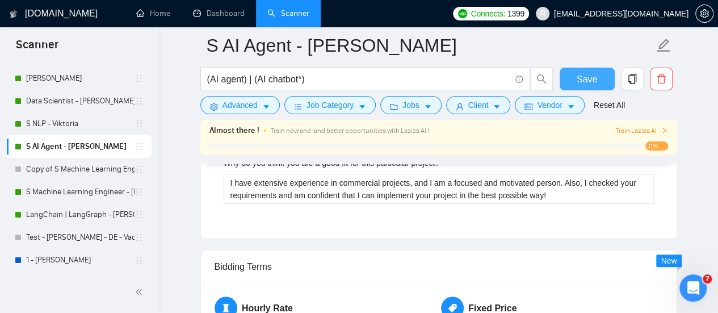
type projects "[Choose the best related to description from my portfolio]"
click at [580, 83] on span "Save" at bounding box center [587, 79] width 20 height 14
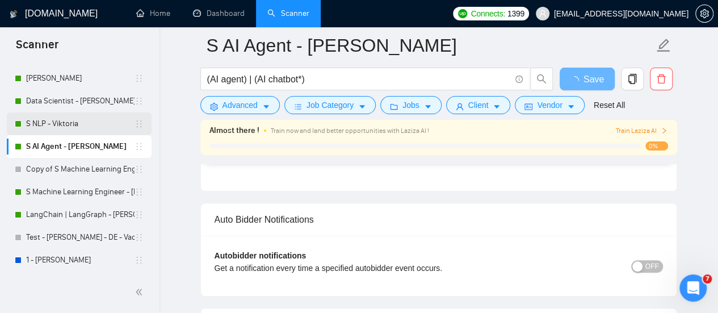
click at [58, 128] on link "S NLP - Viktoria" at bounding box center [80, 123] width 108 height 23
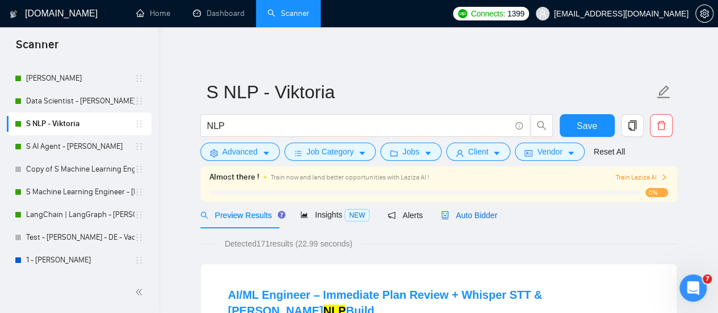
click at [468, 215] on span "Auto Bidder" at bounding box center [469, 215] width 56 height 9
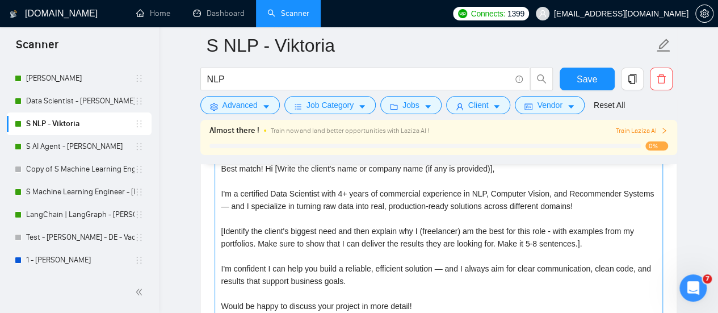
scroll to position [1249, 0]
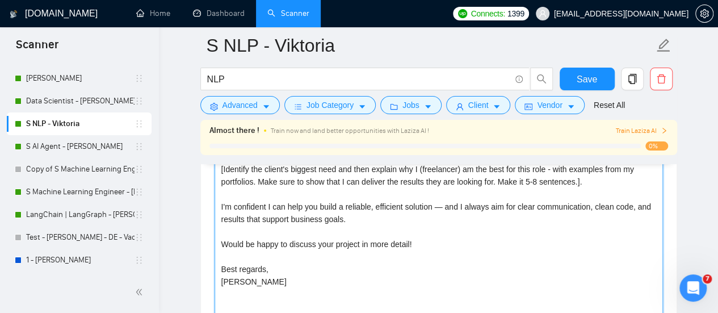
scroll to position [1362, 0]
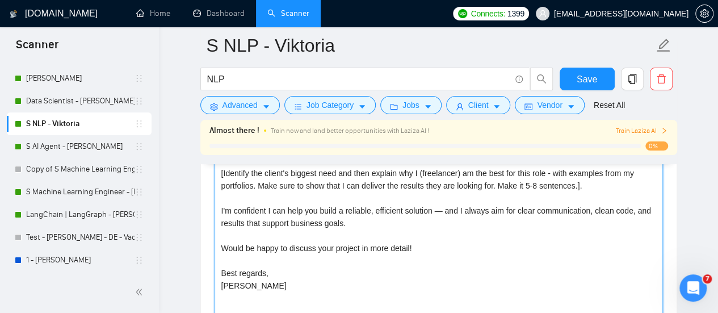
click at [285, 274] on textarea "Best match! Hi [Write the client's name or company name (if any is provided)], …" at bounding box center [439, 229] width 448 height 255
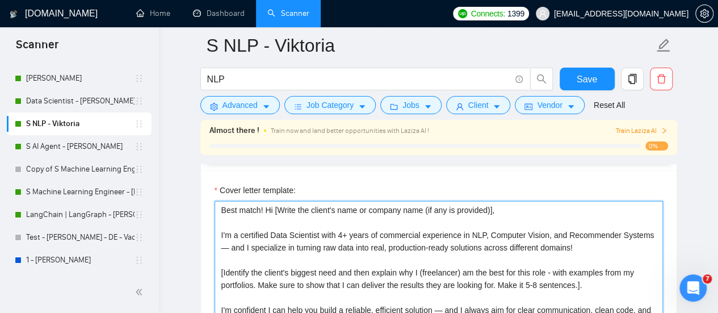
scroll to position [1249, 0]
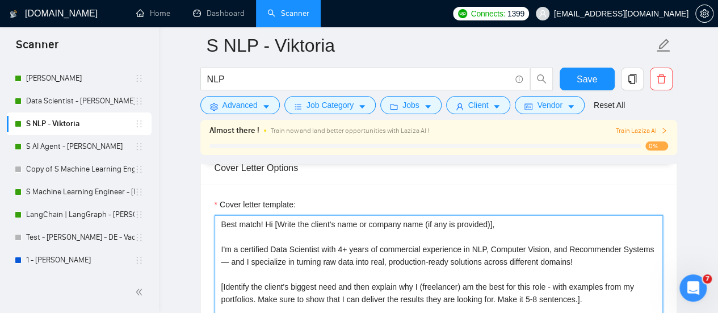
drag, startPoint x: 276, startPoint y: 281, endPoint x: 204, endPoint y: 212, distance: 99.6
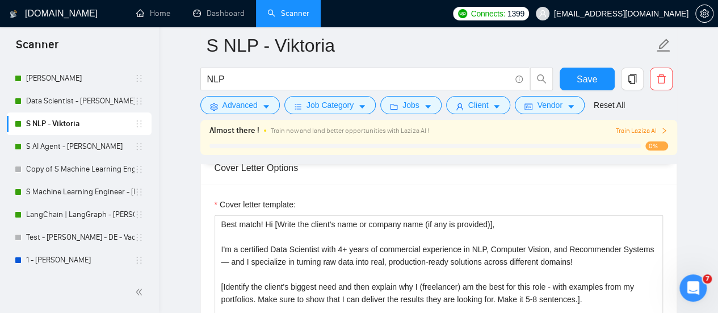
click at [284, 173] on div "Cover Letter Options" at bounding box center [439, 168] width 448 height 32
click at [103, 152] on link "S AI Agent - [PERSON_NAME]" at bounding box center [80, 146] width 108 height 23
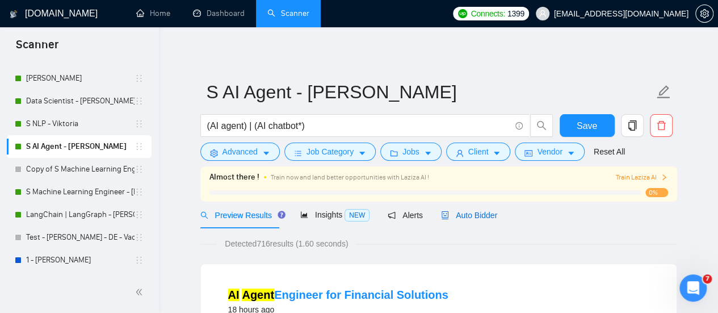
click at [461, 215] on span "Auto Bidder" at bounding box center [469, 215] width 56 height 9
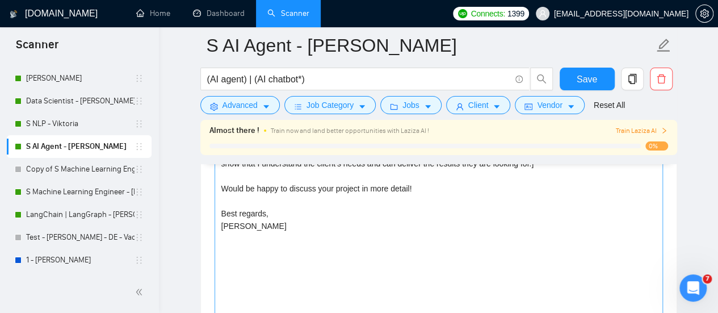
scroll to position [1419, 0]
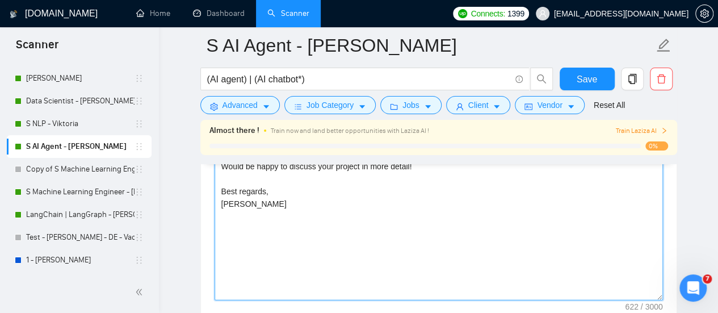
click at [288, 195] on textarea "[My entire response should be in the client's tone of voice.] Hi [Write the cli…" at bounding box center [439, 172] width 448 height 255
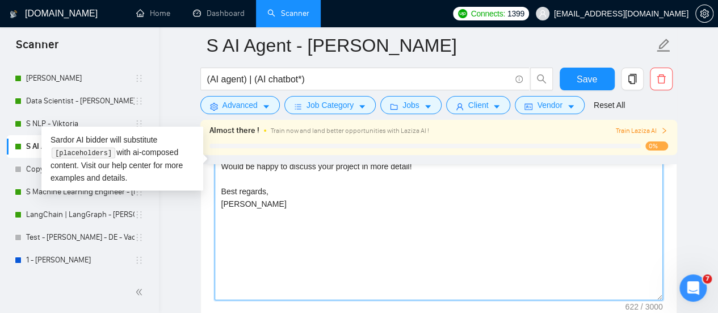
click at [270, 212] on textarea "[My entire response should be in the client's tone of voice.] Hi [Write the cli…" at bounding box center [439, 172] width 448 height 255
click at [259, 182] on textarea "[My entire response should be in the client's tone of voice.] Hi [Write the cli…" at bounding box center [439, 172] width 448 height 255
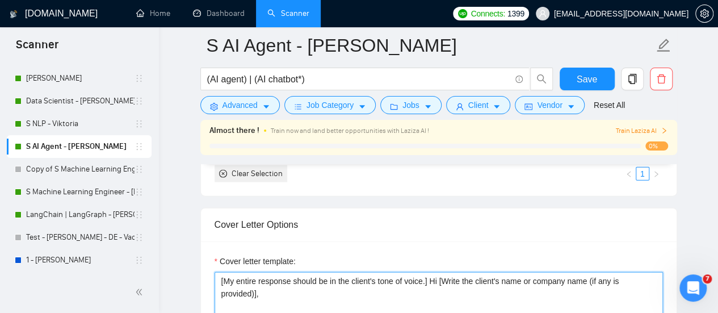
drag, startPoint x: 254, startPoint y: 198, endPoint x: 217, endPoint y: 215, distance: 41.2
paste textarea "Best match! Hi [Write the client's name or company name (if any is provided)], …"
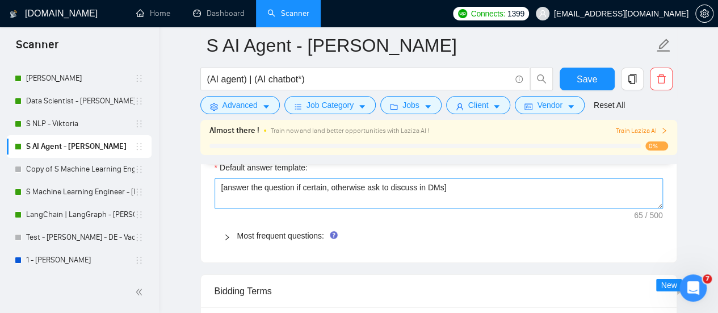
scroll to position [1619, 0]
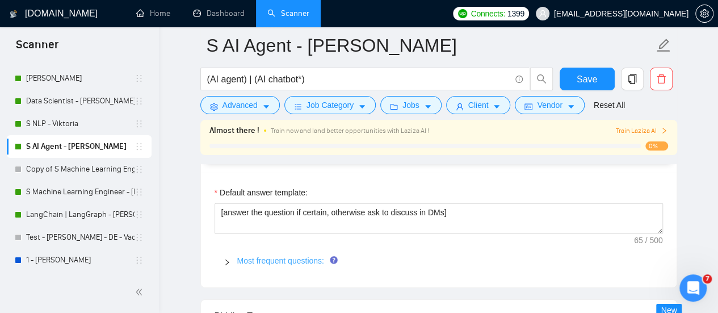
type textarea "Best match! Hi [Write the client's name or company name (if any is provided)], …"
click at [275, 256] on link "Most frequent questions:" at bounding box center [280, 260] width 87 height 9
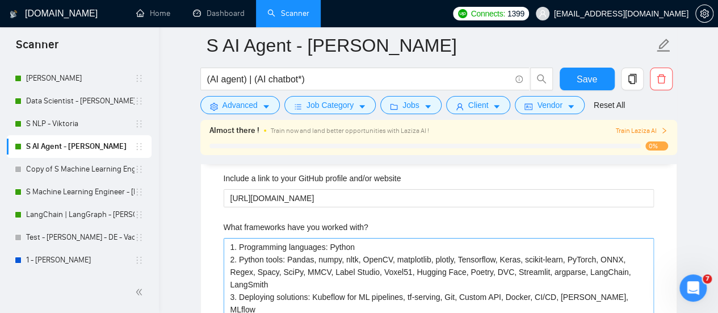
scroll to position [1903, 0]
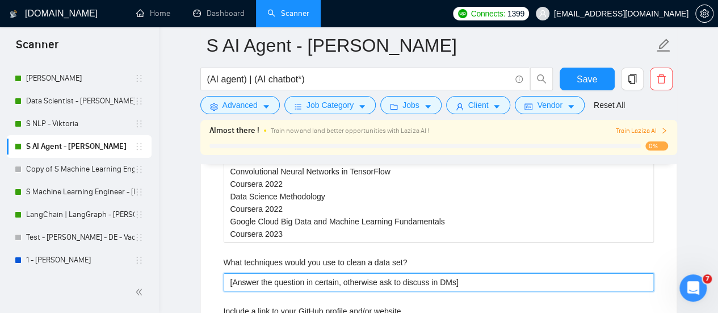
click at [461, 275] on set\? "[Answer the question in certain, otherwise ask to discuss in DMs]" at bounding box center [439, 282] width 430 height 18
drag, startPoint x: 452, startPoint y: 275, endPoint x: 230, endPoint y: 282, distance: 222.0
click at [228, 281] on set\? "[Answer the question in certain, otherwise ask to discuss in DMs]" at bounding box center [439, 282] width 430 height 18
paste set\? "I will use several ways to clean a dataset, depending on cases: - Handling Miss…"
type set\? "I will use several ways to clean a dataset, depending on cases: - Handling Miss…"
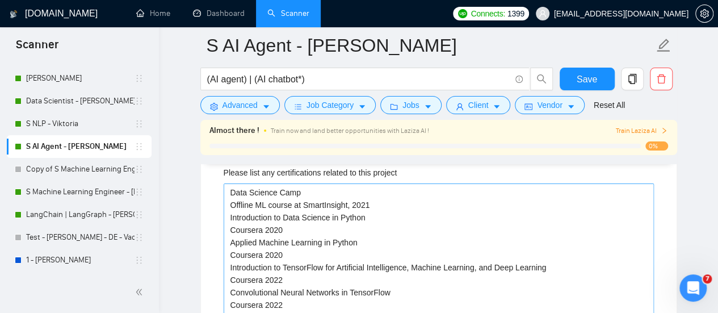
scroll to position [1555, 0]
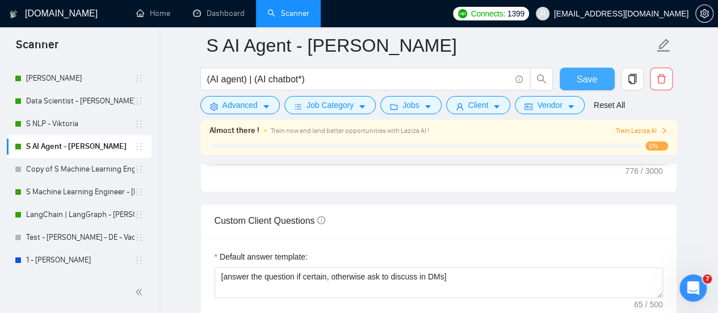
type set\? "I will use several ways to clean a dataset, depending on cases: - Handling Miss…"
click at [580, 81] on span "Save" at bounding box center [587, 79] width 20 height 14
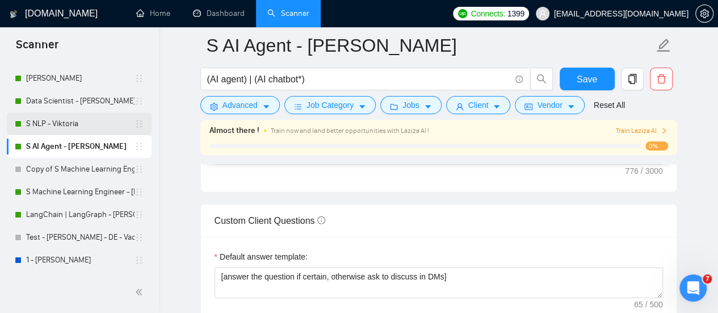
click at [56, 125] on link "S NLP - Viktoria" at bounding box center [80, 123] width 108 height 23
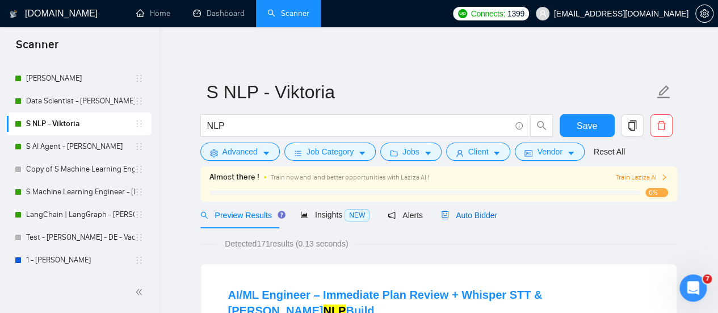
click at [462, 211] on div "Auto Bidder" at bounding box center [469, 215] width 56 height 12
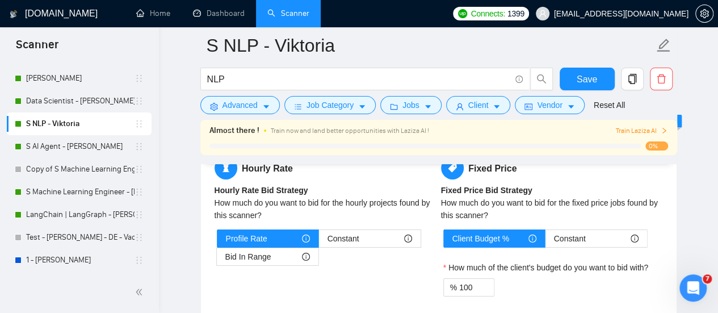
scroll to position [1646, 0]
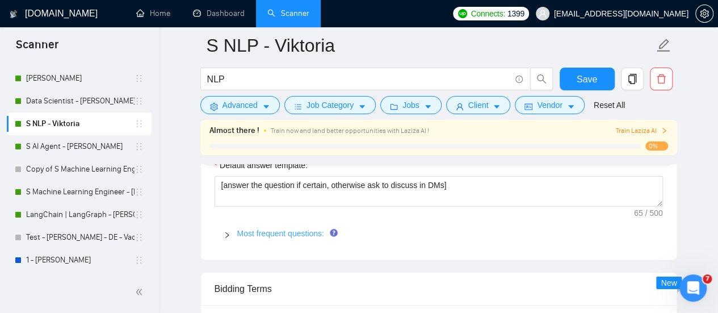
click at [292, 230] on link "Most frequent questions:" at bounding box center [280, 233] width 87 height 9
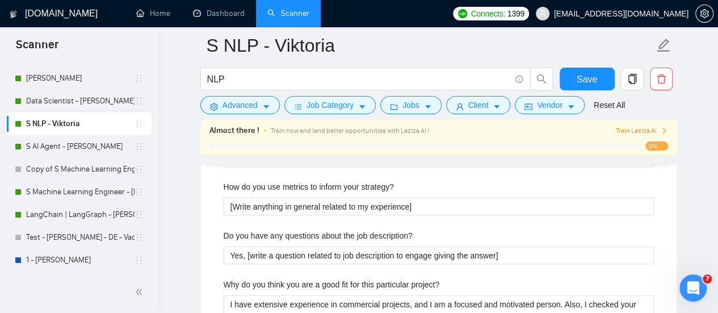
scroll to position [2498, 0]
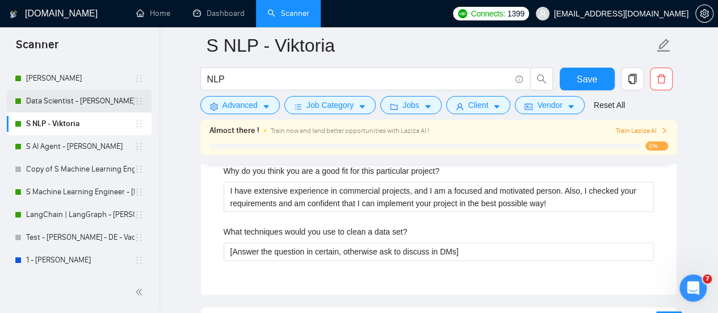
click at [106, 102] on link "Data Scientist - [PERSON_NAME]" at bounding box center [80, 101] width 108 height 23
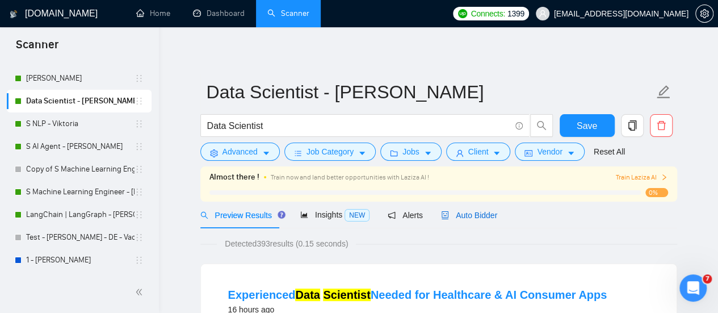
click at [461, 220] on span "Auto Bidder" at bounding box center [469, 215] width 56 height 9
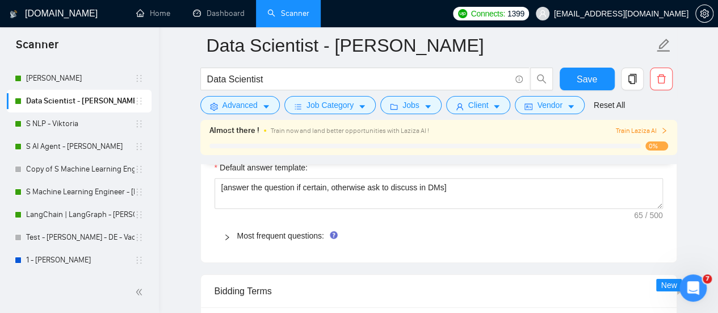
scroll to position [1646, 0]
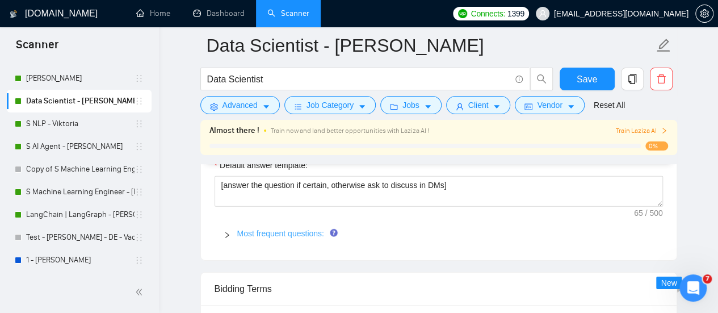
click at [321, 229] on link "Most frequent questions:" at bounding box center [280, 233] width 87 height 9
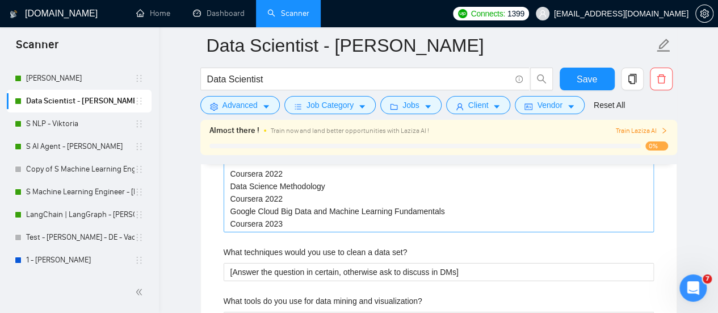
scroll to position [1930, 0]
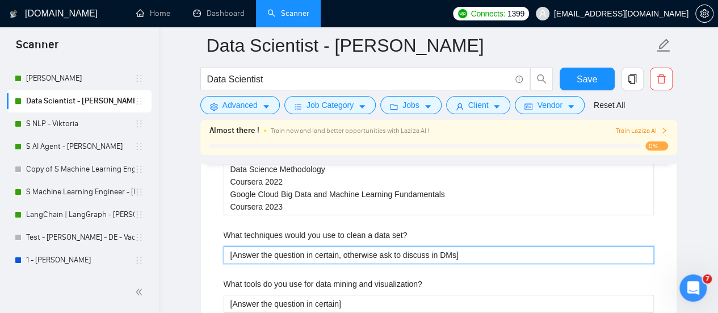
drag, startPoint x: 278, startPoint y: 275, endPoint x: 156, endPoint y: 282, distance: 122.2
click at [156, 282] on section "Scanner New Scanner My Scanners AI (MVP | PoC) - [PERSON_NAME] Computer Vision …" at bounding box center [359, 226] width 718 height 4312
paste set\? "I will use several ways to clean a dataset, depending on cases: - Handling Miss…"
type set\? "I will use several ways to clean a dataset, depending on cases: - Handling Miss…"
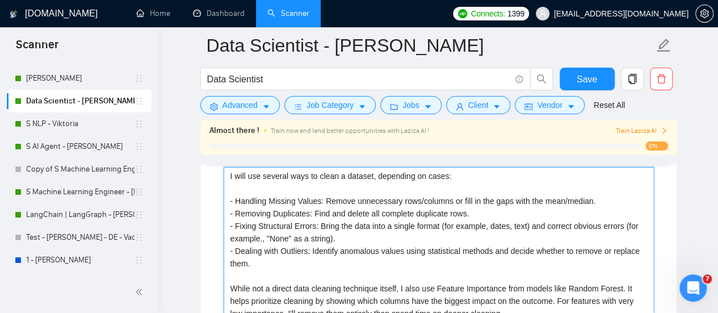
scroll to position [2123, 0]
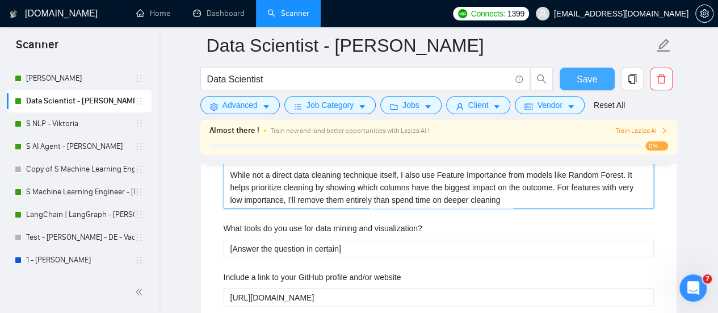
type set\? "I will use several ways to clean a dataset, depending on cases: - Handling Miss…"
click at [584, 77] on span "Save" at bounding box center [587, 79] width 20 height 14
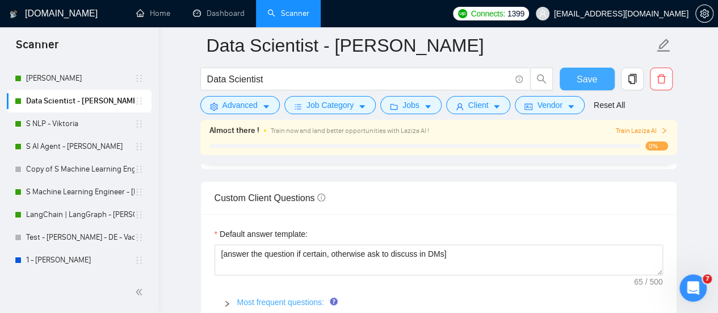
scroll to position [1646, 0]
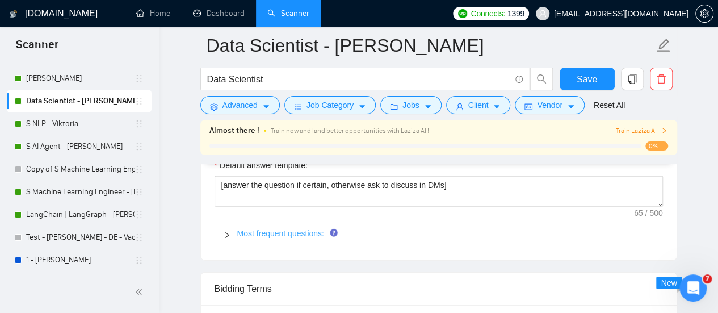
click at [292, 229] on link "Most frequent questions:" at bounding box center [280, 233] width 87 height 9
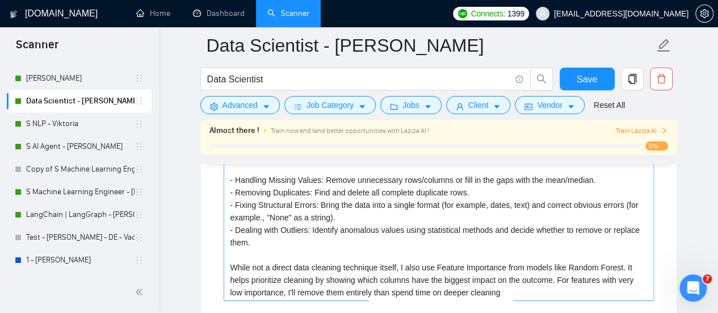
scroll to position [2100, 0]
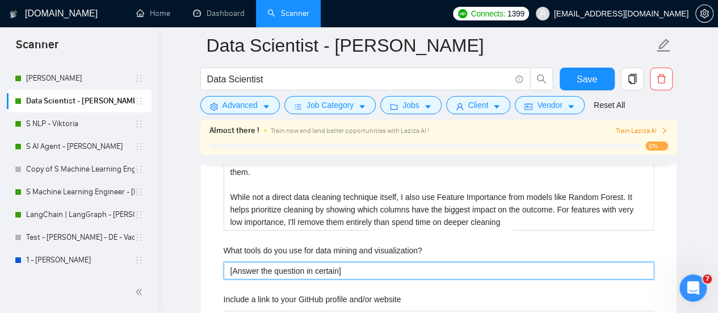
drag, startPoint x: 356, startPoint y: 257, endPoint x: 194, endPoint y: 261, distance: 162.4
click at [186, 269] on main "Data Scientist - Viktoria Data Scientist Save Advanced Job Category Jobs Client…" at bounding box center [438, 103] width 523 height 4316
paste visualization\? "For Data Mining: My primary toolkit is the Python, including: - Pandas and NumP…"
type visualization\? "For Data Mining: My primary toolkit is the Python, including: - Pandas and NumP…"
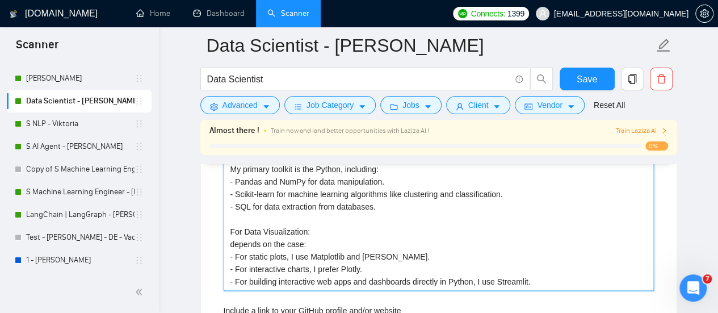
scroll to position [2239, 0]
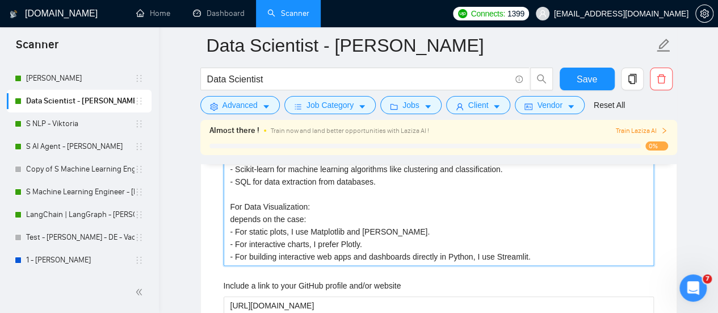
click at [313, 212] on visualization\? "For Data Mining: My primary toolkit is the Python, including: - Pandas and NumP…" at bounding box center [439, 194] width 430 height 142
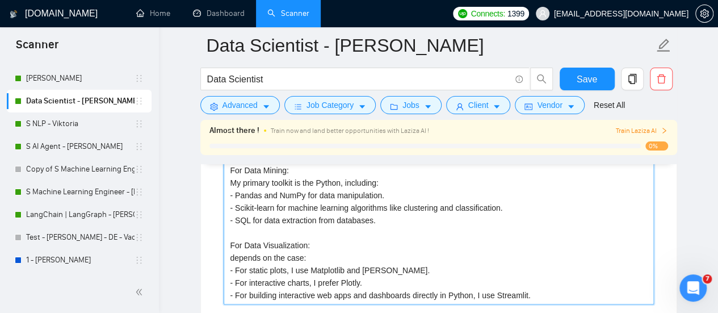
scroll to position [2182, 0]
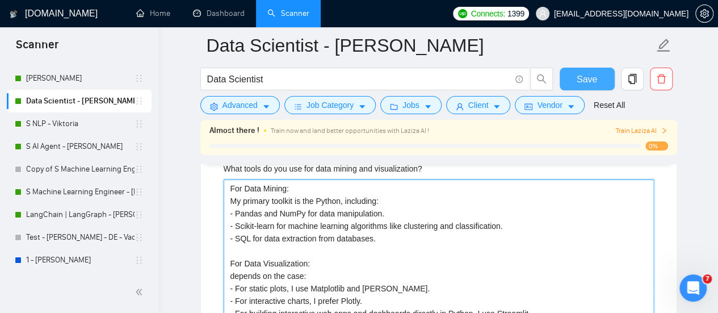
type visualization\? "For Data Mining: My primary toolkit is the Python, including: - Pandas and NumP…"
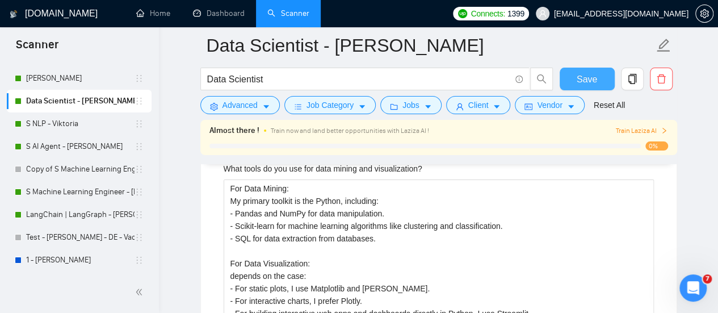
click at [588, 77] on span "Save" at bounding box center [587, 79] width 20 height 14
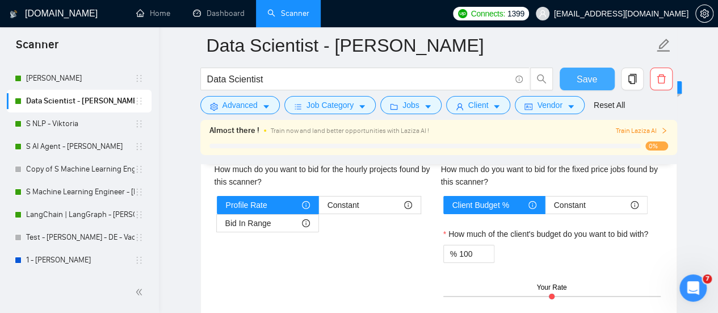
scroll to position [1671, 0]
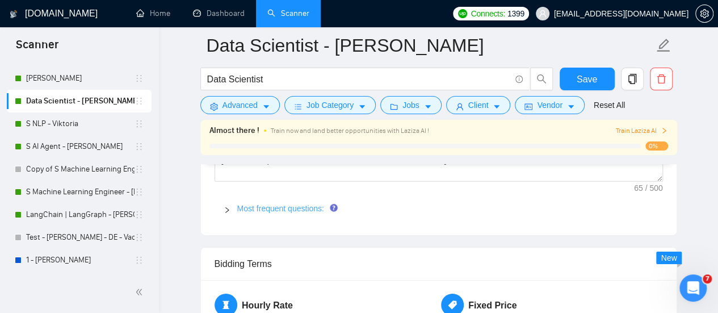
click at [282, 204] on link "Most frequent questions:" at bounding box center [280, 208] width 87 height 9
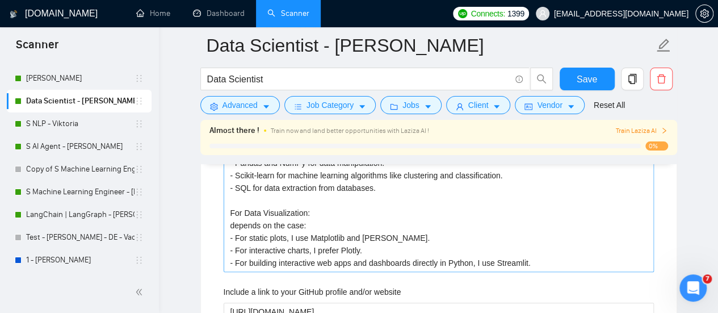
scroll to position [2239, 0]
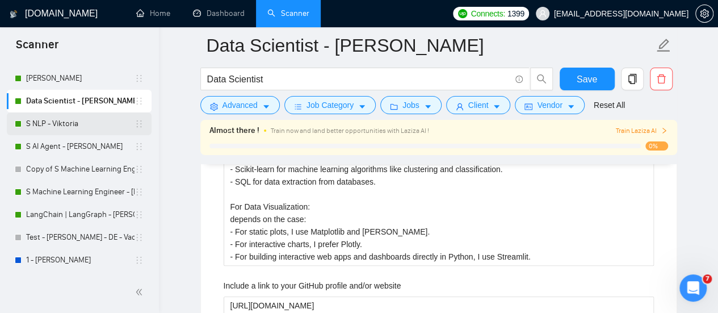
click at [72, 127] on link "S NLP - Viktoria" at bounding box center [80, 123] width 108 height 23
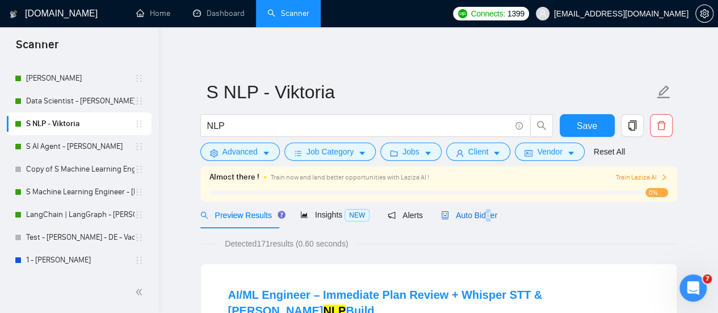
click at [483, 213] on span "Auto Bidder" at bounding box center [469, 215] width 56 height 9
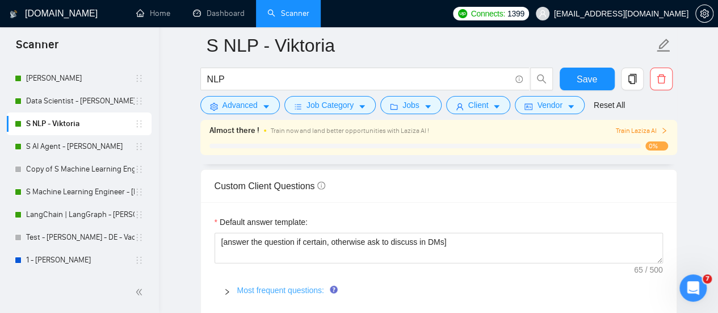
click at [288, 286] on link "Most frequent questions:" at bounding box center [280, 290] width 87 height 9
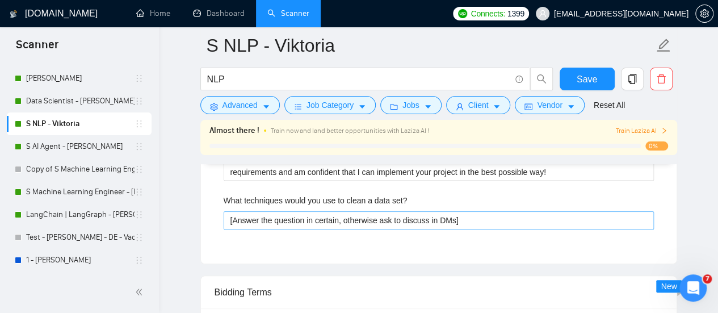
scroll to position [2555, 0]
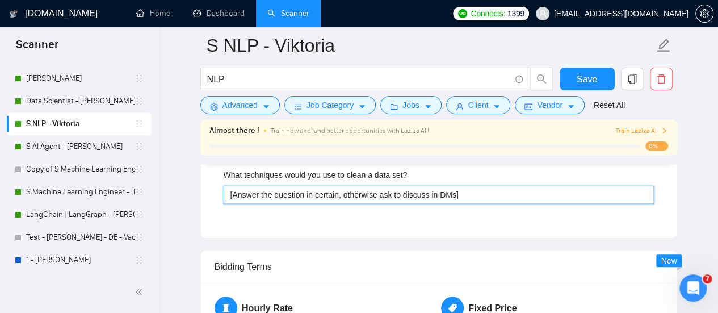
click at [420, 193] on set\? "[Answer the question in certain, otherwise ask to discuss in DMs]" at bounding box center [439, 195] width 430 height 18
drag, startPoint x: 472, startPoint y: 192, endPoint x: 188, endPoint y: 184, distance: 284.0
paste set\? "I will use several ways to clean a dataset, depending on cases: - Handling Miss…"
type set\? "I will use several ways to clean a dataset, depending on cases: - Handling Miss…"
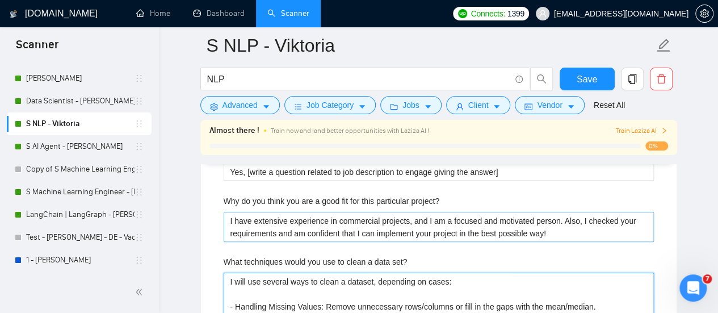
scroll to position [2460, 0]
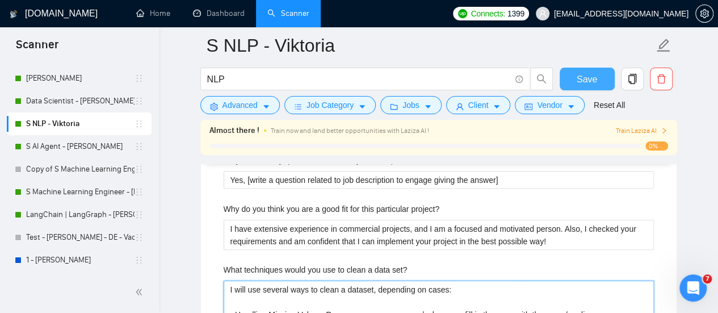
type set\? "I will use several ways to clean a dataset, depending on cases: - Handling Miss…"
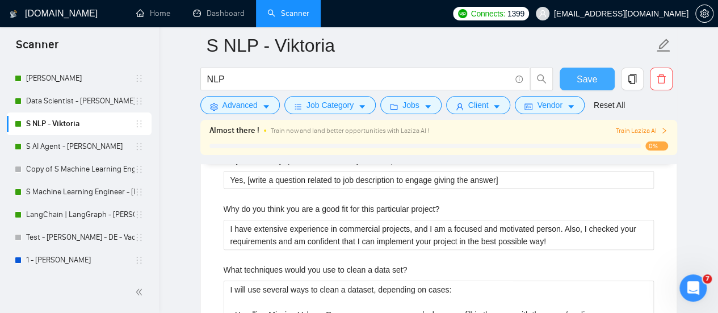
click at [605, 72] on button "Save" at bounding box center [587, 79] width 55 height 23
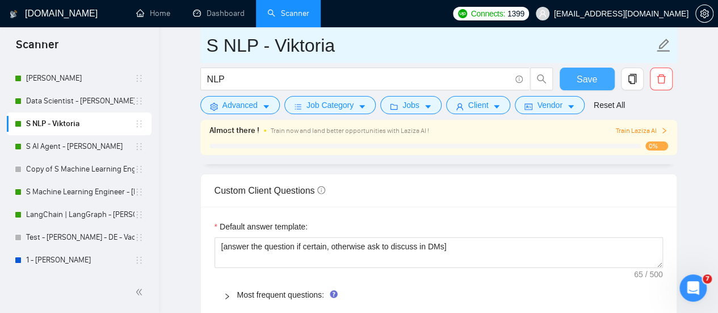
scroll to position [1551, 0]
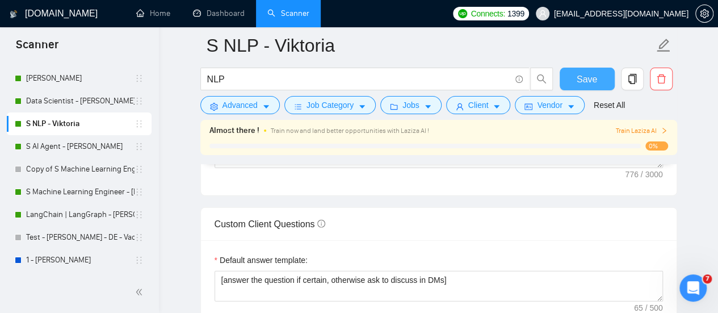
drag, startPoint x: 590, startPoint y: 76, endPoint x: 531, endPoint y: 121, distance: 74.6
click at [590, 74] on span "Save" at bounding box center [587, 79] width 20 height 14
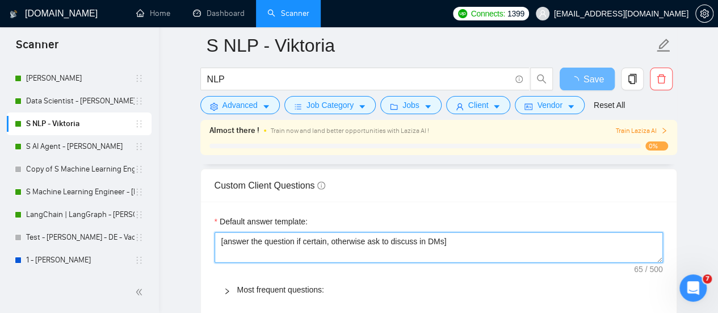
click at [292, 238] on div "Default answer template: [answer the question if certain, otherwise ask to disc…" at bounding box center [439, 259] width 476 height 115
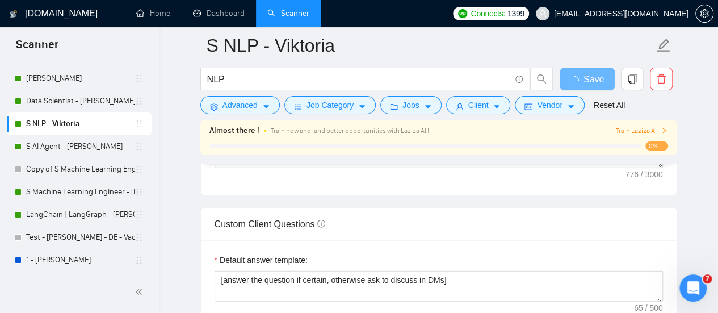
click at [293, 244] on div "Default answer template: [answer the question if certain, otherwise ask to disc…" at bounding box center [439, 297] width 476 height 115
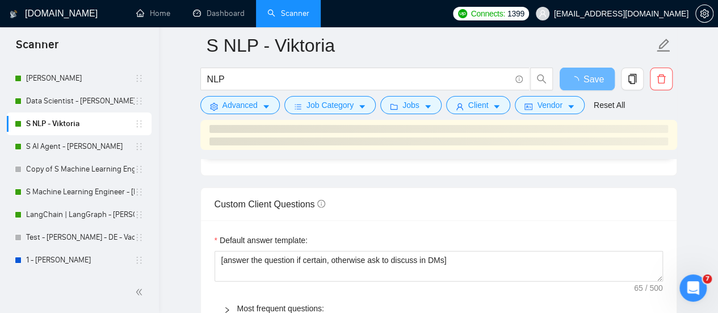
scroll to position [1665, 0]
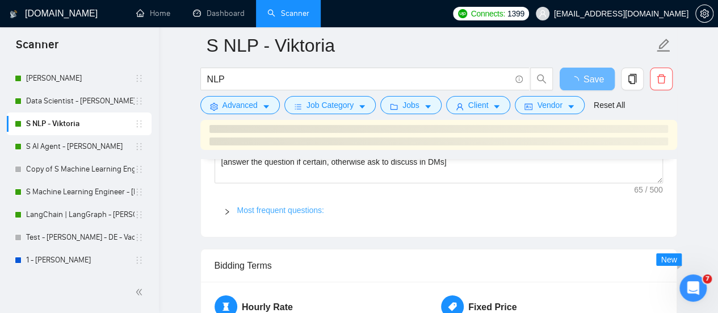
click at [286, 207] on link "Most frequent questions:" at bounding box center [280, 209] width 87 height 9
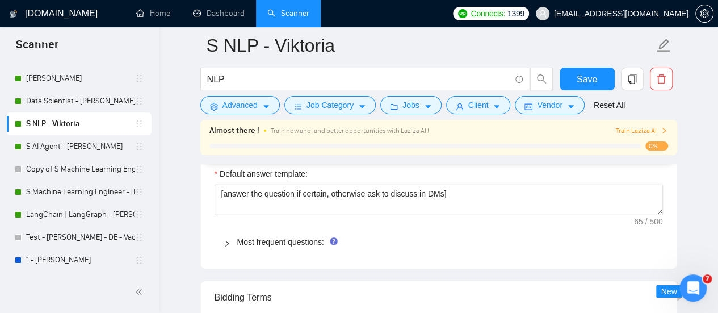
scroll to position [1608, 0]
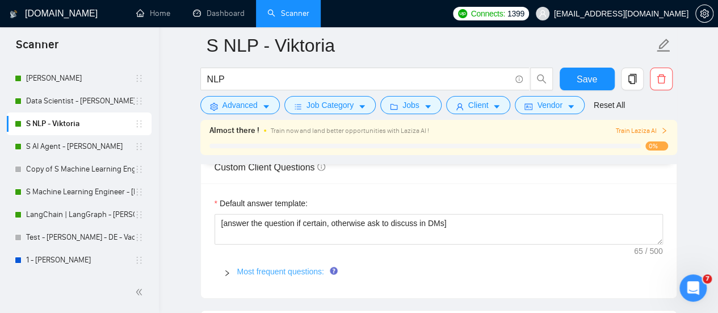
click at [268, 267] on link "Most frequent questions:" at bounding box center [280, 271] width 87 height 9
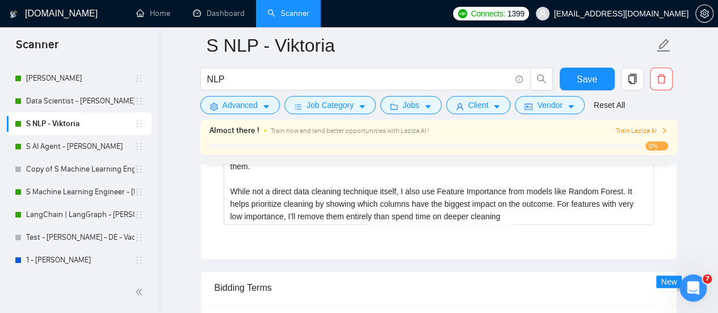
scroll to position [2687, 0]
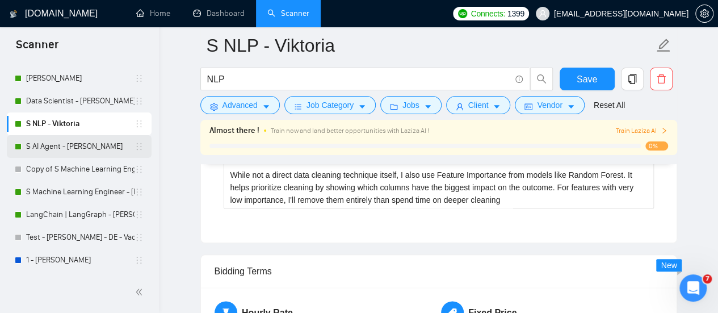
click at [90, 149] on link "S AI Agent - [PERSON_NAME]" at bounding box center [80, 146] width 108 height 23
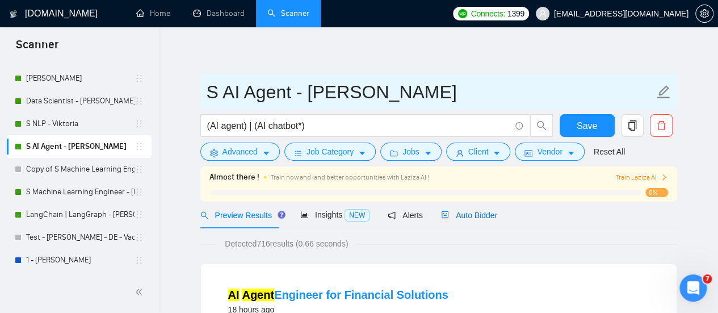
drag, startPoint x: 465, startPoint y: 220, endPoint x: 228, endPoint y: 94, distance: 269.2
click at [465, 220] on span "Auto Bidder" at bounding box center [469, 215] width 56 height 9
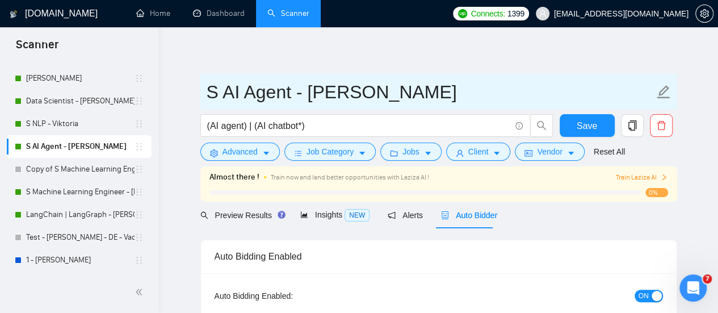
click at [222, 90] on input "S AI Agent - [PERSON_NAME]" at bounding box center [430, 92] width 447 height 28
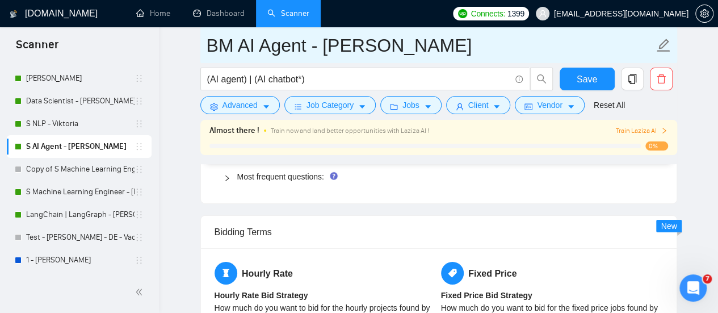
scroll to position [1589, 0]
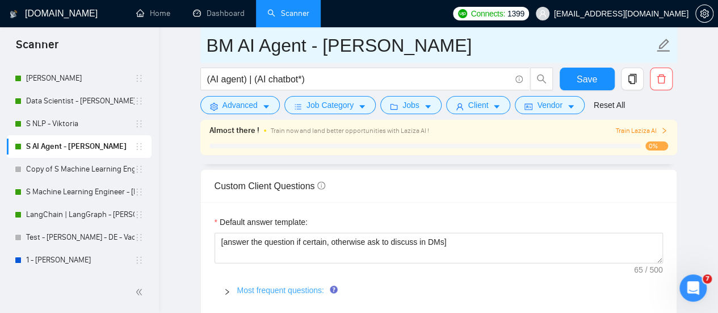
type input "BM AI Agent - [PERSON_NAME]"
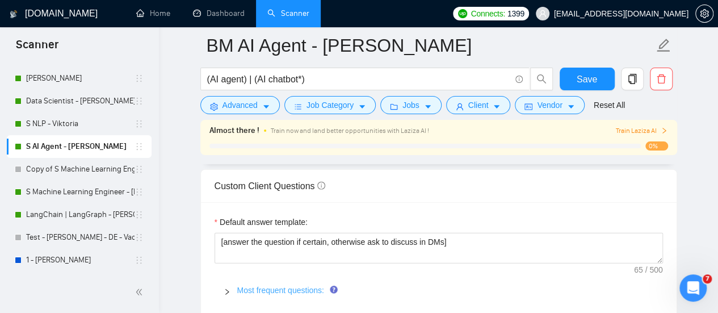
click at [281, 287] on link "Most frequent questions:" at bounding box center [280, 290] width 87 height 9
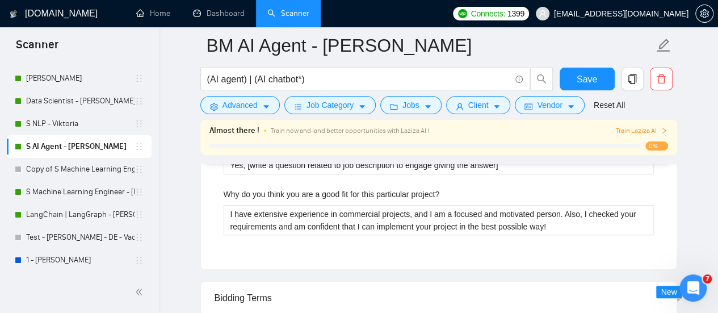
scroll to position [2725, 0]
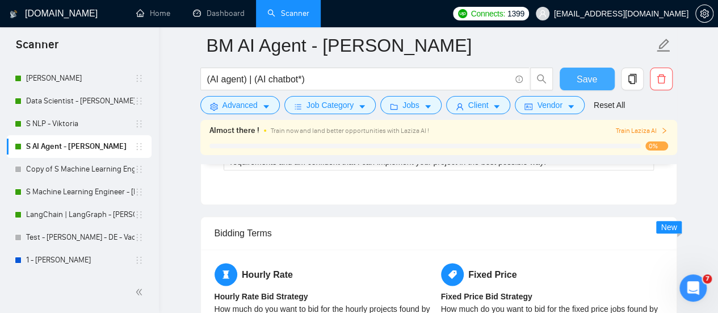
click at [578, 81] on span "Save" at bounding box center [587, 79] width 20 height 14
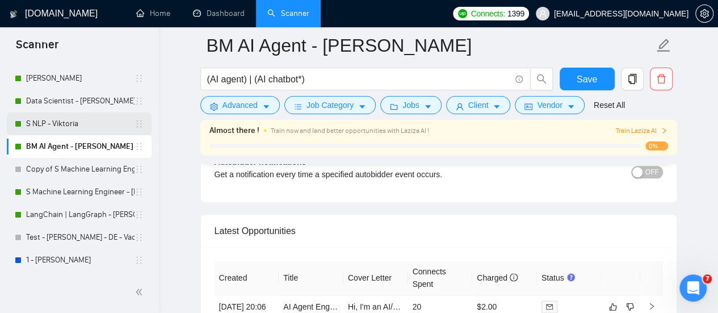
click at [36, 121] on link "S NLP - Viktoria" at bounding box center [80, 123] width 108 height 23
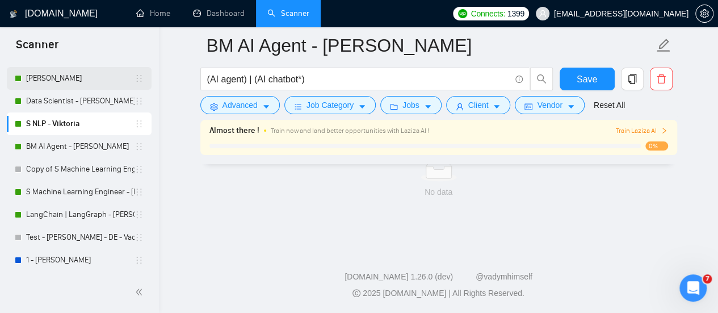
scroll to position [811, 0]
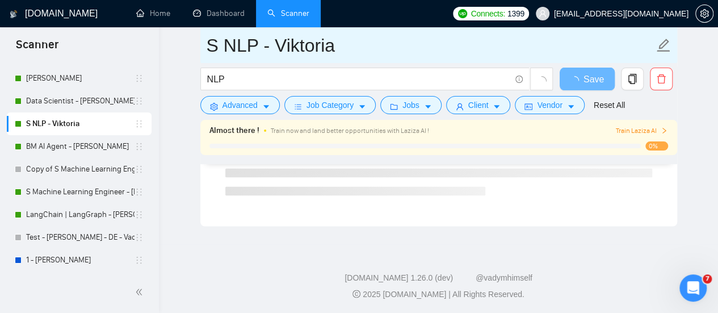
click at [213, 48] on input "S NLP - Viktoria" at bounding box center [430, 45] width 447 height 28
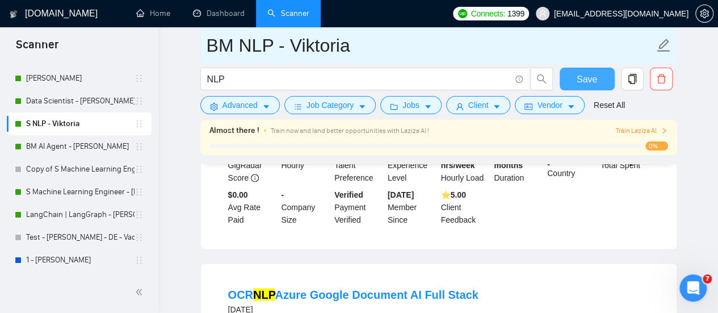
type input "BM NLP - Viktoria"
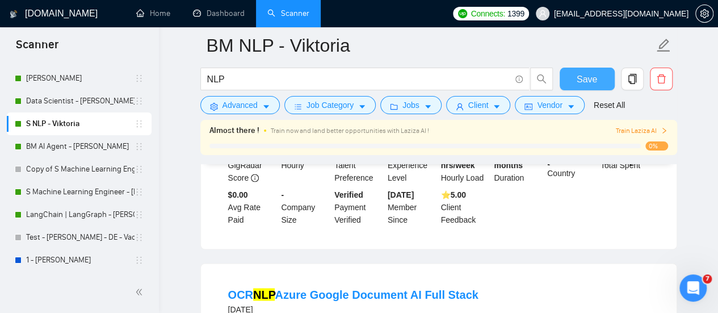
click at [577, 75] on button "Save" at bounding box center [587, 79] width 55 height 23
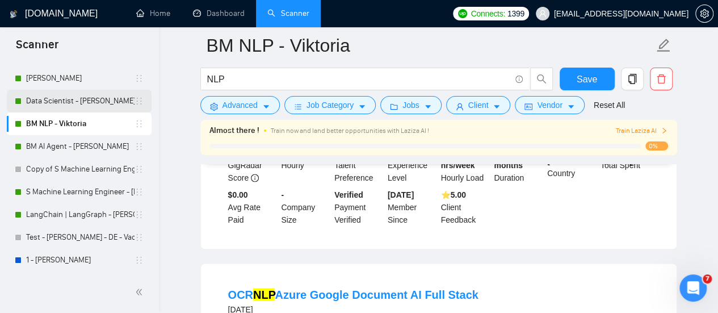
click at [89, 99] on link "Data Scientist - [PERSON_NAME]" at bounding box center [80, 101] width 108 height 23
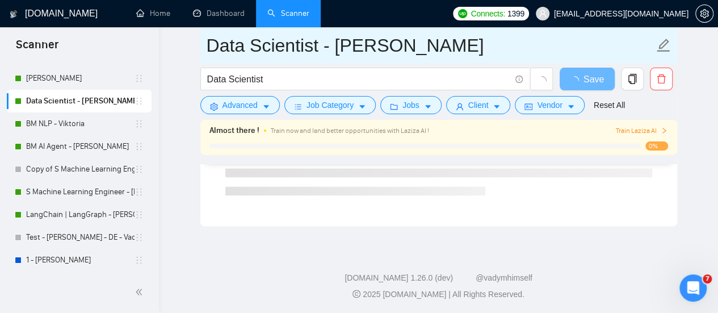
click at [207, 47] on input "Data Scientist - [PERSON_NAME]" at bounding box center [430, 45] width 447 height 28
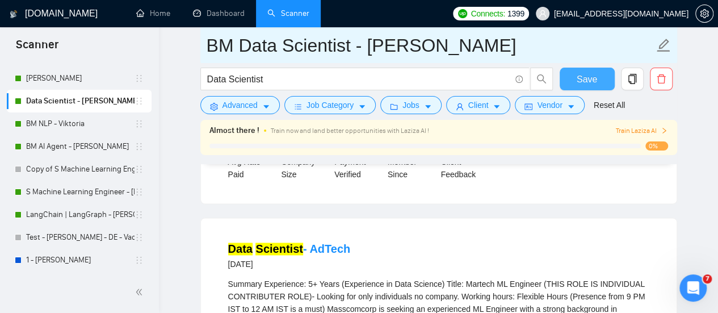
type input "BM Data Scientist - [PERSON_NAME]"
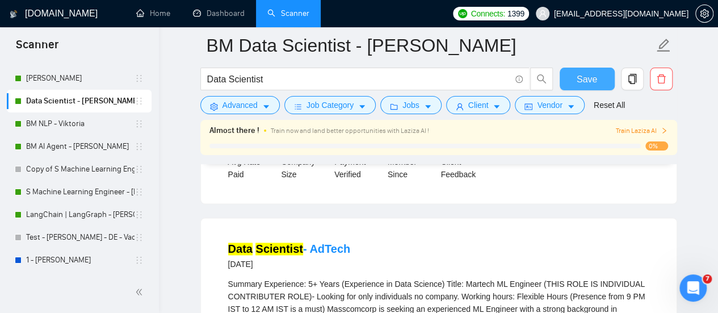
click at [589, 74] on span "Save" at bounding box center [587, 79] width 20 height 14
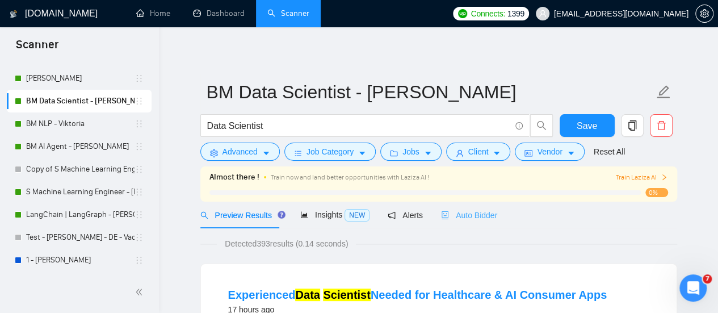
click at [451, 227] on div "Auto Bidder" at bounding box center [469, 215] width 56 height 27
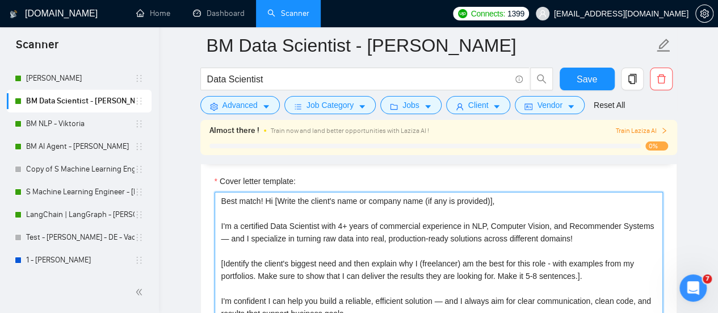
scroll to position [1249, 0]
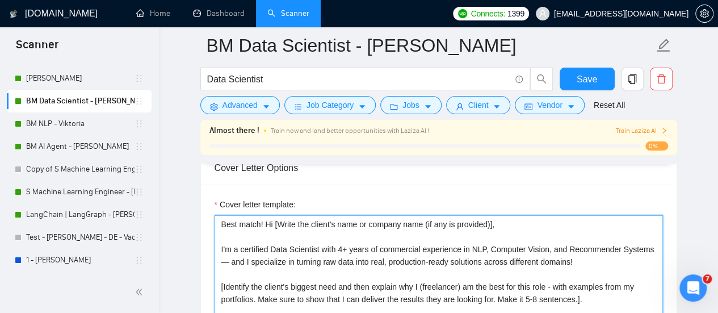
drag, startPoint x: 221, startPoint y: 219, endPoint x: 514, endPoint y: 215, distance: 292.9
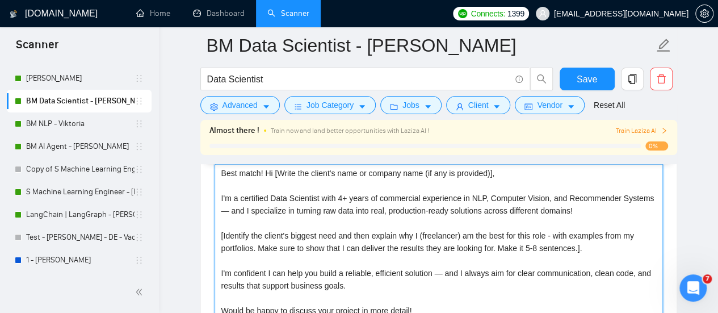
scroll to position [1362, 0]
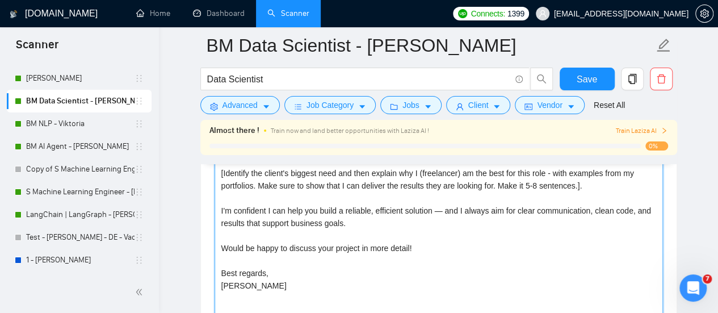
click at [256, 292] on textarea "Best match! Hi [Write the client's name or company name (if any is provided)], …" at bounding box center [439, 229] width 448 height 255
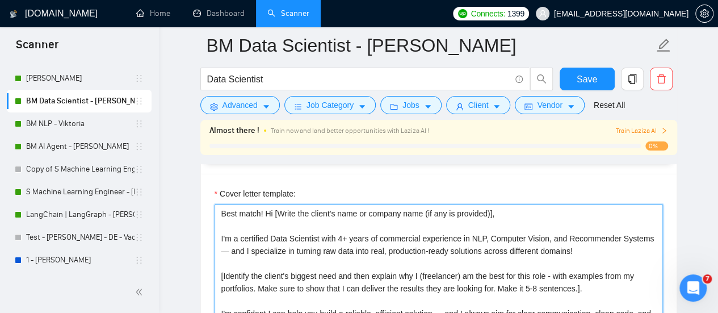
scroll to position [1249, 0]
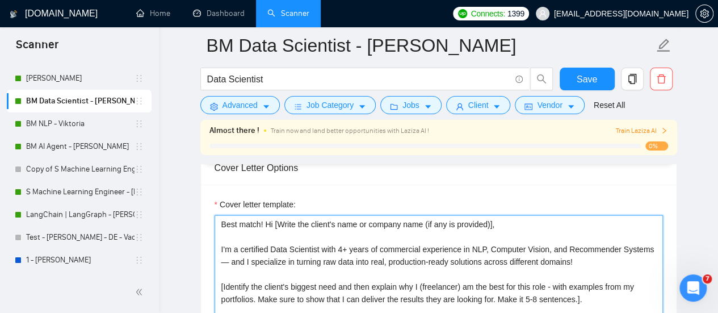
drag, startPoint x: 252, startPoint y: 284, endPoint x: 204, endPoint y: 192, distance: 104.1
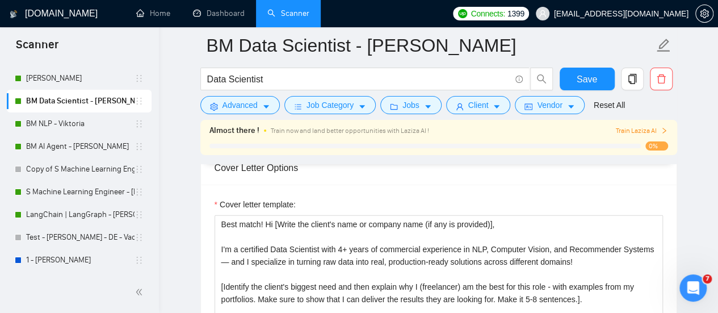
click at [64, 80] on link "[PERSON_NAME]" at bounding box center [80, 78] width 108 height 23
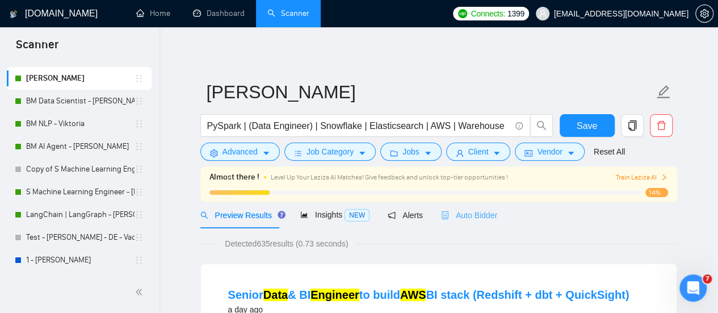
click at [493, 218] on div "Preview Results Insights NEW Alerts Auto Bidder" at bounding box center [438, 215] width 477 height 27
drag, startPoint x: 448, startPoint y: 209, endPoint x: 459, endPoint y: 212, distance: 11.2
click at [450, 211] on span "Auto Bidder" at bounding box center [469, 215] width 56 height 9
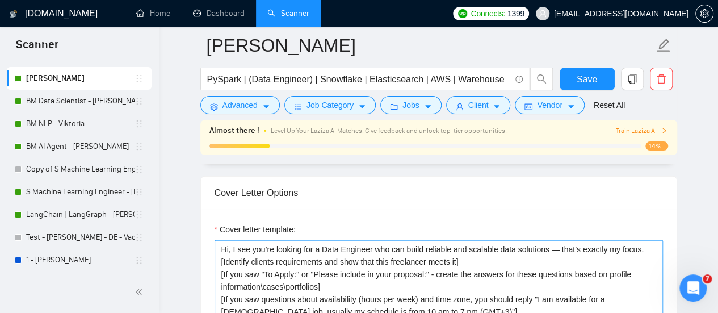
scroll to position [1249, 0]
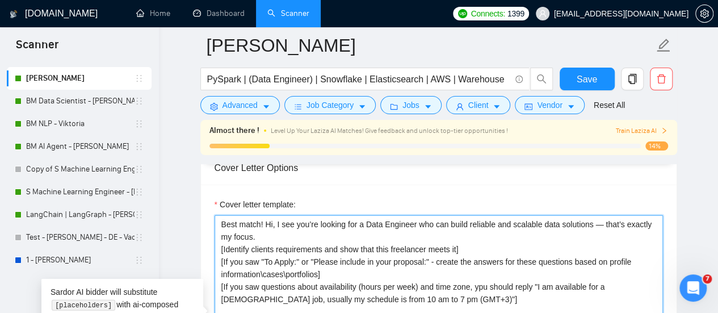
type textarea "Best match! Hi, I see you’re looking for a Data Engineer who can build reliable…"
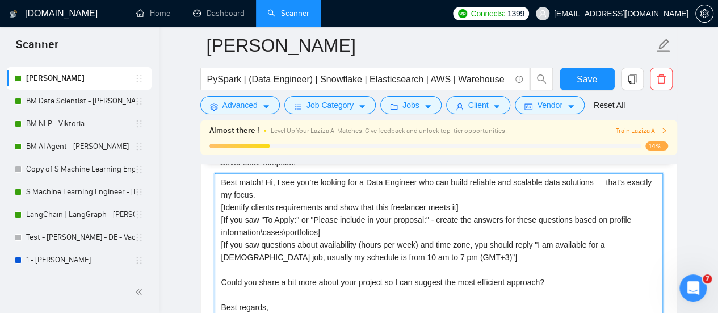
scroll to position [1306, 0]
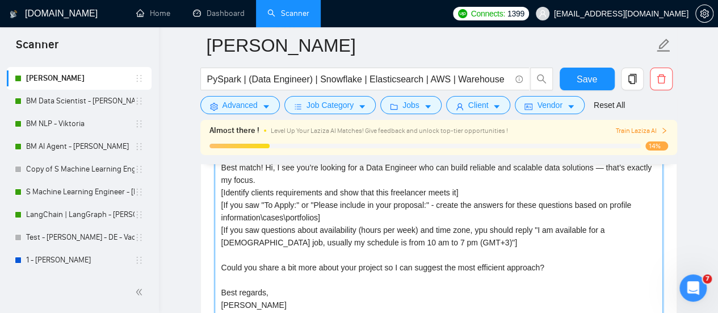
click at [335, 210] on textarea "Best match! Hi, I see you’re looking for a Data Engineer who can build reliable…" at bounding box center [439, 285] width 448 height 255
drag, startPoint x: 365, startPoint y: 215, endPoint x: 363, endPoint y: 221, distance: 5.9
click at [365, 216] on textarea "Best match! Hi, I see you’re looking for a Data Engineer who can build reliable…" at bounding box center [439, 285] width 448 height 255
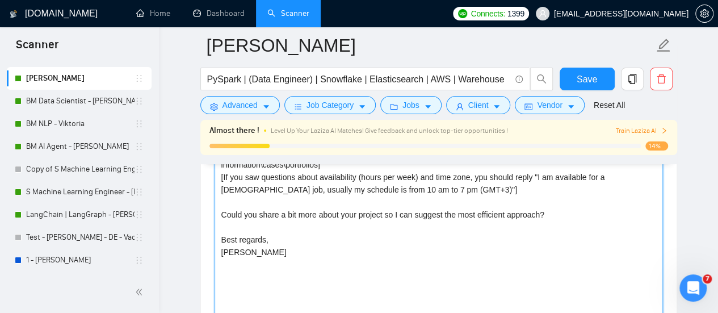
scroll to position [1249, 0]
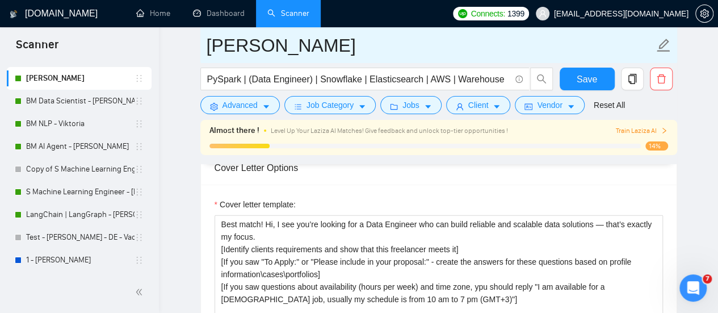
click at [207, 45] on input "[PERSON_NAME]" at bounding box center [430, 45] width 447 height 28
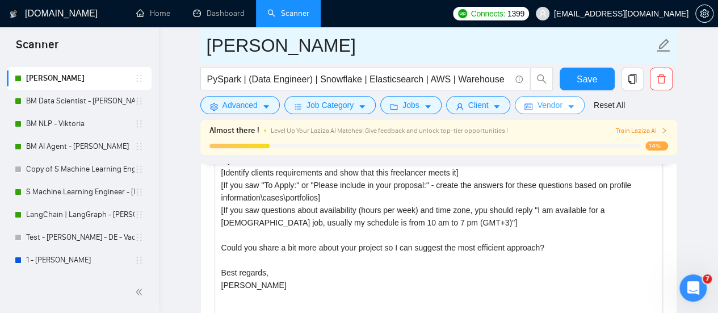
type input "[PERSON_NAME]"
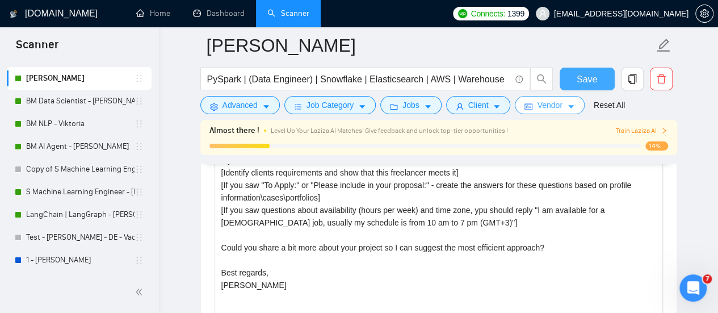
click at [578, 87] on button "Save" at bounding box center [587, 79] width 55 height 23
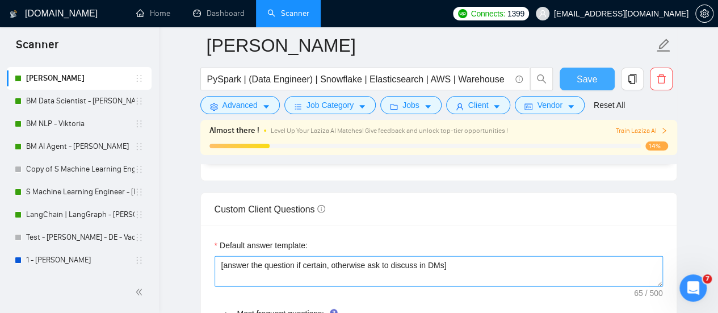
scroll to position [1646, 0]
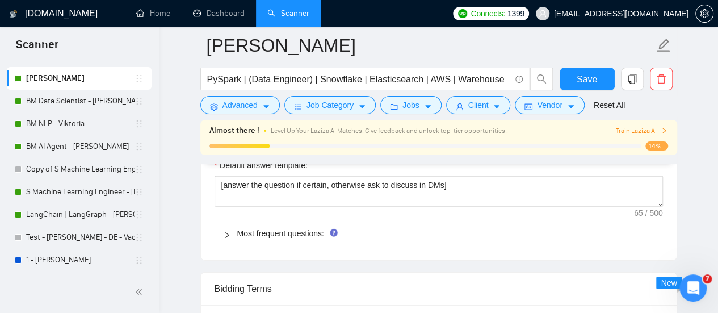
click at [340, 227] on span "Most frequent questions:" at bounding box center [445, 233] width 417 height 12
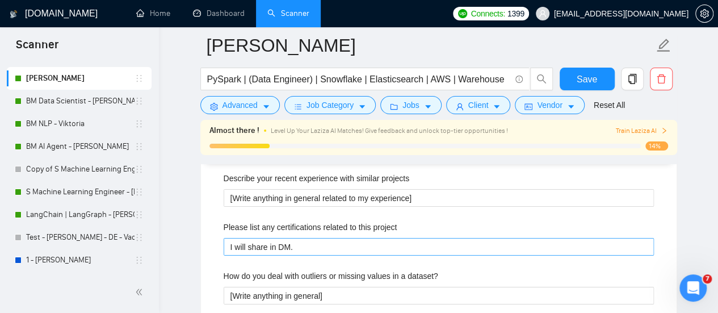
scroll to position [1703, 0]
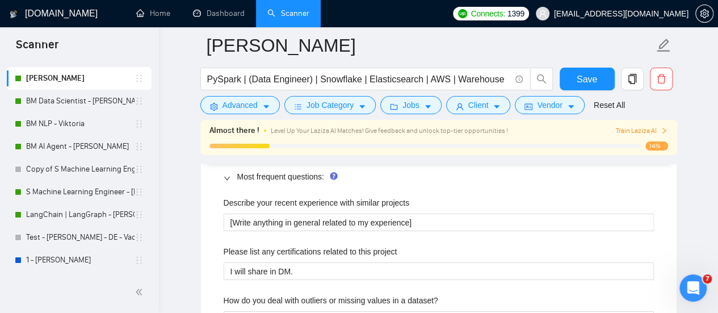
click at [297, 262] on div "I will share in DM." at bounding box center [439, 271] width 430 height 18
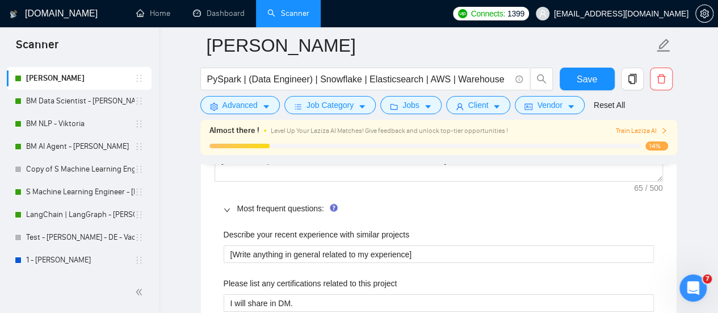
scroll to position [1646, 0]
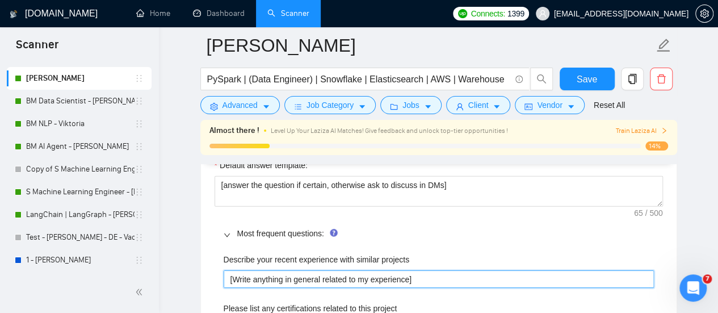
click at [292, 270] on projects "[Write anything in general related to my experience]" at bounding box center [439, 279] width 430 height 18
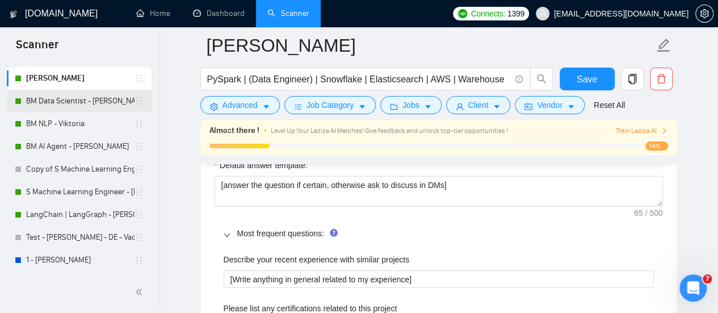
click at [65, 104] on link "BM Data Scientist - [PERSON_NAME]" at bounding box center [80, 101] width 108 height 23
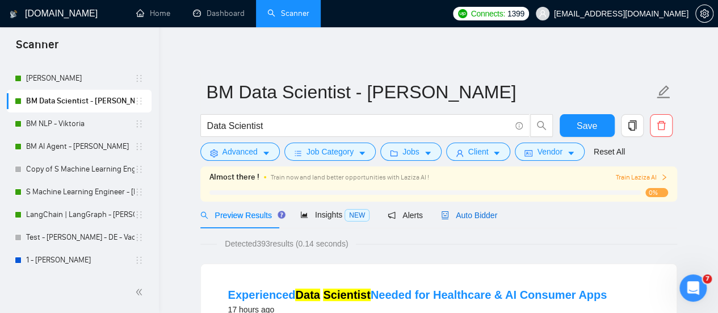
drag, startPoint x: 482, startPoint y: 212, endPoint x: 479, endPoint y: 207, distance: 6.1
click at [482, 211] on span "Auto Bidder" at bounding box center [469, 215] width 56 height 9
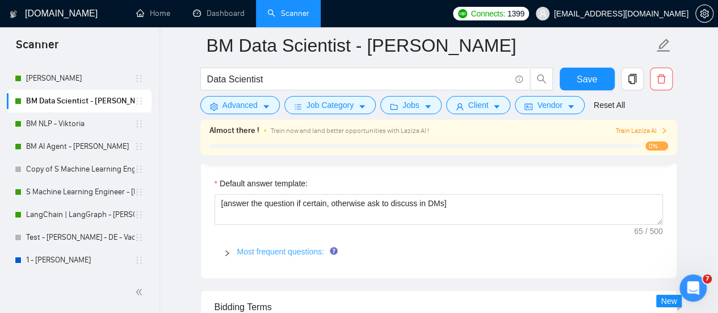
scroll to position [1646, 0]
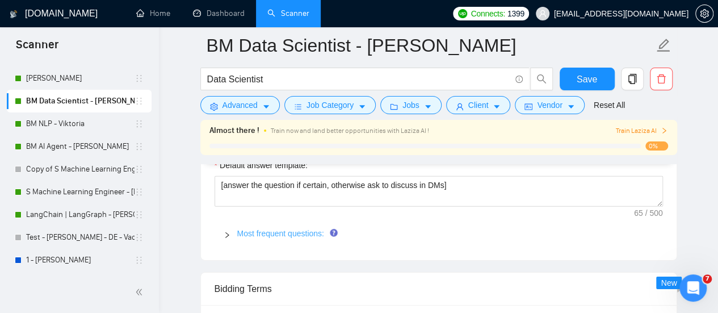
click at [258, 229] on link "Most frequent questions:" at bounding box center [280, 233] width 87 height 9
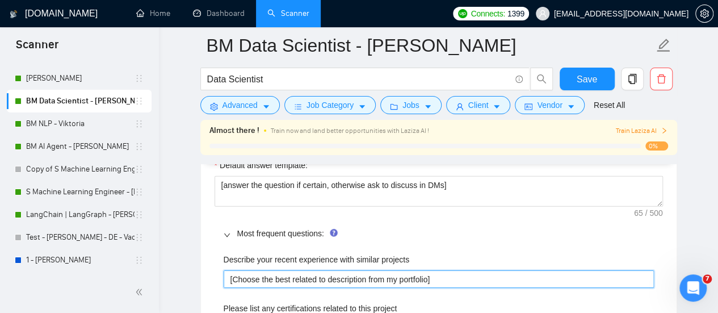
drag, startPoint x: 442, startPoint y: 280, endPoint x: 218, endPoint y: 267, distance: 224.6
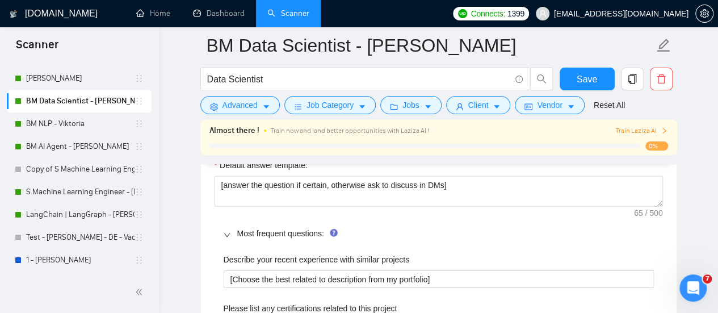
click at [366, 234] on div "Most frequent questions:" at bounding box center [439, 233] width 448 height 26
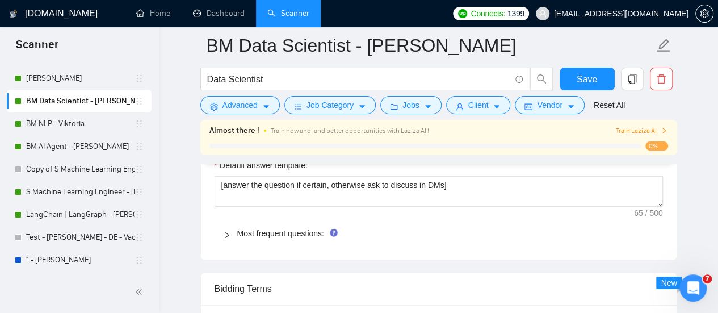
click at [353, 232] on span "Most frequent questions:" at bounding box center [445, 233] width 417 height 12
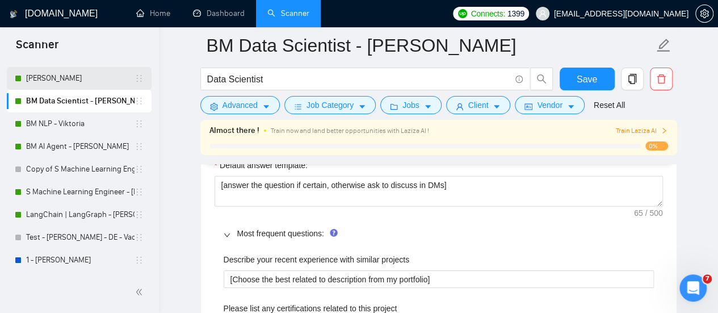
drag, startPoint x: 45, startPoint y: 83, endPoint x: 77, endPoint y: 87, distance: 32.0
click at [45, 83] on link "[PERSON_NAME]" at bounding box center [80, 78] width 108 height 23
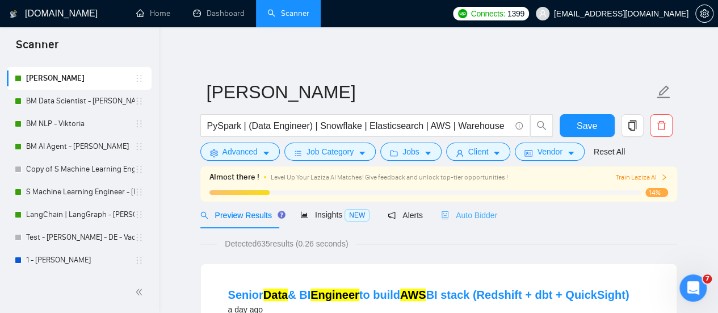
click at [480, 224] on div "Auto Bidder" at bounding box center [469, 215] width 56 height 27
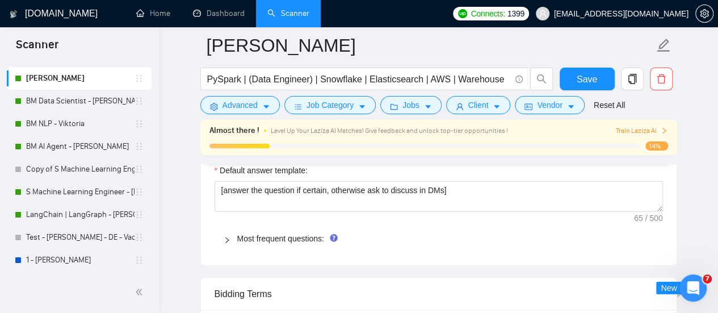
scroll to position [1646, 0]
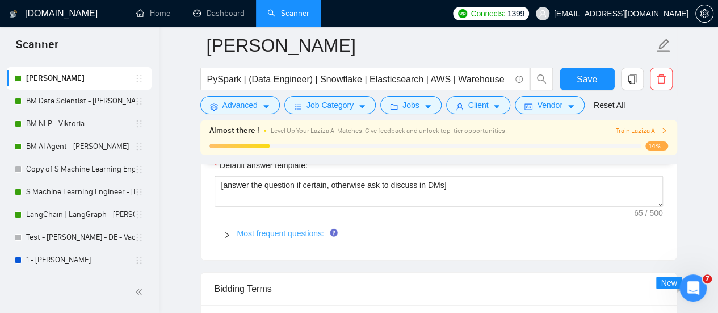
click at [284, 229] on link "Most frequent questions:" at bounding box center [280, 233] width 87 height 9
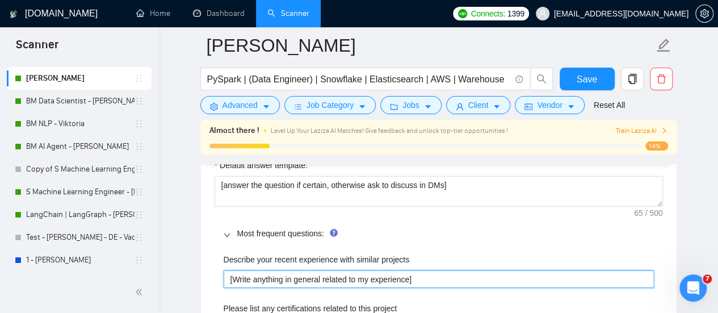
drag, startPoint x: 434, startPoint y: 255, endPoint x: 185, endPoint y: 271, distance: 249.1
paste projects "Choose the best related to description from my portfolio"
type projects "[Choose the best related to description from my portfolio]"
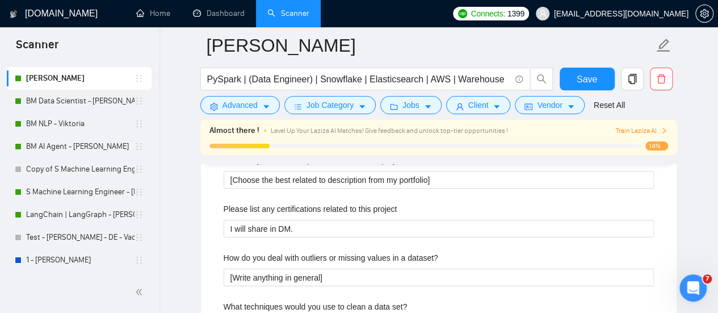
scroll to position [1760, 0]
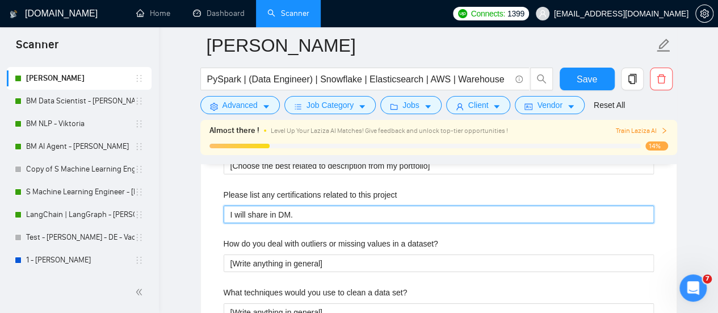
click at [371, 205] on project "I will share in DM." at bounding box center [439, 214] width 430 height 18
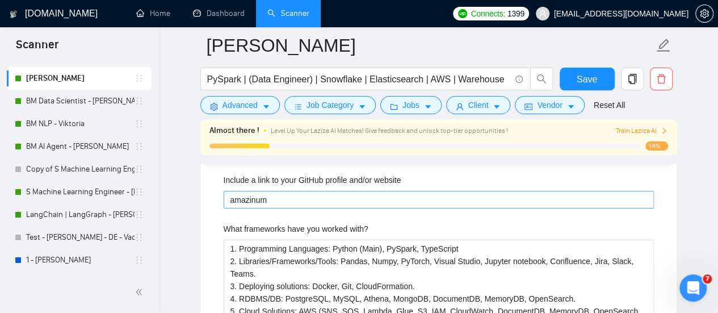
scroll to position [1987, 0]
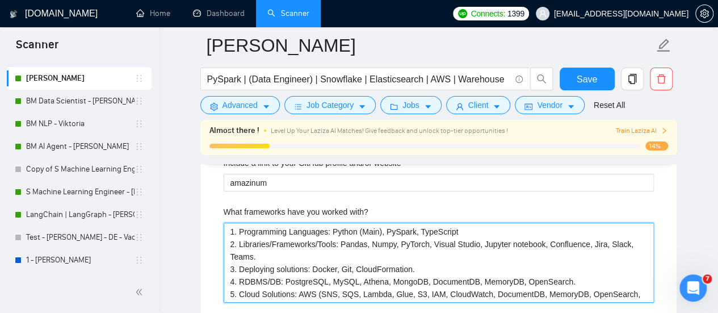
click at [355, 223] on with\? "1. Programming Languages: Python (Main), PySpark, TypeScript 2. Libraries/Frame…" at bounding box center [439, 263] width 430 height 80
click at [361, 260] on with\? "1. Programming Languages: Python (Main), PySpark, TypeScript 2. Libraries/Frame…" at bounding box center [439, 263] width 430 height 80
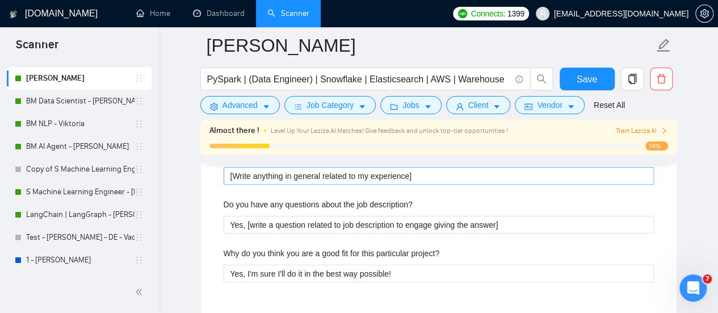
scroll to position [2384, 0]
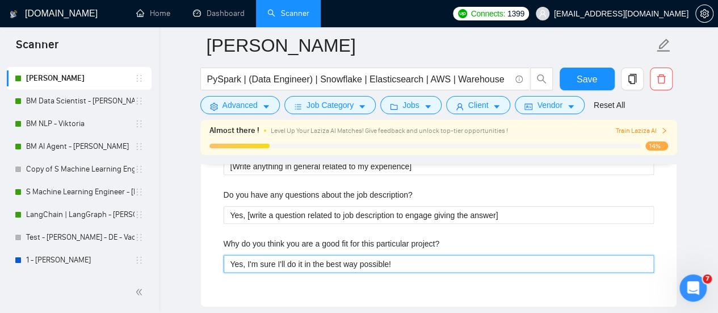
click at [401, 255] on project\? "Yes, I'm sure I'll do it in the best way possible!" at bounding box center [439, 264] width 430 height 18
click at [333, 255] on project\? "Yes, I'm sure I'll do it in the best way possible!" at bounding box center [439, 264] width 430 height 18
click at [241, 255] on project\? "Yes, I'm sure I'll do it in the best way possible!" at bounding box center [439, 264] width 430 height 18
drag, startPoint x: 245, startPoint y: 241, endPoint x: 227, endPoint y: 242, distance: 18.8
click at [227, 255] on project\? "Yes, I'm sure I'll do it in the best way possible!" at bounding box center [439, 264] width 430 height 18
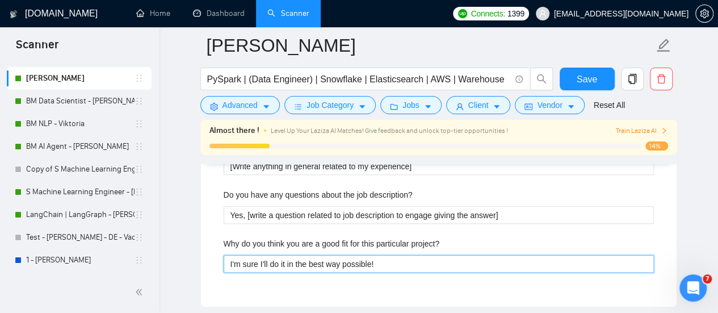
click at [406, 255] on project\? "I'm sure I'll do it in the best way possible!" at bounding box center [439, 264] width 430 height 18
type project\? "I'm sure I'll do it in the best way possible!"
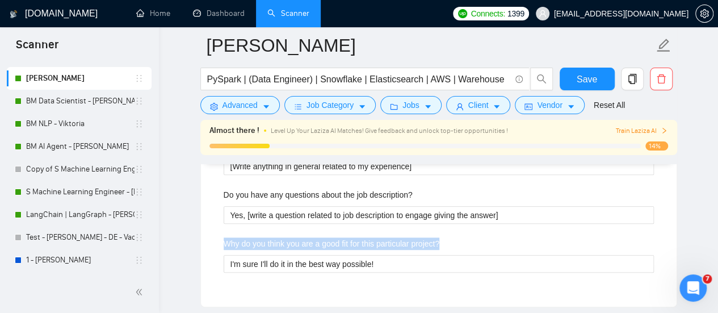
drag, startPoint x: 221, startPoint y: 219, endPoint x: 477, endPoint y: 219, distance: 255.5
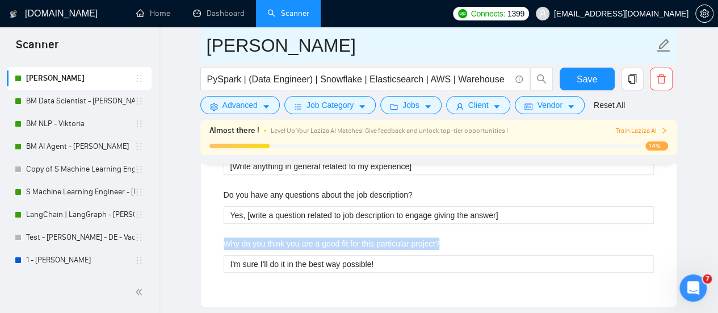
copy label "Why do you think you are a good fit for this particular project?"
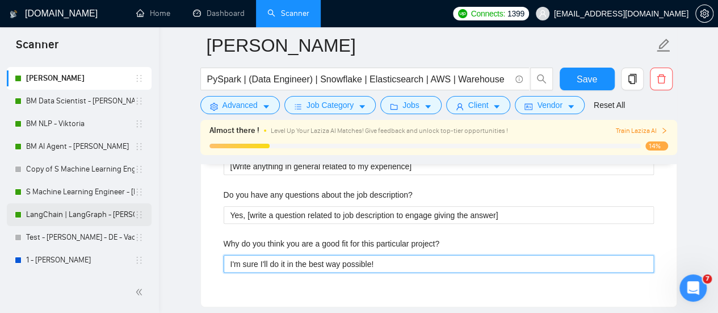
drag, startPoint x: 389, startPoint y: 242, endPoint x: 114, endPoint y: 223, distance: 276.6
paste project\? "believe I’m a strong fit for this project because I combine solid technical exp…"
type project\? "I believe I’m a strong fit for this project because I combine solid technical e…"
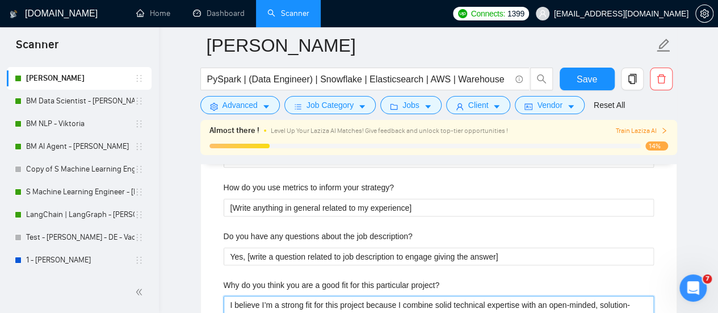
scroll to position [2327, 0]
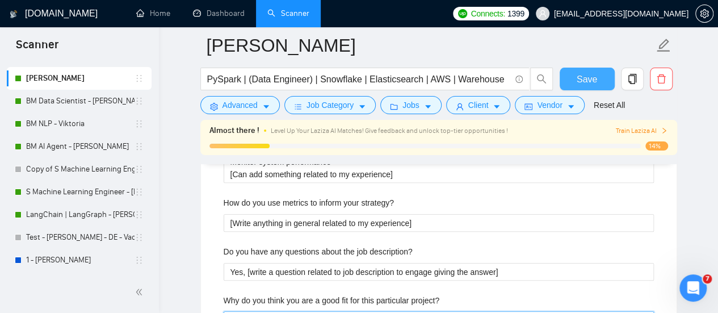
type project\? "I believe I’m a strong fit for this project because I combine solid technical e…"
click at [579, 73] on span "Save" at bounding box center [587, 79] width 20 height 14
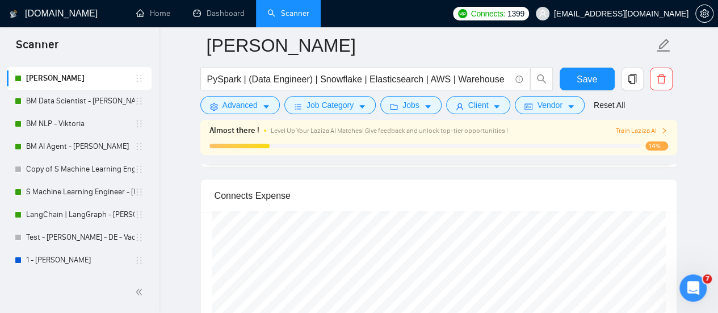
click at [157, 224] on div "New Scanner My Scanners AI (MVP | PoC) - [PERSON_NAME] Computer Vision - [PERSO…" at bounding box center [79, 165] width 159 height 211
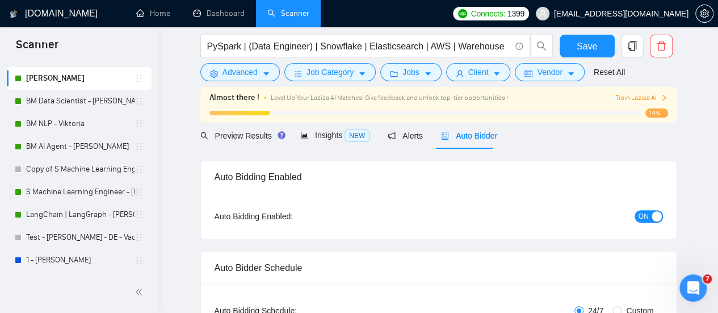
scroll to position [0, 0]
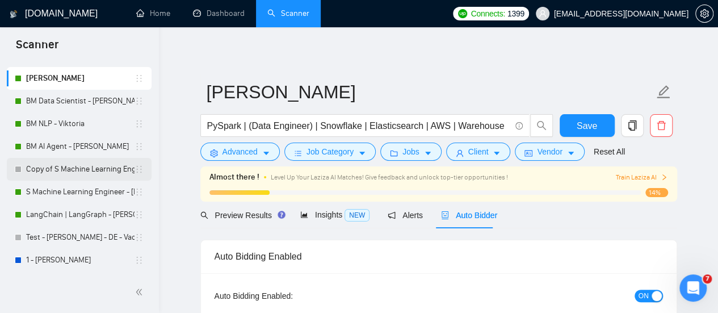
click at [52, 170] on link "Copy of S Machine Learning Engineer - [PERSON_NAME]" at bounding box center [80, 169] width 108 height 23
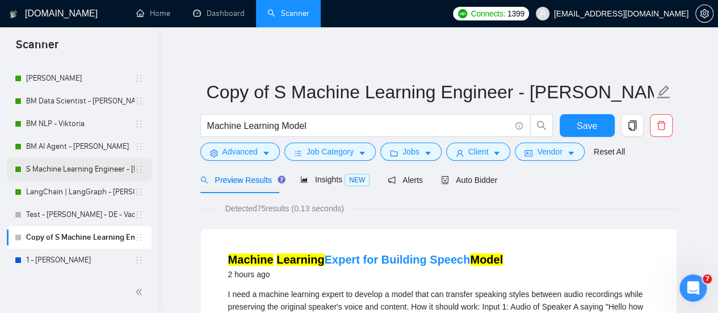
click at [64, 165] on link "S Machine Learning Engineer - [PERSON_NAME]" at bounding box center [80, 169] width 108 height 23
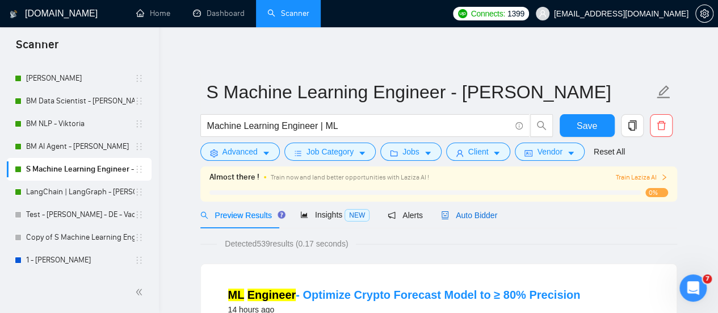
click at [470, 219] on span "Auto Bidder" at bounding box center [469, 215] width 56 height 9
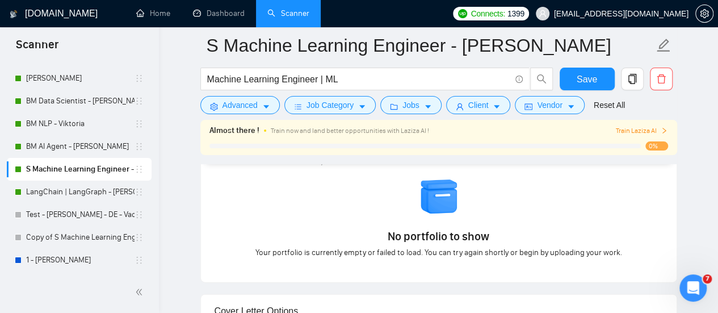
scroll to position [965, 0]
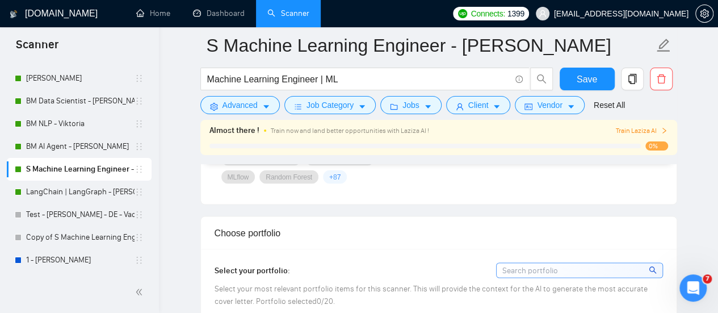
click at [532, 263] on input at bounding box center [580, 270] width 166 height 14
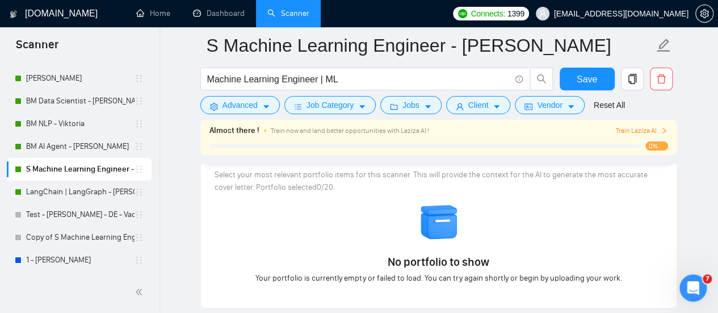
click at [452, 197] on div "Select your portfolio: Select your most relevant portfolio items for this scann…" at bounding box center [439, 221] width 448 height 145
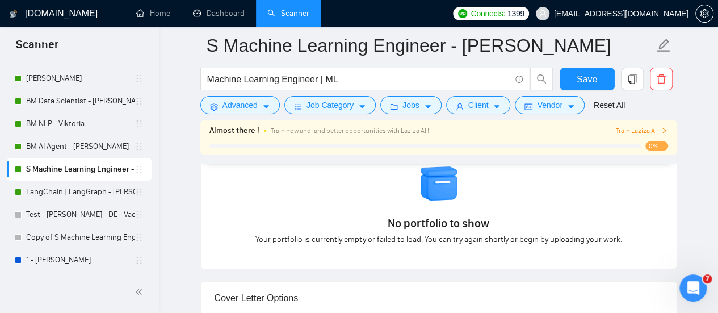
scroll to position [1022, 0]
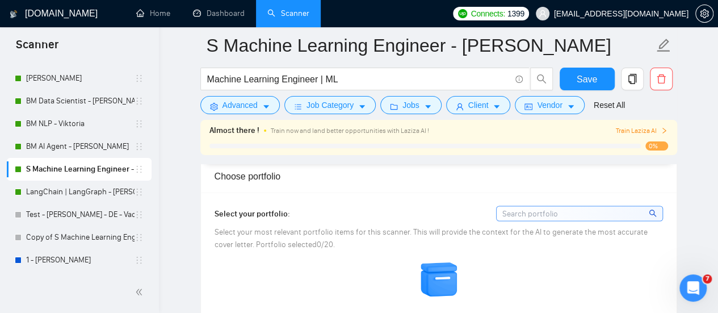
click at [384, 261] on div "No portfolio to show Your portfolio is currently empty or failed to load. You c…" at bounding box center [438, 300] width 455 height 82
click at [384, 262] on div "No portfolio to show Your portfolio is currently empty or failed to load. You c…" at bounding box center [438, 300] width 455 height 82
drag, startPoint x: 384, startPoint y: 262, endPoint x: 390, endPoint y: 257, distance: 8.1
click at [384, 262] on div "No portfolio to show Your portfolio is currently empty or failed to load. You c…" at bounding box center [438, 300] width 455 height 82
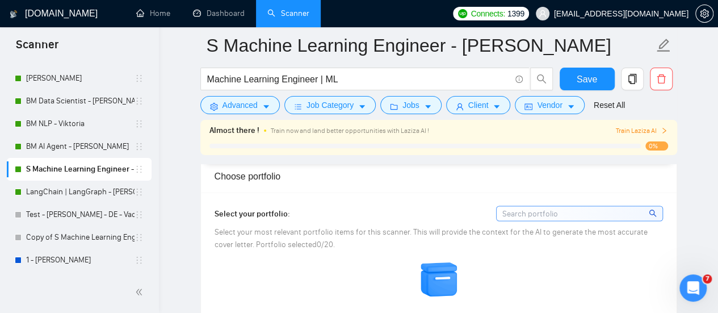
click at [442, 233] on div "Select your most relevant portfolio items for this scanner. This will provide t…" at bounding box center [439, 237] width 448 height 25
click at [441, 234] on div "Select your most relevant portfolio items for this scanner. This will provide t…" at bounding box center [439, 237] width 448 height 25
click at [564, 206] on input at bounding box center [580, 213] width 166 height 14
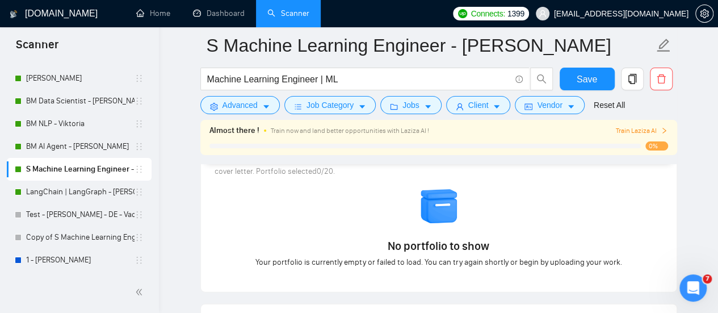
scroll to position [1135, 0]
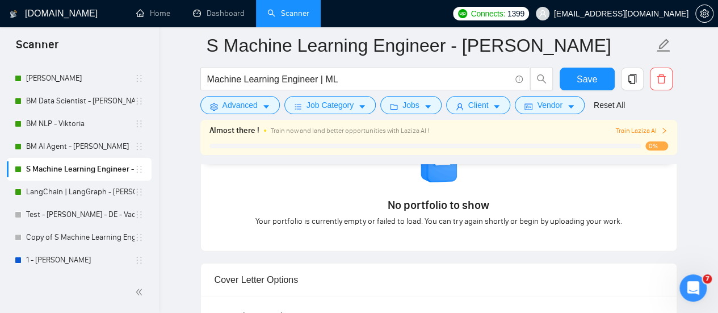
click at [487, 208] on div "No portfolio to show Your portfolio is currently empty or failed to load. You c…" at bounding box center [438, 187] width 455 height 82
click at [423, 200] on span "No portfolio to show" at bounding box center [439, 205] width 102 height 16
click at [425, 199] on span "No portfolio to show" at bounding box center [439, 205] width 102 height 16
click at [421, 245] on div "Select your portfolio: Select your most relevant portfolio items for this scann…" at bounding box center [439, 164] width 476 height 173
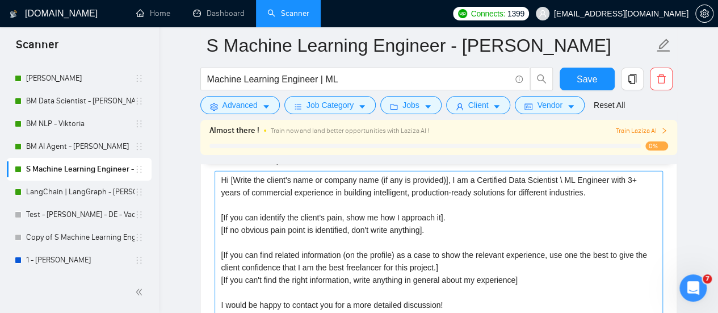
scroll to position [1306, 0]
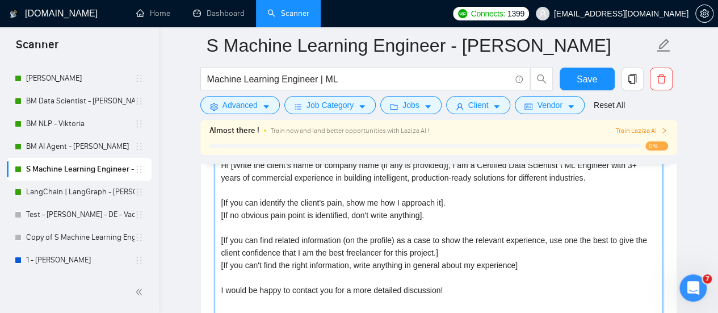
click at [383, 241] on textarea "Hi [Write the client's name or company name (if any is provided)], I am a Certi…" at bounding box center [439, 283] width 448 height 255
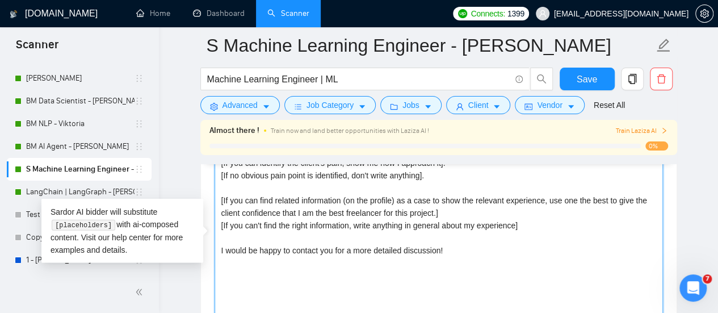
scroll to position [1362, 0]
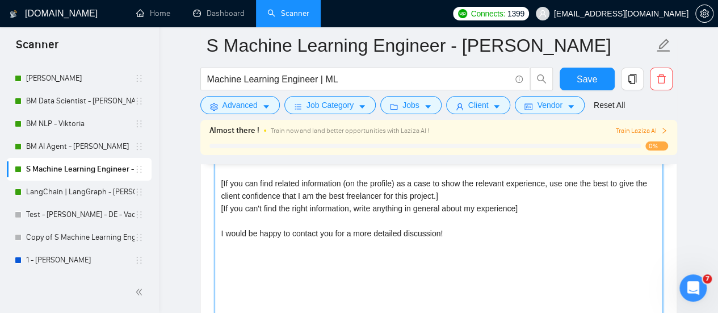
click at [439, 245] on textarea "Hi [Write the client's name or company name (if any is provided)], I am a Certi…" at bounding box center [439, 226] width 448 height 255
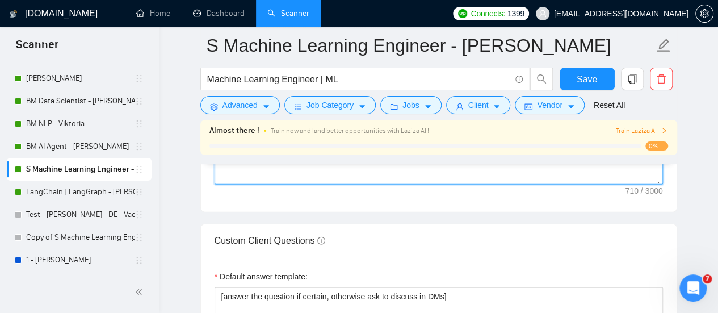
scroll to position [1646, 0]
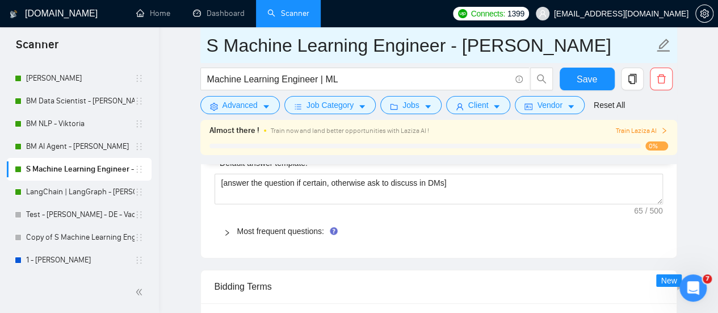
click at [216, 41] on input "S Machine Learning Engineer - [PERSON_NAME]" at bounding box center [430, 45] width 447 height 28
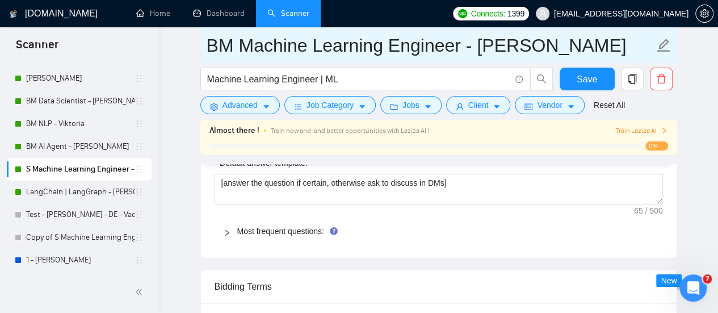
type input "BM Machine Learning Engineer - [PERSON_NAME]"
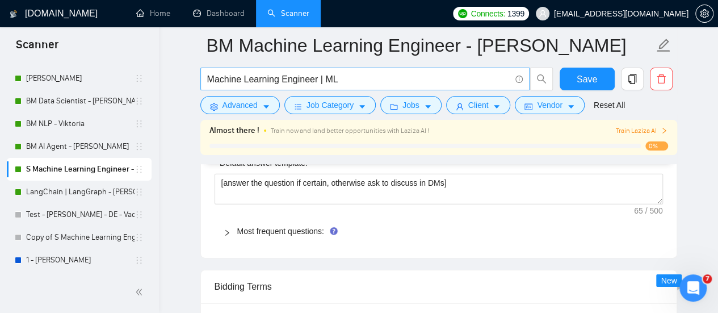
drag, startPoint x: 178, startPoint y: 90, endPoint x: 282, endPoint y: 82, distance: 104.2
click at [179, 90] on main "BM Machine Learning Engineer - [PERSON_NAME] Machine Learning Engineer | ML Sav…" at bounding box center [438, 20] width 523 height 3242
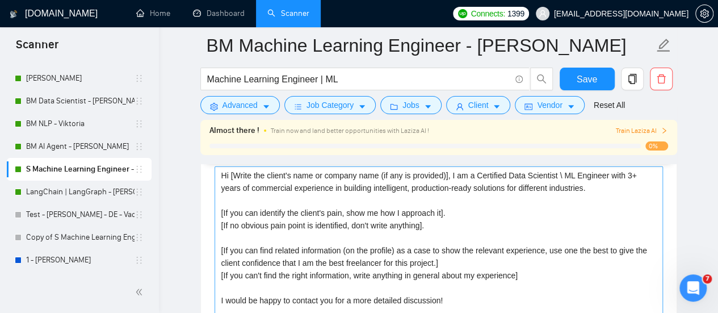
scroll to position [1192, 0]
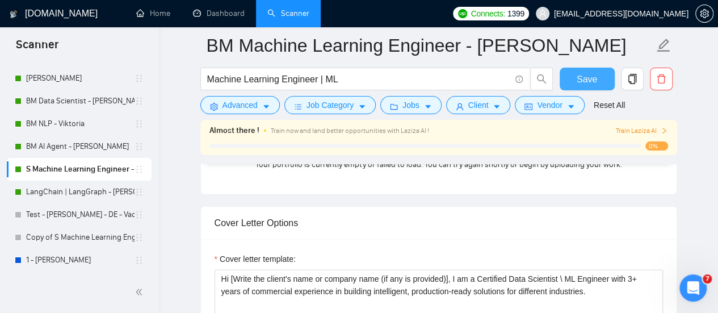
click at [589, 72] on span "Save" at bounding box center [587, 79] width 20 height 14
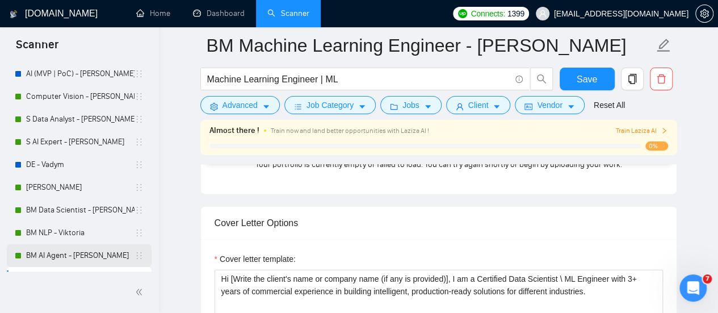
scroll to position [114, 0]
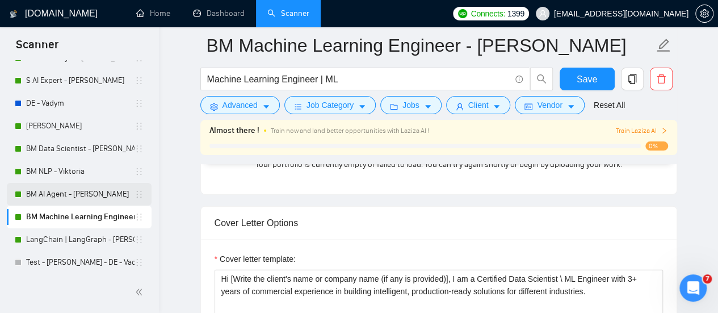
click at [67, 194] on link "BM AI Agent - [PERSON_NAME]" at bounding box center [80, 194] width 108 height 23
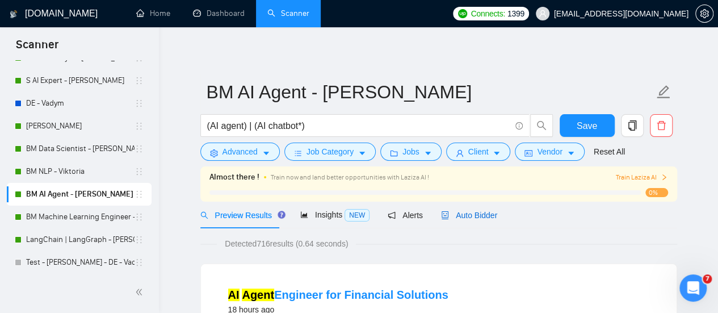
click at [481, 211] on span "Auto Bidder" at bounding box center [469, 215] width 56 height 9
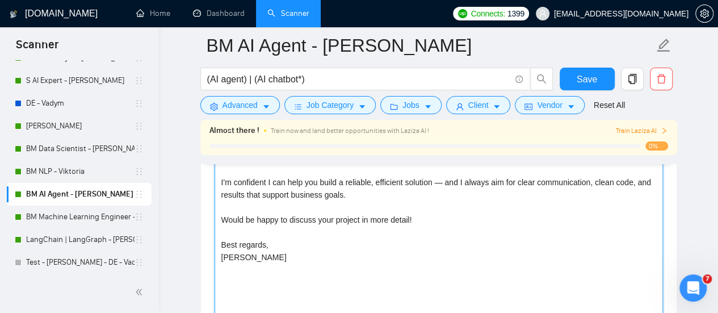
scroll to position [1476, 0]
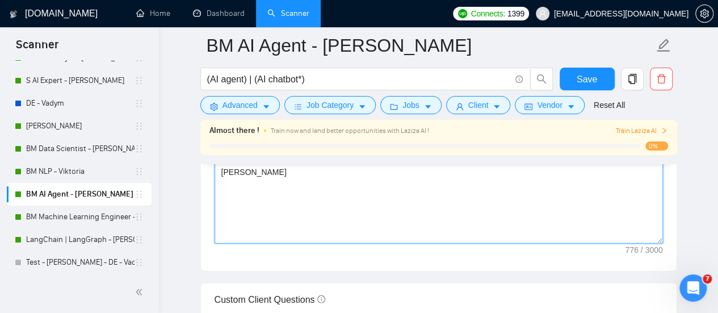
drag, startPoint x: 220, startPoint y: 223, endPoint x: 359, endPoint y: 200, distance: 140.9
click at [359, 200] on textarea "Best match! Hi [Write the client's name or company name (if any is provided)], …" at bounding box center [439, 115] width 448 height 255
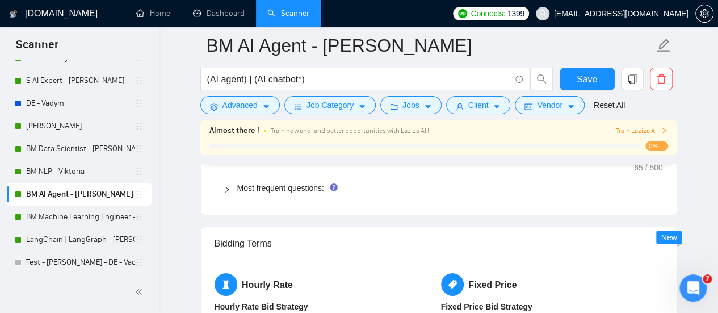
scroll to position [1703, 0]
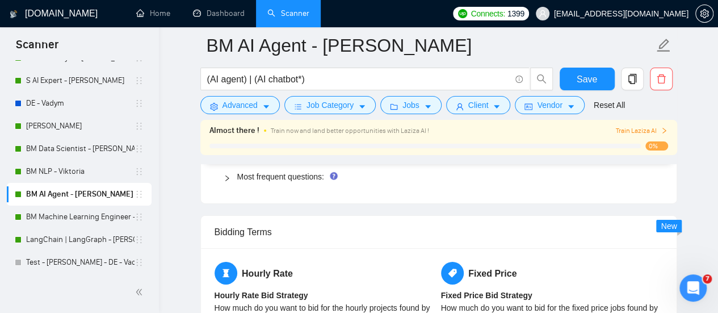
click at [293, 179] on div "Most frequent questions:" at bounding box center [439, 176] width 448 height 26
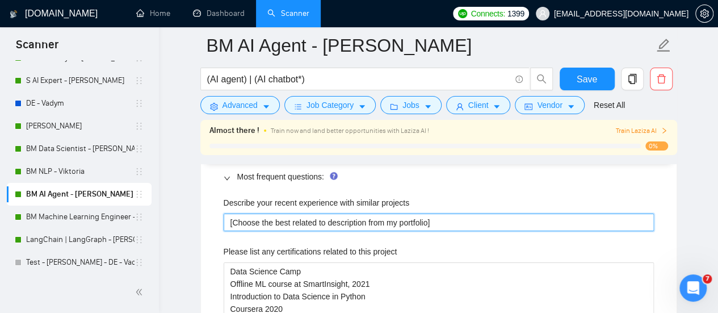
drag, startPoint x: 457, startPoint y: 212, endPoint x: 217, endPoint y: 216, distance: 239.6
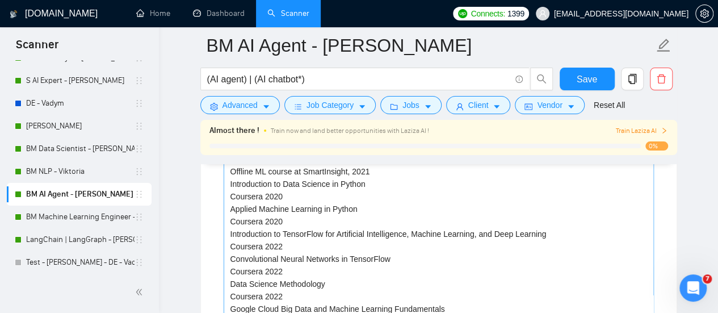
scroll to position [1817, 0]
drag, startPoint x: 198, startPoint y: 232, endPoint x: 204, endPoint y: 227, distance: 8.5
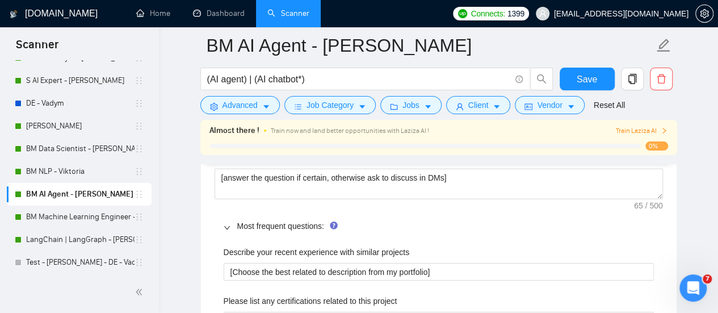
scroll to position [1589, 0]
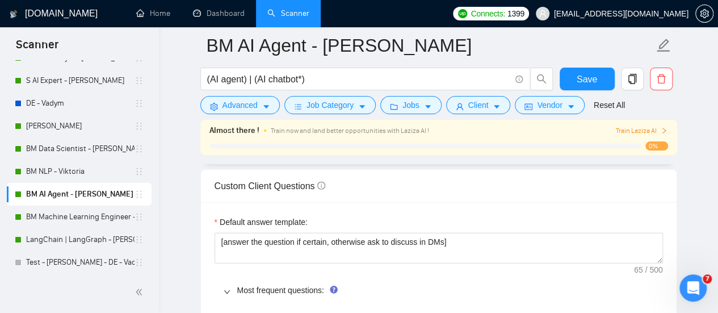
drag, startPoint x: 59, startPoint y: 219, endPoint x: 150, endPoint y: 214, distance: 90.9
click at [60, 218] on link "BM Machine Learning Engineer - [PERSON_NAME]" at bounding box center [80, 216] width 108 height 23
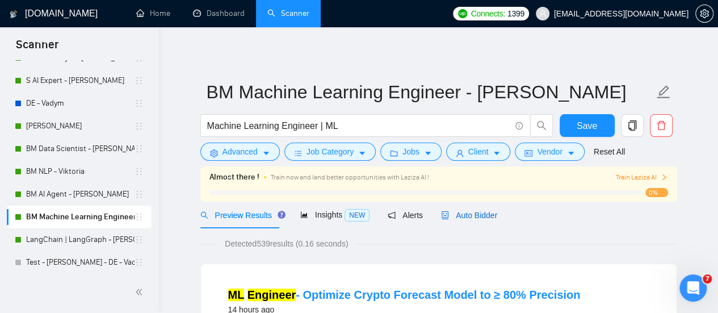
click at [462, 215] on span "Auto Bidder" at bounding box center [469, 215] width 56 height 9
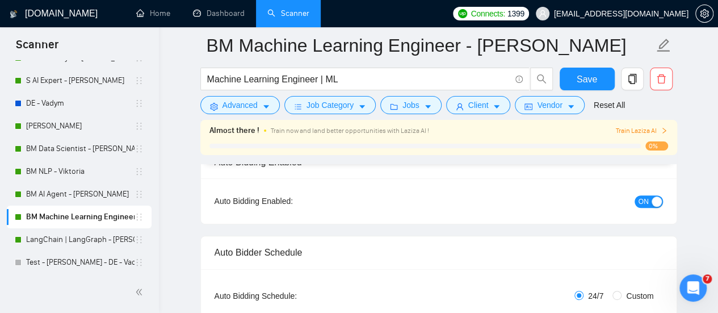
scroll to position [227, 0]
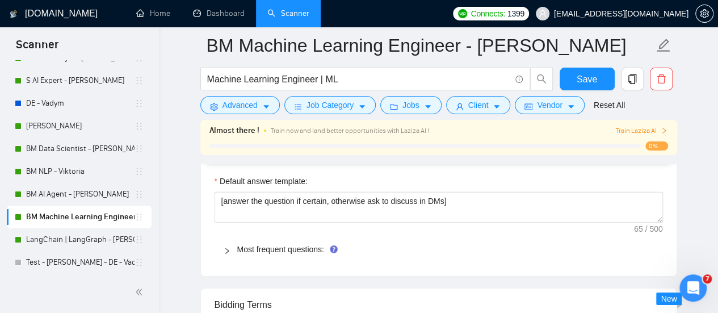
scroll to position [1646, 0]
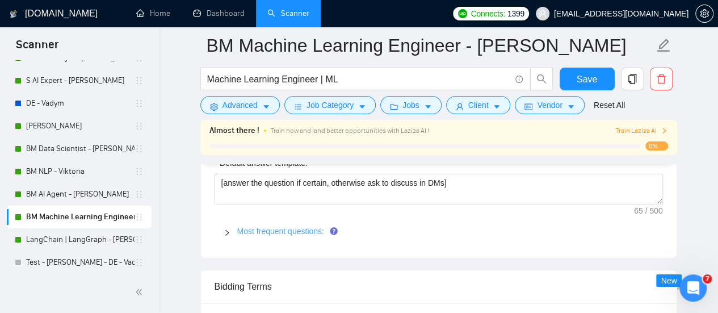
click at [319, 227] on link "Most frequent questions:" at bounding box center [280, 231] width 87 height 9
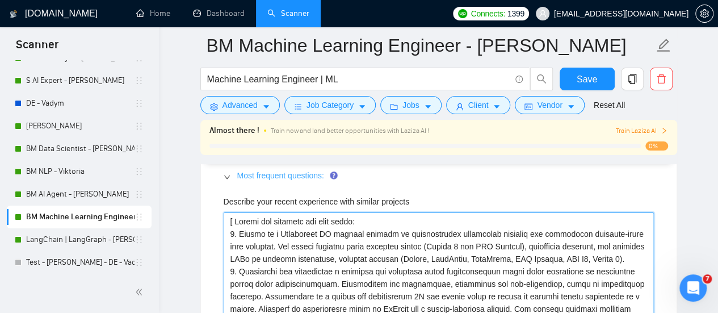
scroll to position [1703, 0]
drag, startPoint x: 342, startPoint y: 228, endPoint x: 213, endPoint y: 204, distance: 130.5
paste projects "Choose the best related to description from my portfolio]"
type projects "[Choose the best related to description from my portfolio]"
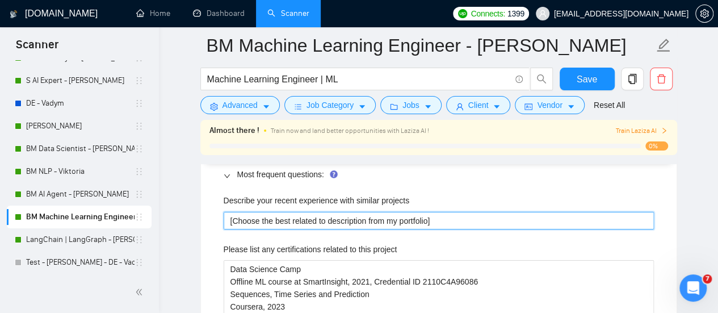
type projects "[Choose the best related to description from my portfolio]"
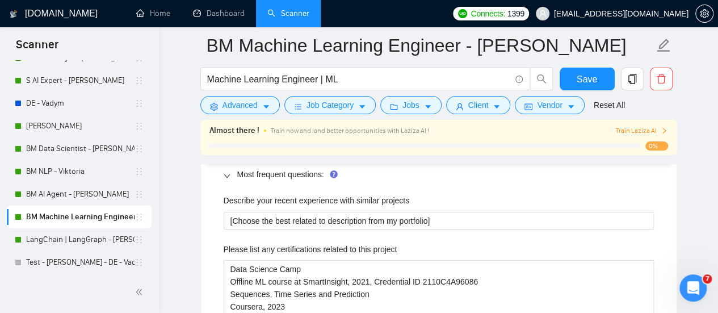
click at [334, 203] on div "Describe your recent experience with similar projects" at bounding box center [439, 202] width 430 height 17
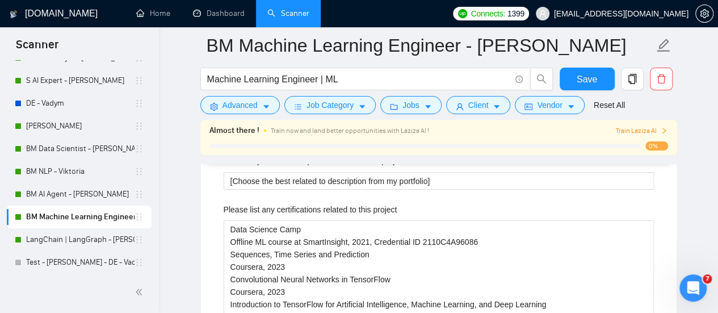
scroll to position [1760, 0]
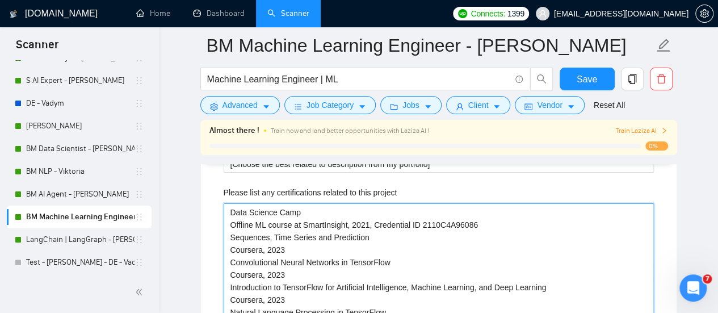
click at [325, 220] on project "Data Science Camp Offline ML course at SmartInsight, 2021, Credential ID 2110C4…" at bounding box center [439, 280] width 430 height 155
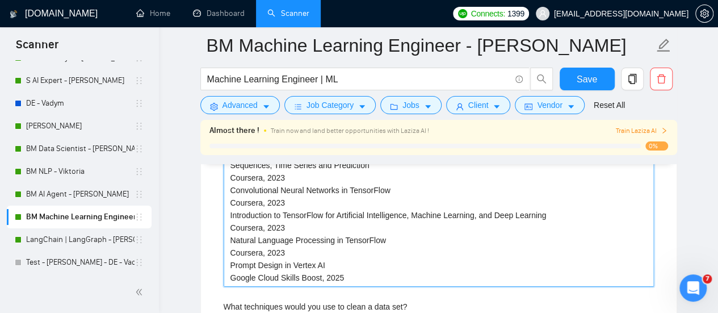
scroll to position [1873, 0]
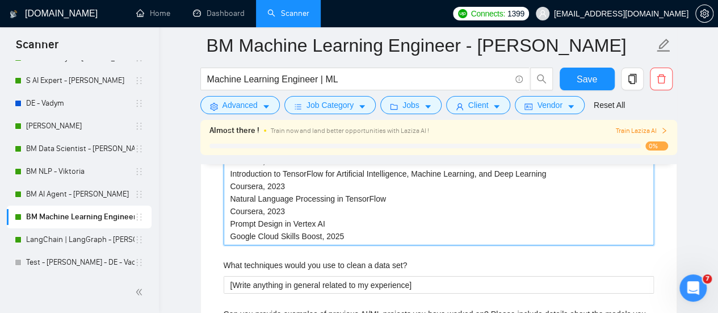
click at [475, 210] on project "Data Science Camp Offline ML course at SmartInsight, 2021, Credential ID 2110C4…" at bounding box center [439, 167] width 430 height 155
click at [403, 222] on project "Data Science Camp Offline ML course at SmartInsight, 2021, Credential ID 2110C4…" at bounding box center [439, 167] width 430 height 155
click at [387, 238] on project "Data Science Camp Offline ML course at SmartInsight, 2021, Credential ID 2110C4…" at bounding box center [439, 167] width 430 height 155
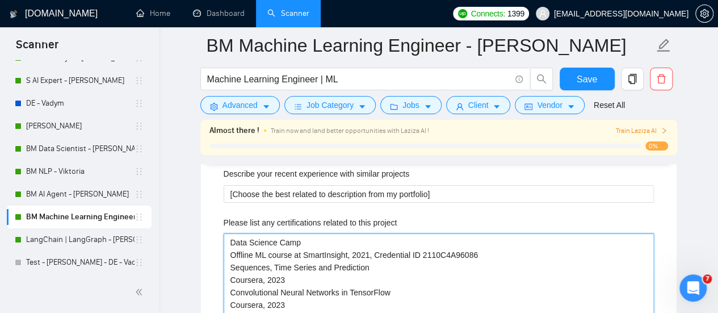
scroll to position [1703, 0]
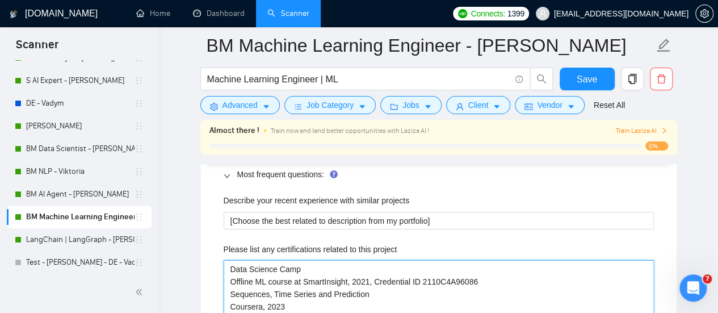
drag, startPoint x: 366, startPoint y: 231, endPoint x: 211, endPoint y: 213, distance: 156.0
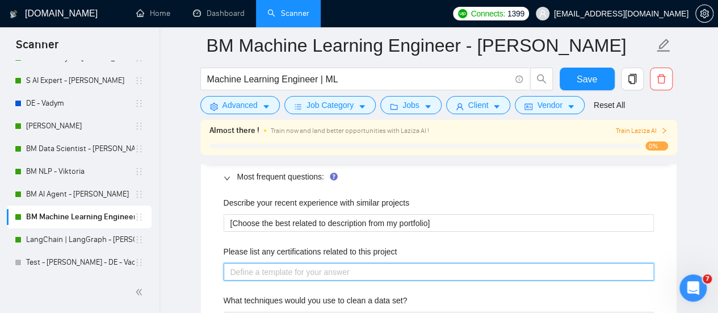
scroll to position [1760, 0]
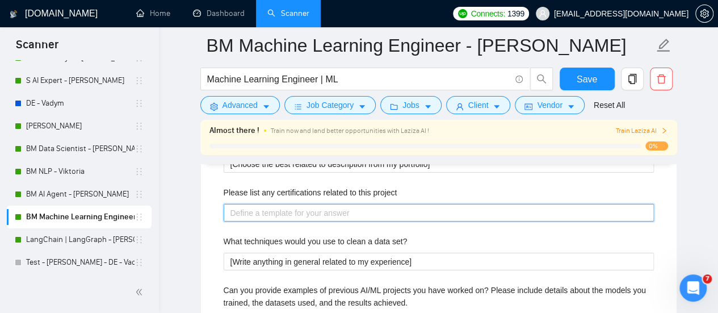
paste project "Data Science Camp Offline ML course at SmartInsight, 2021 Generative AI with La…"
type project "Data Science Camp Offline ML course at SmartInsight, 2021 Generative AI with La…"
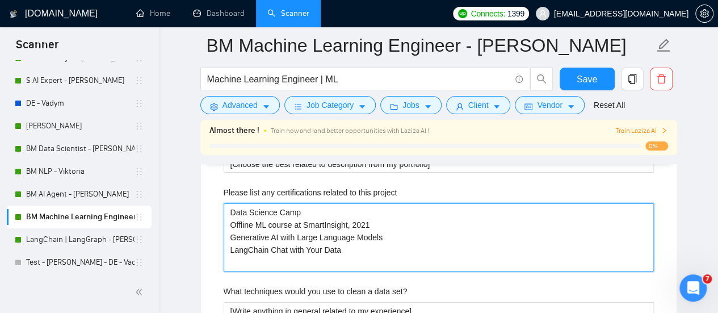
type project "Data Science Camp Offline ML course at SmartInsight, 2021 Generative AI with La…"
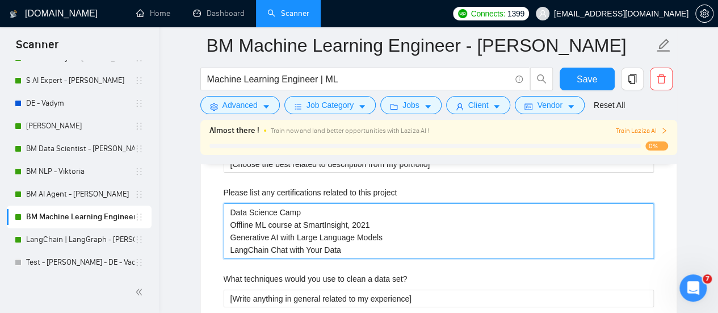
type project "Data Science Camp Offline ML course at SmartInsight, 2021 Generative AI with La…"
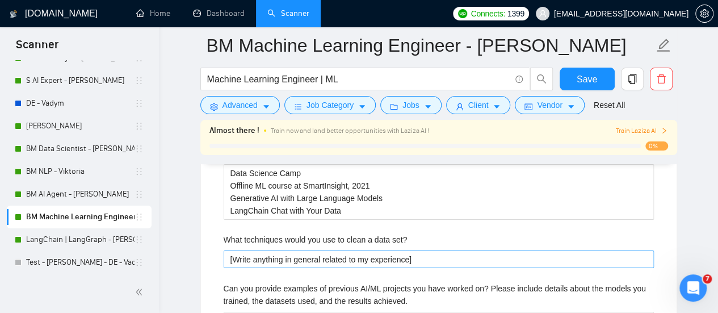
scroll to position [1817, 0]
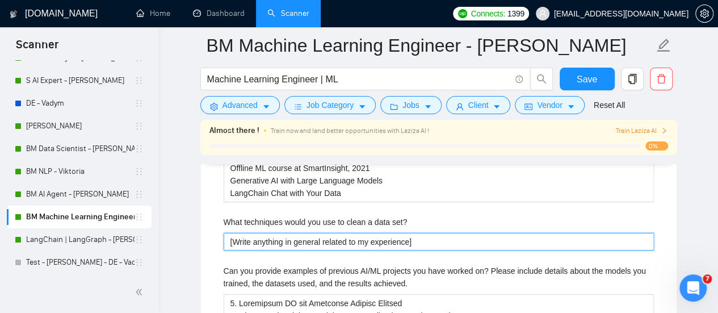
click at [318, 241] on set\? "[Write anything in general related to my experience]" at bounding box center [439, 242] width 430 height 18
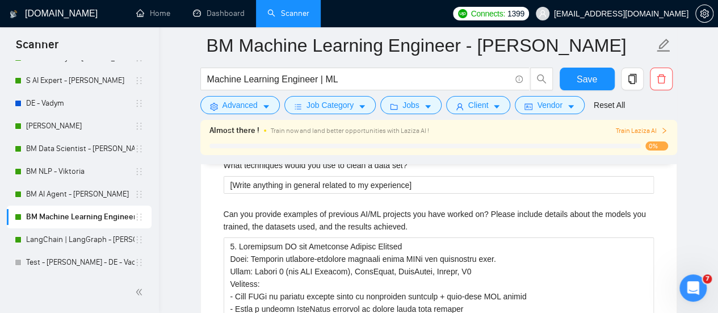
click at [343, 213] on label "Can you provide examples of previous AI/ML projects you have worked on? Please …" at bounding box center [439, 220] width 430 height 25
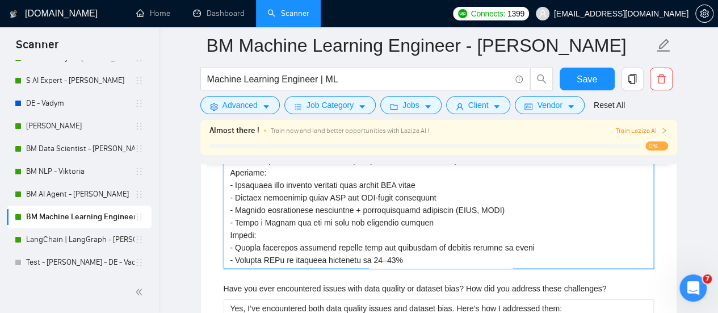
scroll to position [2271, 0]
drag, startPoint x: 229, startPoint y: 183, endPoint x: 478, endPoint y: 254, distance: 258.4
click at [474, 261] on achieved\ "Can you provide examples of previous AI/ML projects you have worked on? Please …" at bounding box center [439, 55] width 430 height 430
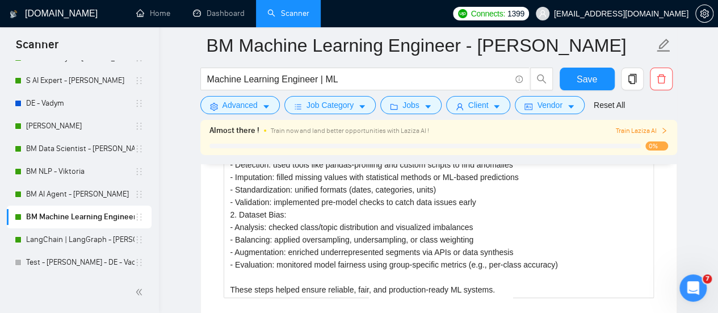
scroll to position [1881, 0]
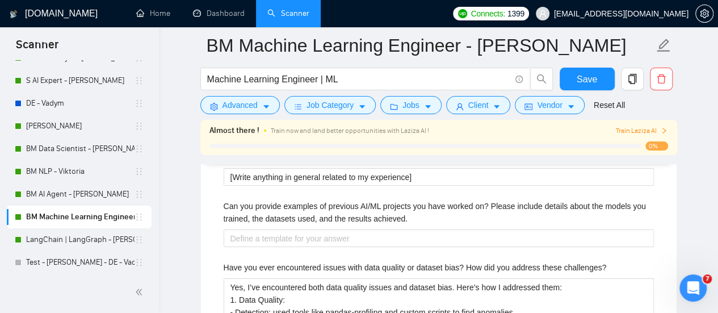
drag, startPoint x: 572, startPoint y: 82, endPoint x: 497, endPoint y: 93, distance: 75.7
click at [572, 82] on button "Save" at bounding box center [587, 79] width 55 height 23
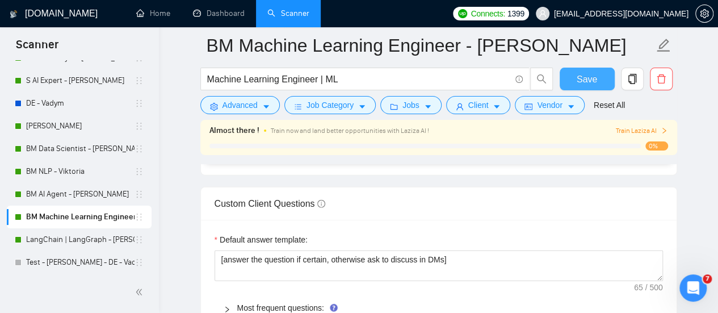
scroll to position [1597, 0]
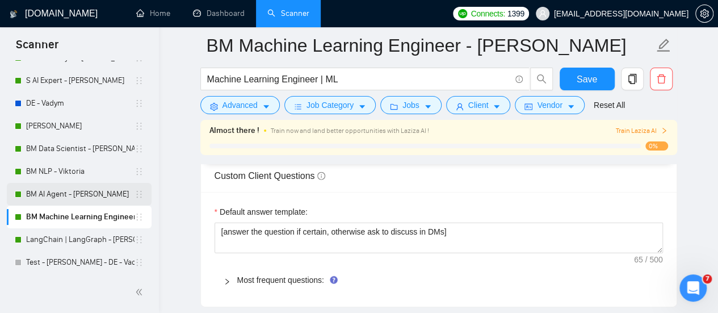
click at [53, 187] on link "BM AI Agent - [PERSON_NAME]" at bounding box center [80, 194] width 108 height 23
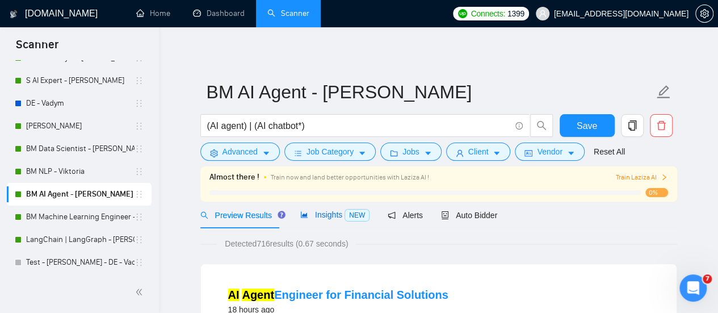
click at [324, 216] on span "Insights NEW" at bounding box center [334, 214] width 69 height 9
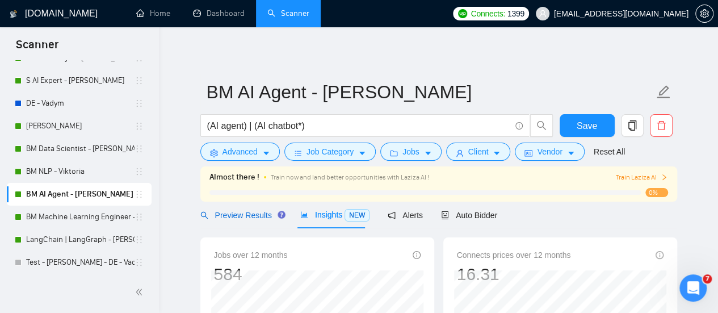
click at [257, 212] on span "Preview Results" at bounding box center [241, 215] width 82 height 9
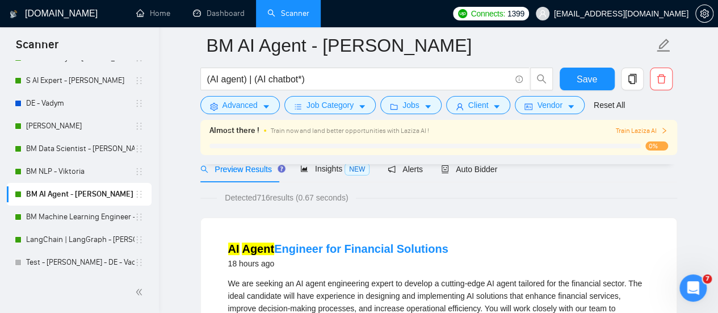
scroll to position [57, 0]
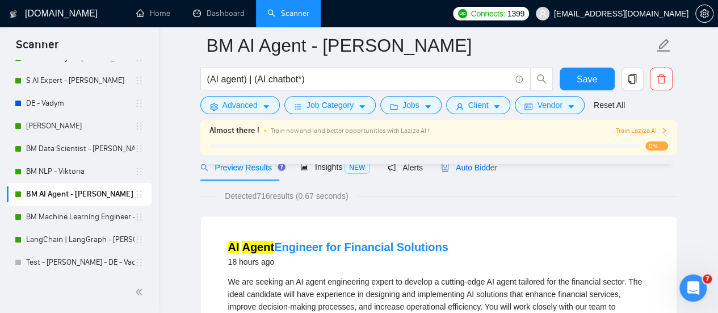
click at [483, 167] on span "Auto Bidder" at bounding box center [469, 167] width 56 height 9
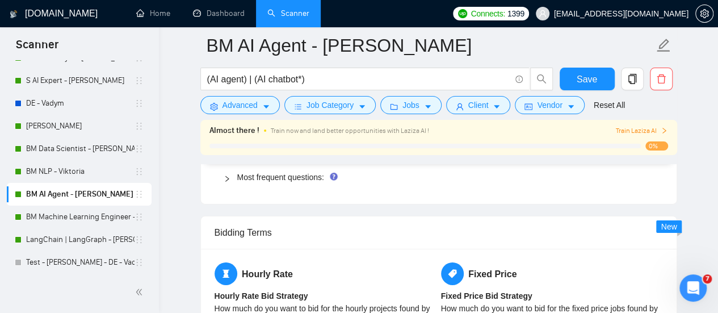
scroll to position [1703, 0]
click at [305, 172] on link "Most frequent questions:" at bounding box center [280, 176] width 87 height 9
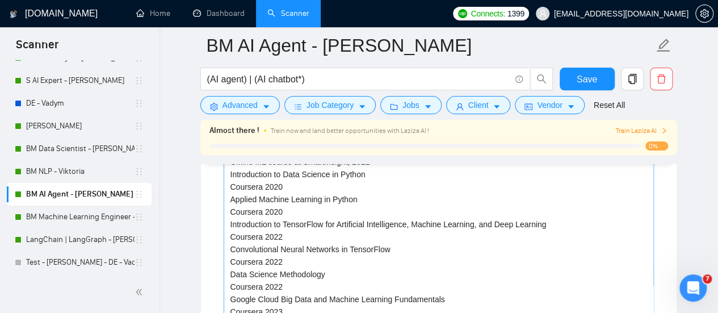
scroll to position [1873, 0]
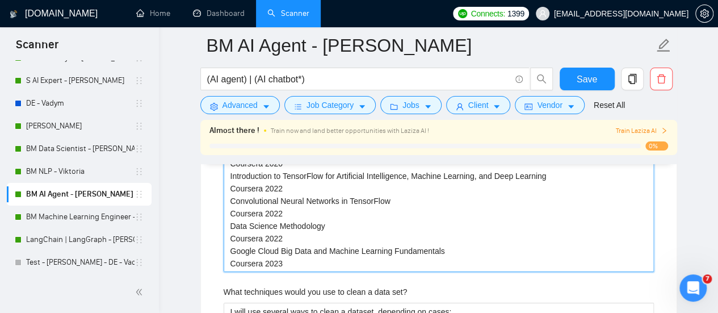
click at [334, 261] on project "Data Science Camp Offline ML course at SmartInsight, 2021 Introduction to Data …" at bounding box center [439, 182] width 430 height 180
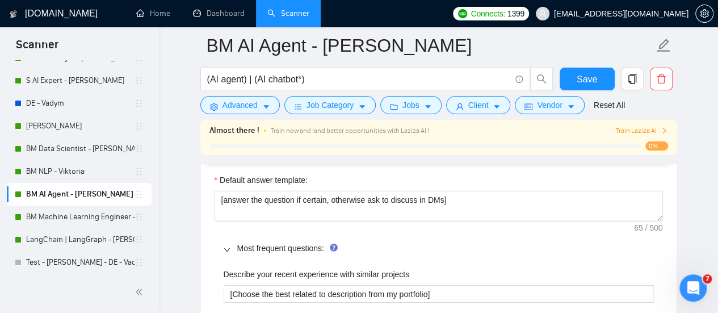
scroll to position [1703, 0]
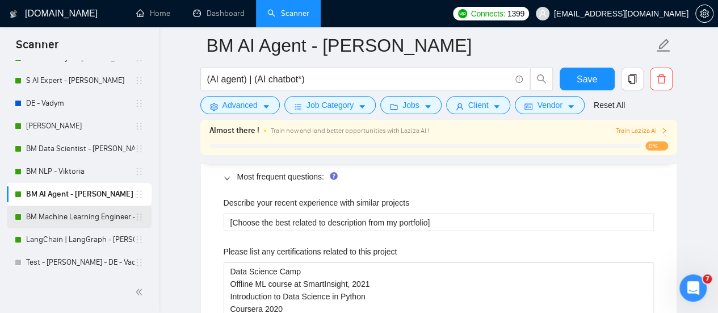
click at [82, 212] on link "BM Machine Learning Engineer - [PERSON_NAME]" at bounding box center [80, 216] width 108 height 23
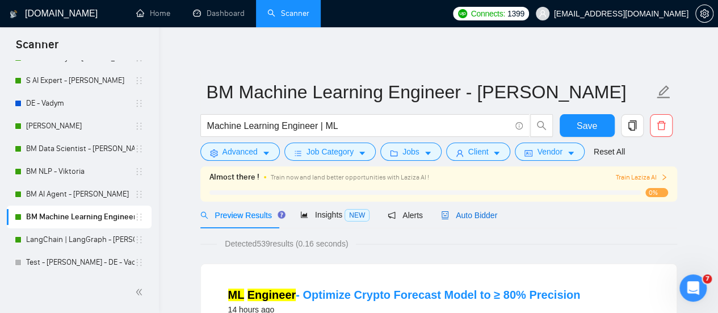
drag, startPoint x: 456, startPoint y: 220, endPoint x: 443, endPoint y: 215, distance: 13.3
click at [456, 219] on span "Auto Bidder" at bounding box center [469, 215] width 56 height 9
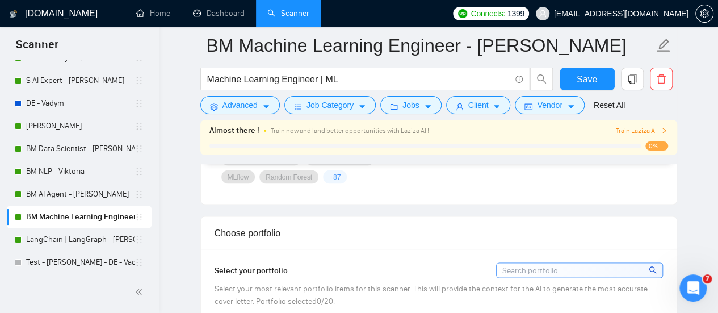
scroll to position [965, 0]
drag, startPoint x: 472, startPoint y: 257, endPoint x: 530, endPoint y: 267, distance: 58.1
click at [534, 263] on input at bounding box center [580, 270] width 166 height 14
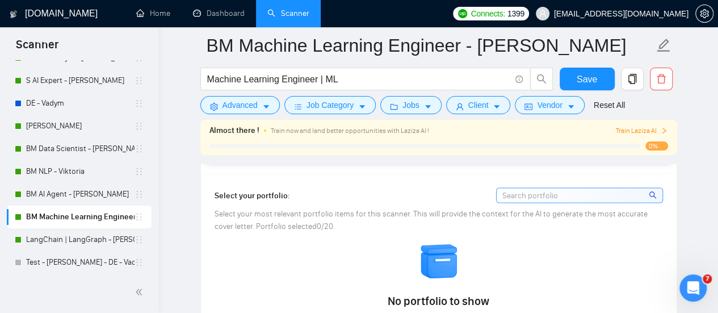
scroll to position [1135, 0]
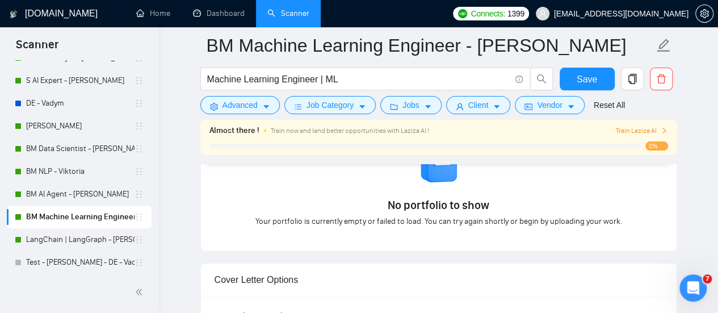
click at [460, 209] on div "No portfolio to show Your portfolio is currently empty or failed to load. You c…" at bounding box center [438, 187] width 455 height 82
click at [430, 203] on span "No portfolio to show" at bounding box center [439, 205] width 102 height 16
click at [376, 198] on div "No portfolio to show Your portfolio is currently empty or failed to load. You c…" at bounding box center [438, 187] width 455 height 82
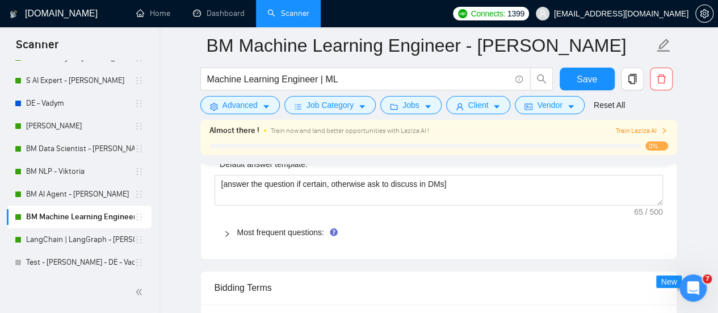
scroll to position [1646, 0]
click at [301, 227] on link "Most frequent questions:" at bounding box center [280, 231] width 87 height 9
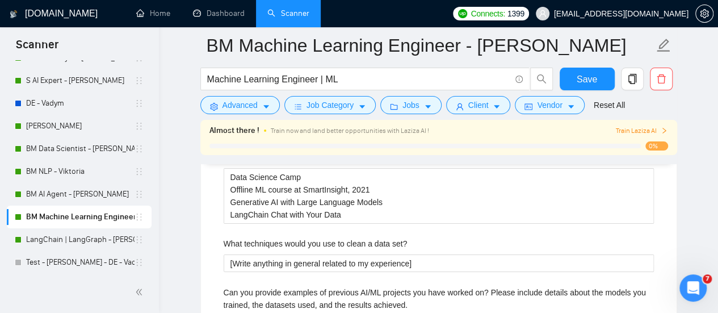
scroll to position [1817, 0]
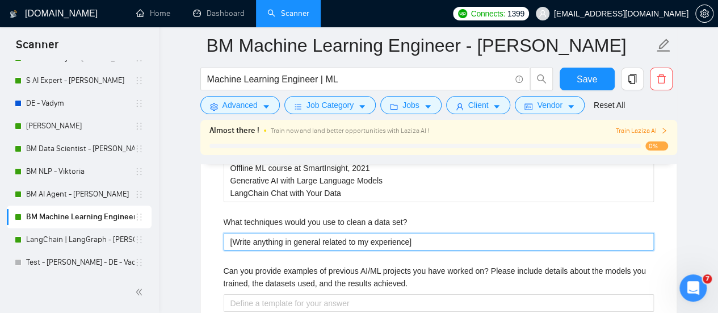
drag, startPoint x: 421, startPoint y: 234, endPoint x: 190, endPoint y: 221, distance: 231.4
click at [190, 221] on main "BM Machine Learning Engineer - [PERSON_NAME] Machine Learning Engineer | ML Sav…" at bounding box center [438, 221] width 523 height 3984
click at [283, 233] on set\? "[Write anything in general related to my experience]" at bounding box center [439, 242] width 430 height 18
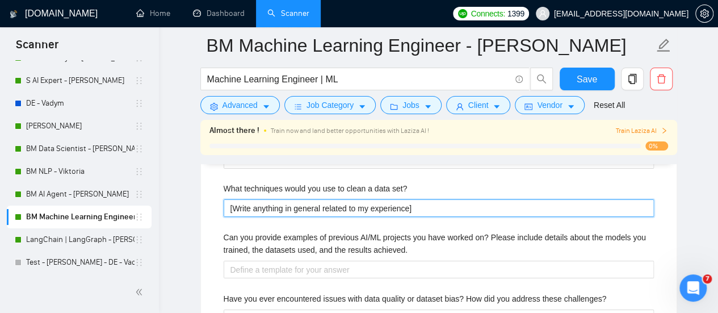
scroll to position [1873, 0]
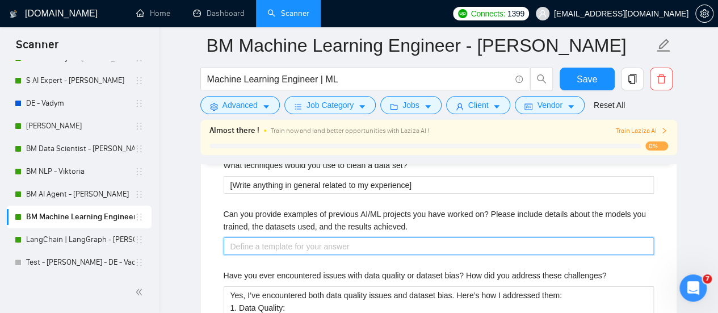
click at [282, 237] on achieved\ "Can you provide examples of previous AI/ML projects you have worked on? Please …" at bounding box center [439, 246] width 430 height 18
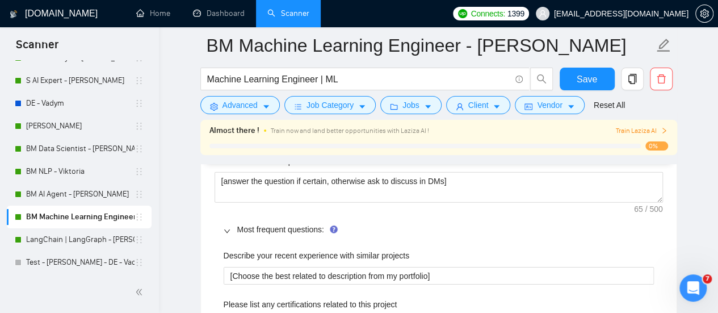
scroll to position [1646, 0]
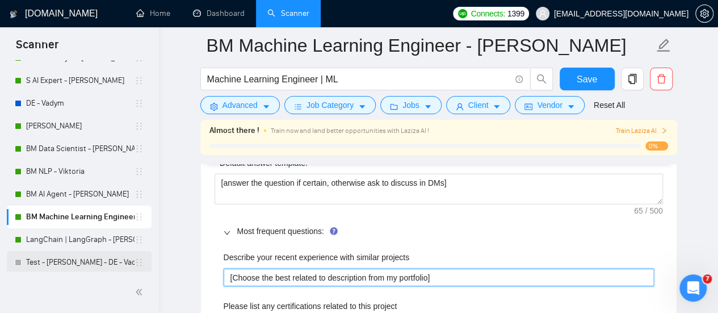
drag, startPoint x: 438, startPoint y: 269, endPoint x: 141, endPoint y: 261, distance: 297.0
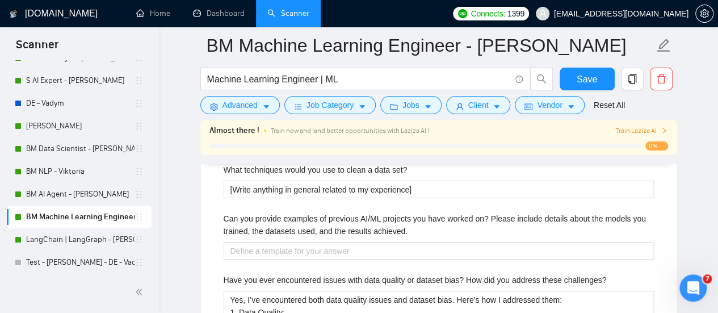
scroll to position [1930, 0]
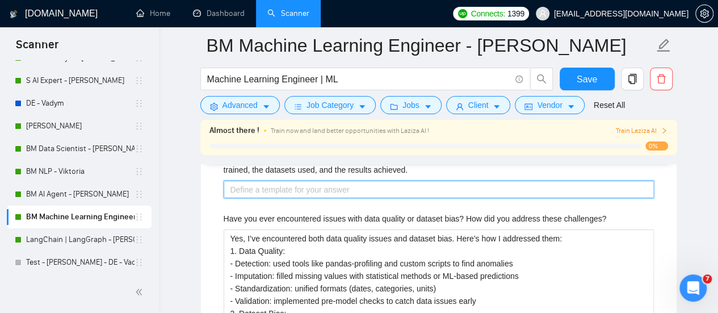
click at [284, 187] on achieved\ "Can you provide examples of previous AI/ML projects you have worked on? Please …" at bounding box center [439, 190] width 430 height 18
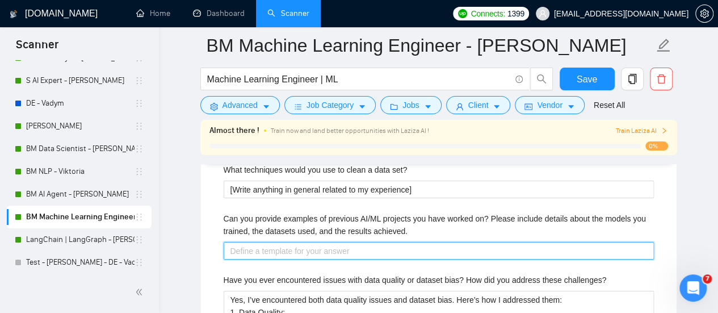
scroll to position [1873, 0]
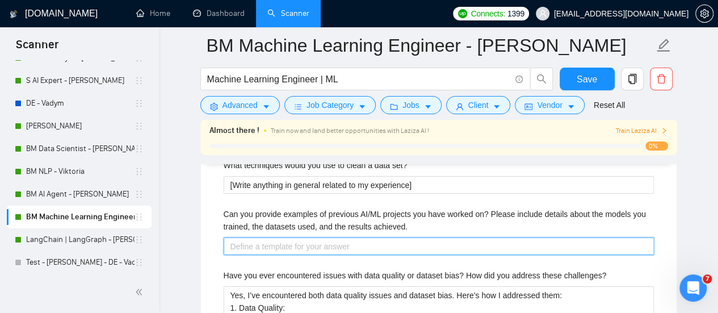
paste achieved\ "[Choose the best related to description from my portfolio]"
type achieved\ "[Choose the best related to description from my portfolio]"
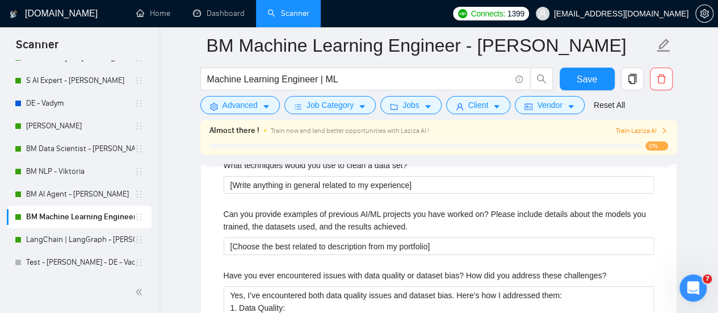
click at [344, 221] on label "Can you provide examples of previous AI/ML projects you have worked on? Please …" at bounding box center [439, 220] width 430 height 25
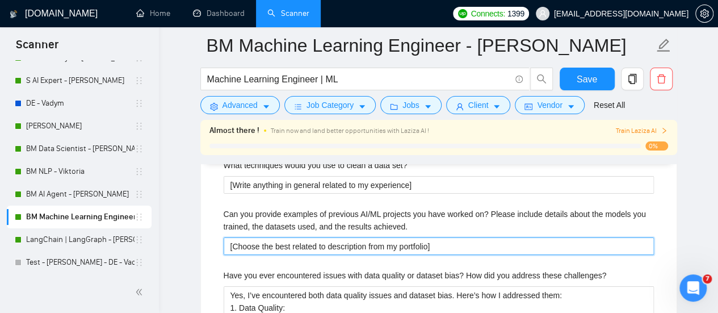
click at [344, 237] on achieved\ "[Choose the best related to description from my portfolio]" at bounding box center [439, 246] width 430 height 18
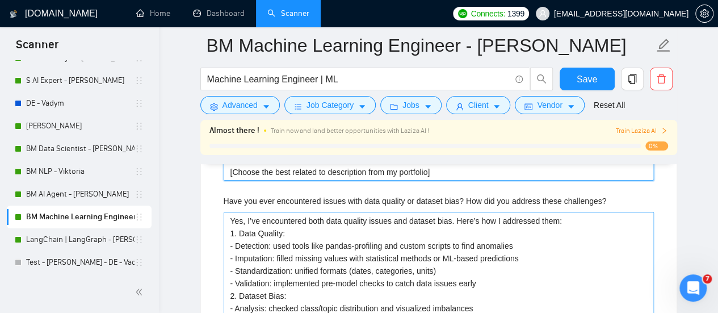
scroll to position [1930, 0]
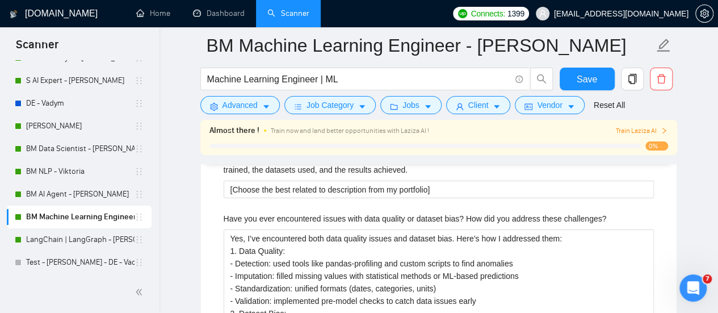
click at [326, 215] on label "Have you ever encountered issues with data quality or dataset bias? How did you…" at bounding box center [415, 218] width 383 height 12
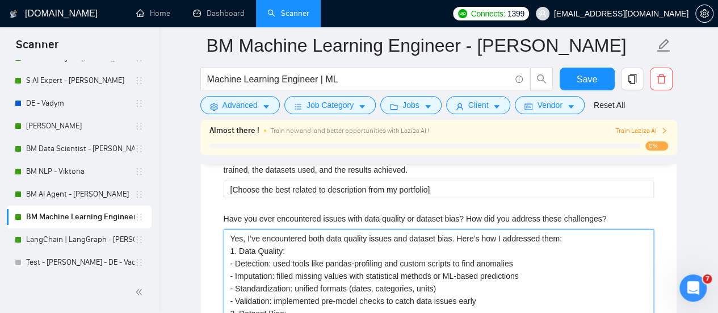
click at [326, 229] on challenges\? "Yes, I’ve encountered both data quality issues and dataset bias. Here’s how I a…" at bounding box center [439, 312] width 430 height 167
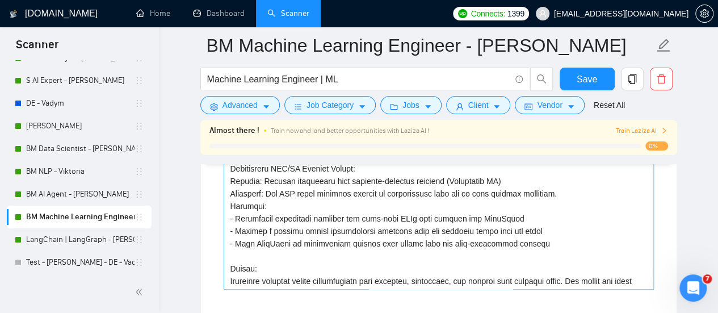
scroll to position [2327, 0]
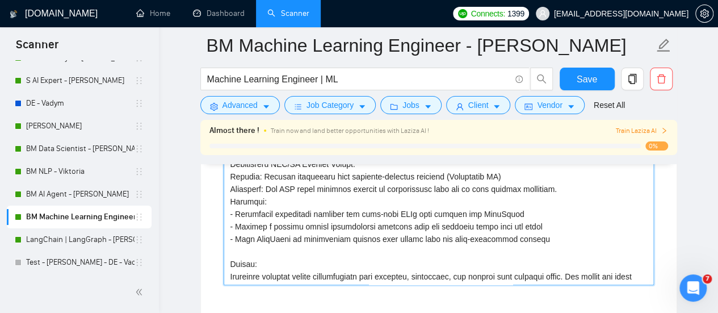
click at [326, 209] on domain\? "What specific experience do you have with NLP and Machine Learning? Can you des…" at bounding box center [439, 164] width 430 height 242
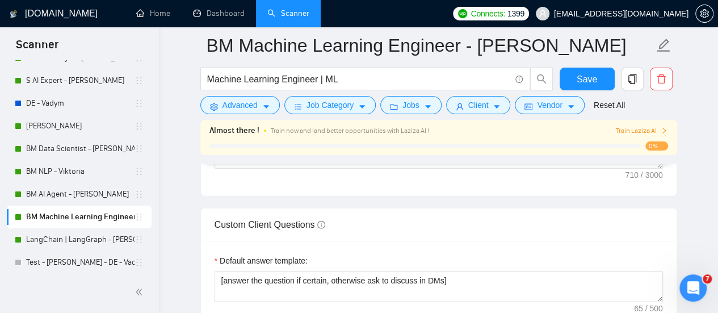
scroll to position [1533, 0]
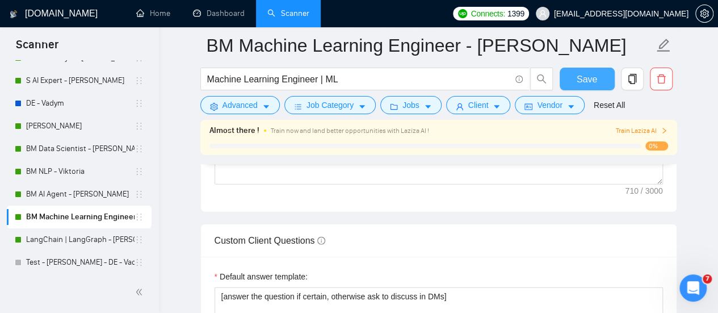
click at [595, 78] on span "Save" at bounding box center [587, 79] width 20 height 14
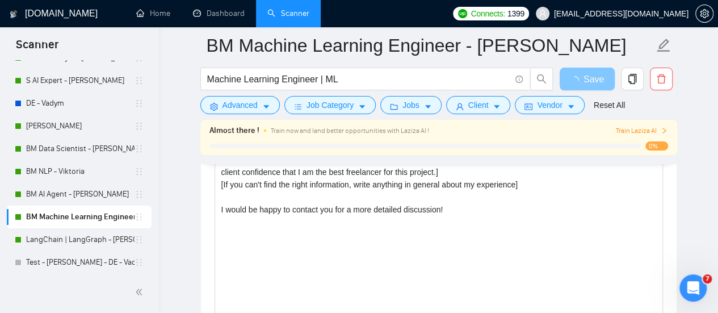
scroll to position [1249, 0]
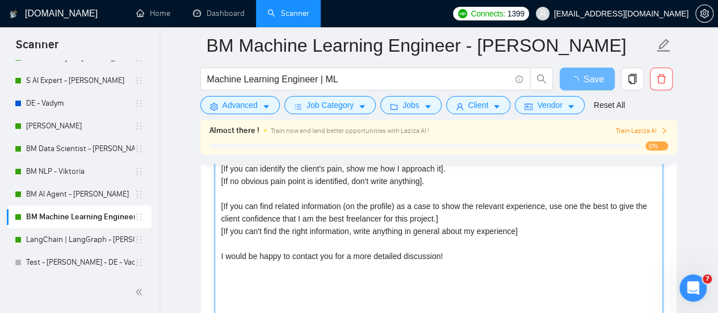
click at [321, 219] on textarea "Hi [Write the client's name or company name (if any is provided)], I am a Certi…" at bounding box center [439, 249] width 448 height 255
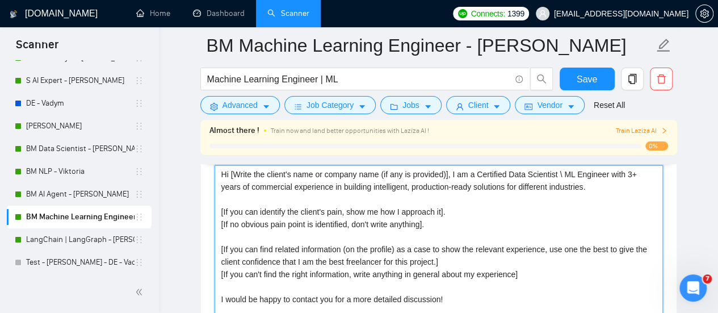
scroll to position [1362, 0]
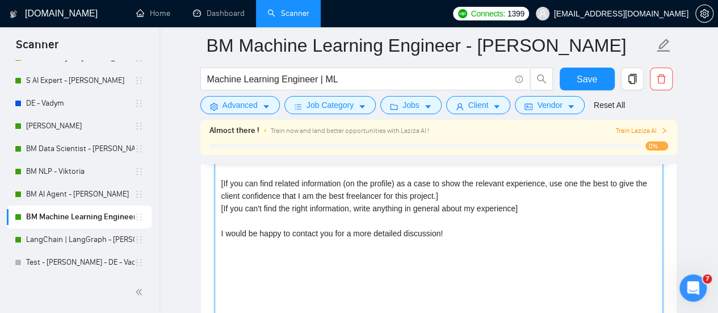
drag, startPoint x: 220, startPoint y: 216, endPoint x: 459, endPoint y: 240, distance: 239.6
click at [459, 241] on textarea "Hi [Write the client's name or company name (if any is provided)], I am a Certi…" at bounding box center [439, 226] width 448 height 255
paste textarea "Best match! Hi [Write the client's name or company name (if any is provided)], …"
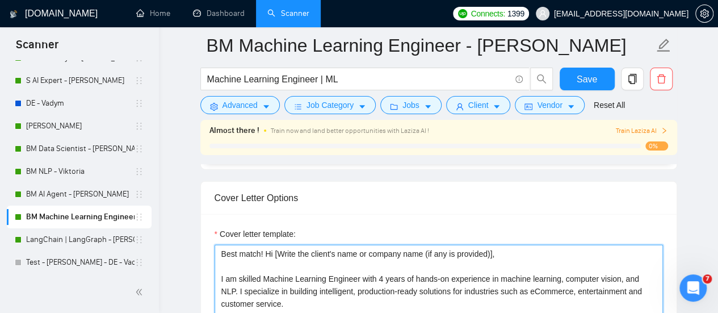
scroll to position [1192, 0]
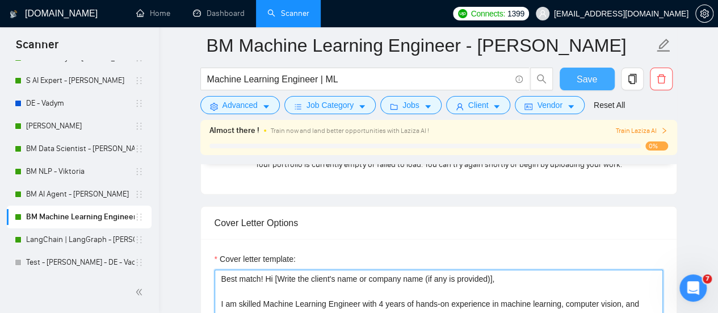
type textarea "Best match! Hi [Write the client's name or company name (if any is provided)], …"
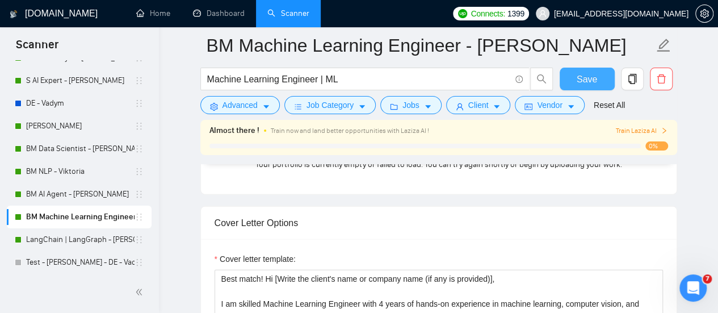
click at [585, 82] on span "Save" at bounding box center [587, 79] width 20 height 14
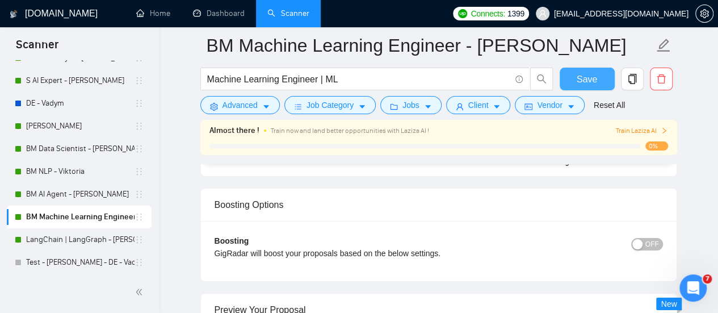
scroll to position [2100, 0]
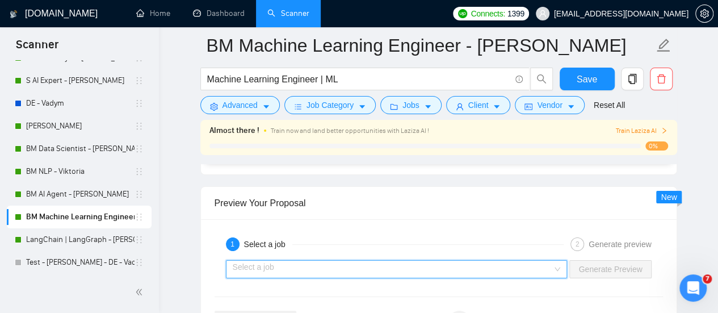
click at [325, 261] on input "search" at bounding box center [393, 269] width 320 height 17
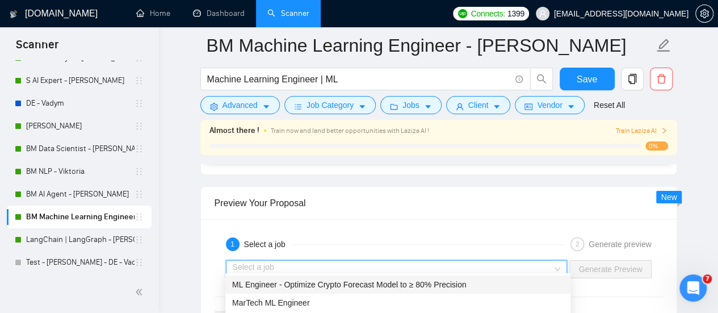
click at [310, 286] on span "ML Engineer - Optimize Crypto Forecast Model to ≥ 80% Precision" at bounding box center [349, 284] width 234 height 9
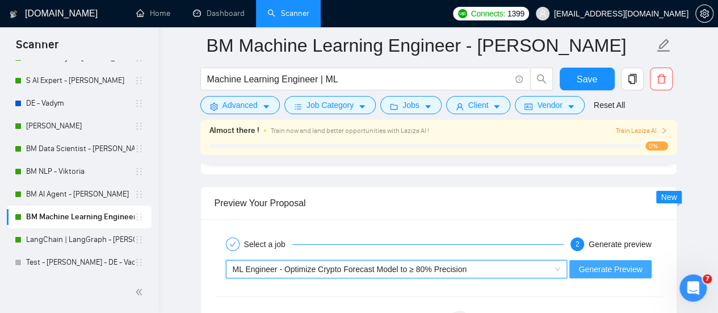
drag, startPoint x: 605, startPoint y: 270, endPoint x: 576, endPoint y: 263, distance: 30.3
click at [601, 269] on button "Generate Preview" at bounding box center [610, 269] width 82 height 18
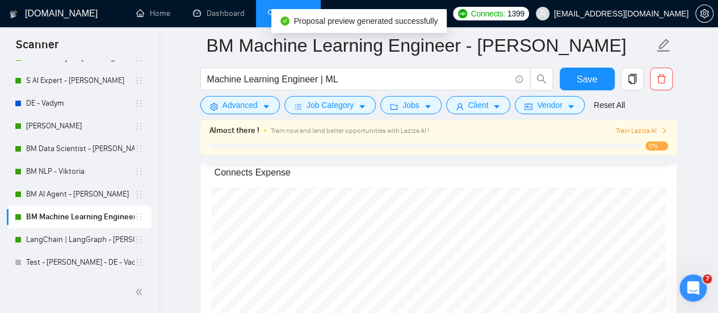
scroll to position [2214, 0]
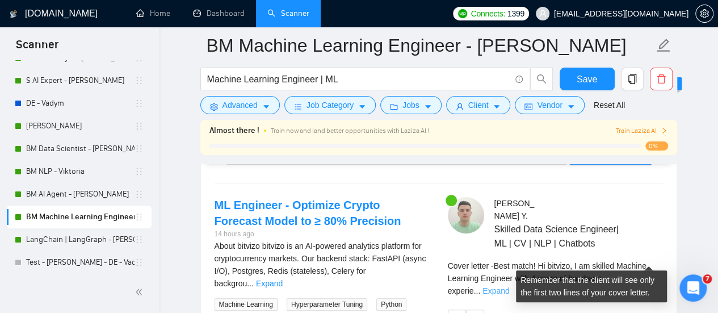
click at [509, 286] on link "Expand" at bounding box center [496, 290] width 27 height 9
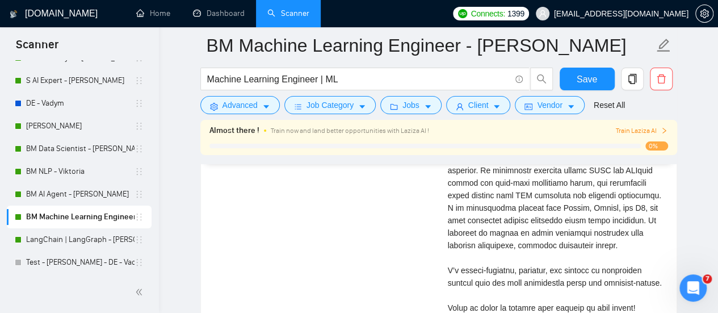
scroll to position [2555, 0]
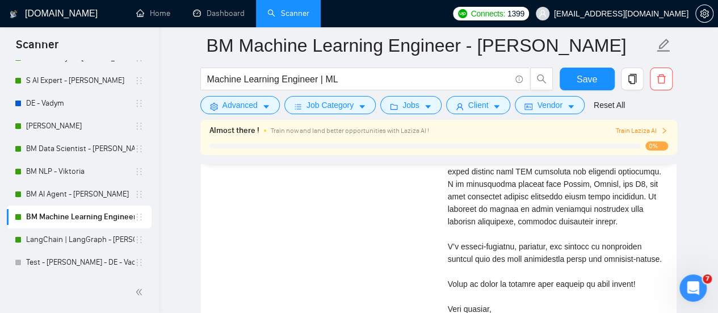
click at [551, 229] on div "Cover letter" at bounding box center [555, 128] width 215 height 400
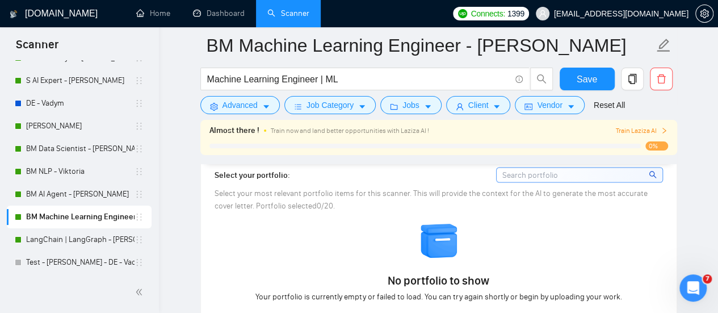
scroll to position [965, 0]
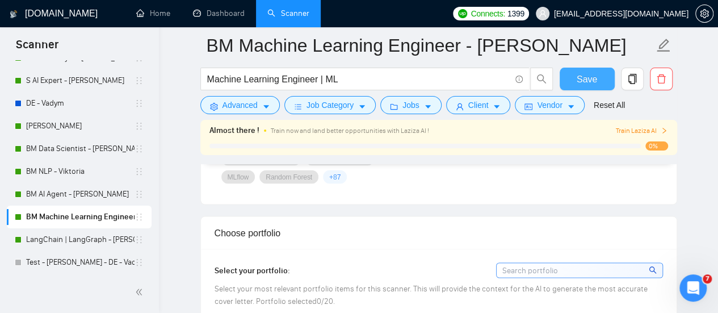
drag, startPoint x: 573, startPoint y: 78, endPoint x: 212, endPoint y: 229, distance: 391.6
click at [576, 75] on button "Save" at bounding box center [587, 79] width 55 height 23
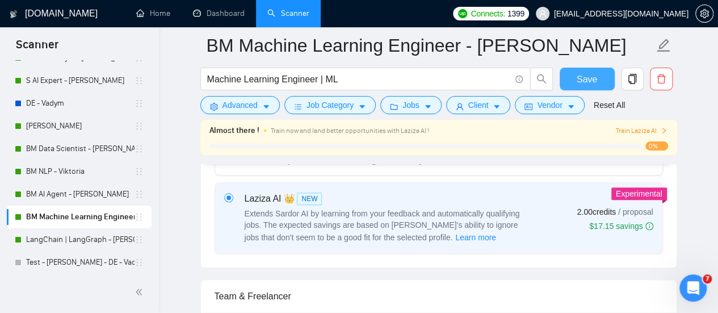
scroll to position [795, 0]
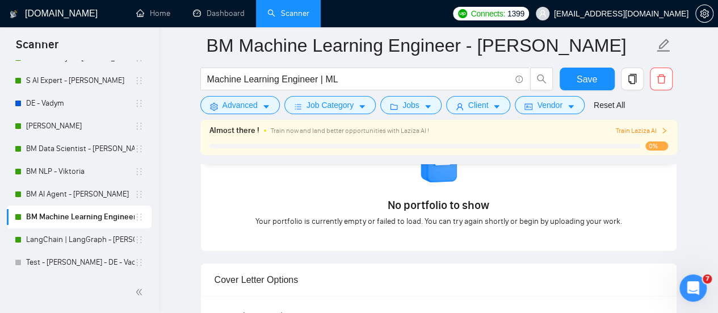
click at [408, 197] on span "No portfolio to show" at bounding box center [439, 205] width 102 height 16
click at [387, 227] on div "No portfolio to show Your portfolio is currently empty or failed to load. You c…" at bounding box center [438, 191] width 455 height 91
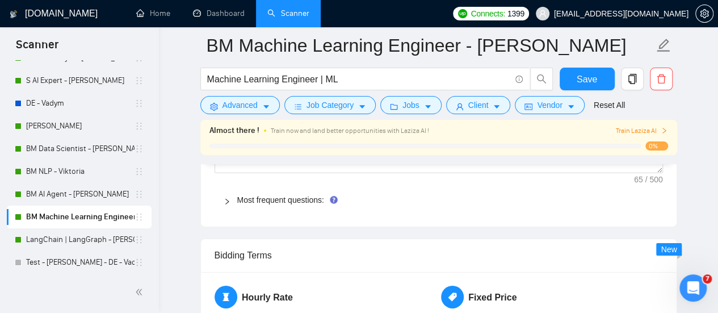
scroll to position [1703, 0]
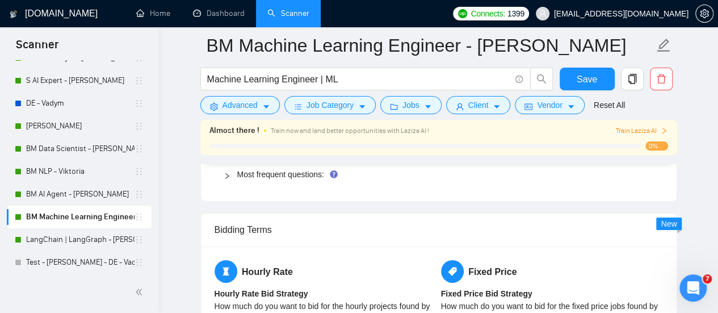
click at [313, 160] on div "Almost there ! Train now and land better opportunities with Laziza AI ! Train L…" at bounding box center [438, 142] width 477 height 44
click at [304, 172] on link "Most frequent questions:" at bounding box center [280, 174] width 87 height 9
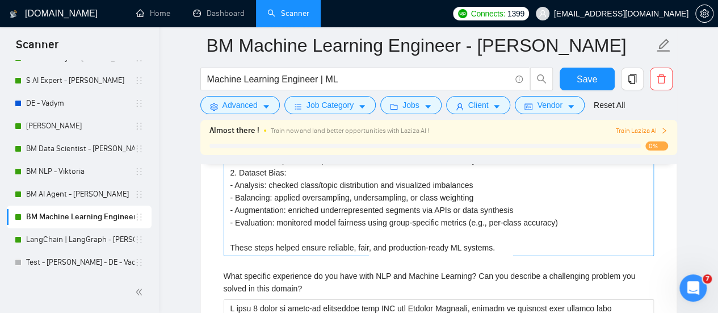
scroll to position [2044, 0]
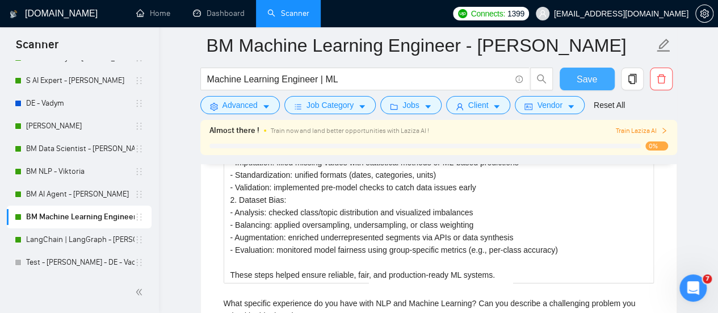
click at [580, 77] on span "Save" at bounding box center [587, 79] width 20 height 14
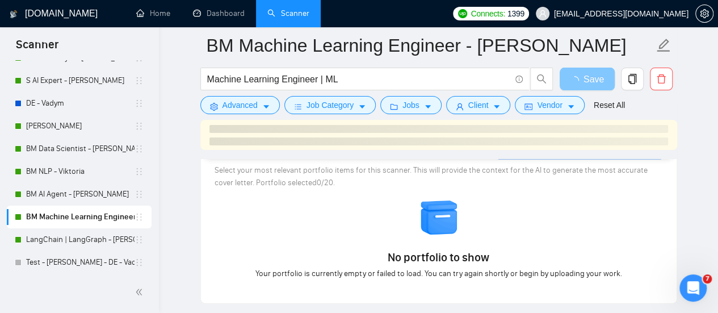
scroll to position [852, 0]
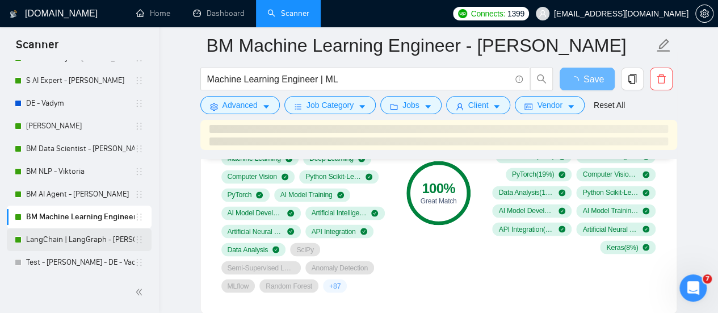
click at [93, 240] on link "LangChain | LangGraph - [PERSON_NAME]" at bounding box center [80, 239] width 108 height 23
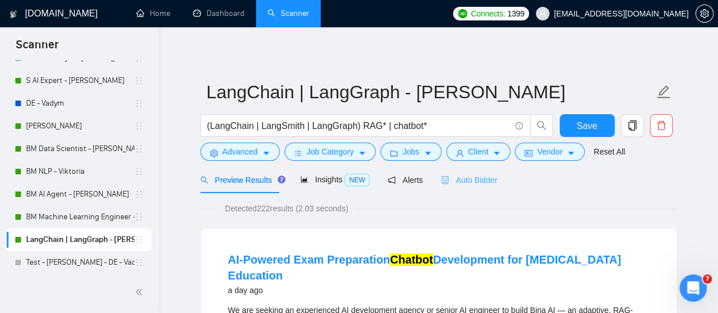
click at [457, 172] on div "Auto Bidder" at bounding box center [469, 179] width 56 height 27
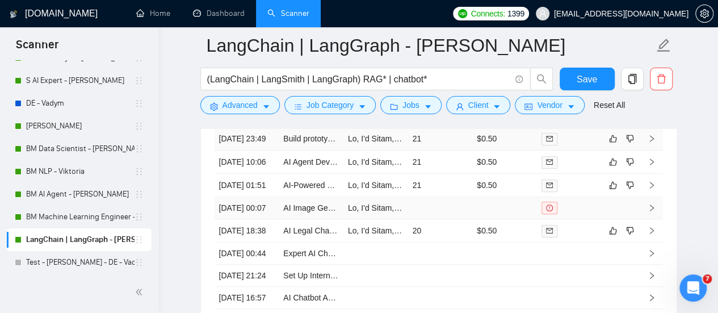
scroll to position [2384, 0]
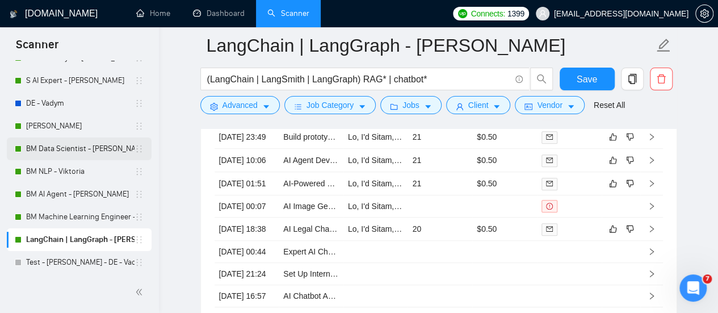
click at [64, 154] on link "BM Data Scientist - [PERSON_NAME]" at bounding box center [80, 148] width 108 height 23
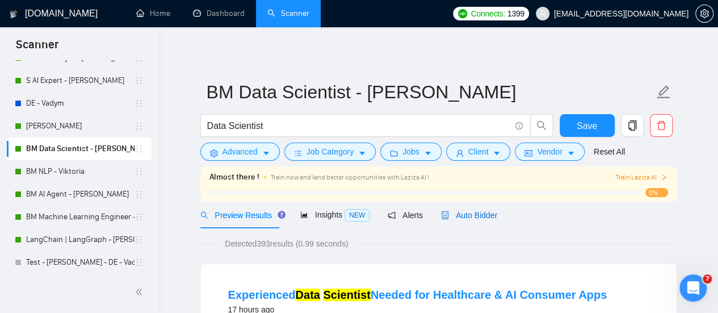
click at [492, 217] on span "Auto Bidder" at bounding box center [469, 215] width 56 height 9
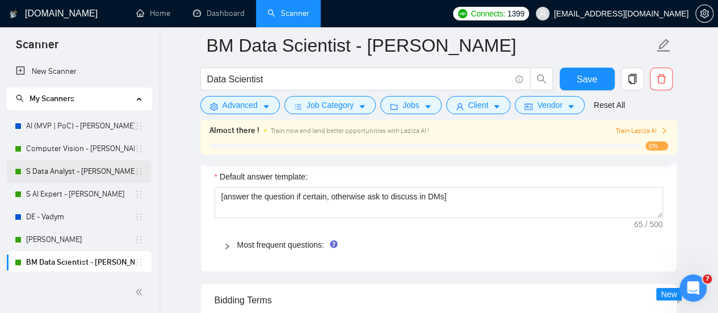
scroll to position [1633, 0]
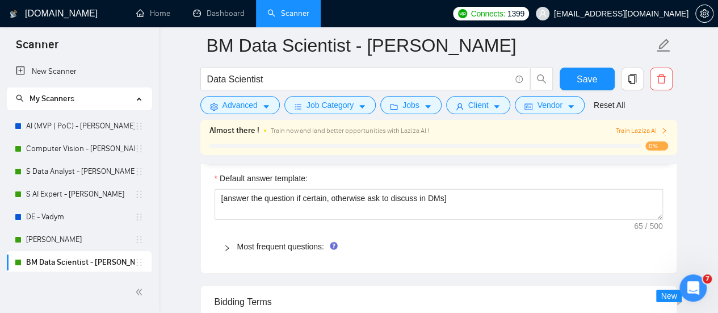
click at [177, 108] on main "BM Data Scientist - Viktoria Data Scientist Save Advanced Job Category Jobs Cli…" at bounding box center [438, 34] width 523 height 3244
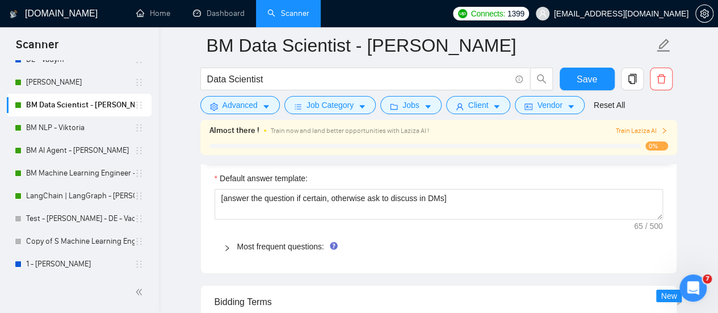
scroll to position [161, 0]
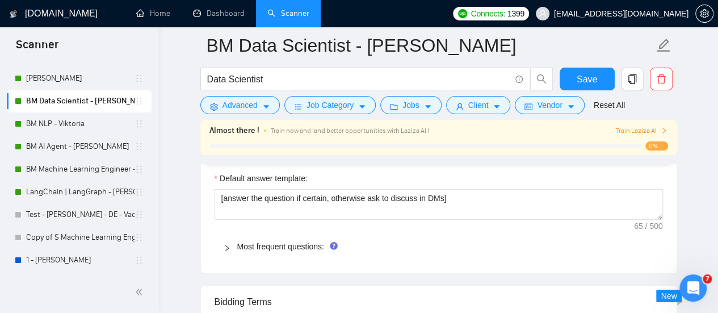
click at [198, 229] on main "BM Data Scientist - Viktoria Data Scientist Save Advanced Job Category Jobs Cli…" at bounding box center [438, 34] width 523 height 3244
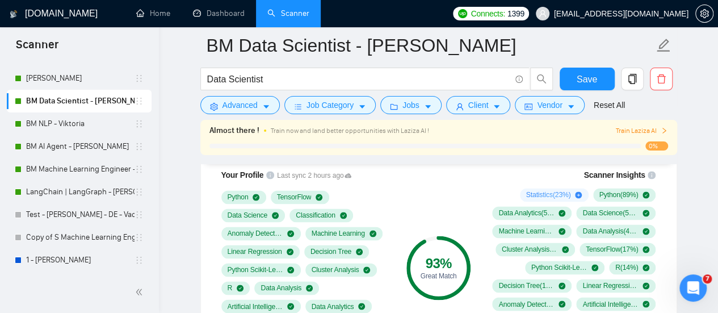
scroll to position [782, 0]
drag, startPoint x: 79, startPoint y: 170, endPoint x: 82, endPoint y: 177, distance: 6.6
click at [79, 170] on link "BM Machine Learning Engineer - [PERSON_NAME]" at bounding box center [80, 169] width 108 height 23
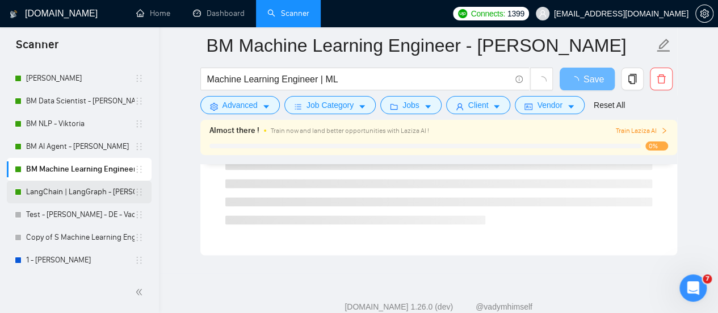
click at [84, 189] on link "LangChain | LangGraph - [PERSON_NAME]" at bounding box center [80, 192] width 108 height 23
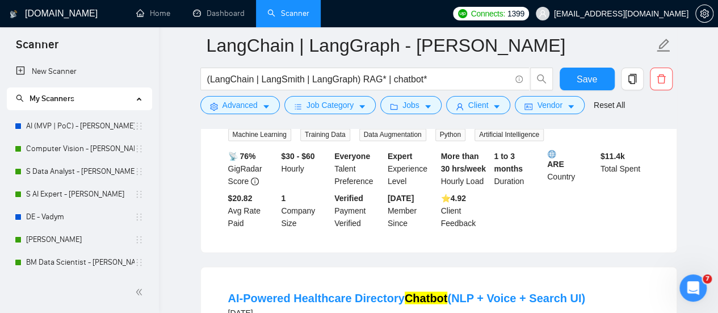
drag, startPoint x: 81, startPoint y: 150, endPoint x: 156, endPoint y: 144, distance: 75.7
click at [81, 150] on link "Computer Vision - [PERSON_NAME]" at bounding box center [80, 148] width 108 height 23
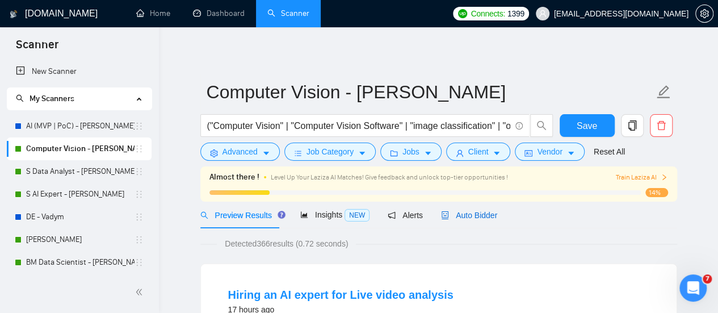
click at [489, 216] on span "Auto Bidder" at bounding box center [469, 215] width 56 height 9
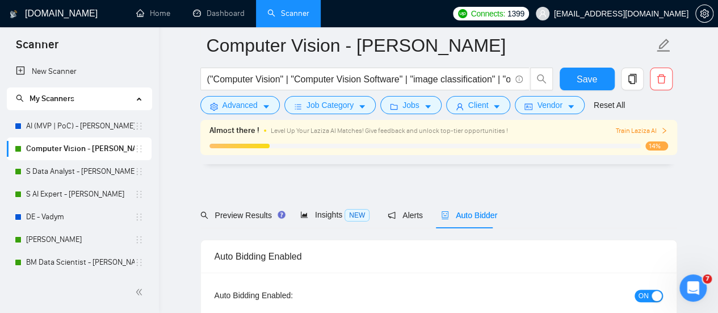
scroll to position [114, 0]
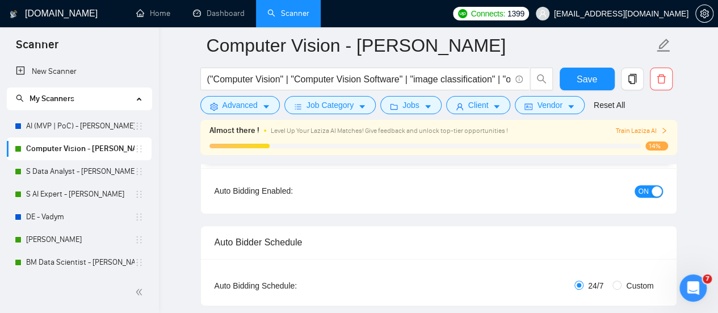
click at [645, 191] on span "ON" at bounding box center [644, 191] width 10 height 12
click at [576, 77] on button "Save" at bounding box center [587, 79] width 55 height 23
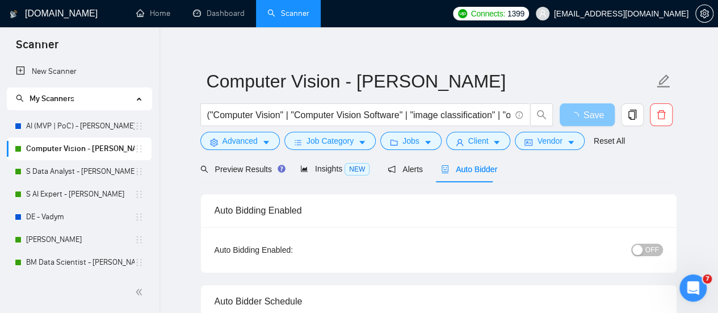
scroll to position [0, 0]
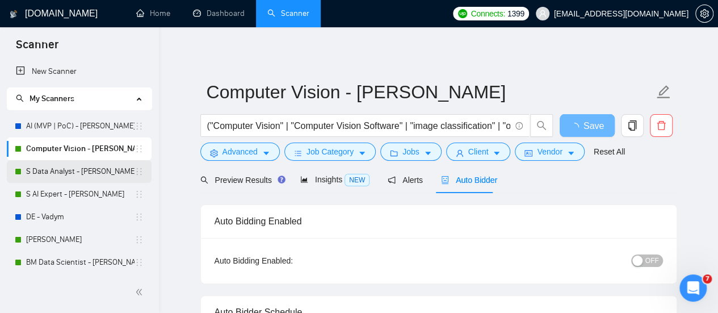
click at [85, 170] on link "S Data Analyst - [PERSON_NAME]" at bounding box center [80, 171] width 108 height 23
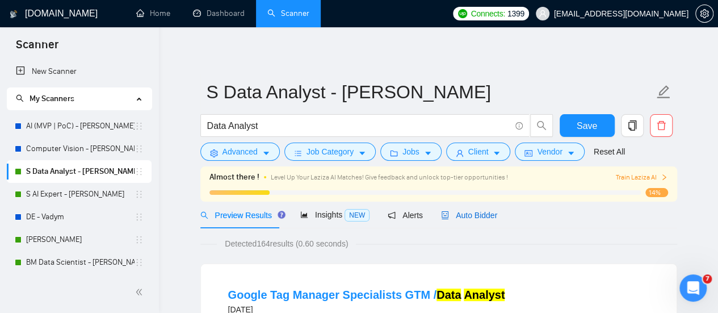
click at [476, 212] on span "Auto Bidder" at bounding box center [469, 215] width 56 height 9
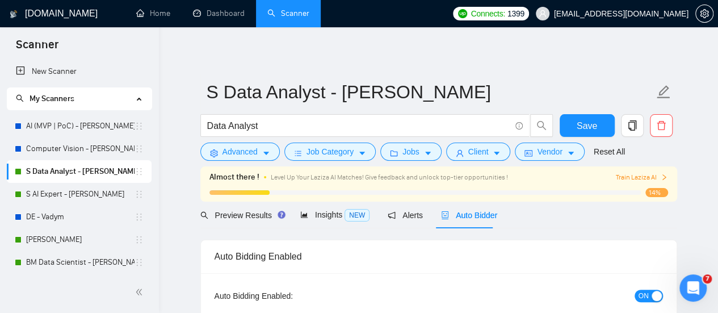
click at [640, 295] on span "ON" at bounding box center [644, 296] width 10 height 12
click at [577, 135] on button "Save" at bounding box center [587, 125] width 55 height 23
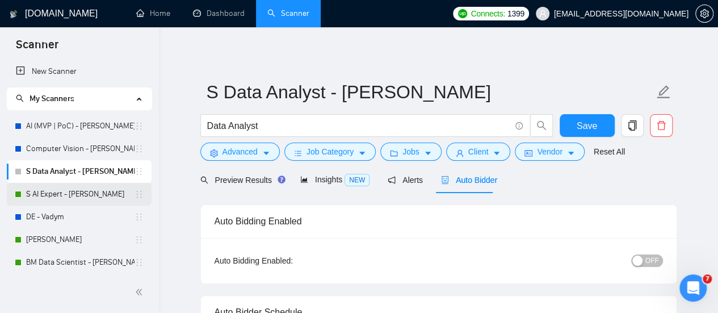
click at [98, 190] on link "S AI Expert - [PERSON_NAME]" at bounding box center [80, 194] width 108 height 23
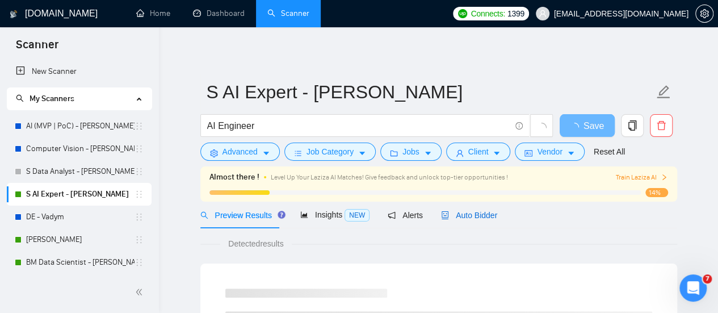
drag, startPoint x: 449, startPoint y: 212, endPoint x: 472, endPoint y: 229, distance: 28.0
click at [449, 212] on span "Auto Bidder" at bounding box center [469, 215] width 56 height 9
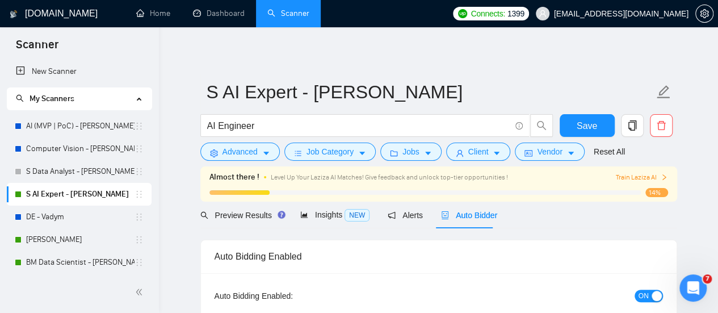
click at [653, 297] on div "button" at bounding box center [657, 296] width 10 height 10
click at [572, 121] on button "Save" at bounding box center [587, 125] width 55 height 23
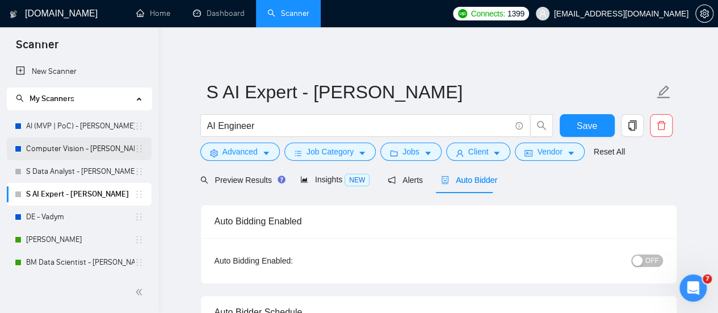
click at [110, 138] on link "Computer Vision - [PERSON_NAME]" at bounding box center [80, 148] width 108 height 23
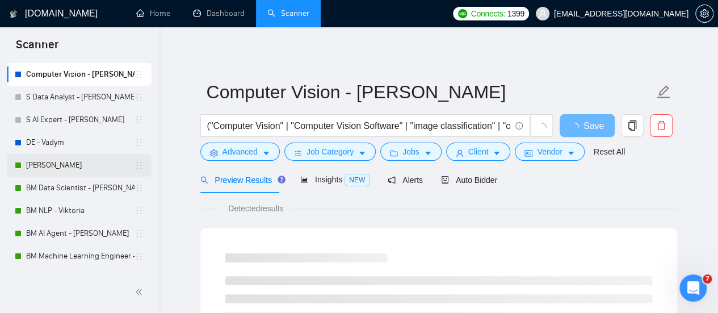
scroll to position [57, 0]
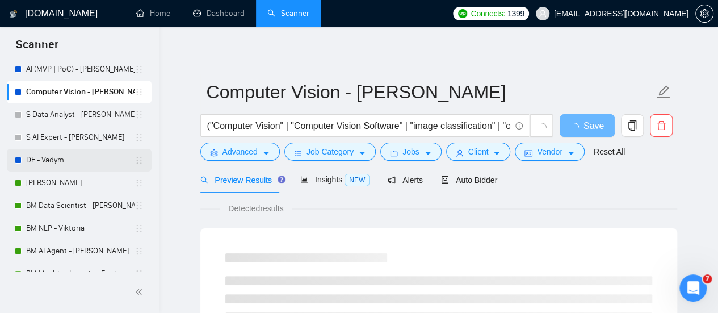
click at [98, 165] on link "DE - Vadym" at bounding box center [80, 160] width 108 height 23
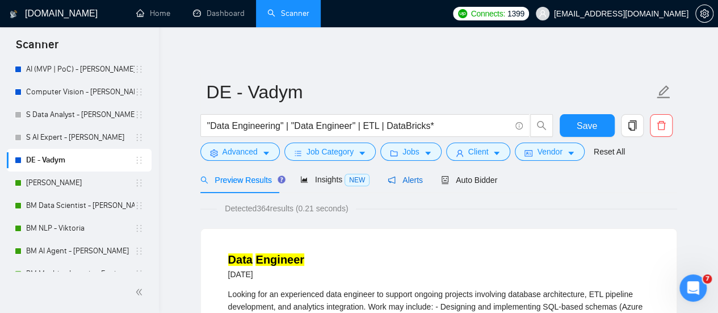
click at [410, 178] on span "Alerts" at bounding box center [405, 179] width 35 height 9
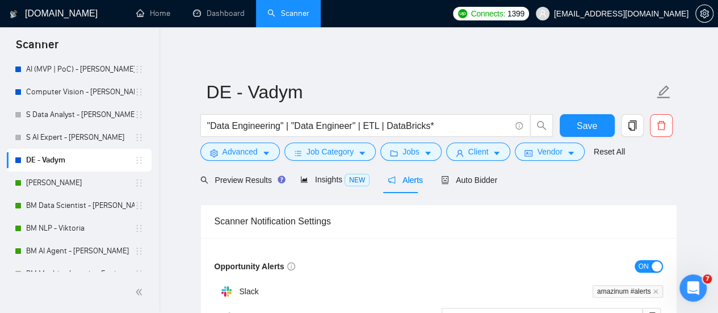
click at [653, 262] on div "button" at bounding box center [657, 266] width 10 height 10
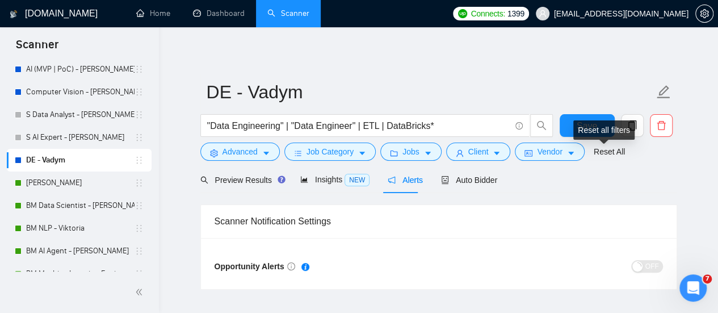
click at [598, 124] on div "Reset all filters" at bounding box center [603, 129] width 61 height 19
click at [572, 120] on button "Save" at bounding box center [587, 125] width 55 height 23
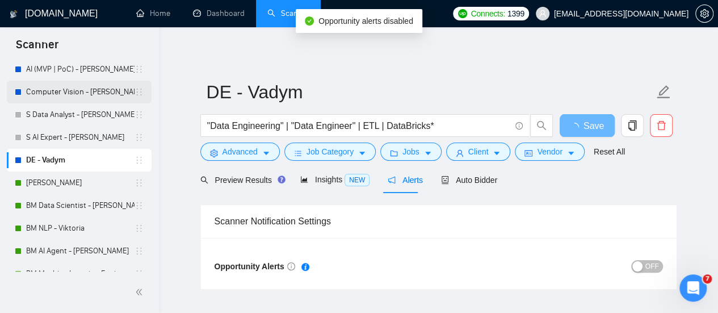
click at [71, 87] on link "Computer Vision - [PERSON_NAME]" at bounding box center [80, 92] width 108 height 23
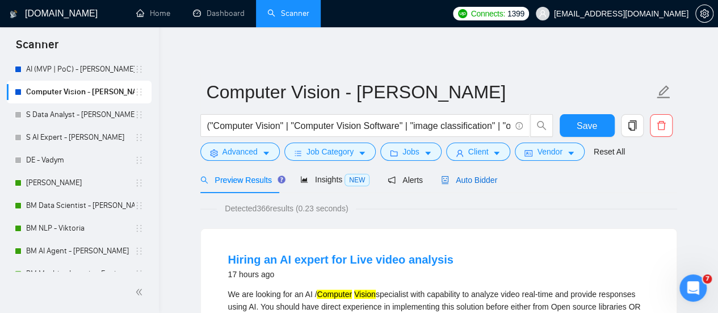
click at [489, 175] on span "Auto Bidder" at bounding box center [469, 179] width 56 height 9
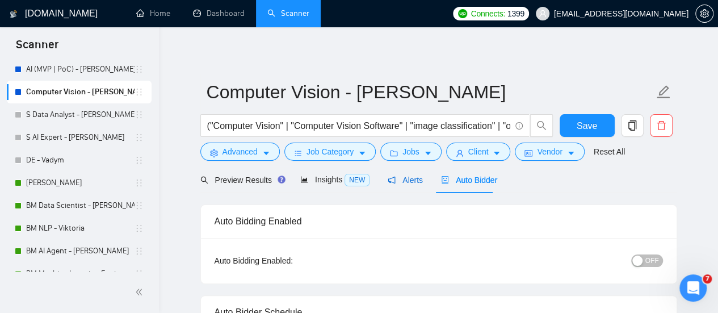
click at [414, 175] on span "Alerts" at bounding box center [405, 179] width 35 height 9
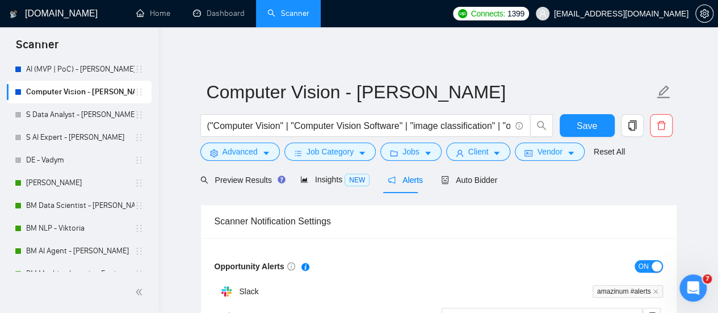
click at [647, 268] on span "ON" at bounding box center [644, 266] width 10 height 12
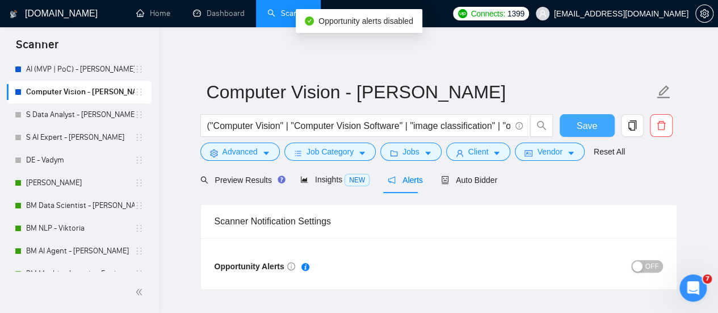
click at [586, 121] on span "Save" at bounding box center [587, 126] width 20 height 14
click at [83, 65] on link "AI (MVP | PoC) - [PERSON_NAME]" at bounding box center [80, 69] width 108 height 23
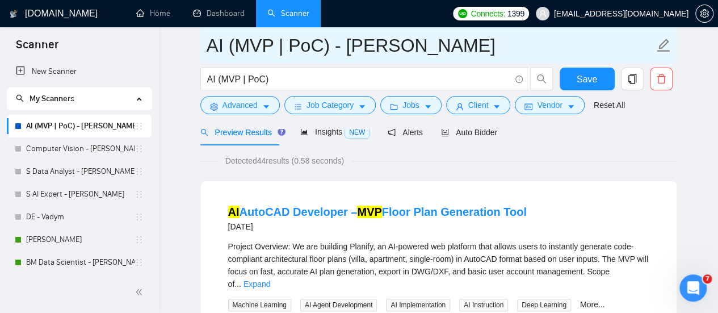
drag, startPoint x: 208, startPoint y: 47, endPoint x: 413, endPoint y: 48, distance: 204.9
click at [418, 58] on input "AI (MVP | PoC) - [PERSON_NAME]" at bounding box center [430, 45] width 447 height 28
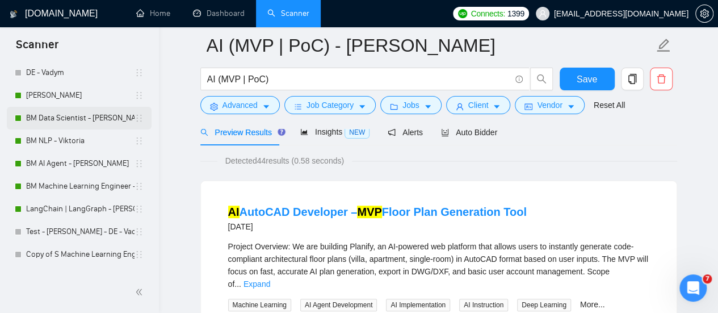
scroll to position [161, 0]
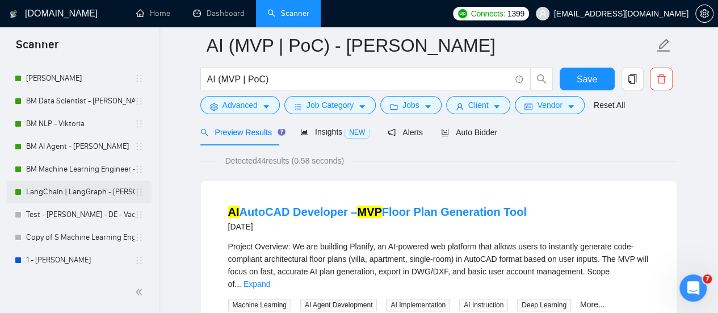
click at [63, 196] on link "LangChain | LangGraph - [PERSON_NAME]" at bounding box center [80, 192] width 108 height 23
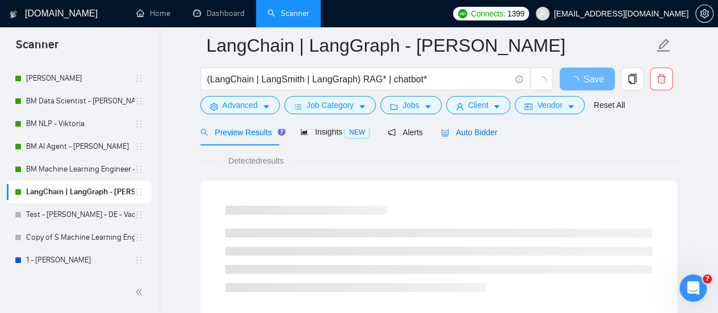
click at [445, 131] on span "Auto Bidder" at bounding box center [469, 132] width 56 height 9
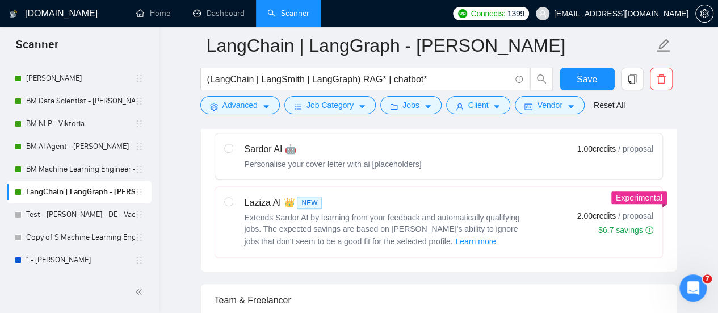
scroll to position [397, 0]
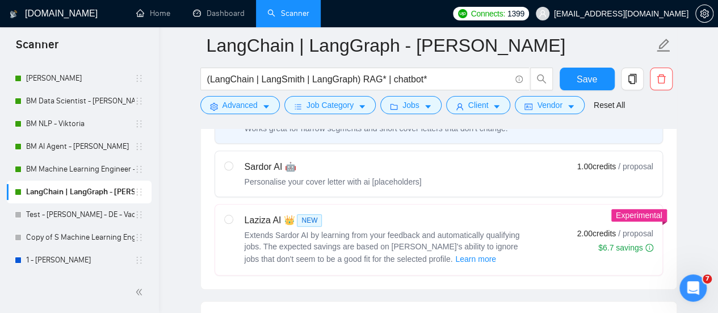
click at [279, 237] on span "Extends Sardor AI by learning from your feedback and automatically qualifying j…" at bounding box center [382, 246] width 275 height 33
click at [232, 223] on input "radio" at bounding box center [228, 219] width 8 height 8
radio input "true"
radio input "false"
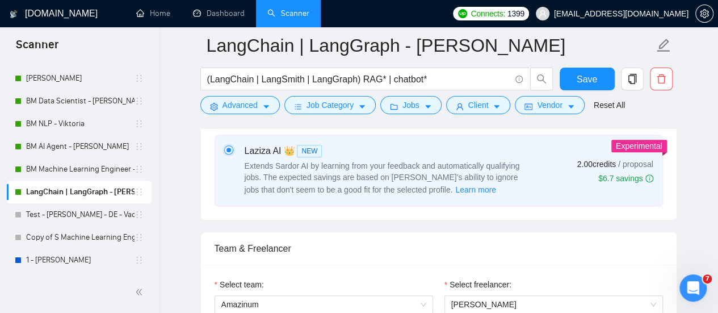
scroll to position [454, 0]
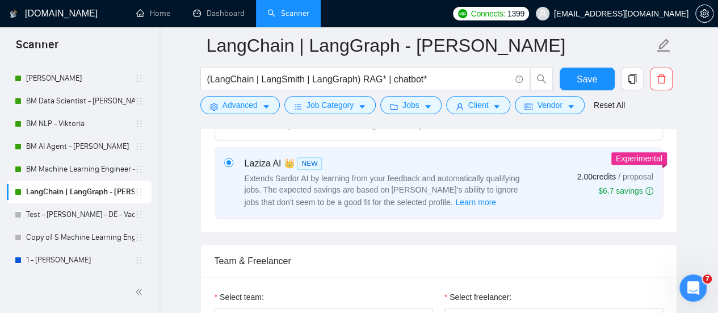
click at [238, 171] on div "Laziza AI 👑 NEW Extends Sardor AI by learning from your feedback and automatica…" at bounding box center [376, 183] width 304 height 52
click at [232, 166] on input "radio" at bounding box center [228, 162] width 8 height 8
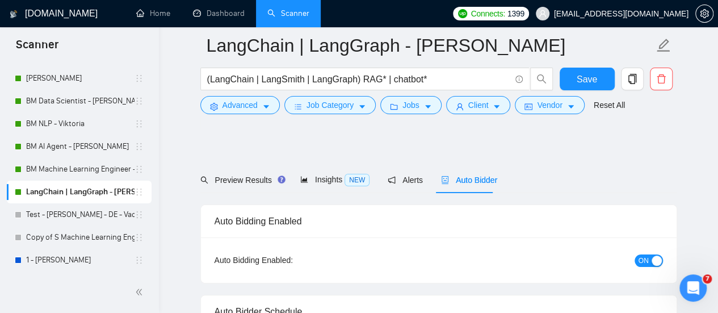
scroll to position [114, 0]
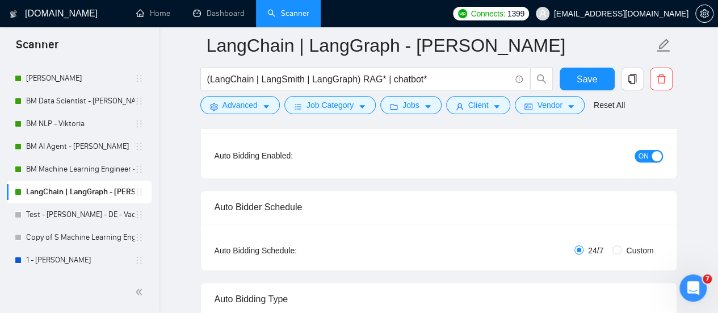
click at [657, 157] on div "button" at bounding box center [657, 156] width 10 height 10
click at [603, 82] on button "Save" at bounding box center [587, 79] width 55 height 23
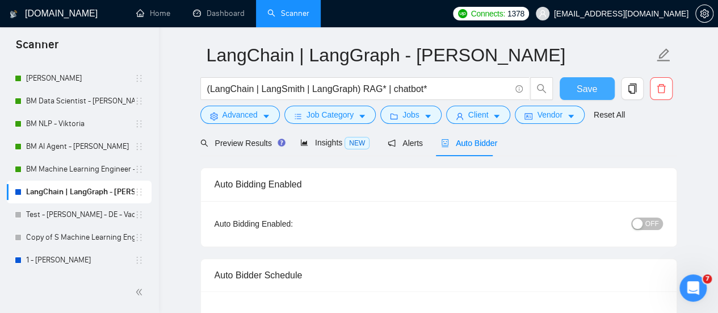
scroll to position [0, 0]
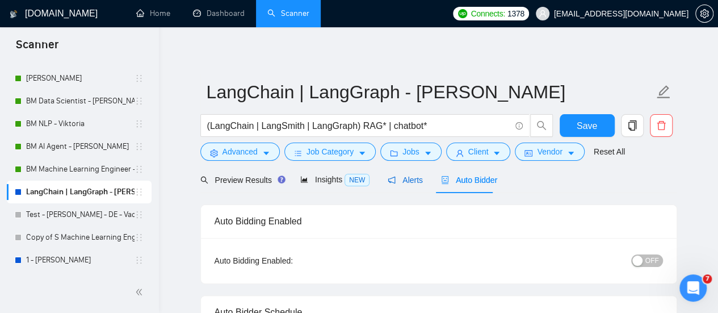
drag, startPoint x: 400, startPoint y: 184, endPoint x: 410, endPoint y: 190, distance: 10.9
click at [401, 184] on span "Alerts" at bounding box center [405, 179] width 35 height 9
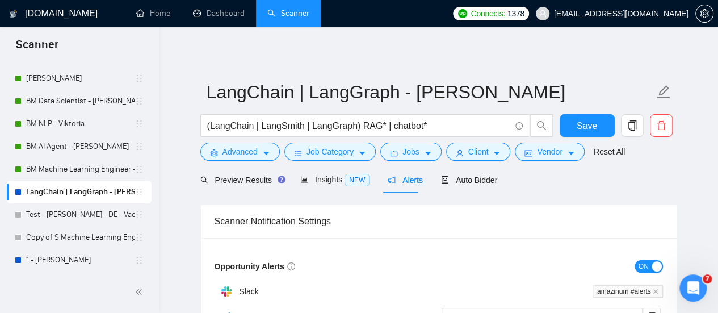
click at [644, 270] on span "ON" at bounding box center [644, 266] width 10 height 12
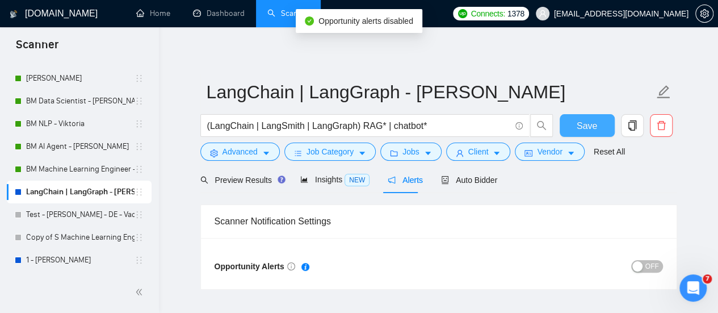
drag, startPoint x: 585, startPoint y: 119, endPoint x: 597, endPoint y: 55, distance: 64.8
click at [597, 55] on div "LangChain | LangGraph - Borys (LangChain | LangSmith | LangGraph) RAG* | chatbo…" at bounding box center [438, 167] width 477 height 244
click at [581, 124] on span "Save" at bounding box center [587, 126] width 20 height 14
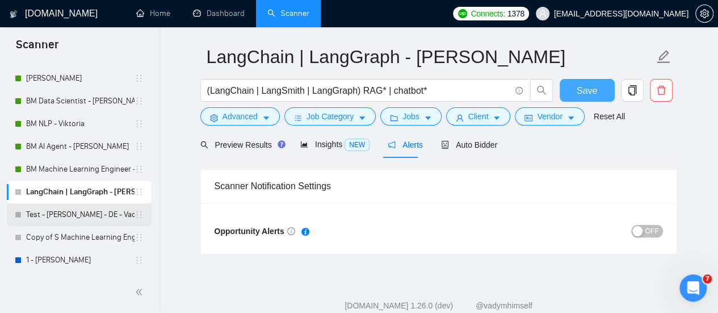
scroll to position [62, 0]
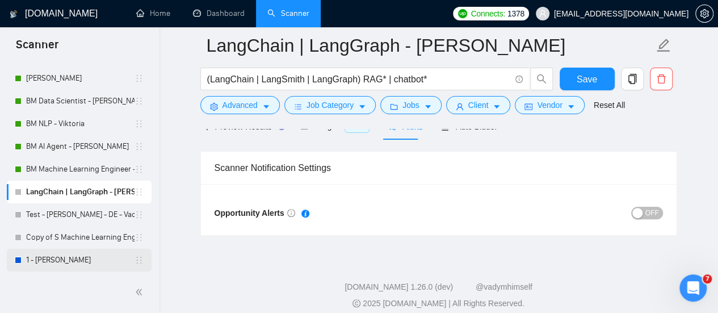
click at [95, 258] on link "1 - [PERSON_NAME]" at bounding box center [80, 260] width 108 height 23
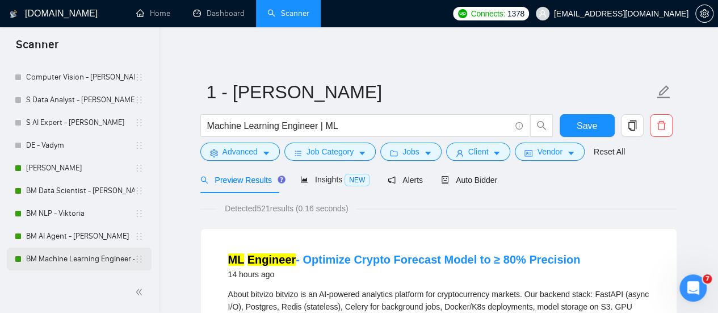
scroll to position [114, 0]
